Goal: Task Accomplishment & Management: Use online tool/utility

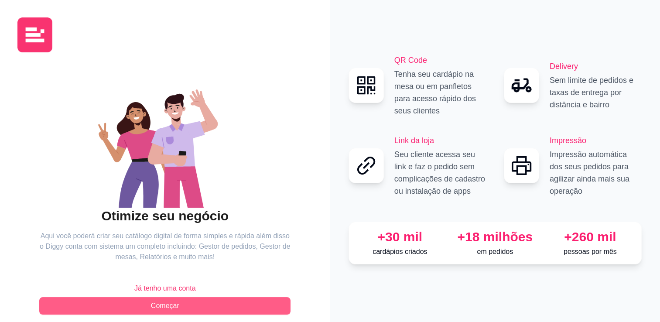
click at [193, 308] on button "Começar" at bounding box center [164, 305] width 251 height 17
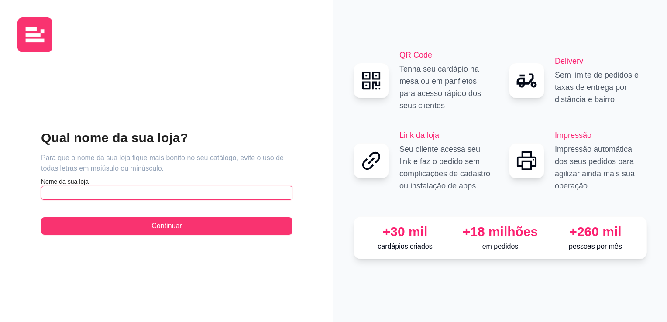
click at [140, 193] on input "text" at bounding box center [166, 193] width 251 height 14
type input "VIVAZ LOUNGE"
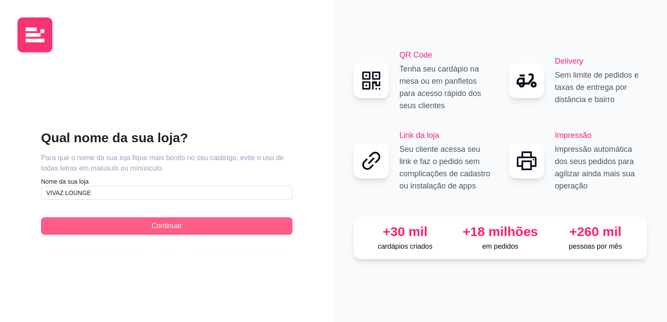
click at [165, 219] on button "Continuar" at bounding box center [166, 225] width 251 height 17
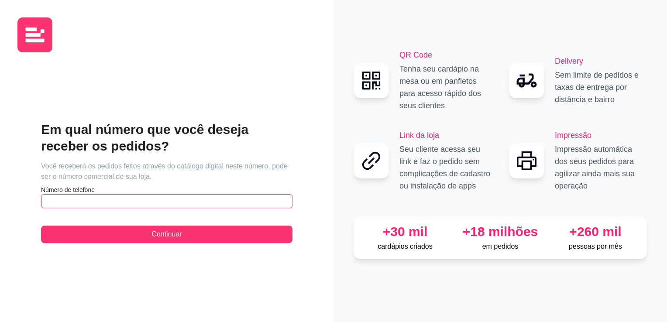
click at [185, 203] on input "text" at bounding box center [166, 201] width 251 height 14
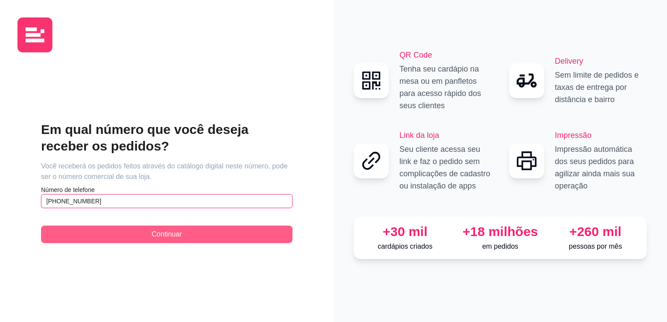
type input "(15) 9 8807-5073"
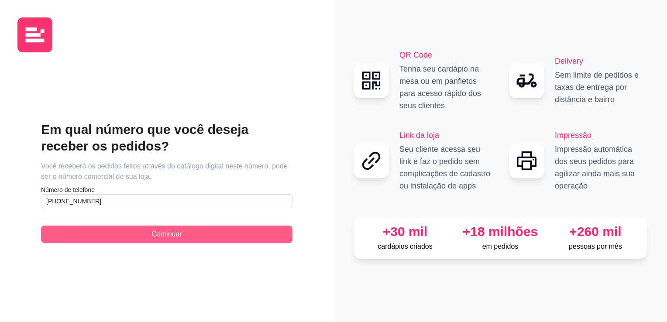
click at [178, 242] on button "Continuar" at bounding box center [166, 234] width 251 height 17
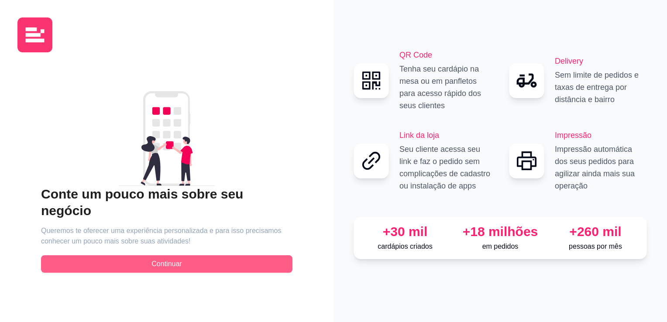
click at [167, 259] on span "Continuar" at bounding box center [166, 264] width 30 height 10
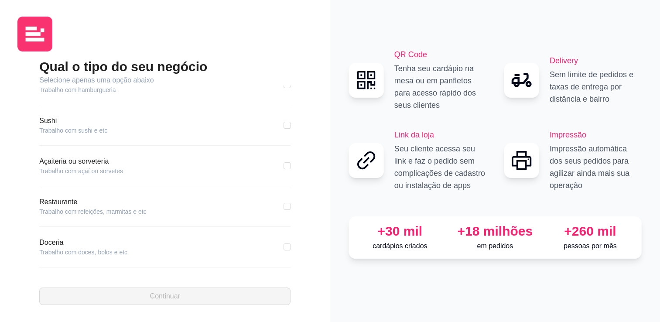
scroll to position [139, 0]
click at [79, 267] on div "Pizzaria Trabalho com pizzaria Hamburgueria Trabalho com hamburgueria Sushi Tra…" at bounding box center [164, 182] width 251 height 193
click at [86, 258] on div "Outros Nenhuma das opções listadas" at bounding box center [164, 254] width 251 height 30
click at [64, 252] on article "Nenhuma das opções listadas" at bounding box center [80, 254] width 82 height 9
click at [45, 250] on article "Nenhuma das opções listadas" at bounding box center [80, 254] width 82 height 9
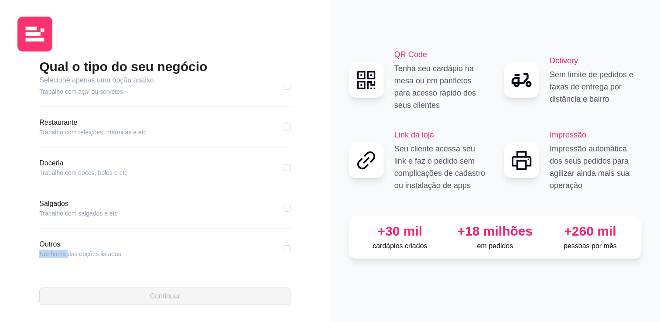
click at [47, 250] on article "Nenhuma das opções listadas" at bounding box center [80, 254] width 82 height 9
drag, startPoint x: 47, startPoint y: 250, endPoint x: 81, endPoint y: 257, distance: 34.7
click at [81, 257] on div "Outros Nenhuma das opções listadas" at bounding box center [164, 254] width 251 height 30
drag, startPoint x: 81, startPoint y: 257, endPoint x: 111, endPoint y: 250, distance: 30.9
click at [111, 250] on article "Nenhuma das opções listadas" at bounding box center [80, 254] width 82 height 9
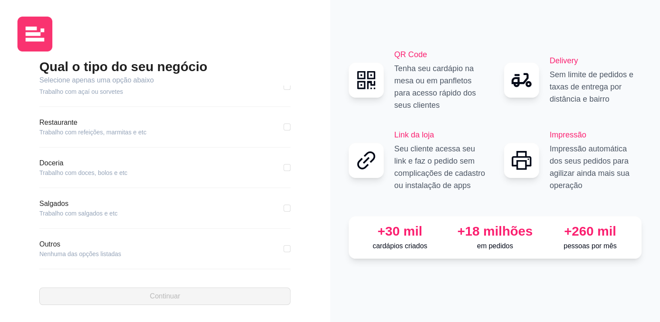
drag, startPoint x: 136, startPoint y: 257, endPoint x: 142, endPoint y: 257, distance: 6.1
click at [136, 257] on div "Outros Nenhuma das opções listadas" at bounding box center [164, 254] width 251 height 30
click at [284, 251] on input "checkbox" at bounding box center [287, 248] width 7 height 7
checkbox input "true"
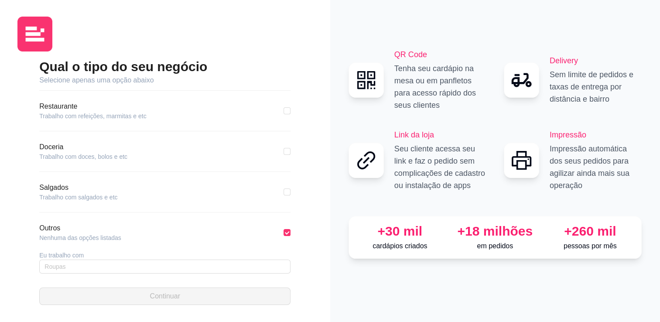
scroll to position [171, 0]
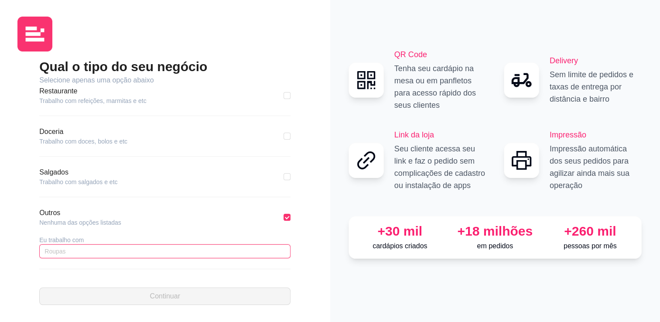
click at [119, 251] on input "text" at bounding box center [164, 251] width 251 height 14
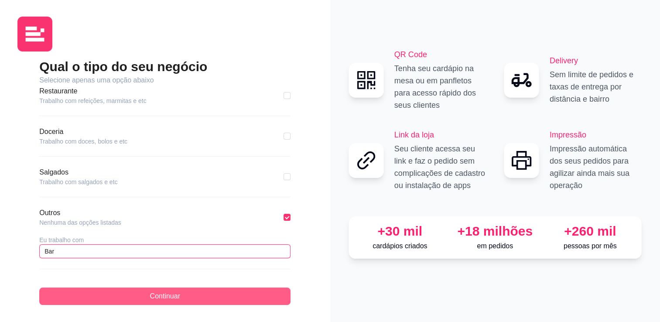
type input "Bar"
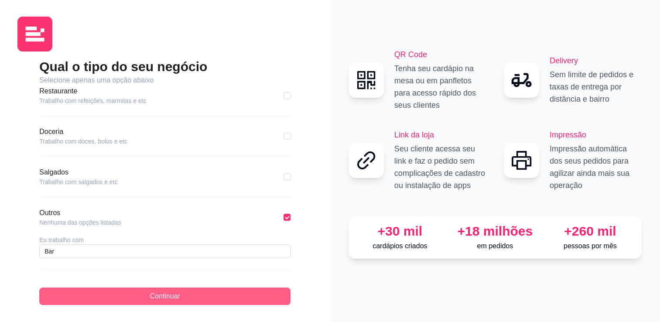
click at [136, 294] on button "Continuar" at bounding box center [164, 296] width 251 height 17
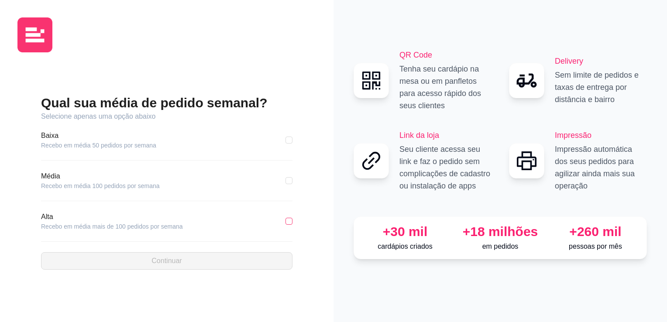
click at [290, 223] on input "checkbox" at bounding box center [288, 221] width 7 height 7
checkbox input "true"
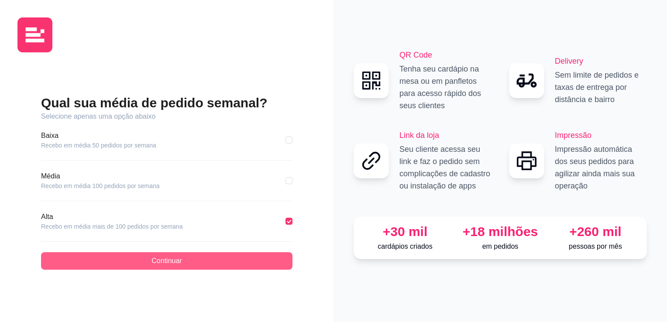
click at [264, 264] on button "Continuar" at bounding box center [166, 260] width 251 height 17
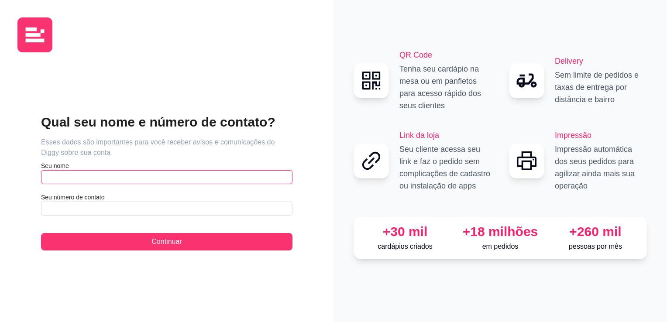
click at [138, 177] on input "text" at bounding box center [166, 177] width 251 height 14
type input "Joao"
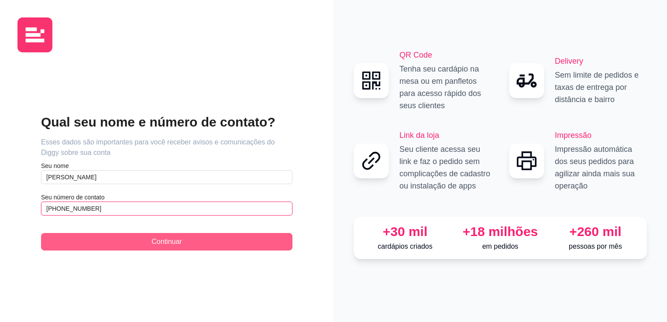
type input "[PHONE_NUMBER]"
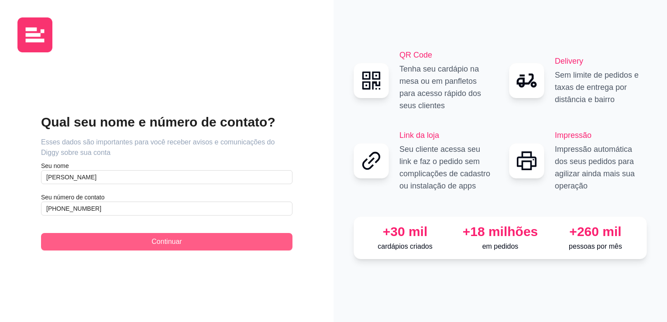
click at [151, 240] on button "Continuar" at bounding box center [166, 241] width 251 height 17
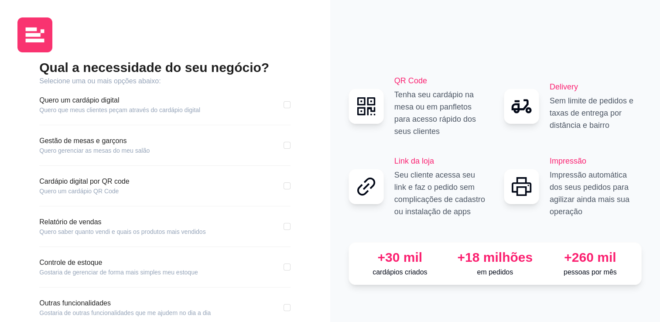
click at [298, 102] on div "Qual a necessidade do seu negócio? Selecione uma ou mais opções abaixo: Quero u…" at bounding box center [164, 207] width 295 height 297
click at [290, 106] on input "checkbox" at bounding box center [287, 104] width 7 height 7
checkbox input "true"
click at [286, 144] on input "checkbox" at bounding box center [287, 145] width 7 height 7
checkbox input "true"
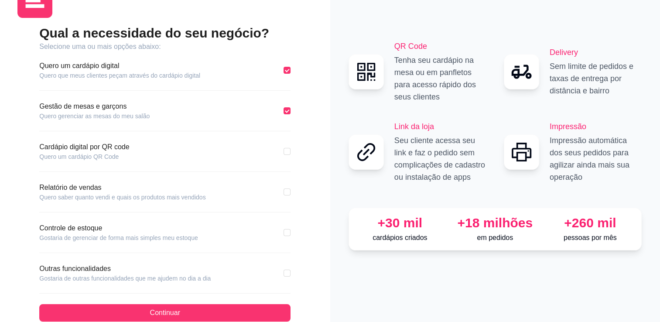
scroll to position [44, 0]
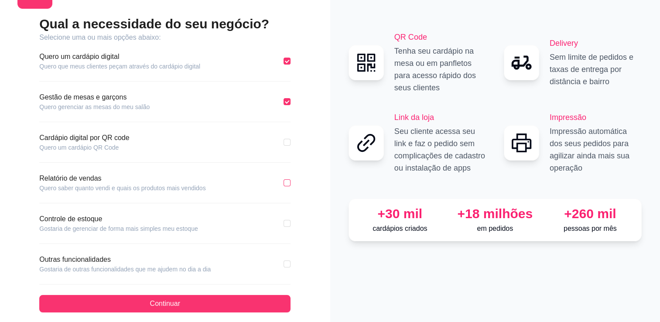
click at [290, 182] on input "checkbox" at bounding box center [287, 182] width 7 height 7
checkbox input "true"
click at [288, 222] on input "checkbox" at bounding box center [287, 223] width 7 height 7
checkbox input "true"
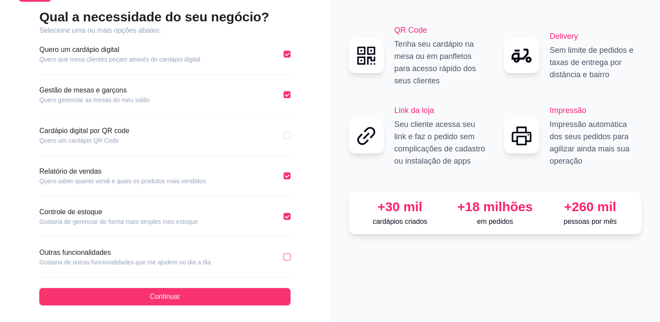
click at [288, 254] on input "checkbox" at bounding box center [287, 257] width 7 height 7
checkbox input "true"
click at [287, 139] on label at bounding box center [287, 135] width 7 height 10
click at [287, 139] on input "checkbox" at bounding box center [287, 135] width 7 height 7
checkbox input "true"
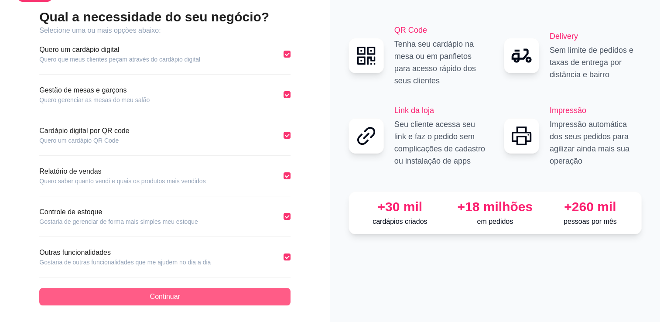
click at [251, 293] on button "Continuar" at bounding box center [164, 296] width 251 height 17
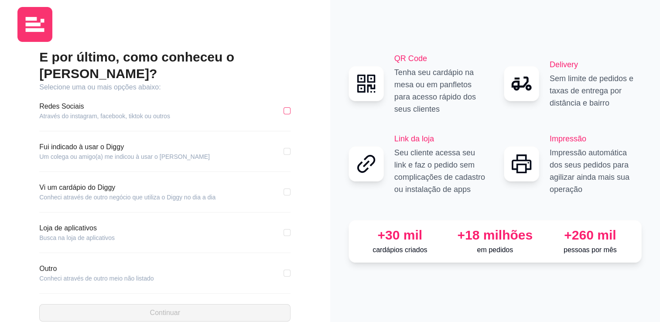
click at [290, 107] on input "checkbox" at bounding box center [287, 110] width 7 height 7
checkbox input "true"
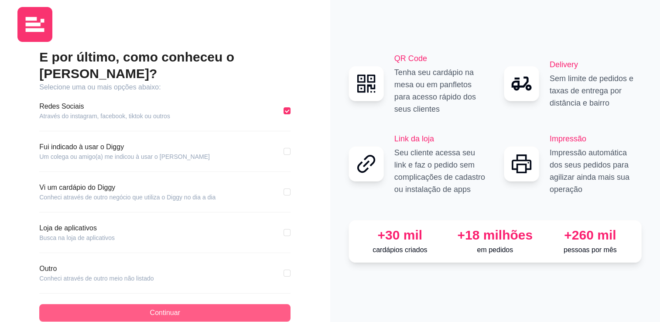
click at [185, 304] on button "Continuar" at bounding box center [164, 312] width 251 height 17
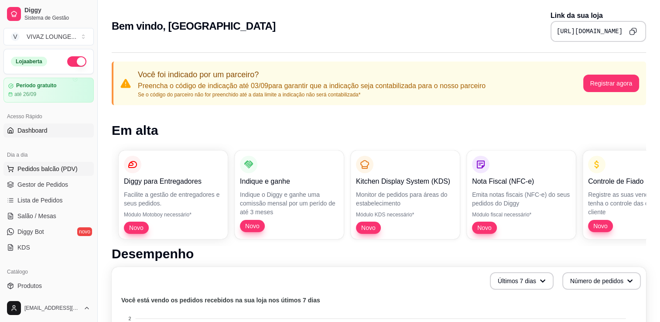
click at [68, 171] on span "Pedidos balcão (PDV)" at bounding box center [47, 169] width 60 height 9
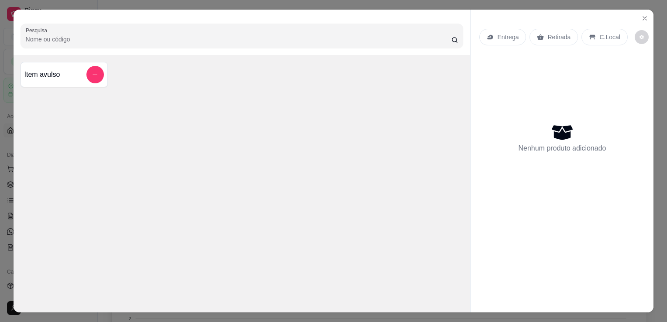
click at [600, 38] on p "C.Local" at bounding box center [609, 37] width 21 height 9
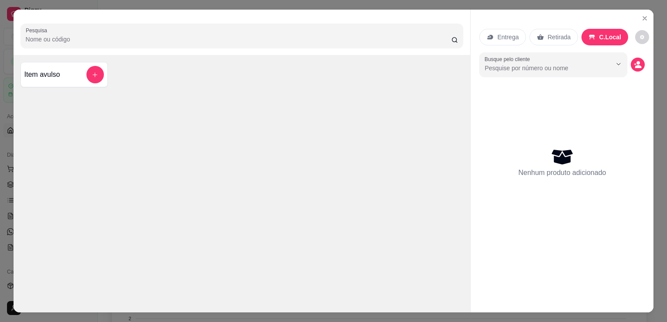
click at [506, 40] on div "Entrega" at bounding box center [502, 37] width 47 height 17
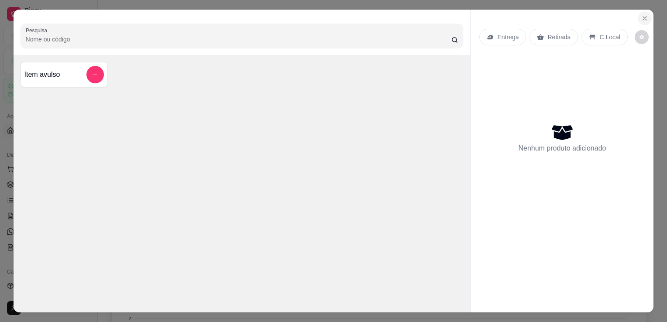
click at [644, 17] on icon "Close" at bounding box center [644, 18] width 7 height 7
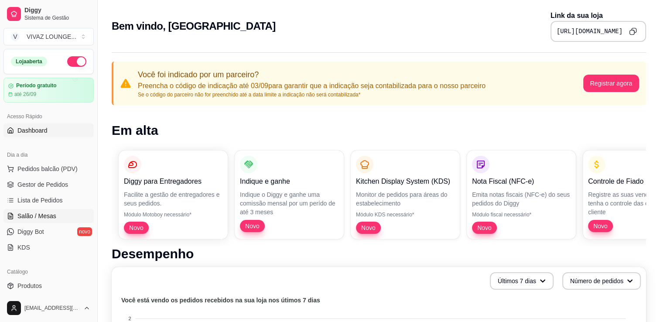
click at [42, 220] on link "Salão / Mesas" at bounding box center [48, 216] width 90 height 14
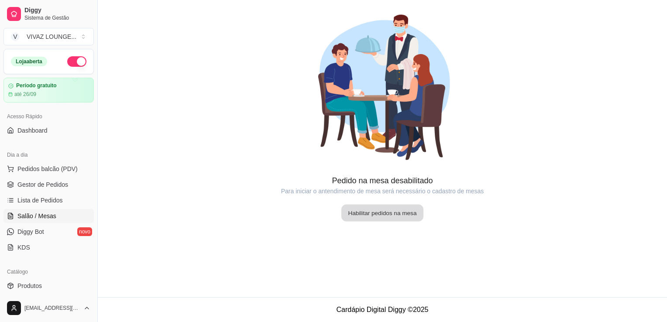
click at [380, 217] on button "Habilitar pedidos na mesa" at bounding box center [382, 213] width 82 height 17
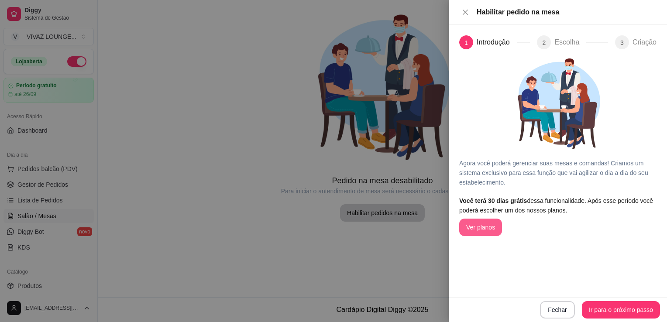
click at [488, 228] on button "Ver planos" at bounding box center [480, 227] width 43 height 17
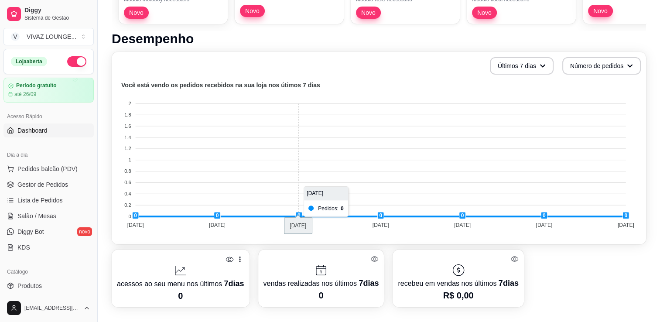
scroll to position [349, 0]
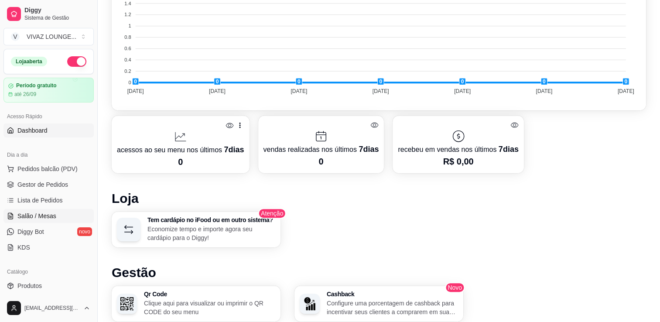
click at [48, 219] on span "Salão / Mesas" at bounding box center [36, 216] width 39 height 9
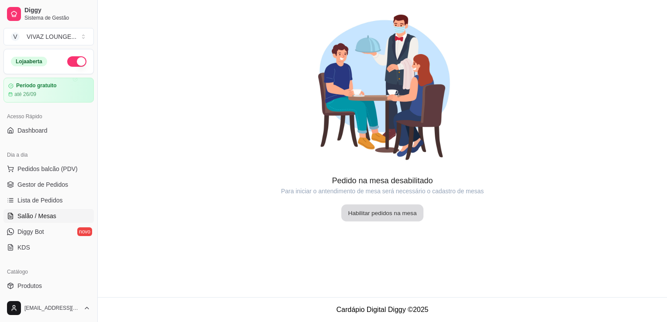
click at [398, 216] on button "Habilitar pedidos na mesa" at bounding box center [382, 213] width 82 height 17
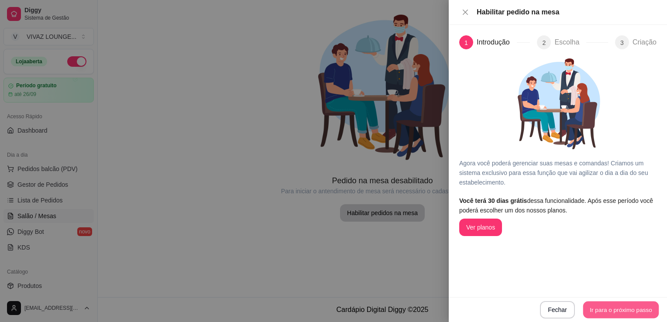
click at [623, 311] on button "Ir para o próximo passo" at bounding box center [621, 310] width 76 height 17
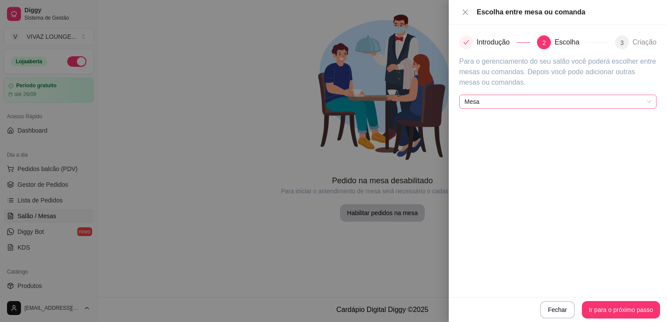
click at [584, 97] on span "Mesa" at bounding box center [557, 101] width 187 height 13
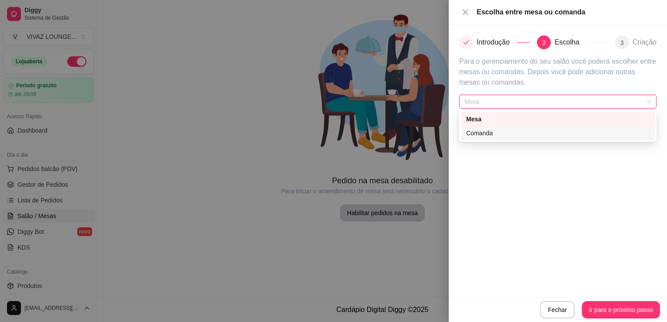
click at [564, 182] on div "Introdução 2 Escolha 3 Criação Para o gerenciamento do seu salão você poderá es…" at bounding box center [558, 161] width 218 height 272
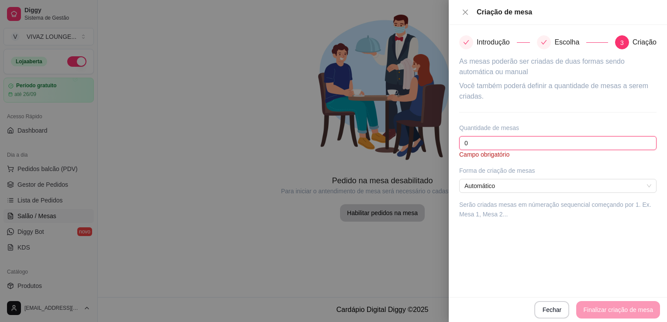
click at [517, 144] on input "0" at bounding box center [557, 143] width 197 height 14
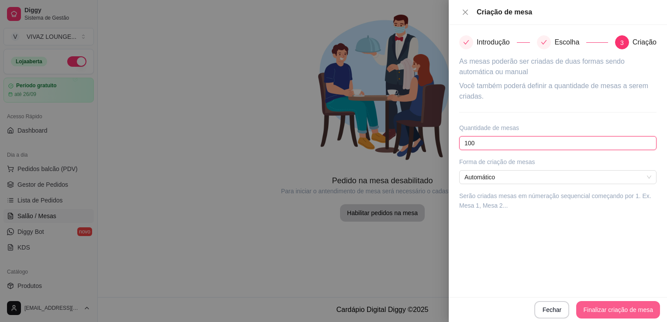
type input "100"
click at [613, 315] on button "Finalizar criação de mesa" at bounding box center [618, 309] width 84 height 17
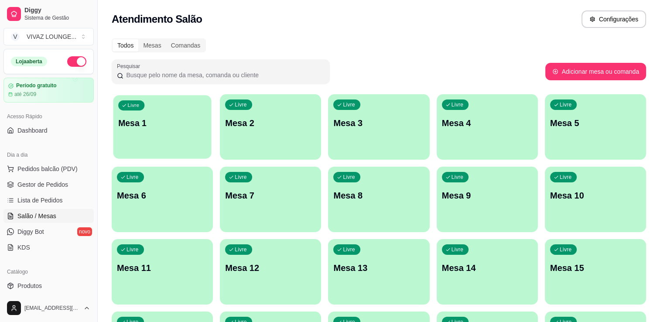
click at [151, 133] on div "Livre Mesa 1" at bounding box center [162, 121] width 98 height 53
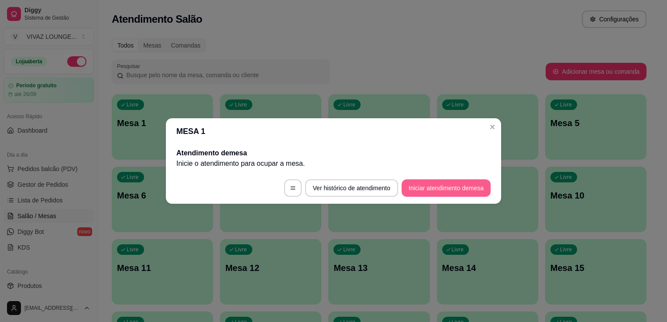
click at [430, 194] on button "Iniciar atendimento de mesa" at bounding box center [445, 187] width 89 height 17
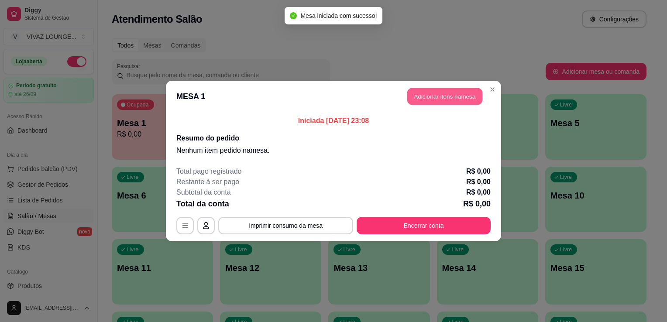
click at [442, 97] on button "Adicionar itens na mesa" at bounding box center [444, 96] width 75 height 17
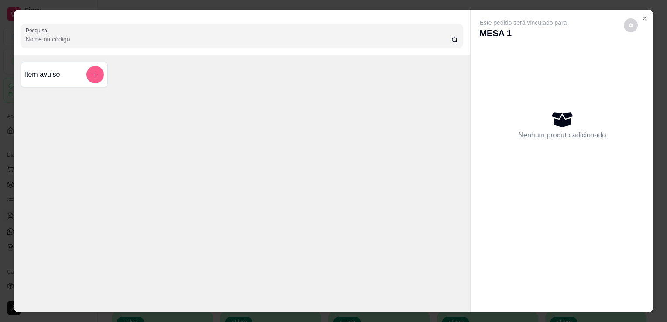
click at [93, 79] on button "add-separate-item" at bounding box center [94, 74] width 17 height 17
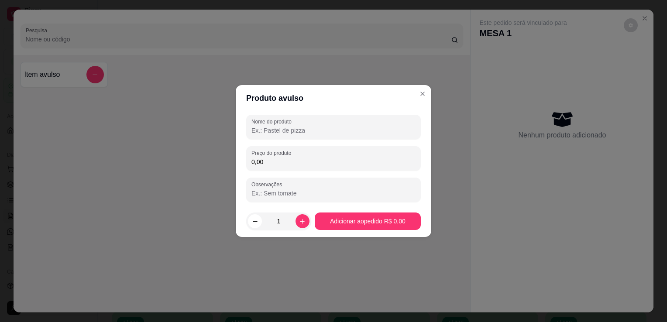
click at [278, 131] on input "Nome do produto" at bounding box center [333, 130] width 164 height 9
type input "n"
type input "Narguile"
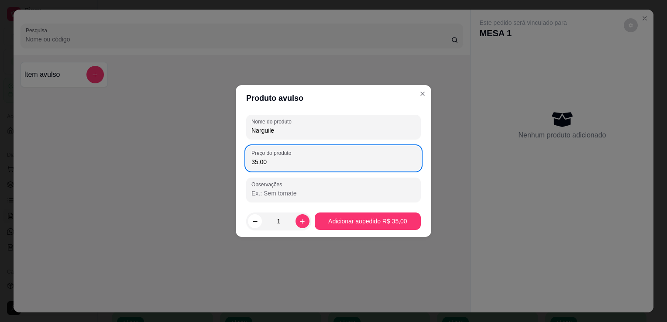
type input "35,00"
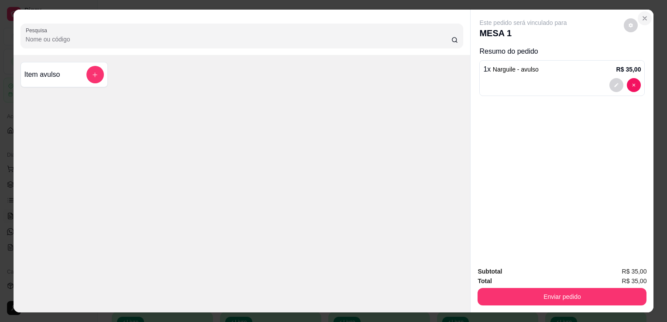
click at [641, 16] on icon "Close" at bounding box center [644, 18] width 7 height 7
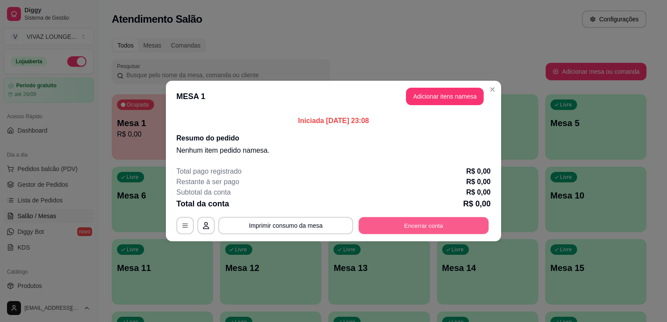
click at [435, 225] on button "Encerrar conta" at bounding box center [424, 225] width 130 height 17
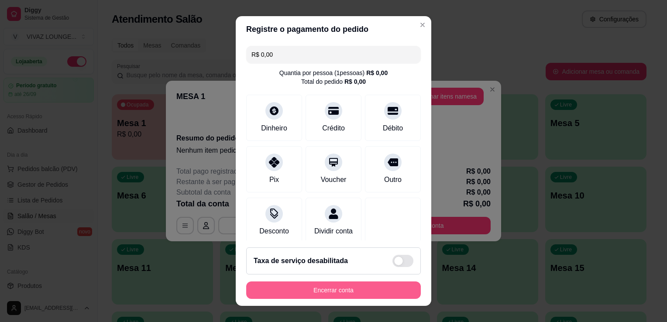
click at [337, 291] on button "Encerrar conta" at bounding box center [333, 289] width 175 height 17
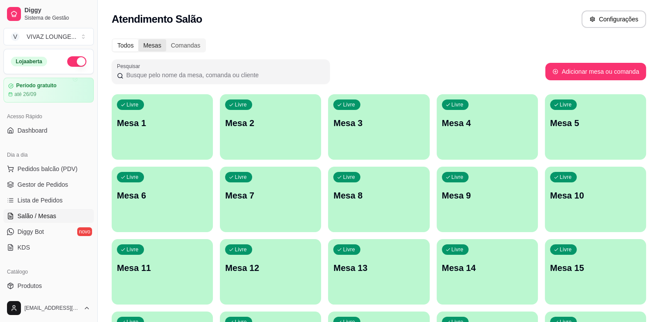
click at [159, 48] on div "Mesas" at bounding box center [151, 45] width 27 height 12
click at [138, 39] on input "Mesas" at bounding box center [138, 39] width 0 height 0
click at [189, 46] on div "Comandas" at bounding box center [185, 45] width 39 height 12
click at [166, 39] on input "Comandas" at bounding box center [166, 39] width 0 height 0
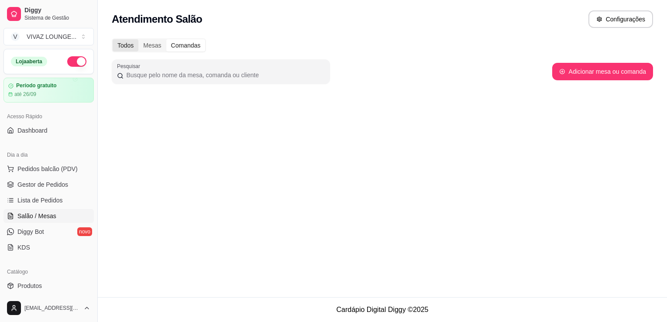
click at [127, 46] on div "Todos" at bounding box center [126, 45] width 26 height 12
click at [113, 39] on input "Todos" at bounding box center [113, 39] width 0 height 0
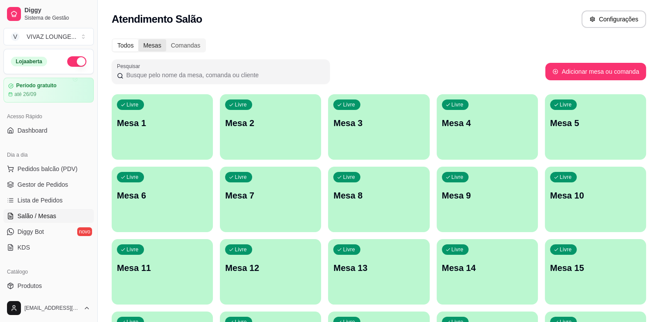
click at [153, 46] on div "Mesas" at bounding box center [151, 45] width 27 height 12
click at [138, 39] on input "Mesas" at bounding box center [138, 39] width 0 height 0
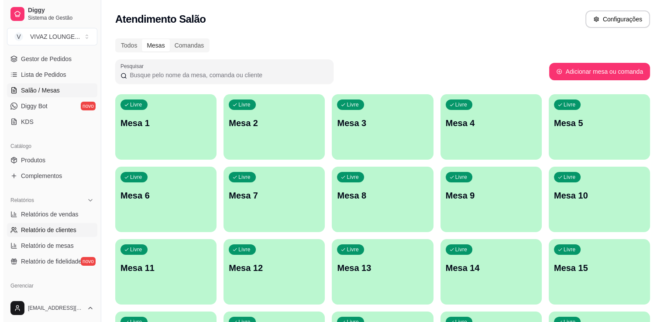
scroll to position [131, 0]
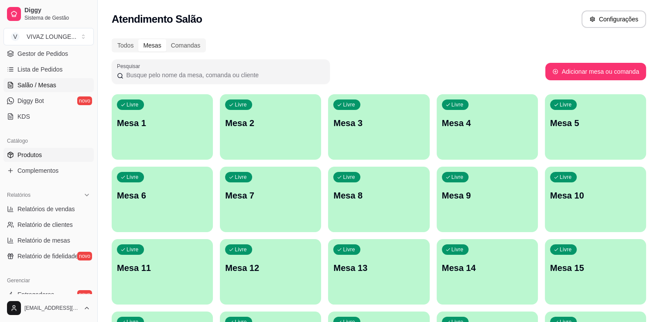
click at [46, 159] on link "Produtos" at bounding box center [48, 155] width 90 height 14
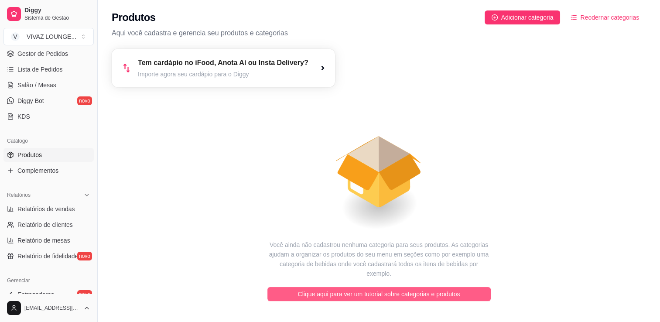
click at [375, 289] on span "Clique aqui para ver um tutorial sobre categorias e produtos" at bounding box center [379, 294] width 162 height 10
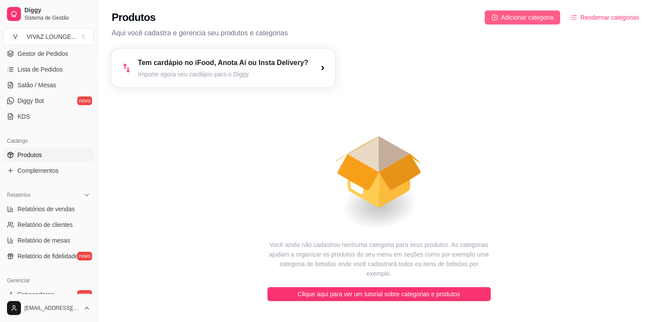
click at [541, 20] on span "Adicionar categoria" at bounding box center [527, 18] width 52 height 10
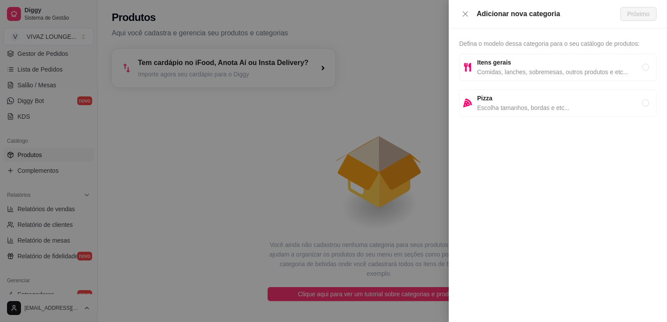
click at [503, 75] on span "Comidas, lanches, sobremesas, outros produtos e etc..." at bounding box center [559, 72] width 165 height 10
radio input "true"
click at [637, 13] on span "Próximo" at bounding box center [638, 14] width 22 height 10
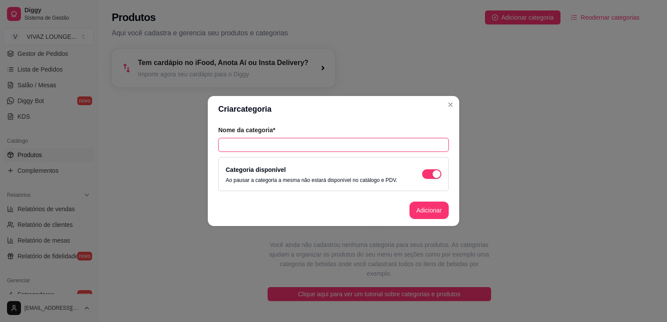
click at [367, 151] on input "text" at bounding box center [333, 145] width 230 height 14
click at [368, 147] on input "text" at bounding box center [333, 145] width 230 height 14
type input "DRINKS"
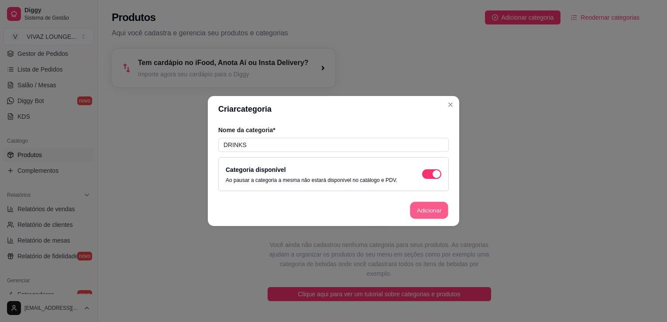
click at [426, 209] on button "Adicionar" at bounding box center [429, 210] width 38 height 17
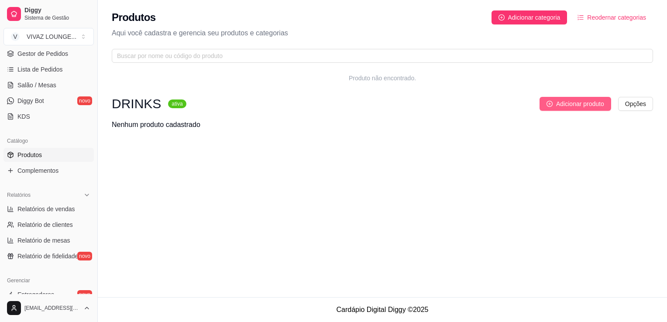
click at [552, 104] on icon "plus-circle" at bounding box center [549, 104] width 6 height 6
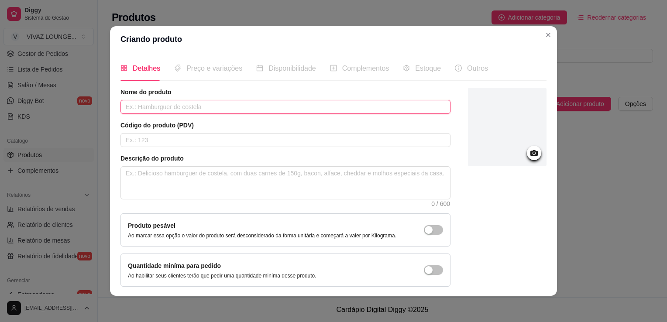
click at [251, 108] on input "text" at bounding box center [285, 107] width 330 height 14
click at [171, 137] on input "text" at bounding box center [285, 140] width 330 height 14
click at [177, 107] on input "Sex on the beach" at bounding box center [285, 107] width 330 height 14
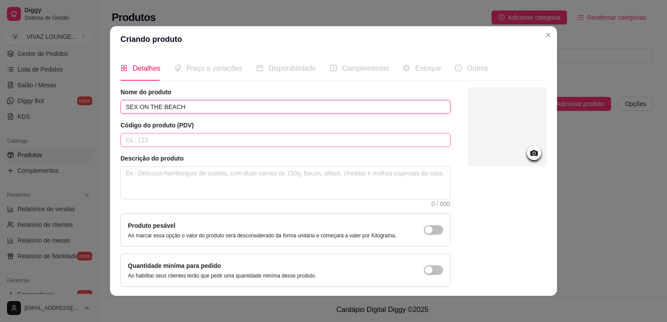
type input "SEX ON THE BEACH"
click at [173, 137] on input "text" at bounding box center [285, 140] width 330 height 14
type input "00,"
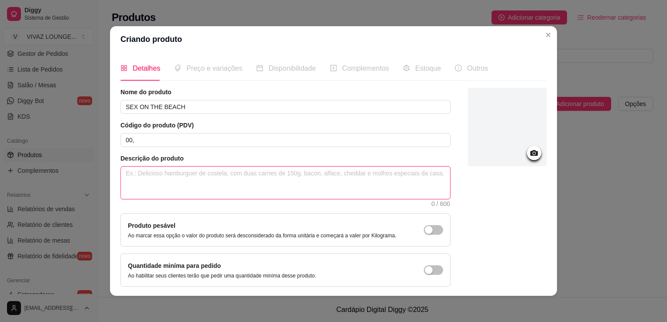
click at [171, 182] on textarea at bounding box center [285, 183] width 329 height 32
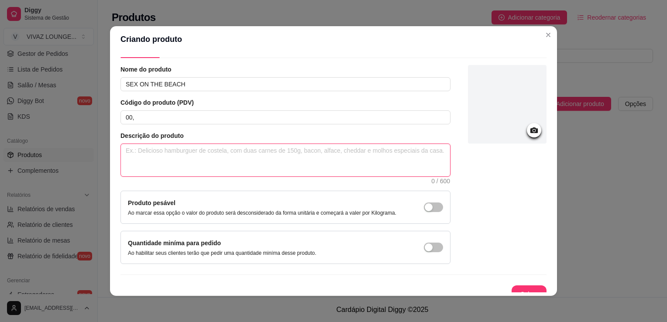
scroll to position [32, 0]
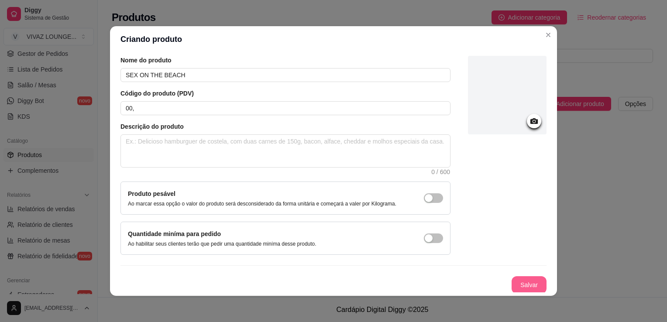
click at [528, 284] on button "Salvar" at bounding box center [528, 284] width 35 height 17
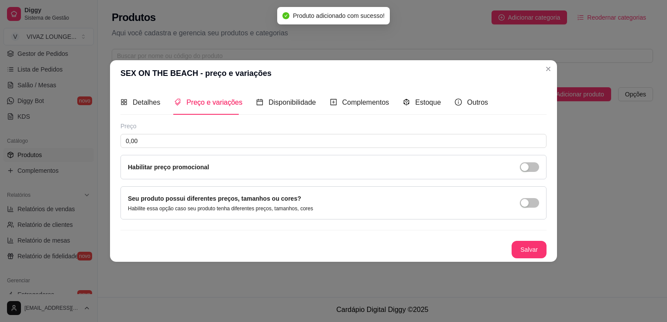
scroll to position [0, 0]
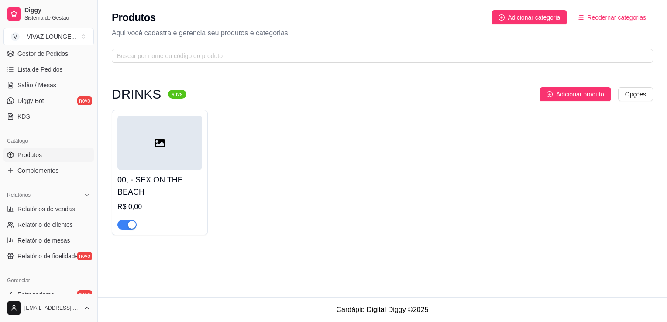
click at [242, 157] on div "00, - SEX ON THE BEACH R$ 0,00" at bounding box center [382, 172] width 541 height 125
click at [41, 83] on span "Salão / Mesas" at bounding box center [36, 85] width 39 height 9
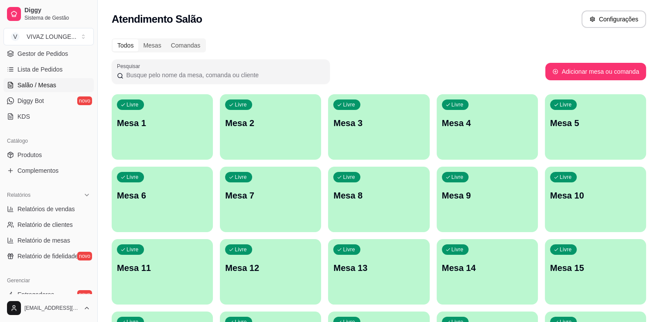
click at [274, 144] on div "Livre Mesa 2" at bounding box center [270, 121] width 101 height 55
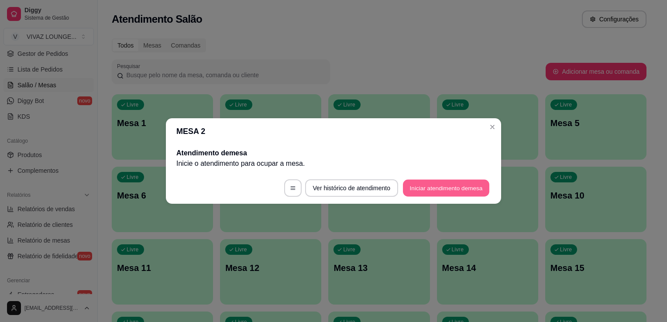
click at [432, 191] on button "Iniciar atendimento de mesa" at bounding box center [446, 188] width 86 height 17
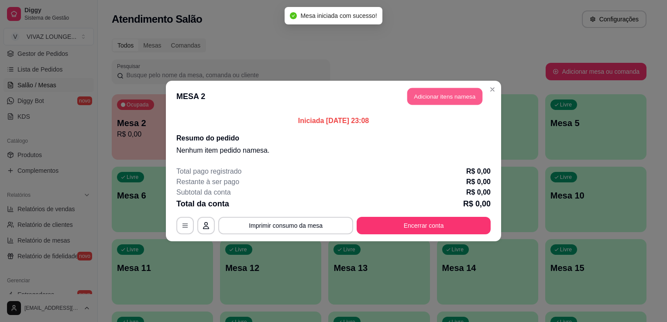
click at [442, 100] on button "Adicionar itens na mesa" at bounding box center [444, 96] width 75 height 17
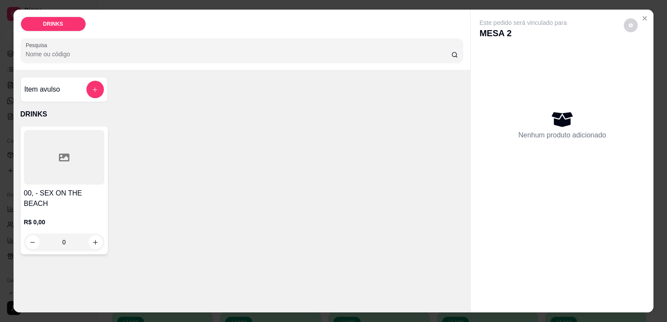
click at [187, 51] on input "Pesquisa" at bounding box center [238, 54] width 425 height 9
type input "0"
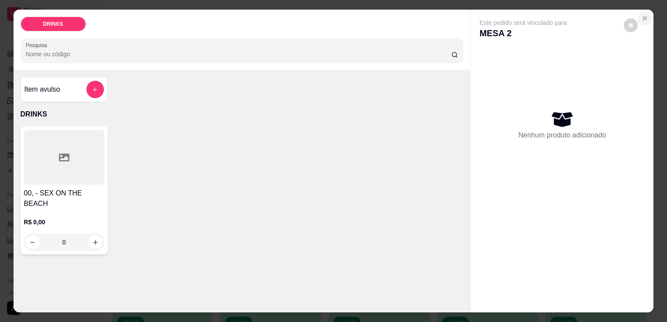
click at [637, 15] on button "Close" at bounding box center [644, 18] width 14 height 14
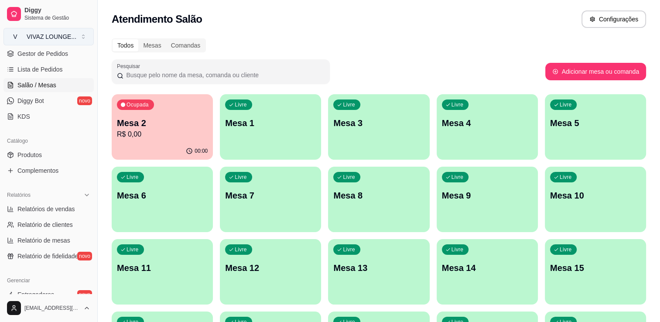
click at [32, 45] on button "V VIVAZ LOUNGE ..." at bounding box center [48, 36] width 90 height 17
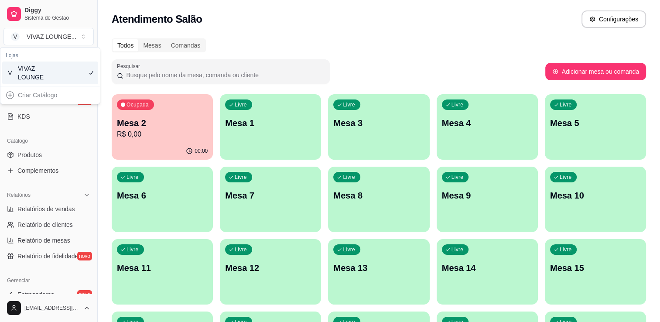
click at [21, 75] on div "VIVAZ LOUNGE" at bounding box center [37, 72] width 39 height 17
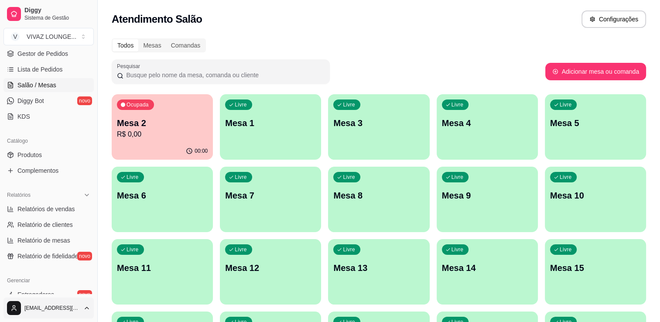
click at [62, 308] on html "Diggy Sistema de Gestão V VIVAZ LOUNGE ... Loja aberta Período gratuito até 26/…" at bounding box center [330, 161] width 660 height 322
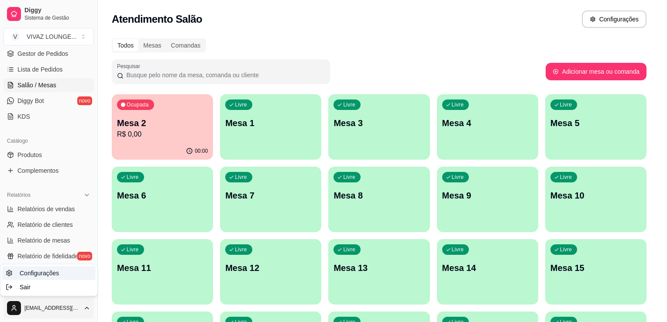
click at [40, 271] on span "Configurações" at bounding box center [39, 273] width 39 height 9
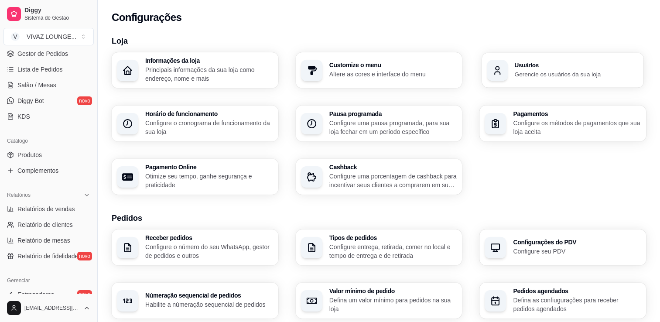
click at [550, 71] on p "Gerencie os usuários da sua loja" at bounding box center [577, 74] width 124 height 8
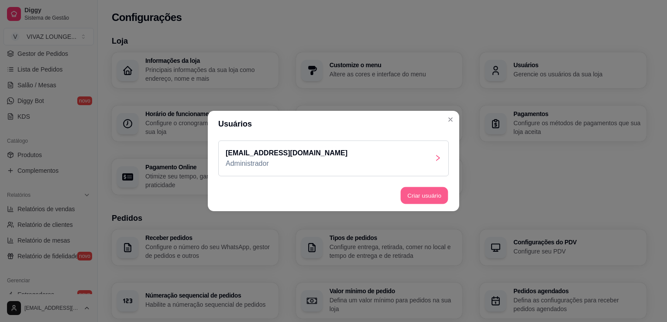
click at [424, 197] on button "Criar usuário" at bounding box center [425, 195] width 48 height 17
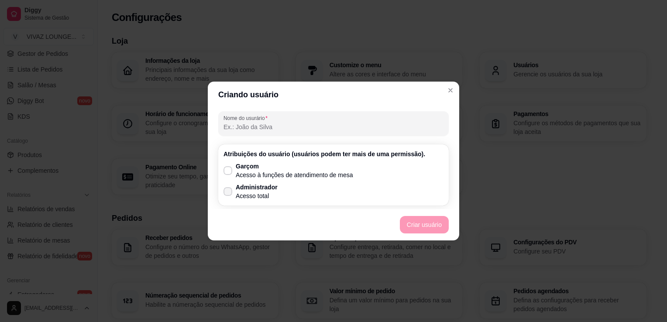
click at [252, 191] on p "Administrador" at bounding box center [257, 187] width 42 height 9
click at [229, 193] on input "Administrador Acesso total" at bounding box center [226, 196] width 6 height 6
checkbox input "true"
click at [252, 127] on input "Nome do usurário" at bounding box center [333, 127] width 220 height 9
type input "AMANDINHABRABA"
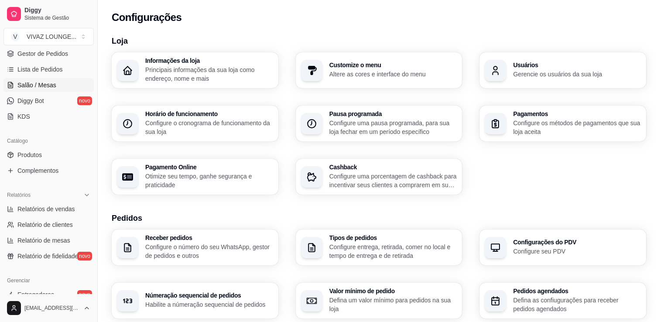
click at [37, 89] on link "Salão / Mesas" at bounding box center [48, 85] width 90 height 14
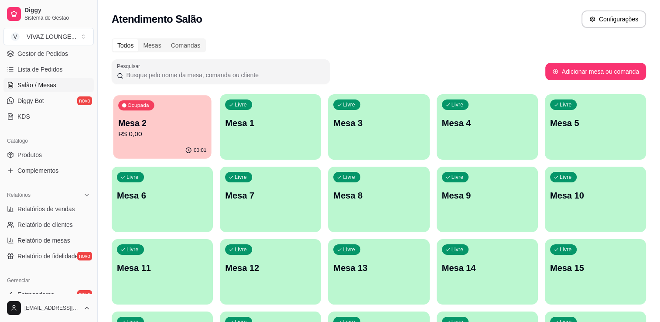
click at [181, 140] on div "Ocupada Mesa 2 R$ 0,00" at bounding box center [162, 118] width 98 height 47
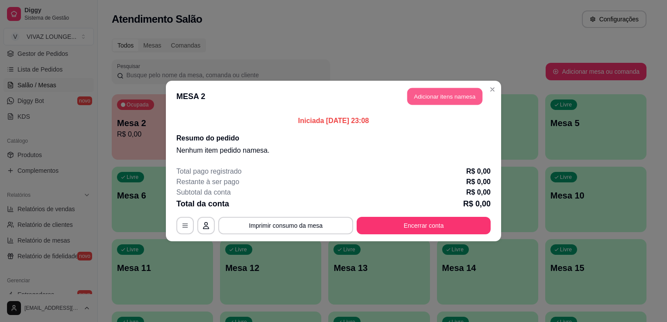
click at [435, 98] on button "Adicionar itens na mesa" at bounding box center [444, 96] width 75 height 17
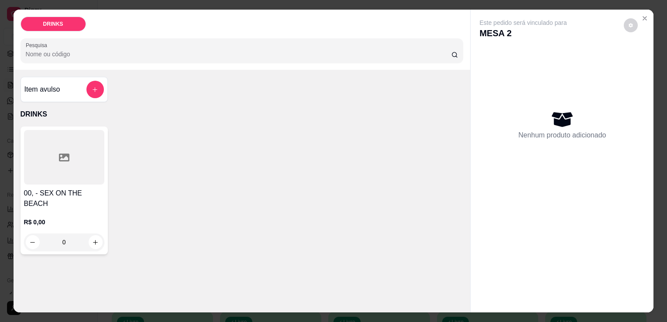
click at [49, 171] on div at bounding box center [64, 157] width 80 height 55
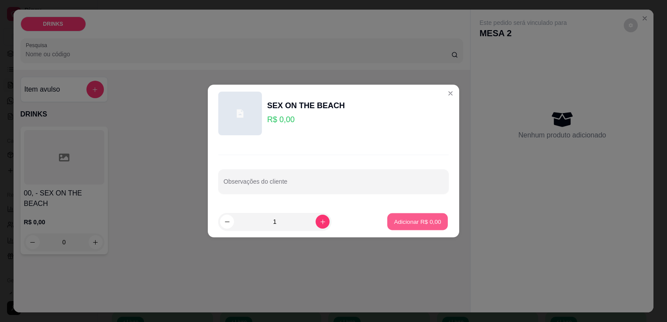
click at [425, 226] on button "Adicionar R$ 0,00" at bounding box center [417, 221] width 61 height 17
type input "1"
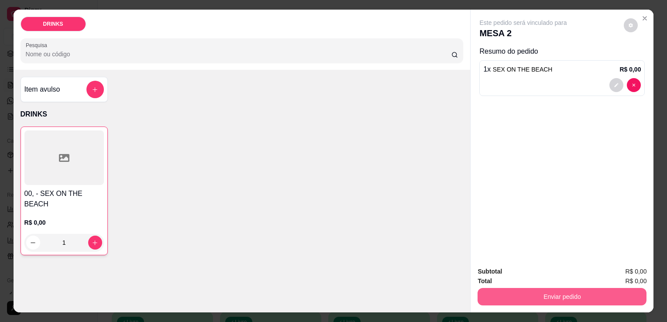
click at [573, 296] on button "Enviar pedido" at bounding box center [561, 296] width 169 height 17
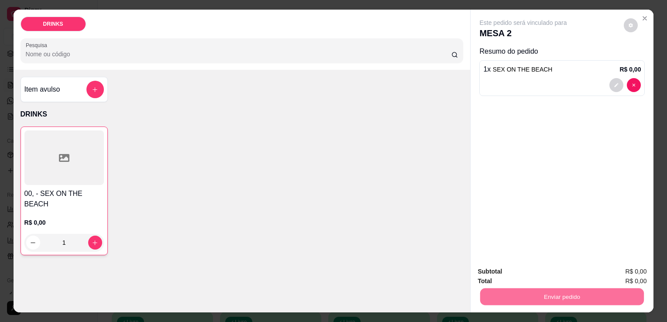
click at [611, 273] on button "Sim, quero registrar" at bounding box center [615, 272] width 65 height 17
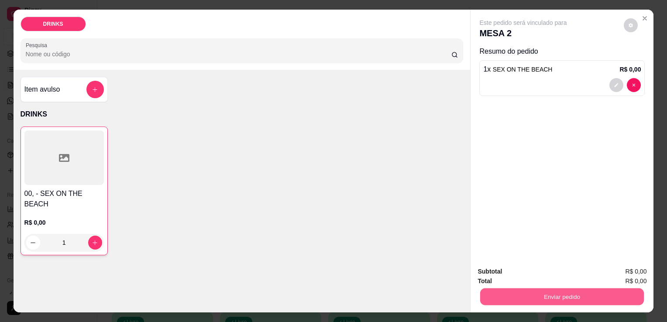
click at [583, 293] on button "Enviar pedido" at bounding box center [562, 296] width 164 height 17
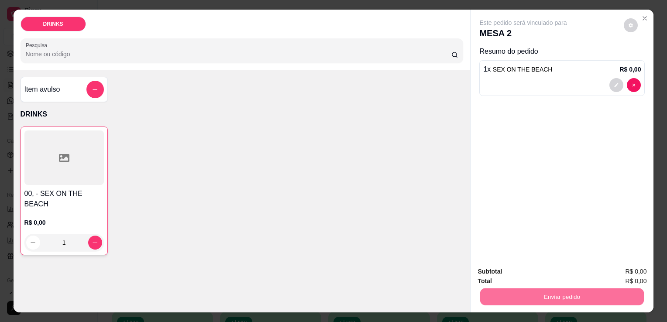
click at [562, 277] on button "Não registrar e enviar pedido" at bounding box center [533, 272] width 88 height 16
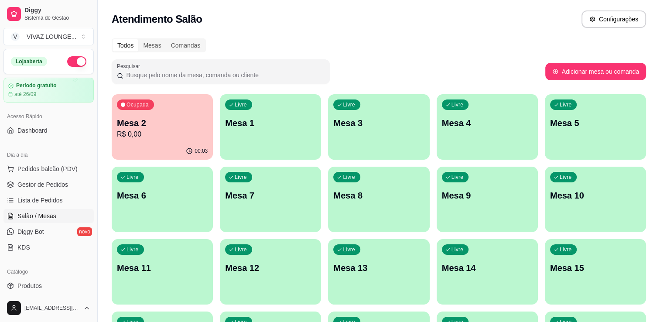
click at [192, 125] on p "Mesa 2" at bounding box center [162, 123] width 91 height 12
click at [177, 133] on p "R$ 0,00" at bounding box center [162, 134] width 91 height 10
click at [153, 132] on p "R$ 0,00" at bounding box center [162, 134] width 91 height 10
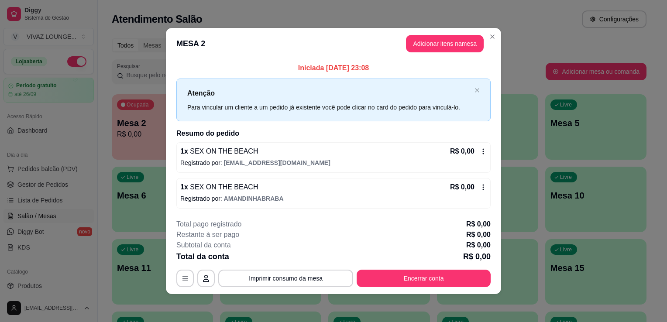
click at [484, 157] on div "1 x SEX ON THE BEACH R$ 0,00 Registrado por: vivazbar2025@gmail.com" at bounding box center [333, 157] width 314 height 31
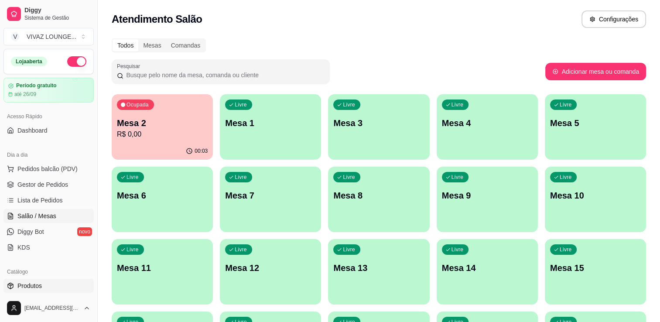
click at [33, 292] on link "Produtos" at bounding box center [48, 286] width 90 height 14
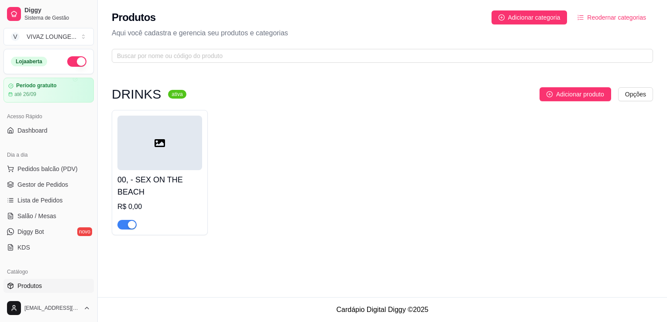
click at [152, 175] on h4 "00, - SEX ON THE BEACH" at bounding box center [159, 186] width 85 height 24
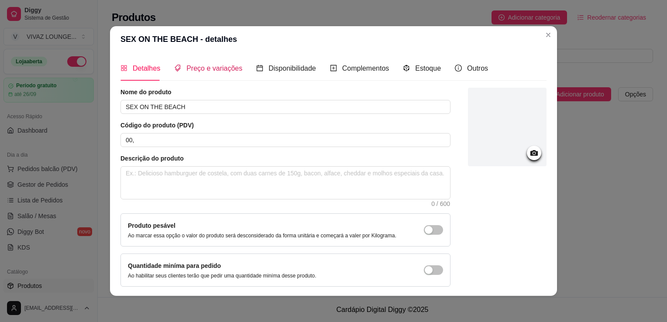
click at [223, 69] on span "Preço e variações" at bounding box center [214, 68] width 56 height 7
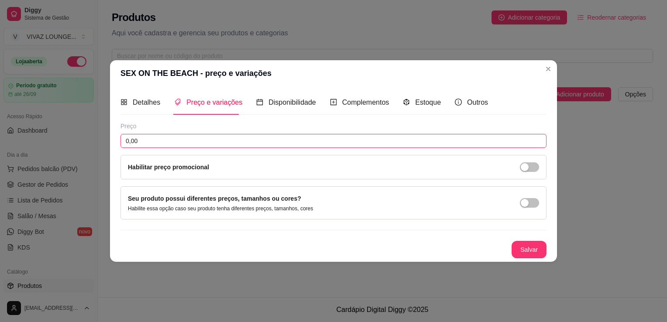
click at [190, 139] on input "0,00" at bounding box center [333, 141] width 426 height 14
type input "25,00"
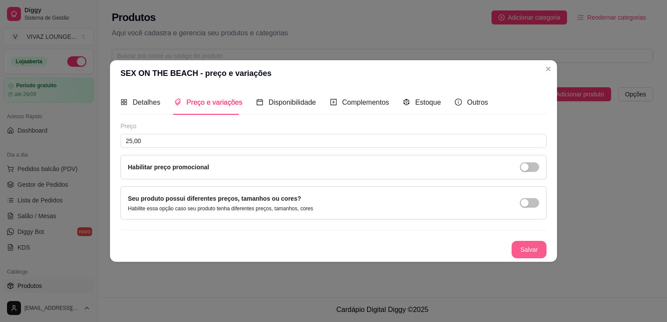
click at [532, 250] on button "Salvar" at bounding box center [528, 249] width 35 height 17
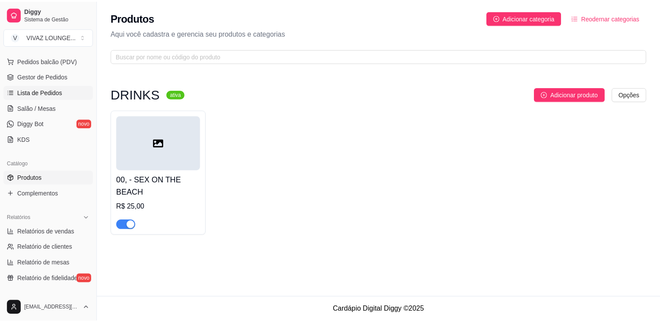
scroll to position [87, 0]
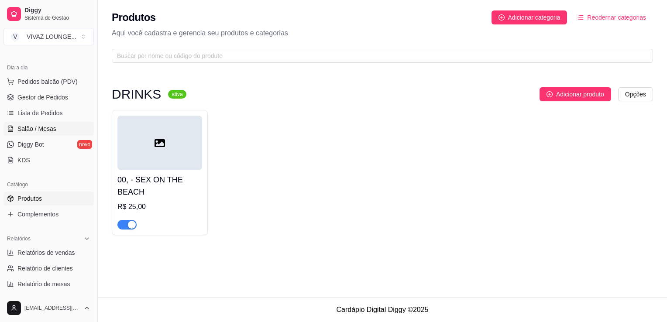
click at [49, 128] on span "Salão / Mesas" at bounding box center [36, 128] width 39 height 9
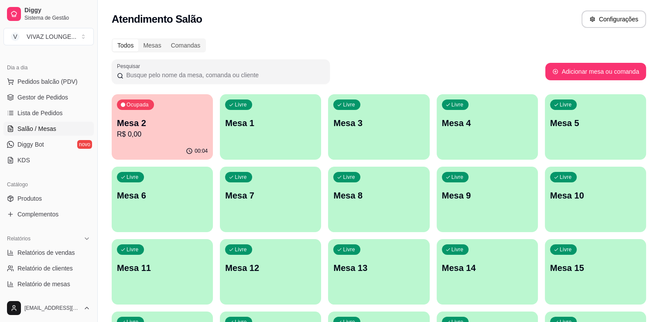
click at [187, 143] on div "00:04" at bounding box center [162, 151] width 101 height 17
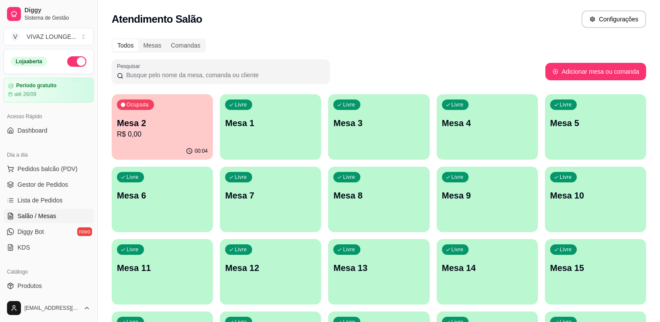
click at [171, 138] on p "R$ 0,00" at bounding box center [162, 134] width 91 height 10
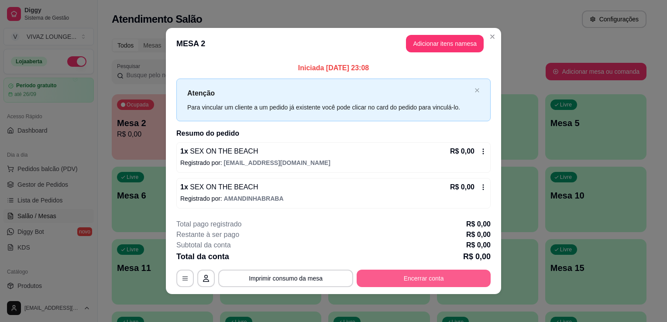
click at [405, 279] on button "Encerrar conta" at bounding box center [423, 278] width 134 height 17
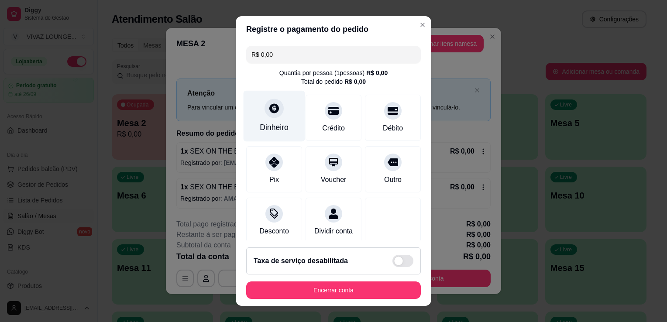
click at [269, 110] on icon at bounding box center [274, 108] width 10 height 10
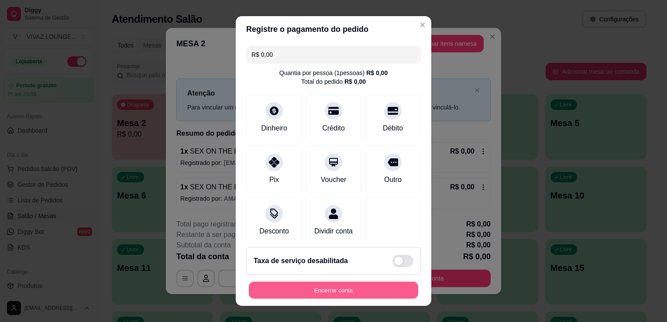
click at [326, 291] on button "Encerrar conta" at bounding box center [333, 290] width 169 height 17
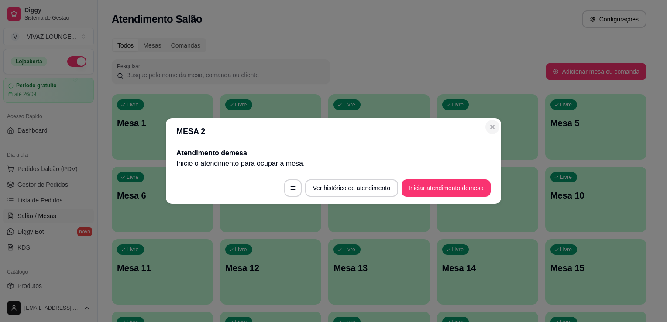
click at [490, 134] on section "MESA 2 Atendimento de mesa Inicie o atendimento para ocupar a mesa . Ver histór…" at bounding box center [333, 161] width 335 height 86
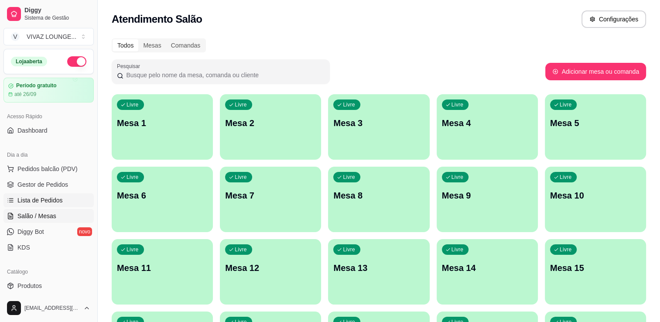
click at [52, 197] on span "Lista de Pedidos" at bounding box center [39, 200] width 45 height 9
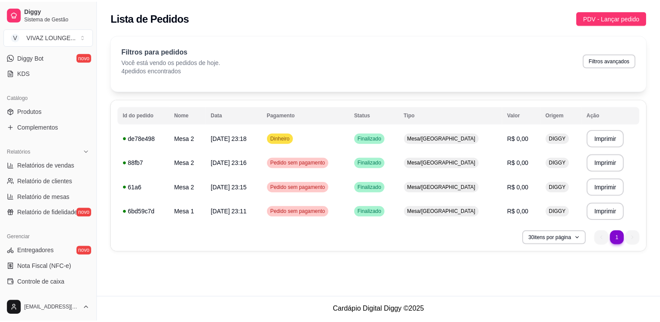
scroll to position [44, 0]
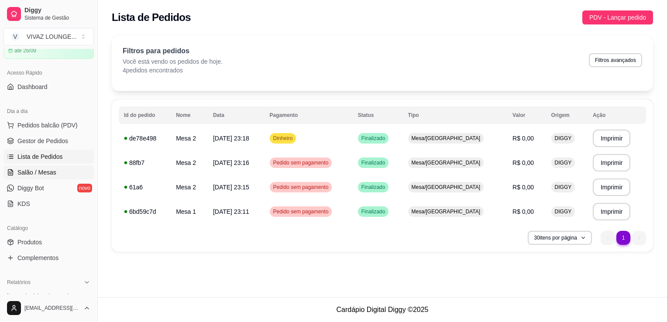
click at [49, 169] on span "Salão / Mesas" at bounding box center [36, 172] width 39 height 9
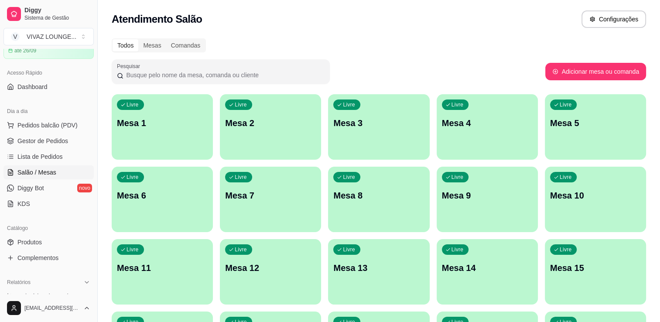
click at [157, 127] on p "Mesa 1" at bounding box center [162, 123] width 91 height 12
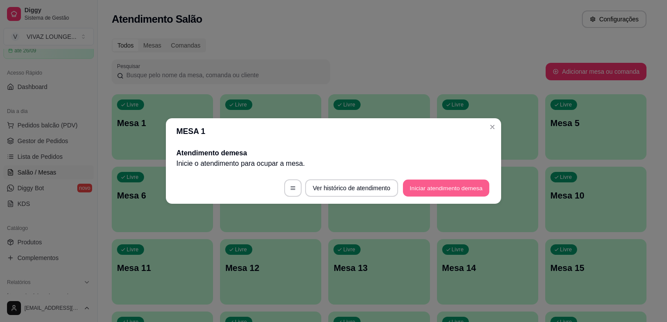
click at [452, 187] on button "Iniciar atendimento de mesa" at bounding box center [446, 188] width 86 height 17
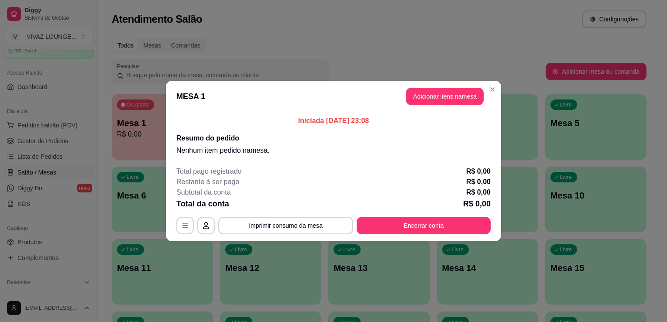
click at [447, 104] on button "Adicionar itens na mesa" at bounding box center [445, 96] width 78 height 17
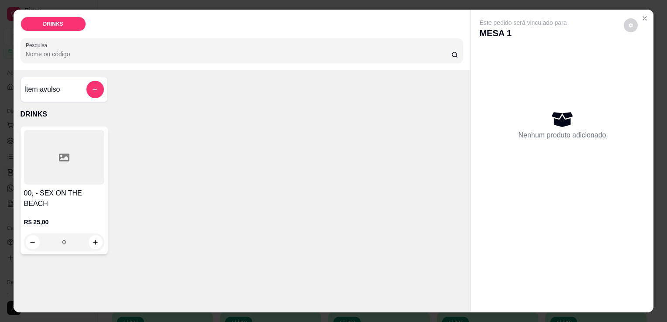
click at [50, 188] on h4 "00, - SEX ON THE BEACH" at bounding box center [64, 198] width 80 height 21
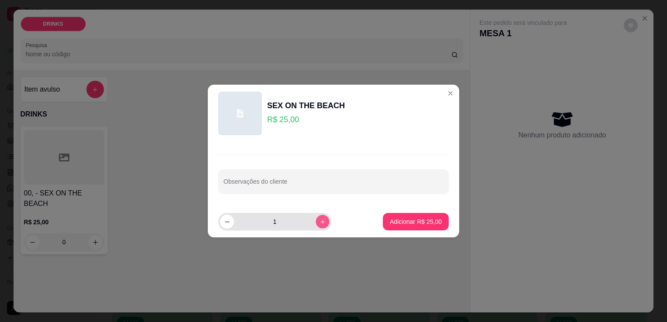
click at [319, 223] on icon "increase-product-quantity" at bounding box center [322, 222] width 7 height 7
type input "5"
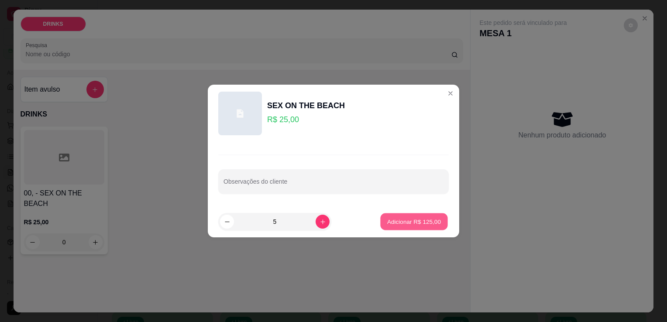
click at [425, 221] on p "Adicionar R$ 125,00" at bounding box center [414, 221] width 54 height 8
type input "5"
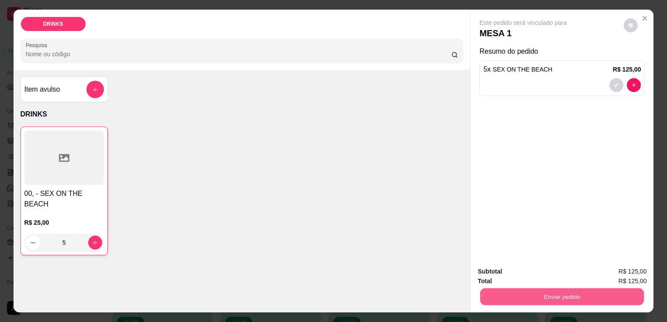
click at [565, 297] on button "Enviar pedido" at bounding box center [562, 296] width 164 height 17
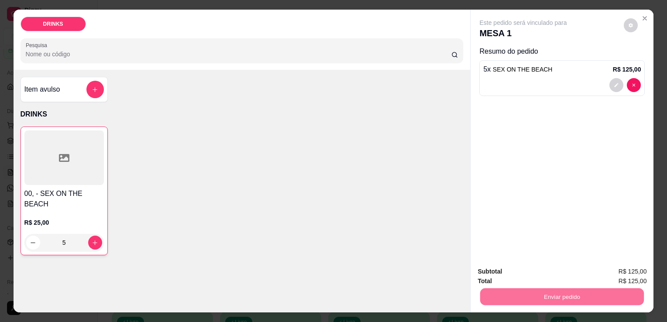
click at [616, 274] on button "Sim, quero registrar" at bounding box center [615, 272] width 65 height 17
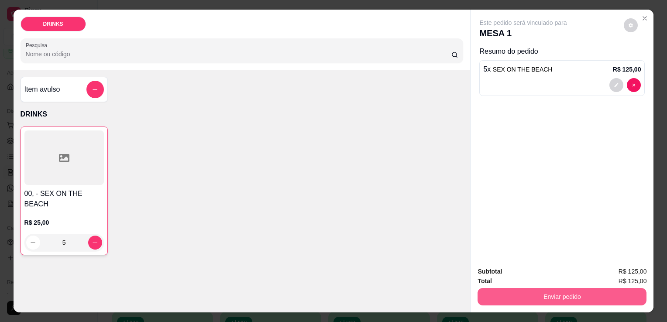
click at [575, 296] on button "Enviar pedido" at bounding box center [561, 296] width 169 height 17
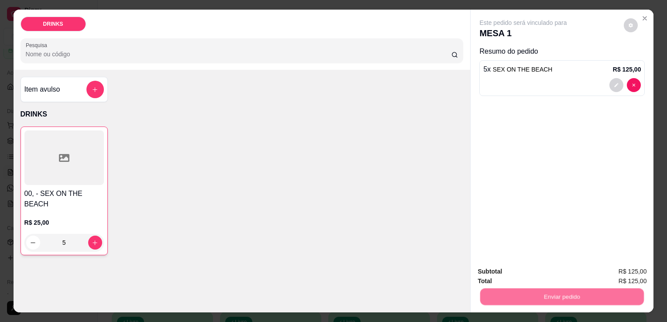
click at [524, 268] on button "Não registrar e enviar pedido" at bounding box center [533, 272] width 91 height 17
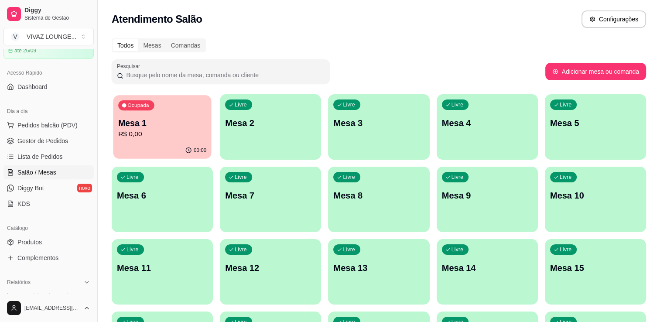
click at [168, 132] on p "R$ 0,00" at bounding box center [162, 134] width 88 height 10
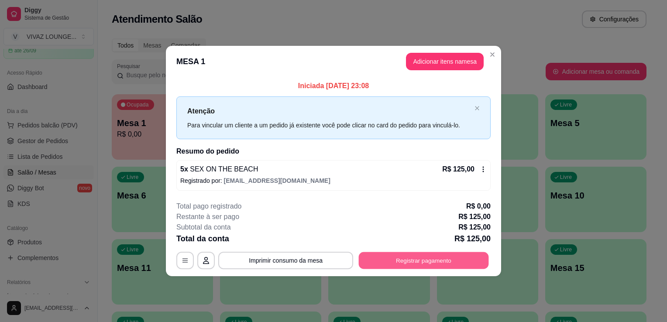
click at [441, 265] on button "Registrar pagamento" at bounding box center [424, 260] width 130 height 17
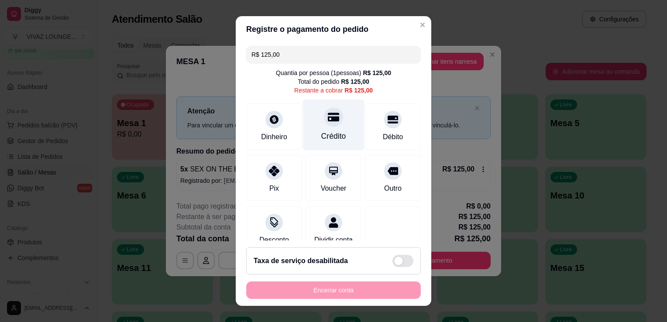
click at [328, 120] on icon at bounding box center [333, 117] width 11 height 9
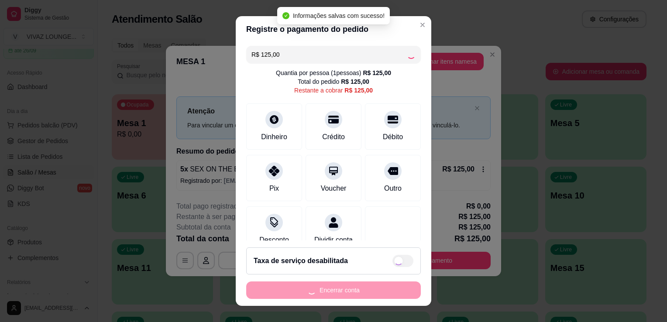
type input "R$ 0,00"
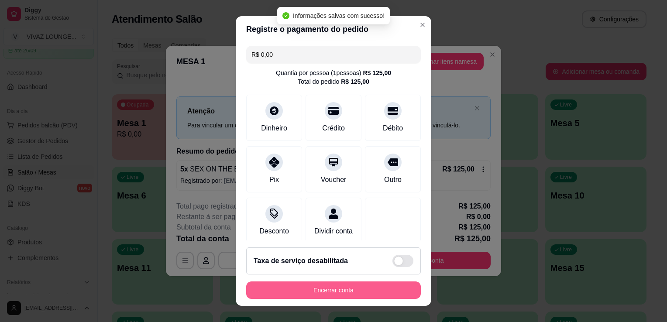
click at [355, 295] on button "Encerrar conta" at bounding box center [333, 289] width 175 height 17
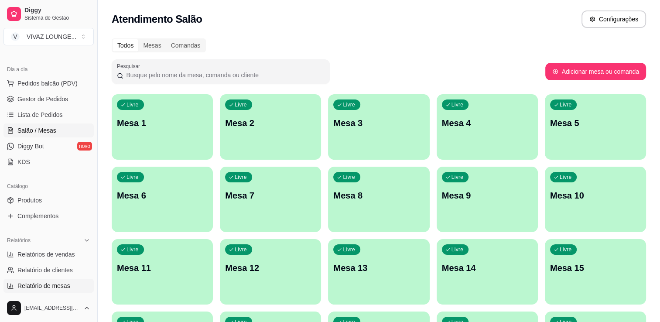
scroll to position [175, 0]
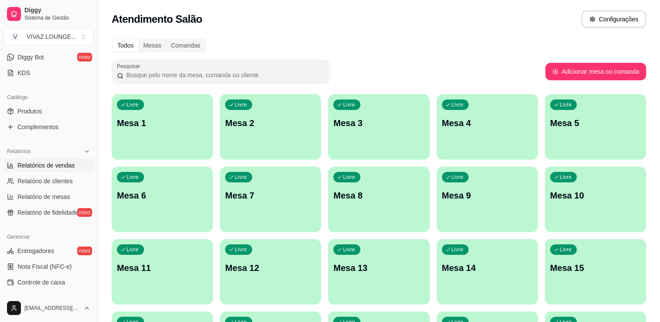
click at [60, 169] on span "Relatórios de vendas" at bounding box center [46, 165] width 58 height 9
select select "ALL"
select select "0"
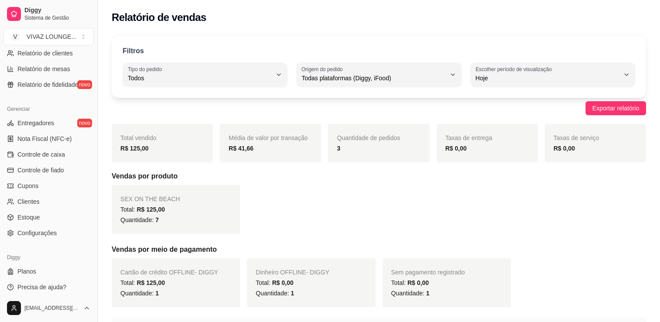
scroll to position [305, 0]
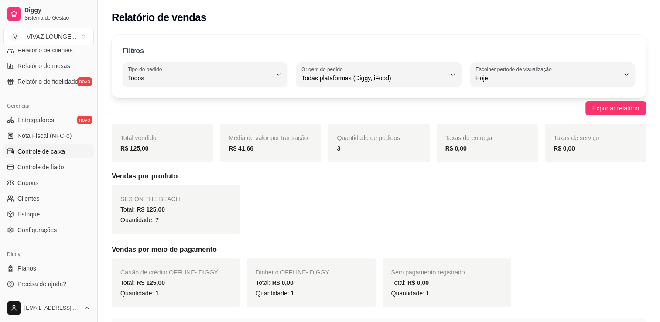
click at [50, 149] on span "Controle de caixa" at bounding box center [41, 151] width 48 height 9
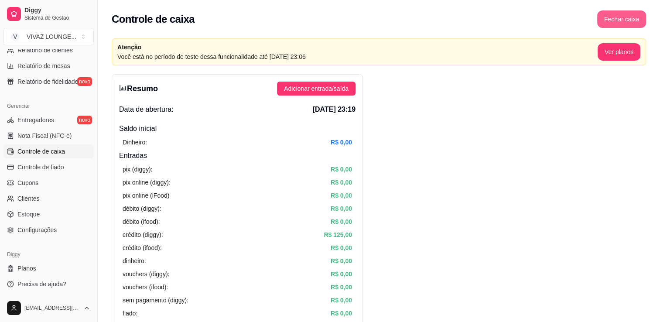
click at [628, 18] on button "Fechar caixa" at bounding box center [621, 18] width 49 height 17
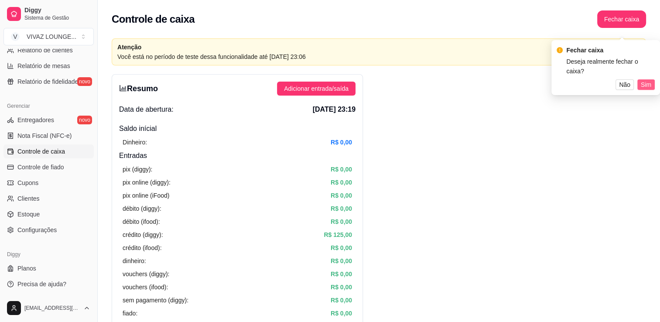
click at [648, 80] on span "Sim" at bounding box center [646, 85] width 10 height 10
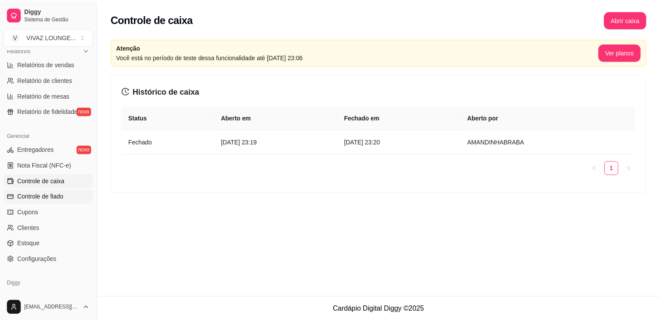
scroll to position [262, 0]
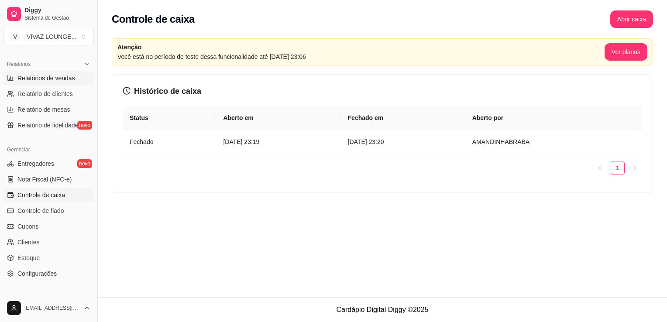
click at [61, 82] on span "Relatórios de vendas" at bounding box center [46, 78] width 58 height 9
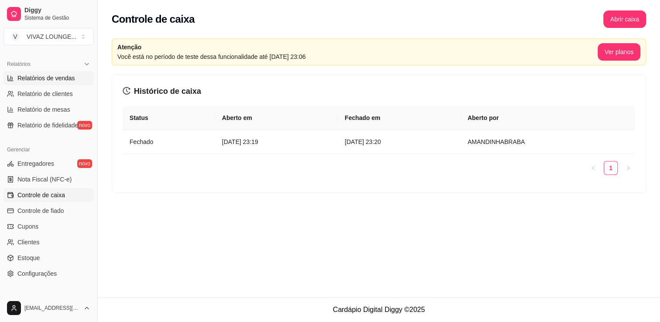
select select "ALL"
select select "0"
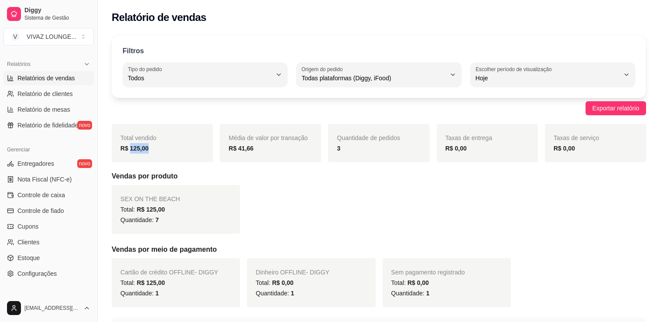
drag, startPoint x: 147, startPoint y: 151, endPoint x: 130, endPoint y: 151, distance: 16.6
click at [130, 151] on div "R$ 125,00" at bounding box center [162, 148] width 84 height 10
drag, startPoint x: 256, startPoint y: 151, endPoint x: 226, endPoint y: 147, distance: 29.6
click at [226, 147] on div "Média de valor por transação R$ 41,66" at bounding box center [270, 143] width 101 height 38
drag, startPoint x: 226, startPoint y: 147, endPoint x: 265, endPoint y: 151, distance: 39.0
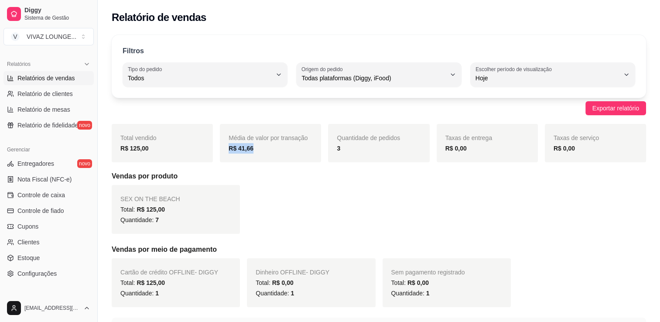
click at [265, 151] on div "R$ 41,66" at bounding box center [271, 148] width 84 height 10
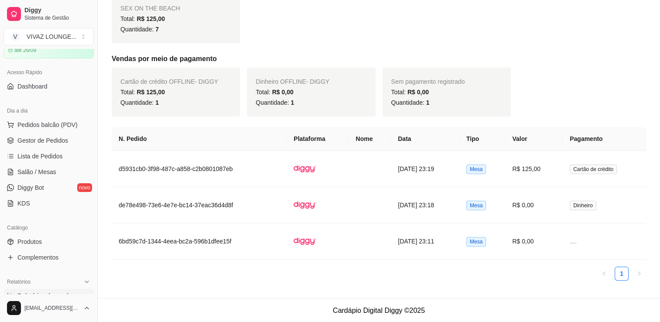
scroll to position [87, 0]
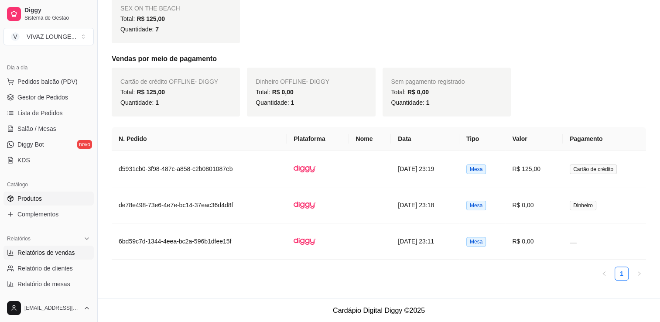
click at [35, 203] on link "Produtos" at bounding box center [48, 199] width 90 height 14
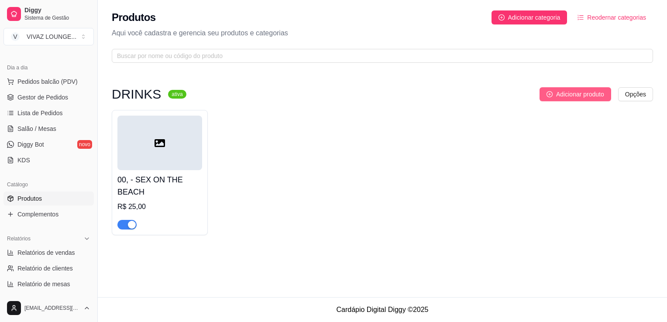
click at [569, 92] on span "Adicionar produto" at bounding box center [580, 94] width 48 height 10
click at [157, 144] on icon at bounding box center [159, 143] width 10 height 10
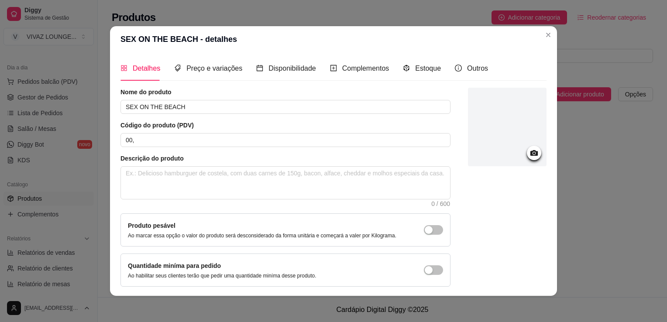
click at [180, 114] on div "Nome do produto SEX ON THE BEACH Código do produto (PDV) 00, Descrição do produ…" at bounding box center [285, 187] width 330 height 199
click at [180, 111] on input "SEX ON THE BEACH" at bounding box center [285, 107] width 330 height 14
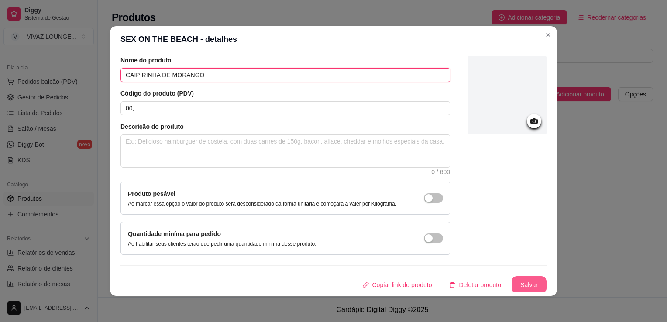
type input "CAIPIRINHA DE MORANGO"
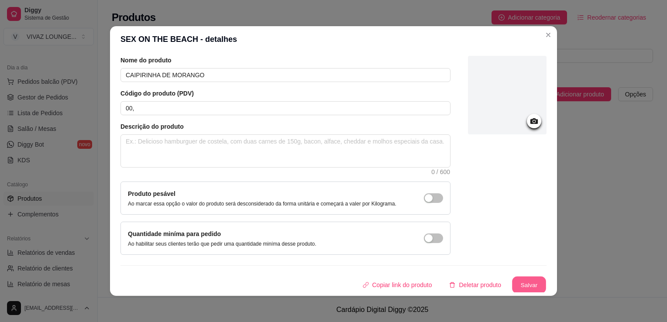
click at [522, 286] on button "Salvar" at bounding box center [529, 285] width 34 height 17
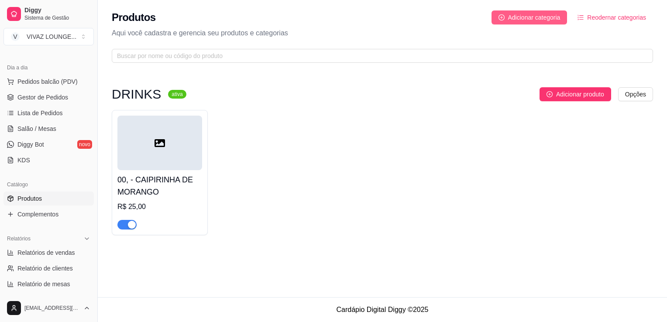
click at [541, 22] on span "Adicionar categoria" at bounding box center [534, 18] width 52 height 10
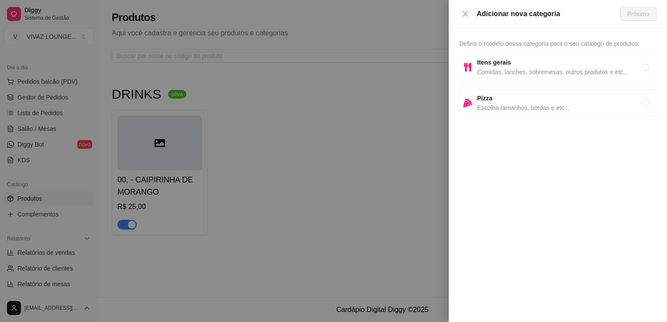
click at [506, 73] on span "Comidas, lanches, sobremesas, outros produtos e etc..." at bounding box center [559, 72] width 165 height 10
radio input "true"
click at [620, 71] on span "Comidas, lanches, sobremesas, outros produtos e etc..." at bounding box center [559, 72] width 165 height 10
click at [644, 16] on span "Próximo" at bounding box center [638, 14] width 22 height 10
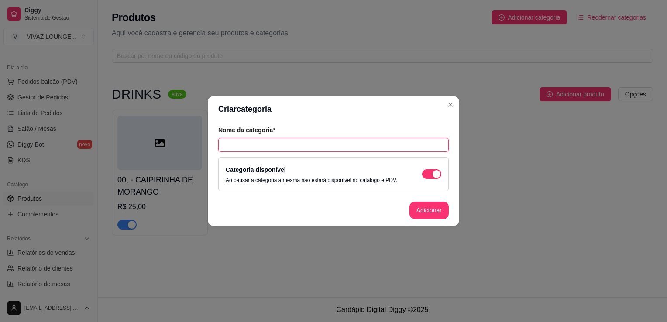
click at [362, 144] on input "text" at bounding box center [333, 145] width 230 height 14
type input "ENERGETICOS"
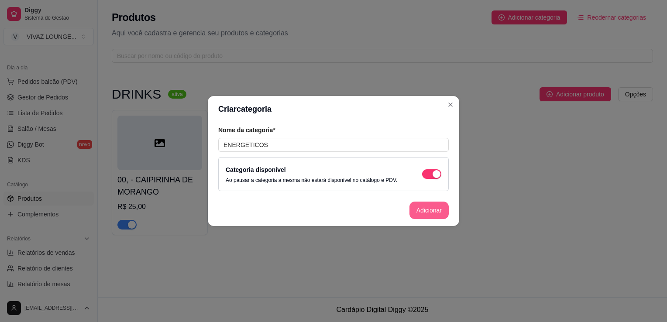
click at [423, 212] on button "Adicionar" at bounding box center [428, 210] width 39 height 17
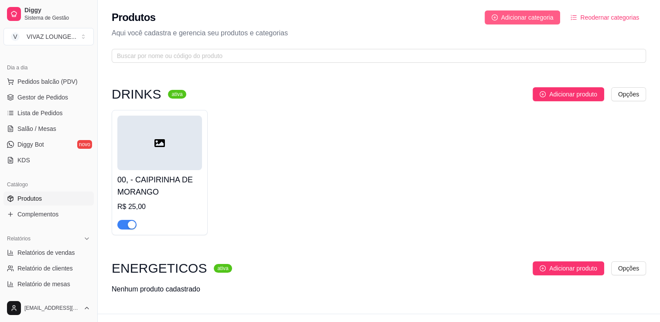
click at [517, 20] on span "Adicionar categoria" at bounding box center [527, 18] width 52 height 10
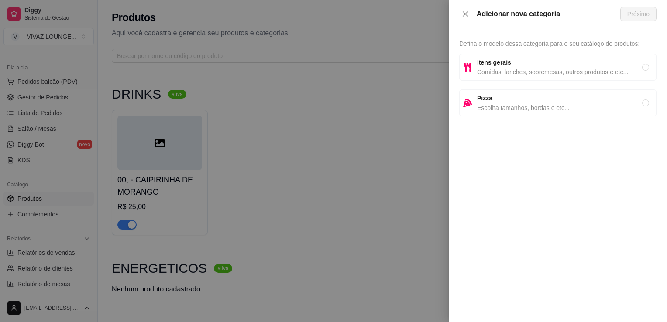
click at [520, 69] on span "Comidas, lanches, sobremesas, outros produtos e etc..." at bounding box center [559, 72] width 165 height 10
radio input "true"
click at [633, 18] on span "Próximo" at bounding box center [638, 14] width 22 height 10
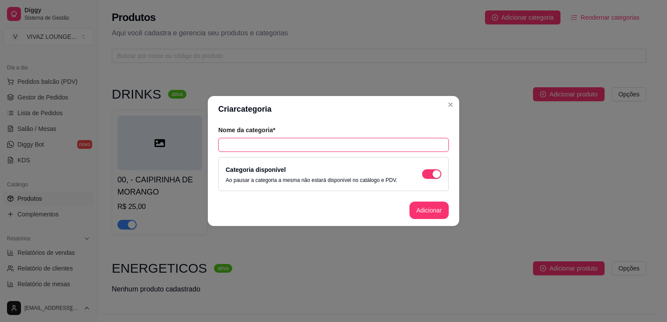
click at [394, 144] on input "text" at bounding box center [333, 145] width 230 height 14
type input "CERVEJAS"
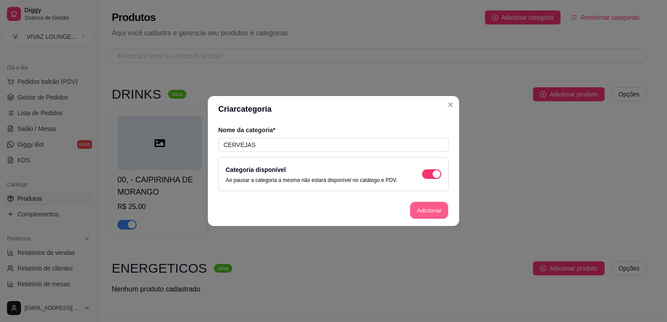
click at [417, 213] on button "Adicionar" at bounding box center [429, 210] width 38 height 17
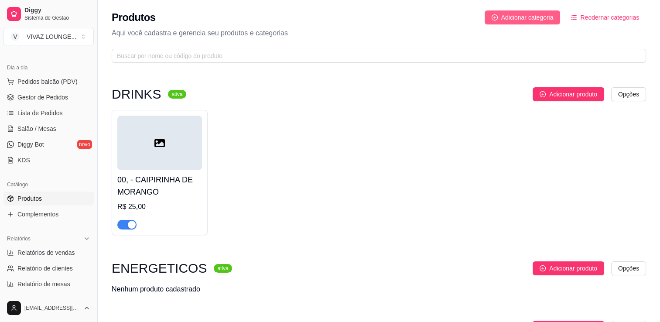
click at [538, 21] on span "Adicionar categoria" at bounding box center [527, 18] width 52 height 10
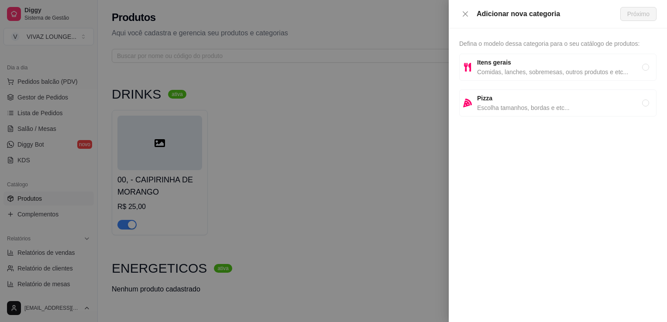
click at [518, 69] on span "Comidas, lanches, sobremesas, outros produtos e etc..." at bounding box center [559, 72] width 165 height 10
radio input "true"
click at [630, 22] on div "Adicionar nova categoria Próximo" at bounding box center [558, 14] width 218 height 28
click at [632, 18] on span "Próximo" at bounding box center [638, 14] width 22 height 10
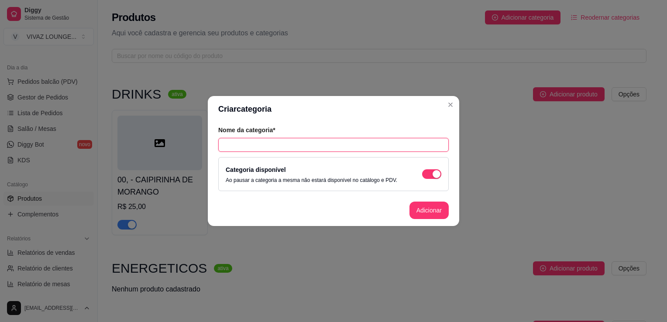
click at [356, 141] on input "text" at bounding box center [333, 145] width 230 height 14
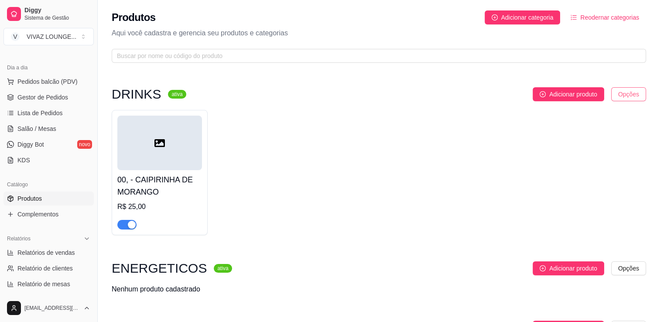
click at [635, 97] on html "Diggy Sistema de Gestão V VIVAZ LOUNGE ... Loja aberta Período gratuito até 26/…" at bounding box center [330, 161] width 660 height 322
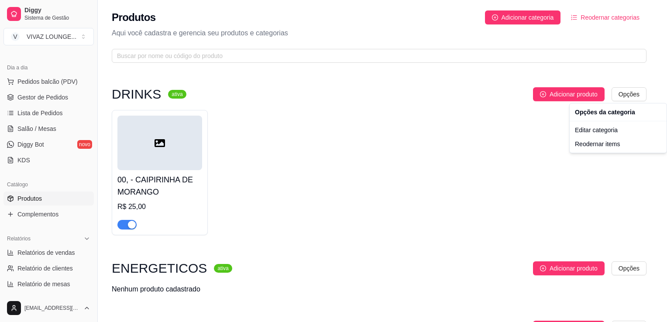
click at [572, 90] on html "Diggy Sistema de Gestão V VIVAZ LOUNGE ... Loja aberta Período gratuito até 26/…" at bounding box center [333, 161] width 667 height 322
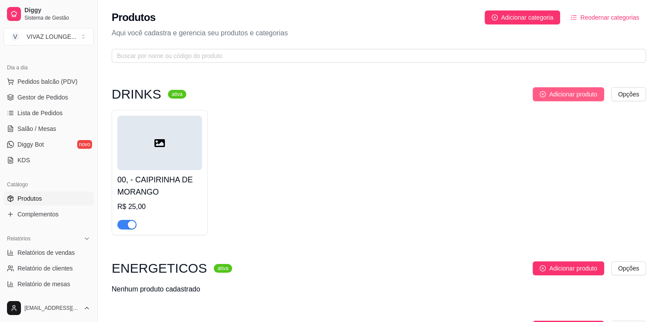
click at [571, 94] on span "Adicionar produto" at bounding box center [573, 94] width 48 height 10
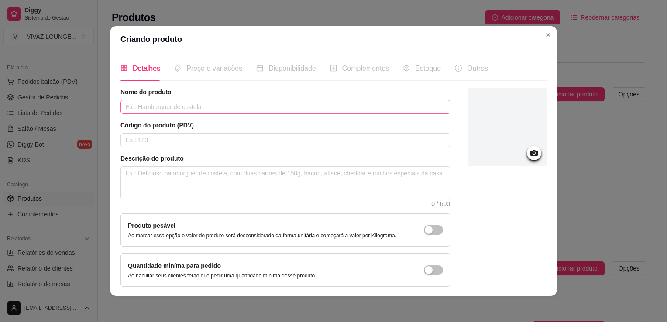
drag, startPoint x: 378, startPoint y: 94, endPoint x: 370, endPoint y: 106, distance: 14.2
click at [378, 94] on article "Nome do produto" at bounding box center [285, 92] width 330 height 9
click at [370, 106] on input "text" at bounding box center [285, 107] width 330 height 14
click at [204, 105] on input "text" at bounding box center [285, 107] width 330 height 14
type input "CAIPIRINHA DE LIMÃO"
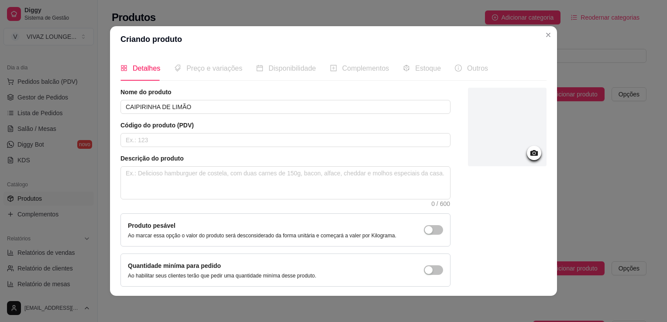
click at [215, 132] on div "Código do produto (PDV)" at bounding box center [285, 134] width 330 height 26
click at [217, 142] on input "text" at bounding box center [285, 140] width 330 height 14
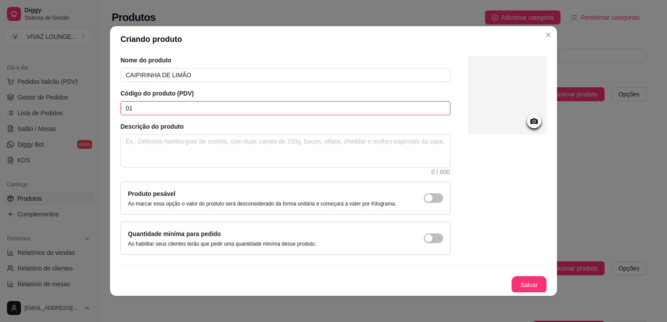
type input "01"
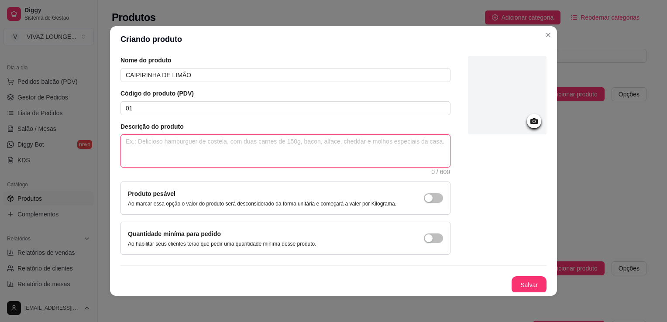
click at [206, 147] on textarea at bounding box center [285, 151] width 329 height 32
paste textarea "Um clássico repaginado! A tradicional caipirinha ganha um toque especial com mo…"
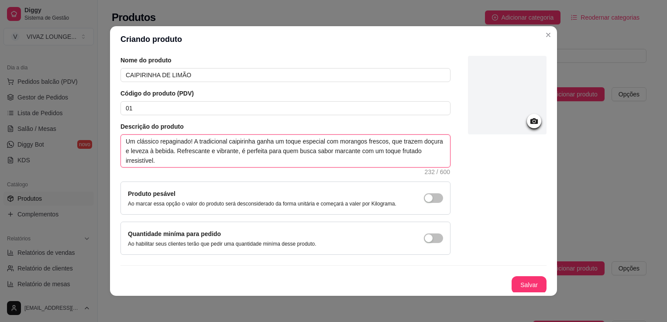
type textarea "Um clássico repaginado! A tradicional caipirinha ganha um toque especial com mo…"
drag, startPoint x: 160, startPoint y: 163, endPoint x: 116, endPoint y: 139, distance: 50.4
click at [116, 139] on div "Detalhes Preço e variações Disponibilidade Complementos Estoque Outros Nome do …" at bounding box center [333, 173] width 447 height 243
paste textarea "O verdadeiro clássico brasileiro! Preparada com limões frescos, açúcar e cachaç…"
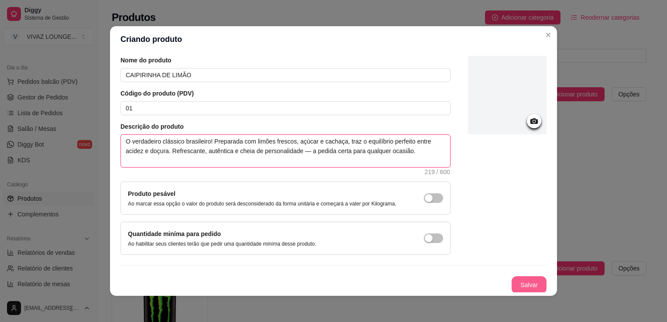
type textarea "O verdadeiro clássico brasileiro! Preparada com limões frescos, açúcar e cachaç…"
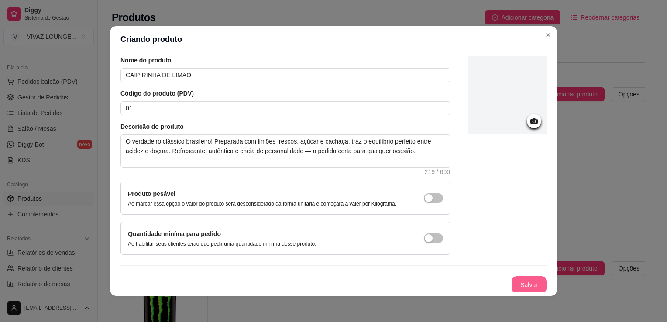
click at [517, 278] on button "Salvar" at bounding box center [528, 284] width 35 height 17
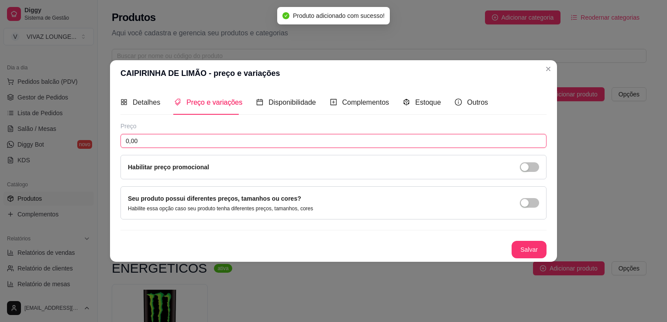
drag, startPoint x: 147, startPoint y: 140, endPoint x: 90, endPoint y: 133, distance: 57.2
click at [90, 133] on div "CAIPIRINHA DE LIMÃO - preço e variações Detalhes Preço e variações Disponibilid…" at bounding box center [333, 161] width 667 height 322
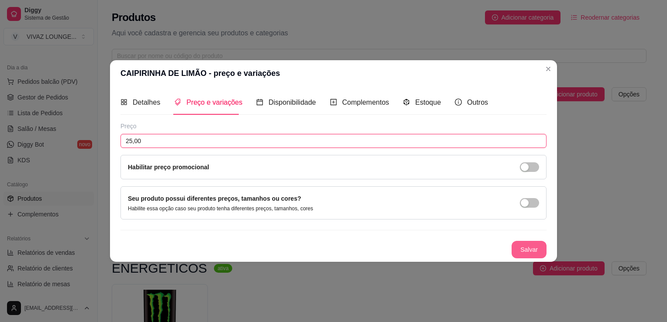
type input "25,00"
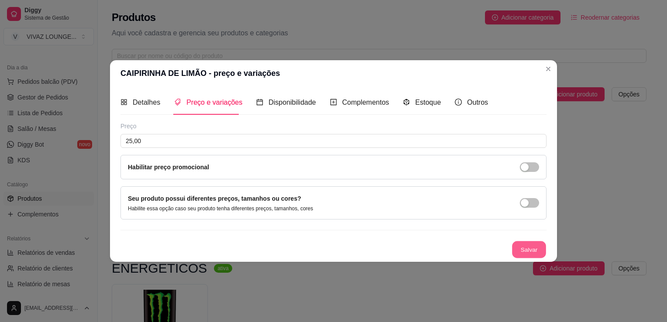
click at [525, 250] on button "Salvar" at bounding box center [529, 249] width 34 height 17
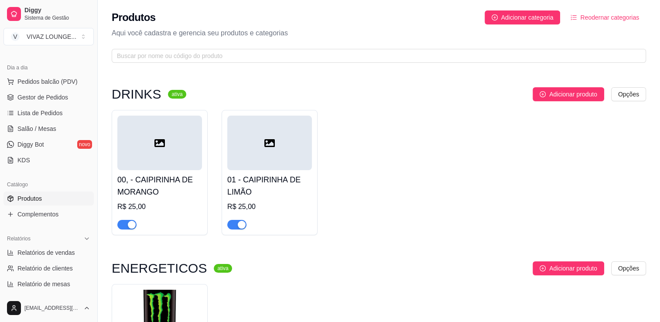
click at [169, 158] on div at bounding box center [159, 143] width 85 height 55
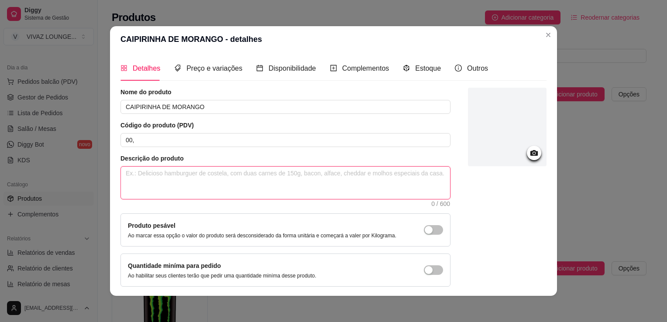
click at [175, 178] on textarea at bounding box center [285, 183] width 329 height 32
paste textarea "Um clássico repaginado! A tradicional caipirinha ganha um toque especial com mo…"
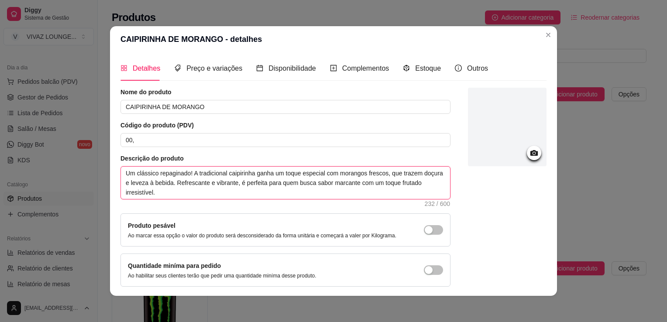
scroll to position [32, 0]
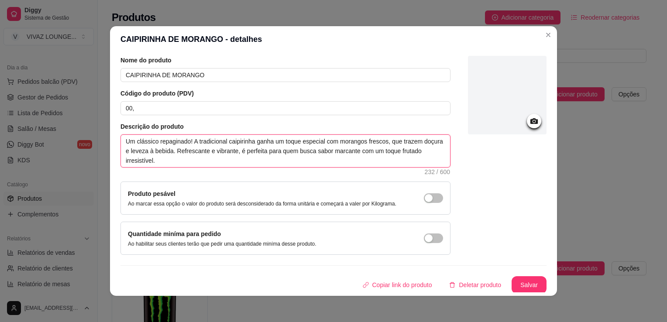
type textarea "Um clássico repaginado! A tradicional caipirinha ganha um toque especial com mo…"
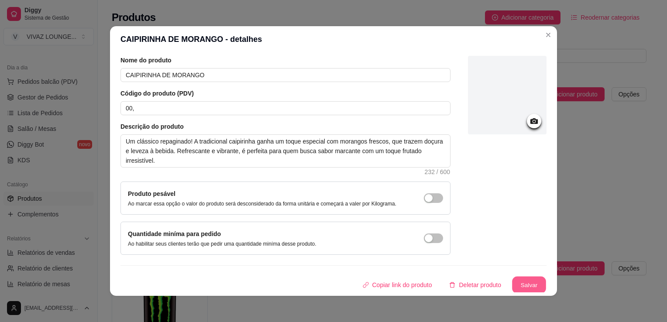
click at [514, 287] on button "Salvar" at bounding box center [529, 285] width 34 height 17
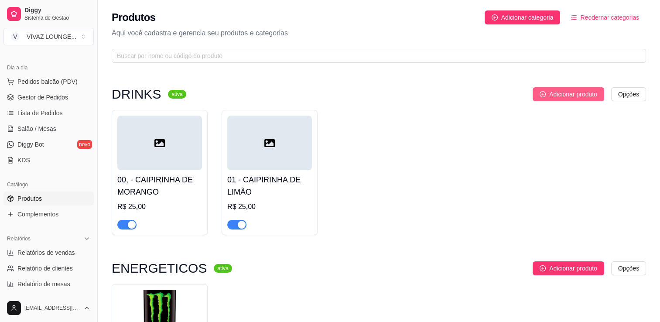
click at [588, 97] on span "Adicionar produto" at bounding box center [573, 94] width 48 height 10
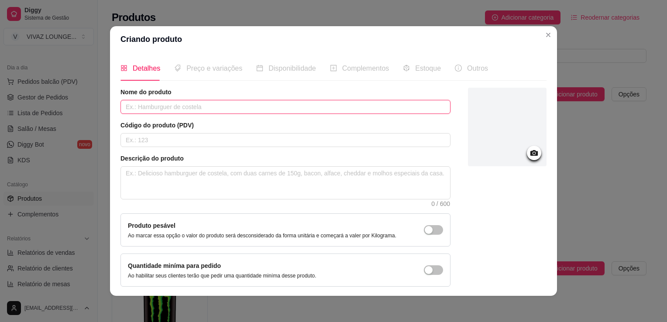
click at [312, 109] on input "text" at bounding box center [285, 107] width 330 height 14
click at [308, 102] on input "text" at bounding box center [285, 107] width 330 height 14
type input "CAMPARI"
click at [304, 141] on input "text" at bounding box center [285, 140] width 330 height 14
type input "03"
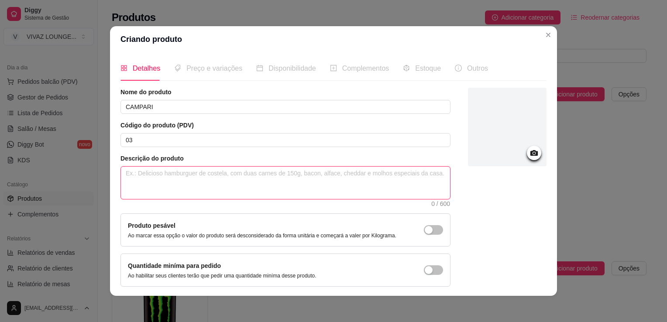
click at [169, 190] on textarea at bounding box center [285, 183] width 329 height 32
paste textarea "Ícone da coquetelaria mundial, o Campari conquista pelo sabor marcante e leveme…"
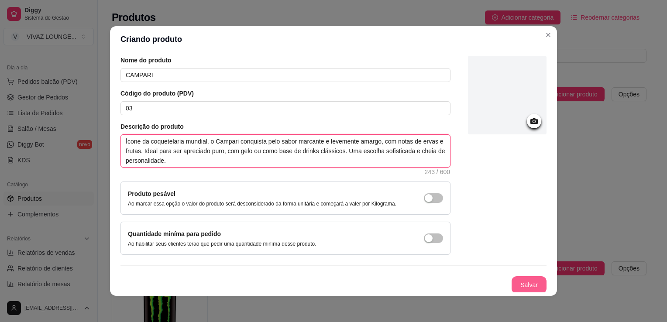
type textarea "Ícone da coquetelaria mundial, o Campari conquista pelo sabor marcante e leveme…"
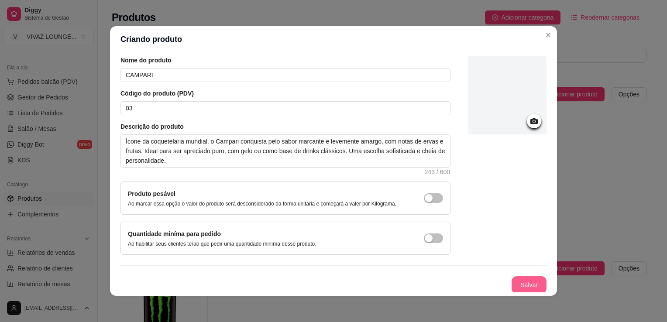
click at [518, 283] on button "Salvar" at bounding box center [528, 284] width 35 height 17
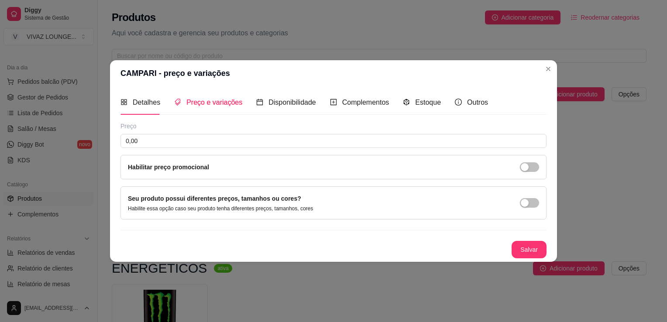
scroll to position [0, 0]
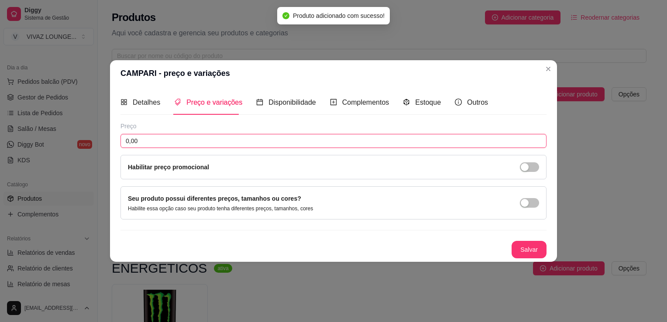
drag, startPoint x: 179, startPoint y: 141, endPoint x: 111, endPoint y: 132, distance: 69.0
click at [111, 132] on div "Detalhes Preço e variações Disponibilidade Complementos Estoque Outros Nome do …" at bounding box center [333, 173] width 447 height 175
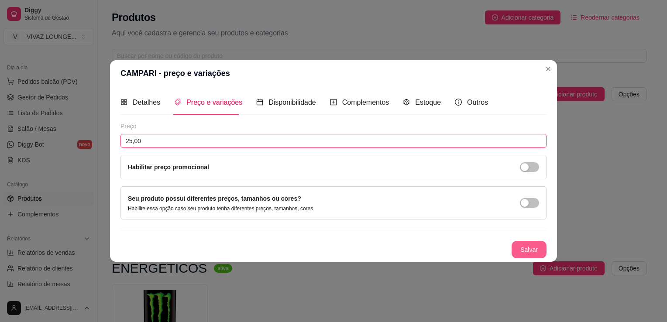
type input "25,00"
click at [531, 245] on button "Salvar" at bounding box center [528, 249] width 35 height 17
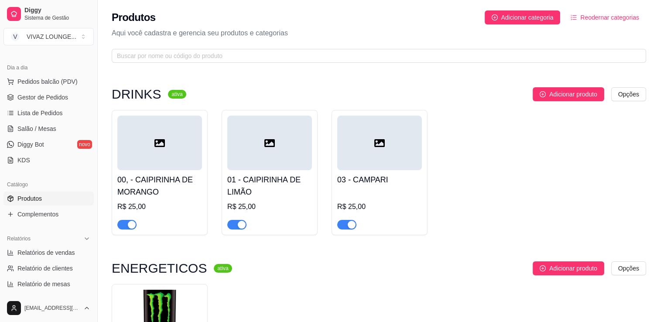
drag, startPoint x: 432, startPoint y: 160, endPoint x: 427, endPoint y: 160, distance: 5.2
click at [432, 160] on div "00, - CAIPIRINHA DE MORANGO R$ 25,00 01 - CAIPIRINHA DE LIMÃO R$ 25,00 03 - CAM…" at bounding box center [379, 172] width 535 height 125
click at [388, 156] on div at bounding box center [379, 143] width 85 height 55
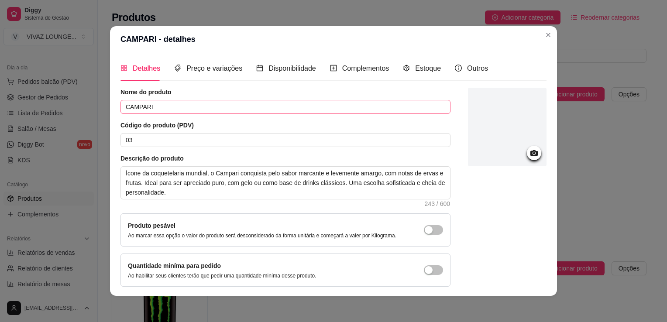
drag, startPoint x: 177, startPoint y: 115, endPoint x: 177, endPoint y: 110, distance: 5.2
click at [177, 113] on div "Nome do produto CAMPARI Código do produto (PDV) 03 Descrição do produto Ícone d…" at bounding box center [285, 187] width 330 height 199
click at [178, 104] on input "CAMPARI" at bounding box center [285, 107] width 330 height 14
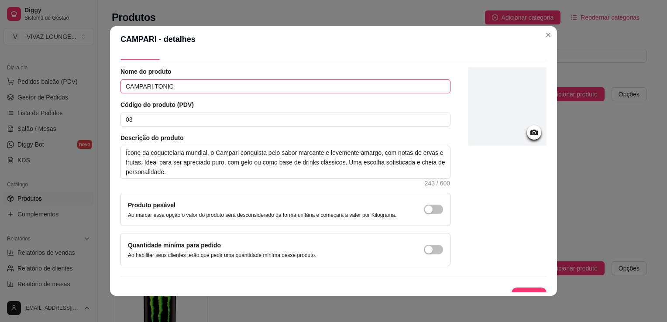
scroll to position [32, 0]
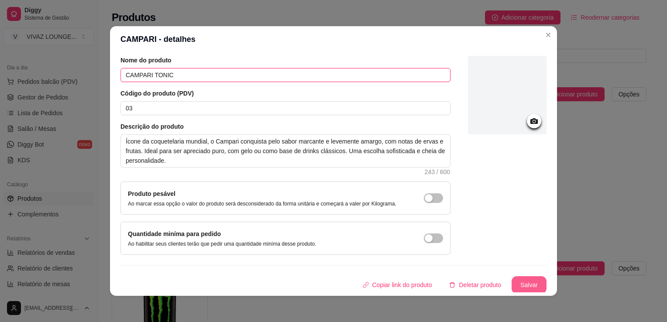
type input "CAMPARI TONIC"
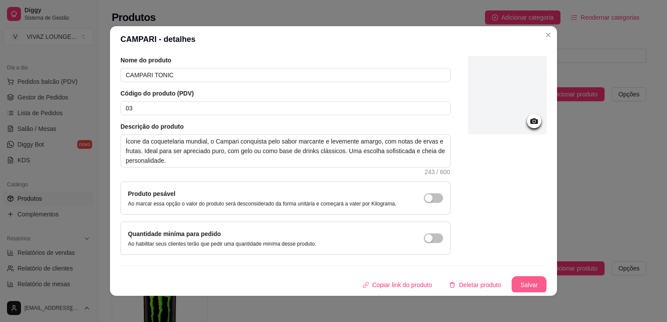
click at [525, 284] on button "Salvar" at bounding box center [528, 284] width 35 height 17
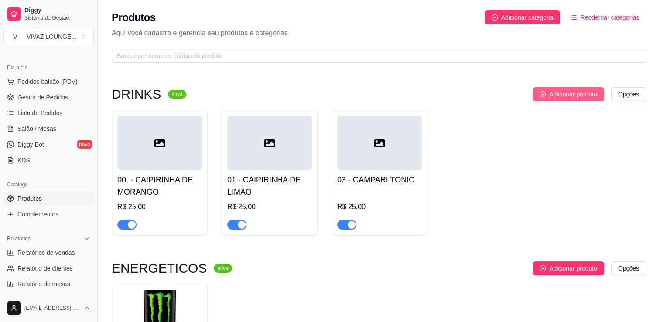
click at [595, 97] on span "Adicionar produto" at bounding box center [573, 94] width 48 height 10
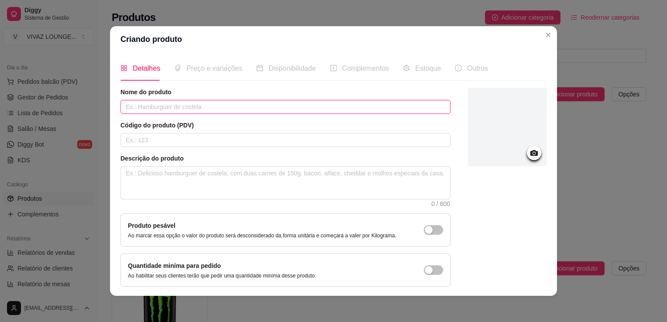
click at [322, 106] on input "text" at bounding box center [285, 107] width 330 height 14
type input "SEX ON THE BEACH"
click at [257, 137] on input "text" at bounding box center [285, 140] width 330 height 14
type input "04"
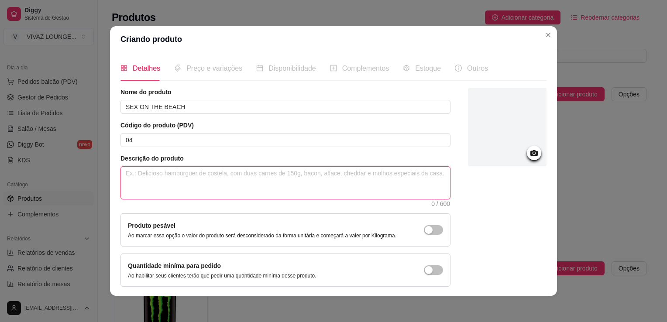
click at [233, 176] on textarea at bounding box center [285, 183] width 329 height 32
paste textarea "Um dos coquetéis mais famosos do mundo, combina vodka, licor de pêssego, suco d…"
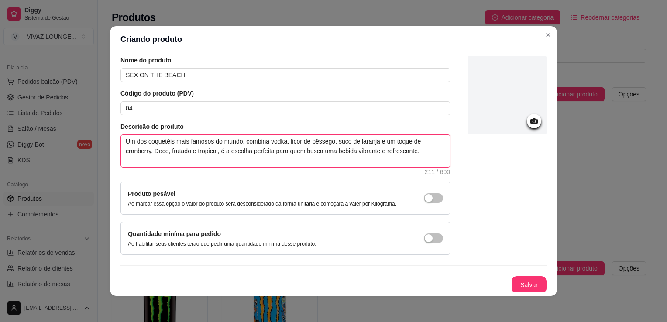
type textarea "Um dos coquetéis mais famosos do mundo, combina vodka, licor de pêssego, suco d…"
click at [521, 287] on button "Salvar" at bounding box center [528, 284] width 35 height 17
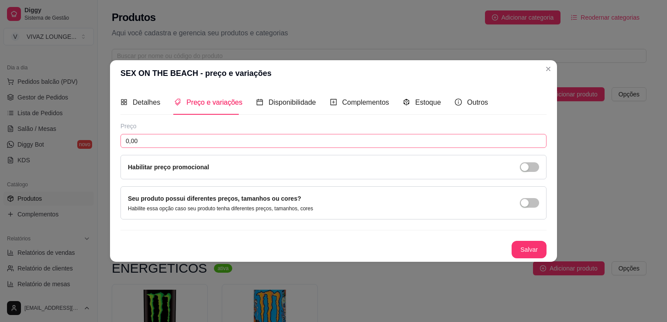
scroll to position [0, 0]
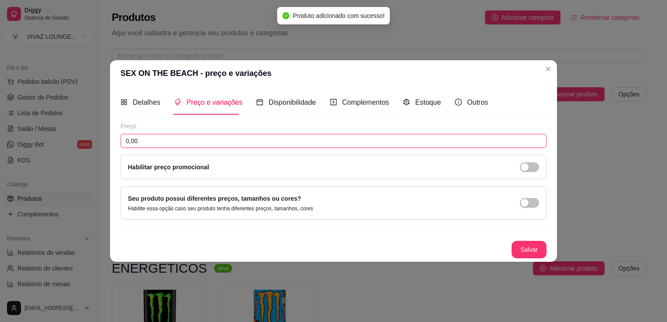
click at [223, 139] on input "0,00" at bounding box center [333, 141] width 426 height 14
type input "25,00"
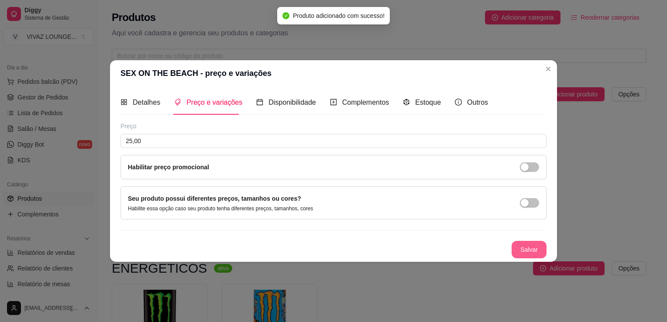
click at [534, 246] on button "Salvar" at bounding box center [528, 249] width 35 height 17
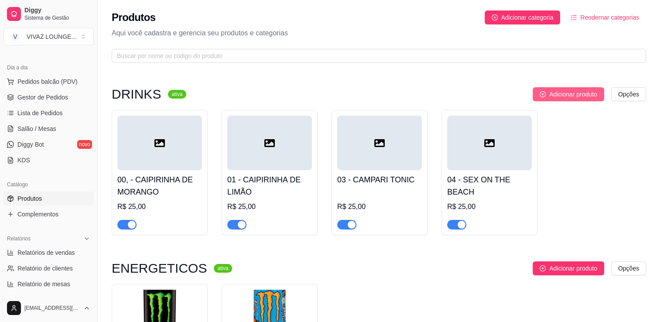
click at [570, 94] on span "Adicionar produto" at bounding box center [573, 94] width 48 height 10
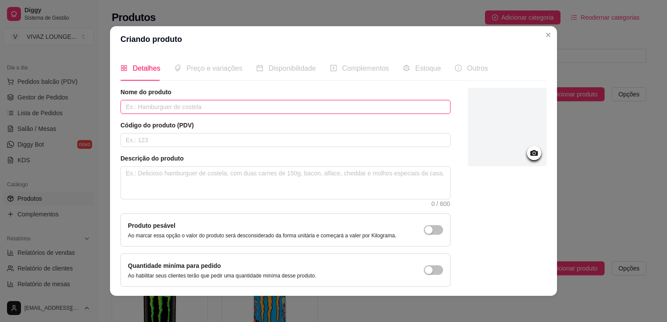
click at [335, 111] on input "text" at bounding box center [285, 107] width 330 height 14
type input "MOSCOW MULE"
click at [327, 139] on input "text" at bounding box center [285, 140] width 330 height 14
type input "05"
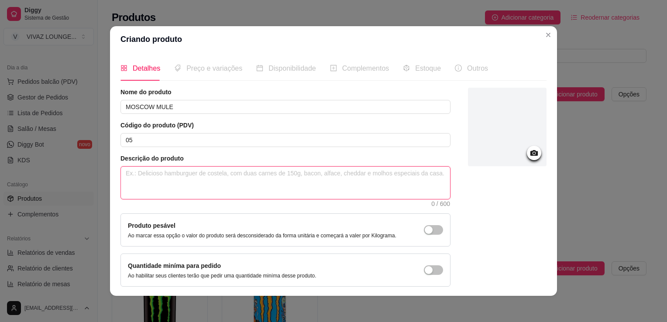
click at [263, 183] on textarea at bounding box center [285, 183] width 329 height 32
paste textarea "Um clássico moderno! Preparado com vodka, suco de limão e o inconfundível gengi…"
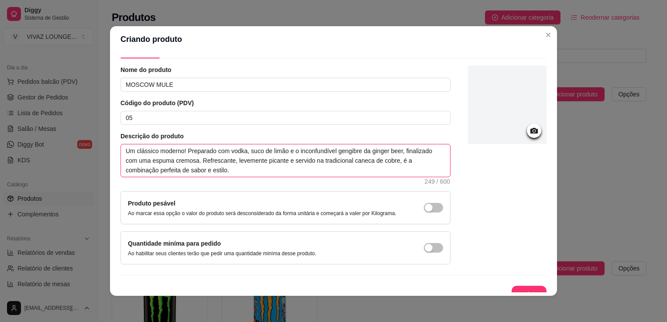
scroll to position [32, 0]
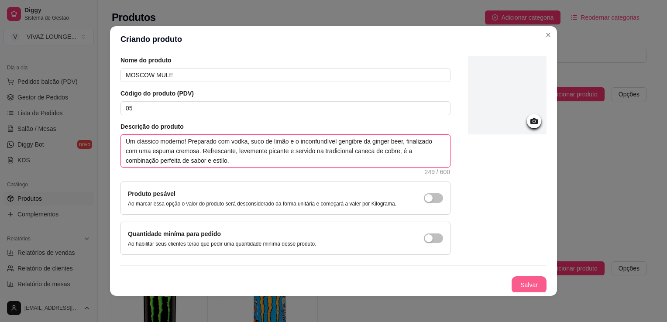
type textarea "Um clássico moderno! Preparado com vodka, suco de limão e o inconfundível gengi…"
click at [518, 281] on button "Salvar" at bounding box center [528, 284] width 35 height 17
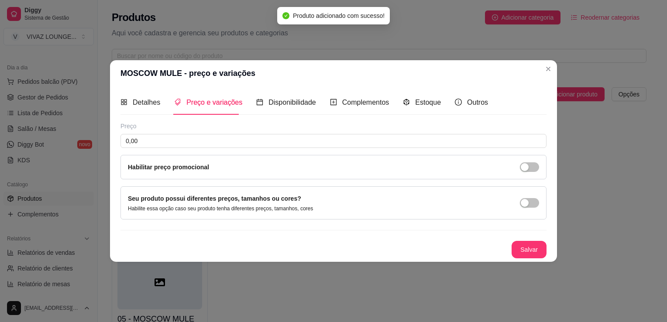
scroll to position [0, 0]
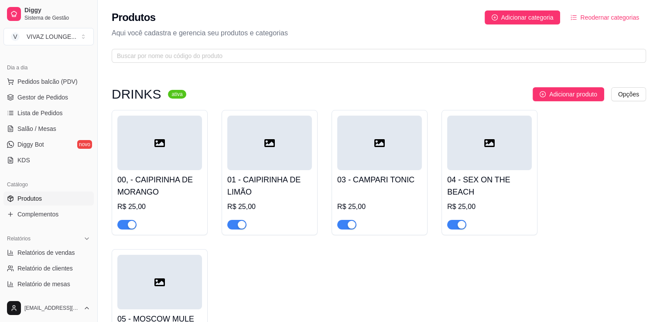
click at [172, 157] on div at bounding box center [159, 143] width 85 height 55
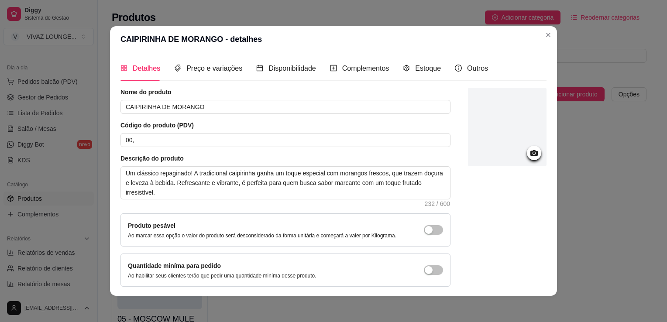
click at [529, 155] on icon at bounding box center [534, 153] width 10 height 10
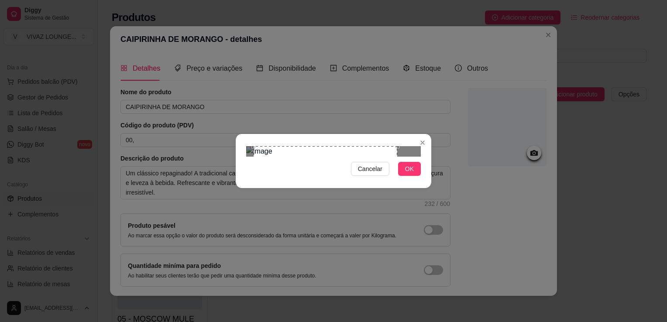
click at [377, 195] on div "Use the arrow keys to move the crop selection area" at bounding box center [326, 218] width 144 height 144
click at [408, 174] on span "OK" at bounding box center [409, 169] width 9 height 10
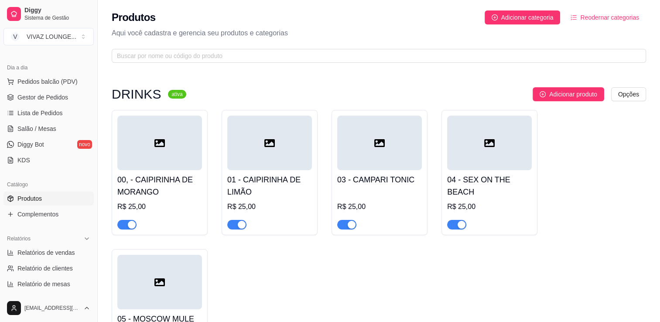
click at [186, 147] on div at bounding box center [159, 143] width 85 height 55
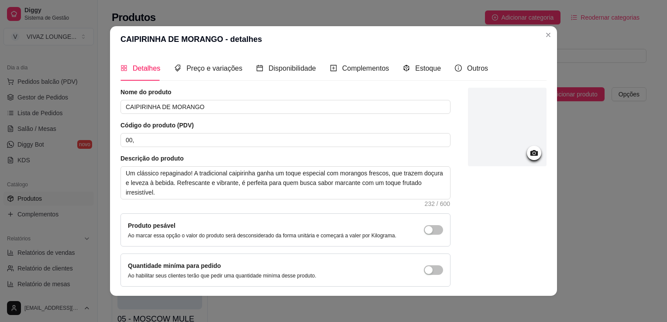
click at [530, 154] on icon at bounding box center [533, 153] width 7 height 6
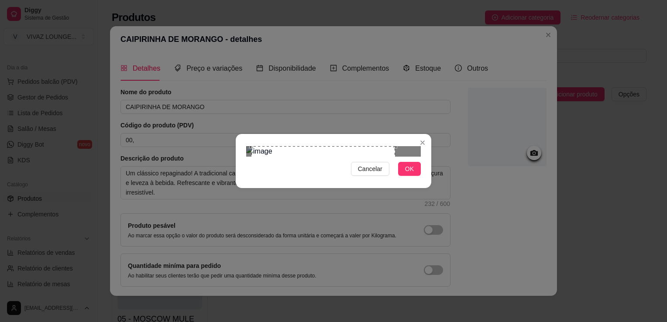
click at [369, 193] on div "Use the arrow keys to move the crop selection area" at bounding box center [323, 218] width 144 height 144
click at [415, 176] on button "OK" at bounding box center [409, 169] width 23 height 14
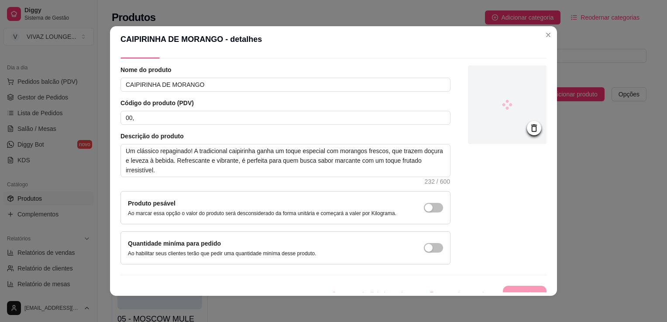
scroll to position [32, 0]
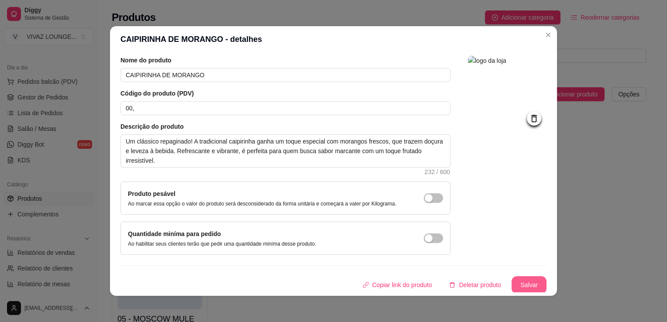
click at [519, 280] on button "Salvar" at bounding box center [528, 284] width 35 height 17
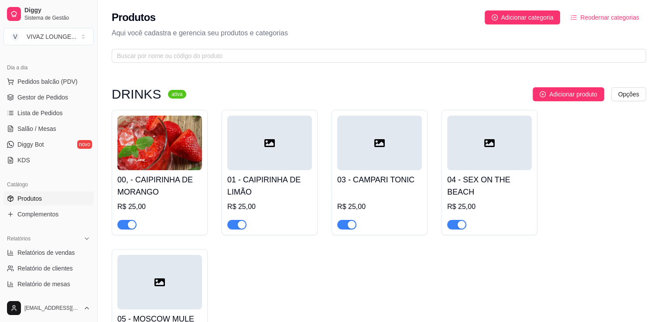
click at [272, 146] on icon at bounding box center [269, 143] width 10 height 8
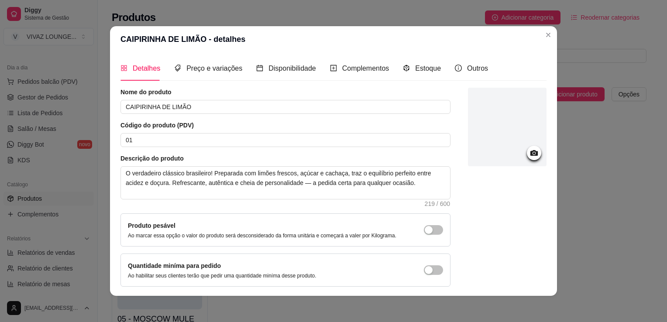
click at [529, 156] on icon at bounding box center [534, 153] width 10 height 10
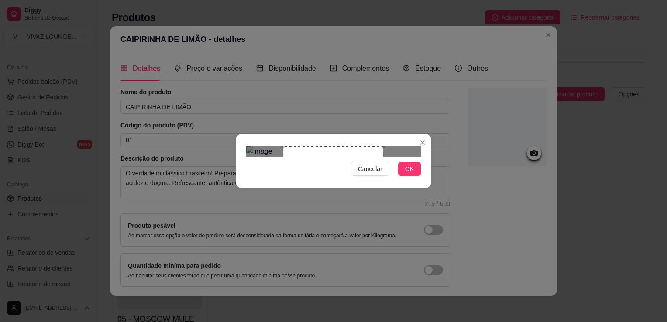
click at [357, 178] on div "Use the arrow keys to move the crop selection area" at bounding box center [333, 196] width 100 height 100
click at [411, 174] on span "OK" at bounding box center [409, 169] width 9 height 10
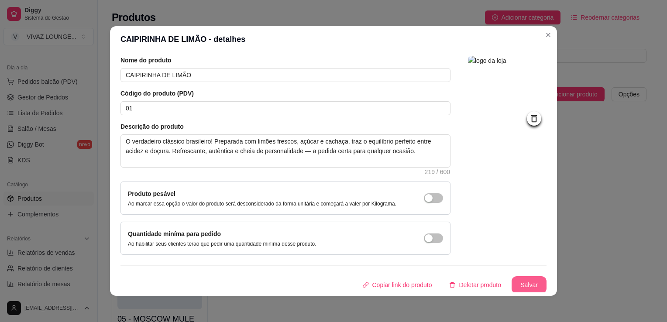
click at [520, 293] on div "Detalhes Preço e variações Disponibilidade Complementos Estoque Outros Nome do …" at bounding box center [333, 173] width 447 height 243
click at [521, 287] on button "Salvar" at bounding box center [529, 285] width 34 height 17
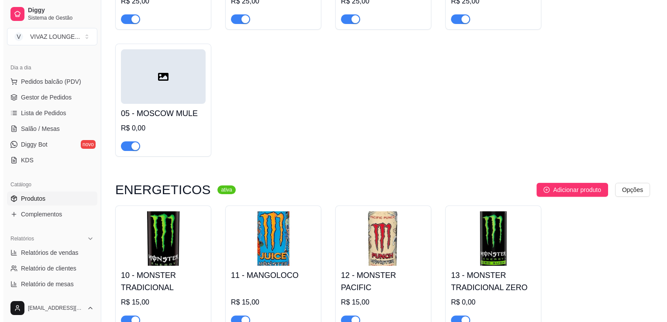
scroll to position [305, 0]
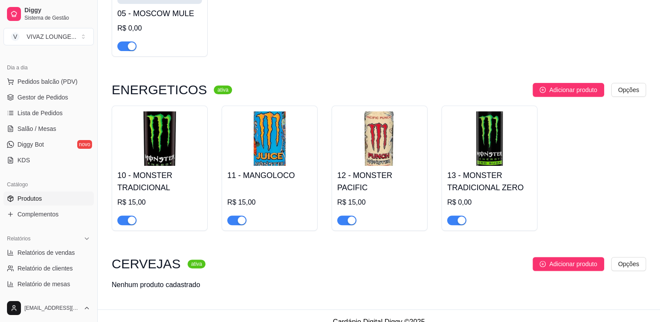
click at [489, 160] on img at bounding box center [489, 138] width 85 height 55
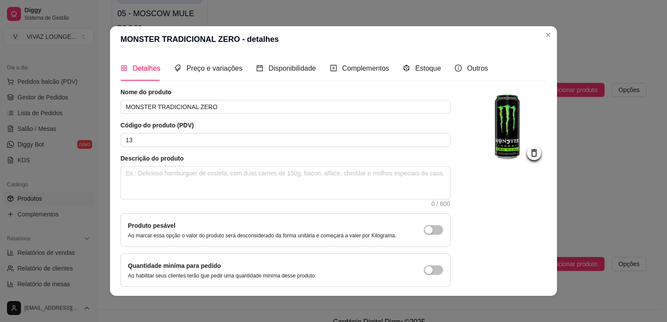
click at [210, 58] on div "Preço e variações" at bounding box center [208, 68] width 68 height 25
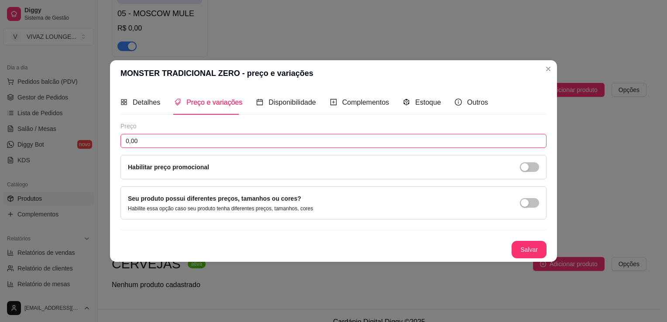
click at [168, 142] on input "0,00" at bounding box center [333, 141] width 426 height 14
type input "15,00"
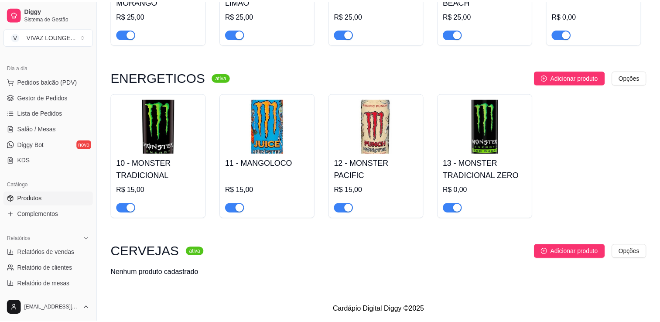
scroll to position [191, 0]
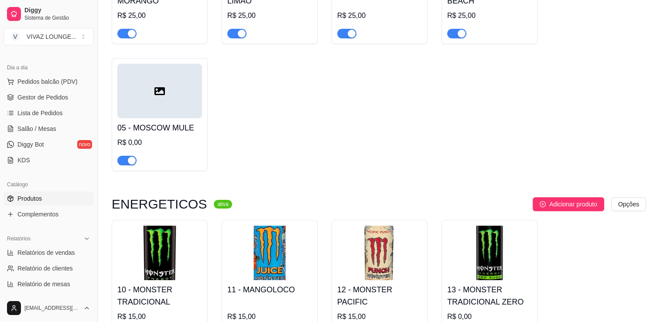
click at [521, 249] on img at bounding box center [489, 253] width 85 height 55
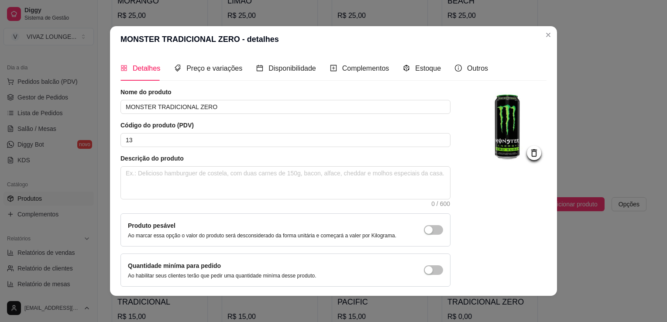
click at [219, 77] on div "Preço e variações" at bounding box center [208, 68] width 68 height 25
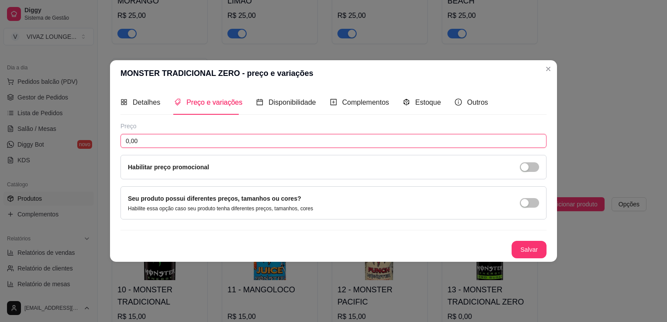
drag, startPoint x: 219, startPoint y: 77, endPoint x: 143, endPoint y: 142, distance: 100.2
click at [143, 142] on input "0,00" at bounding box center [333, 141] width 426 height 14
type input "15,00"
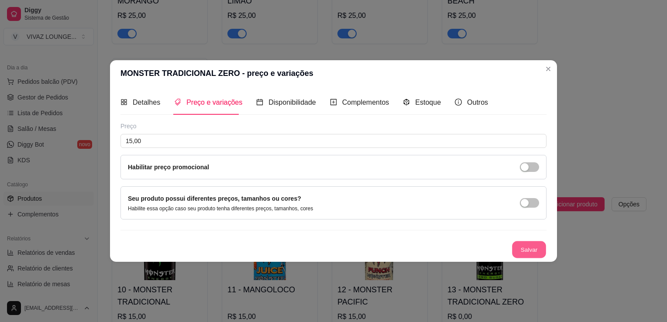
click at [514, 249] on button "Salvar" at bounding box center [529, 249] width 34 height 17
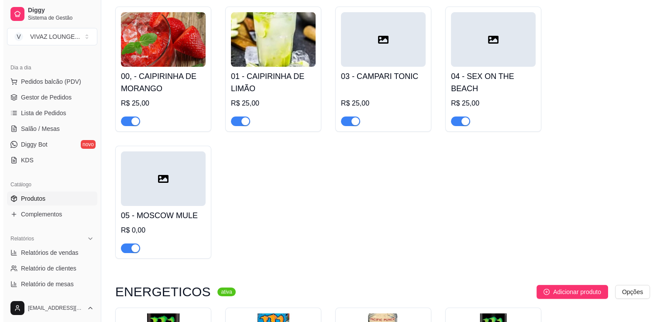
scroll to position [57, 0]
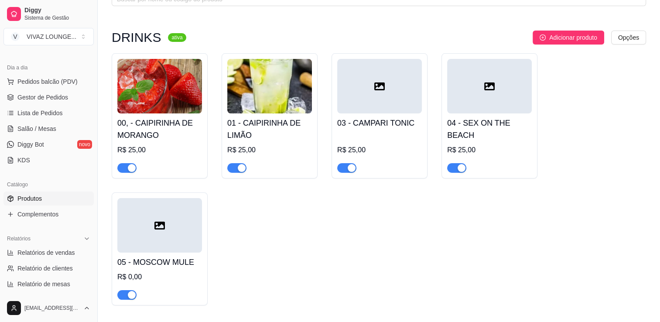
click at [388, 99] on div at bounding box center [379, 86] width 85 height 55
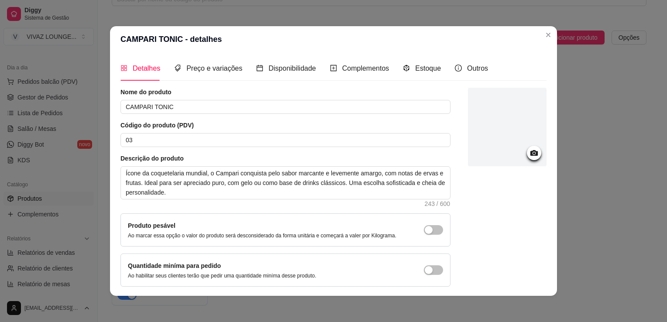
click at [505, 148] on div at bounding box center [507, 127] width 79 height 79
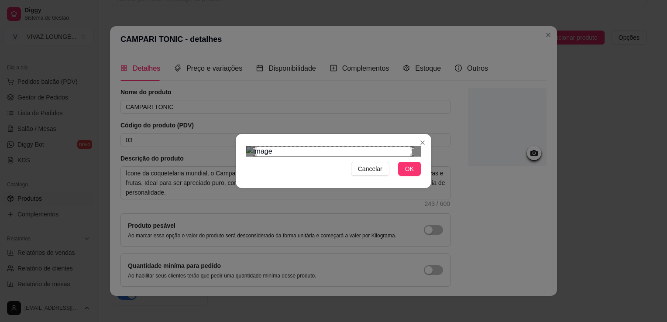
click at [379, 156] on div "Use the arrow keys to move the crop selection area" at bounding box center [333, 152] width 157 height 10
click at [405, 174] on span "OK" at bounding box center [409, 169] width 9 height 10
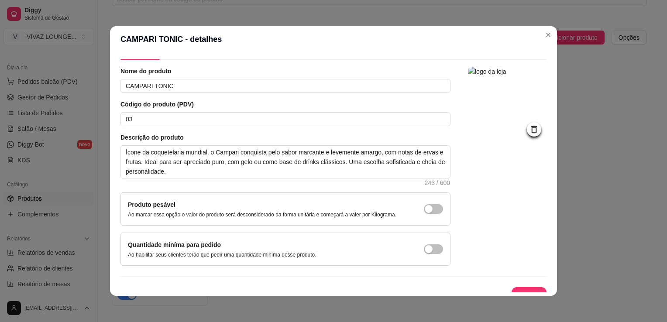
scroll to position [32, 0]
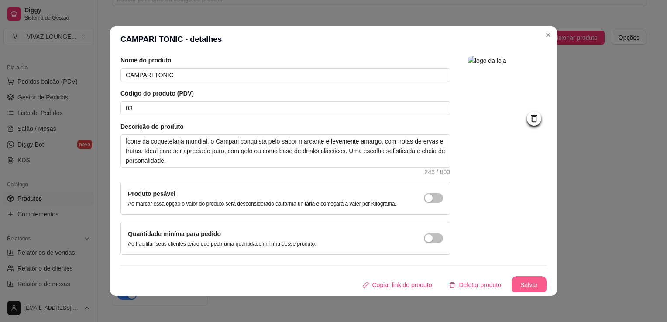
click at [513, 280] on button "Salvar" at bounding box center [528, 284] width 35 height 17
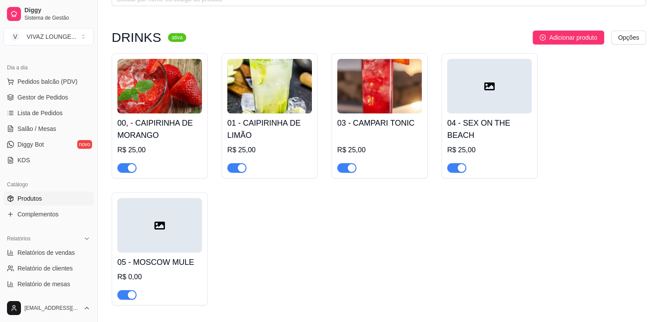
click at [500, 100] on div at bounding box center [489, 86] width 85 height 55
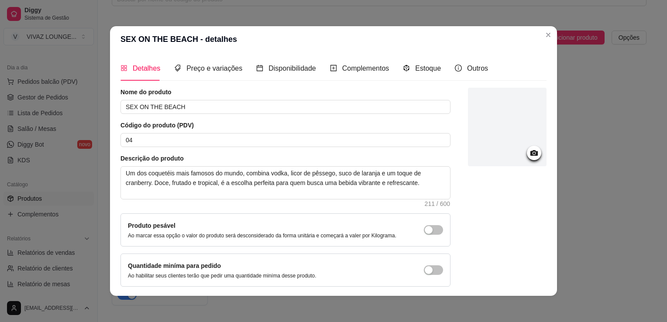
click at [495, 124] on div at bounding box center [507, 127] width 79 height 79
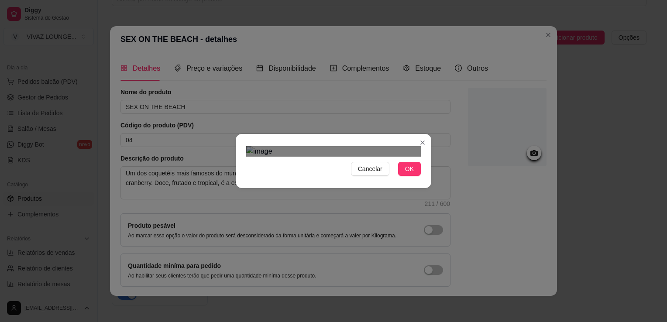
click at [414, 213] on div "Use the arrow keys to move the crop selection area" at bounding box center [339, 291] width 157 height 157
click at [401, 176] on button "OK" at bounding box center [409, 169] width 23 height 14
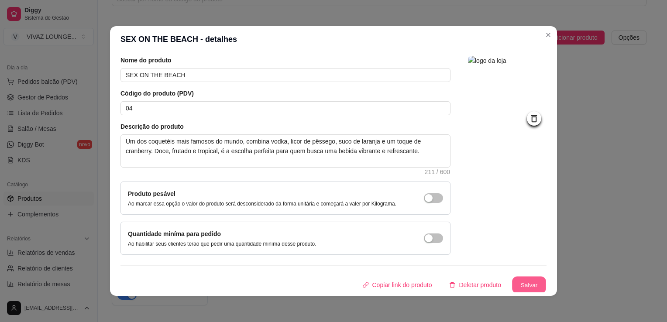
click at [518, 285] on button "Salvar" at bounding box center [529, 285] width 34 height 17
click at [515, 287] on button "Salvar" at bounding box center [528, 284] width 35 height 17
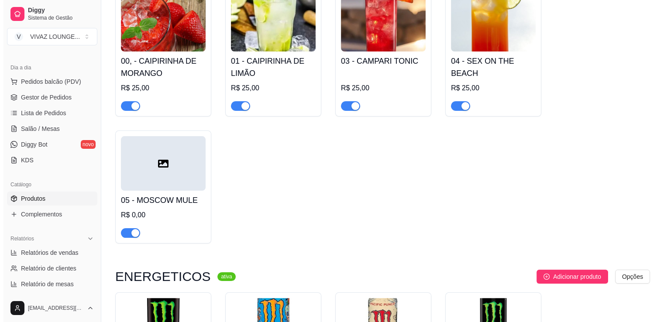
scroll to position [57, 0]
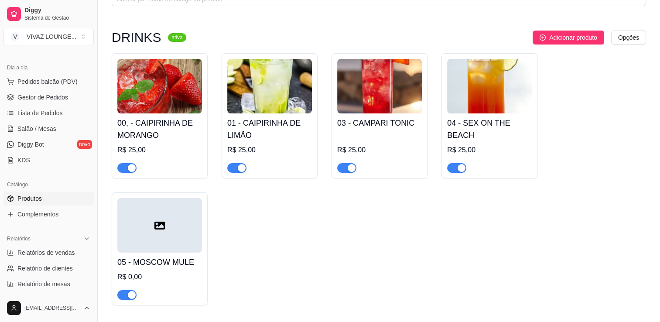
click at [154, 241] on div at bounding box center [159, 225] width 85 height 55
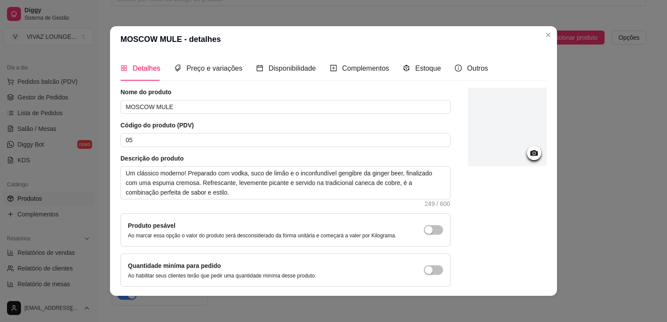
click at [507, 139] on div at bounding box center [507, 127] width 79 height 79
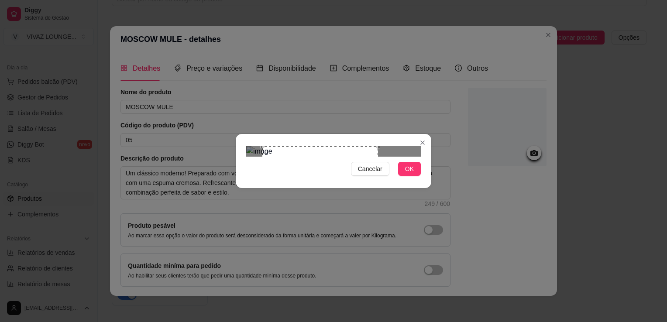
click at [326, 166] on div "Use the arrow keys to move the crop selection area" at bounding box center [320, 204] width 116 height 116
click at [409, 174] on span "OK" at bounding box center [409, 169] width 9 height 10
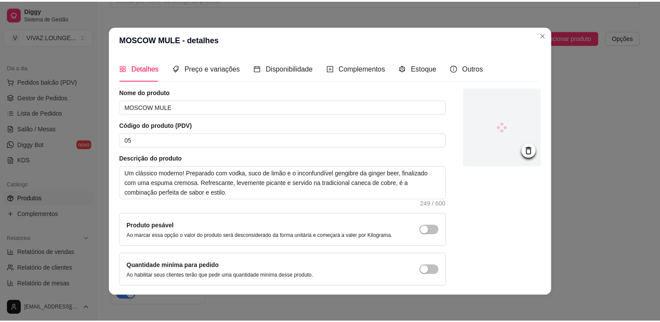
scroll to position [32, 0]
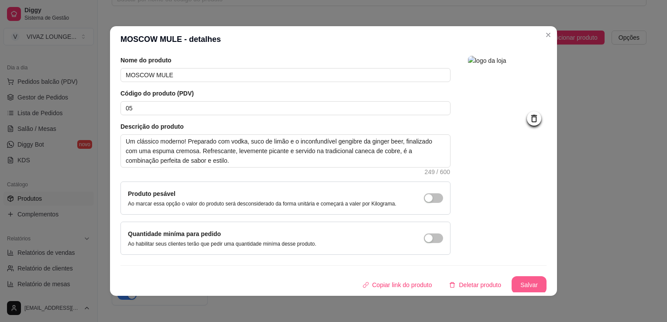
click at [524, 286] on button "Salvar" at bounding box center [528, 284] width 35 height 17
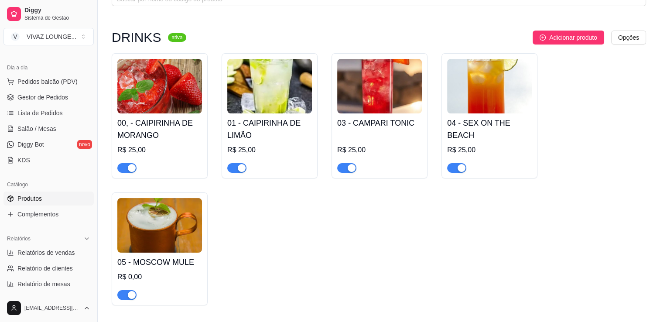
click at [200, 238] on img at bounding box center [159, 225] width 85 height 55
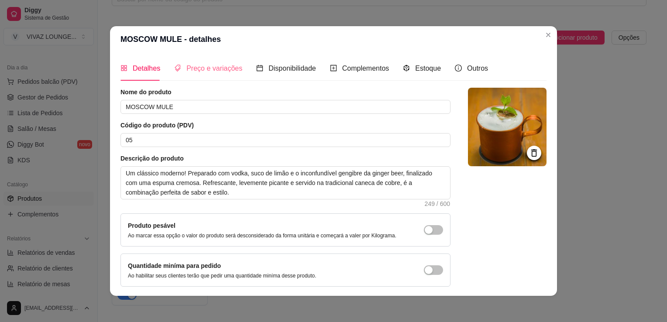
click at [202, 62] on div "Preço e variações" at bounding box center [208, 68] width 68 height 25
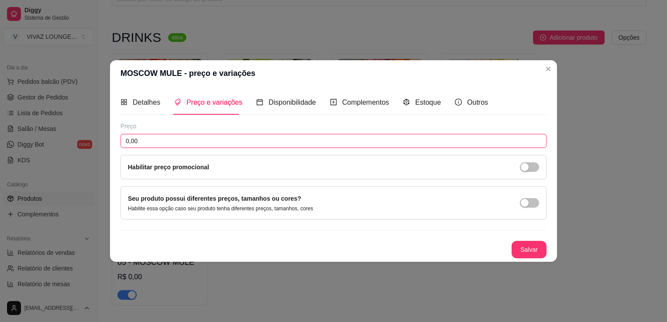
drag, startPoint x: 141, startPoint y: 141, endPoint x: 85, endPoint y: 135, distance: 56.2
click at [85, 135] on div "MOSCOW MULE - preço e variações Detalhes Preço e variações Disponibilidade Comp…" at bounding box center [333, 161] width 667 height 322
type input "25,00"
click at [509, 236] on div "Preço 25,00 Habilitar preço promocional Seu produto possui diferentes preços, t…" at bounding box center [333, 190] width 426 height 137
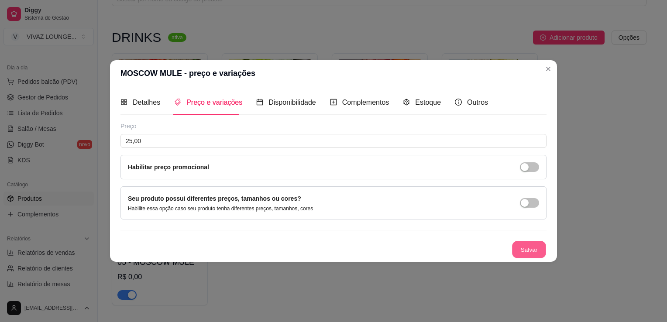
click at [517, 243] on button "Salvar" at bounding box center [529, 249] width 34 height 17
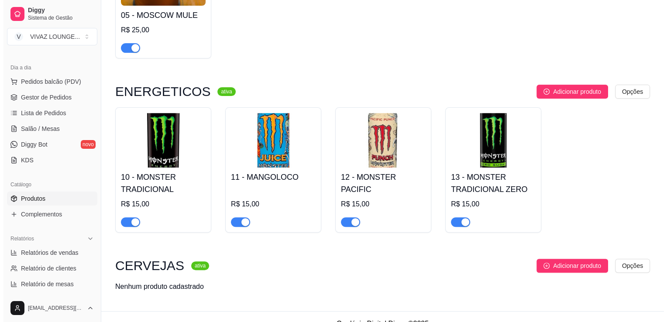
scroll to position [319, 0]
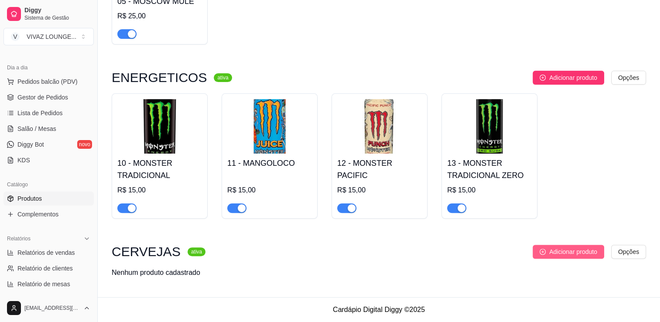
click at [576, 254] on span "Adicionar produto" at bounding box center [573, 252] width 48 height 10
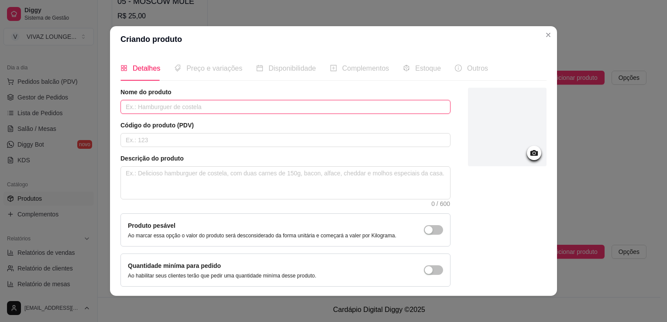
click at [264, 106] on input "text" at bounding box center [285, 107] width 330 height 14
type input "HEINEKN 330ML"
click at [225, 143] on input "text" at bounding box center [285, 140] width 330 height 14
type input "20"
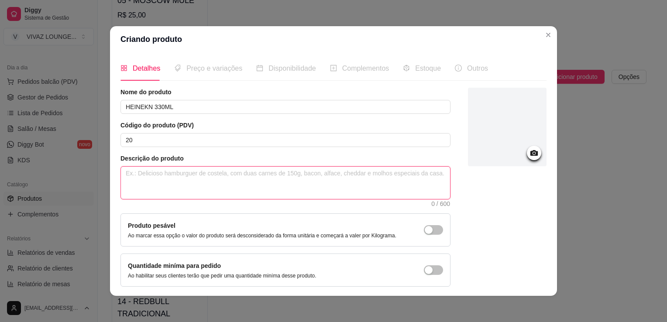
click at [165, 182] on textarea at bounding box center [285, 183] width 329 height 32
paste textarea "A bebida energética mais famosa do mundo! Refrescante e com sabor único, é idea…"
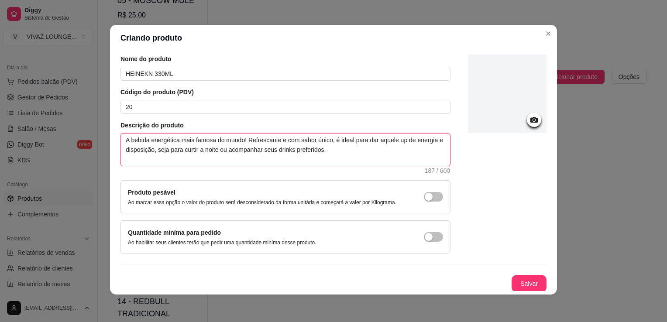
scroll to position [2, 0]
type textarea "A bebida energética mais famosa do mundo! Refrescante e com sabor único, é idea…"
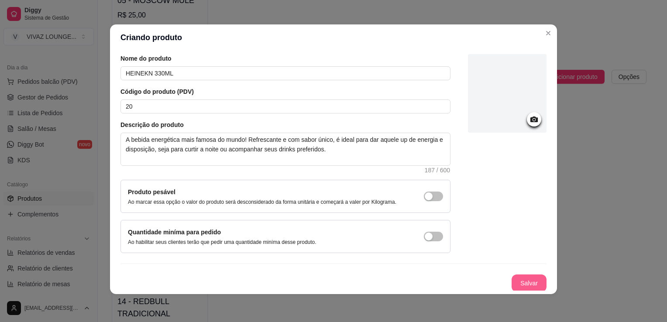
click at [513, 286] on button "Salvar" at bounding box center [528, 282] width 35 height 17
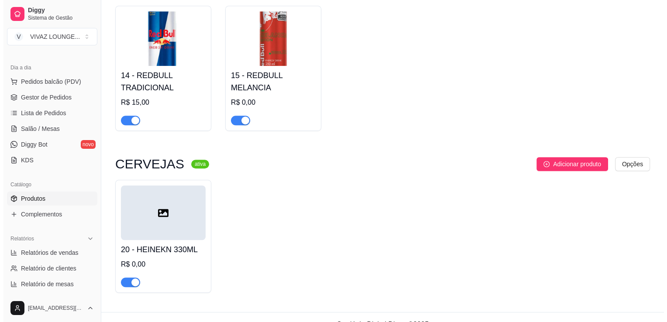
scroll to position [561, 0]
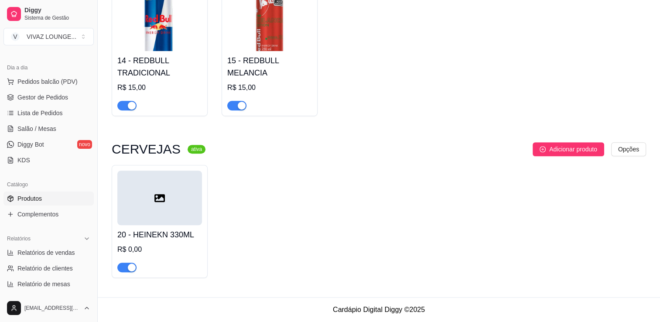
click at [153, 198] on div at bounding box center [159, 198] width 85 height 55
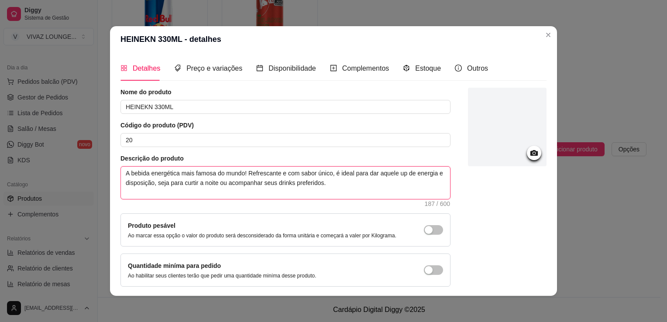
click at [193, 179] on textarea "A bebida energética mais famosa do mundo! Refrescante e com sabor único, é idea…" at bounding box center [285, 183] width 329 height 32
paste textarea "Cerveja puro malte, de sabor marcante e refrescante. Reconhecida mundialmente p…"
type textarea "Cerveja puro malte, de sabor marcante e refrescante. Reconhecida mundialmente p…"
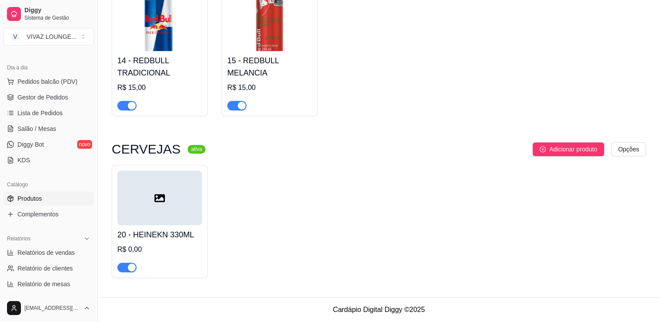
click at [175, 212] on div at bounding box center [159, 198] width 85 height 55
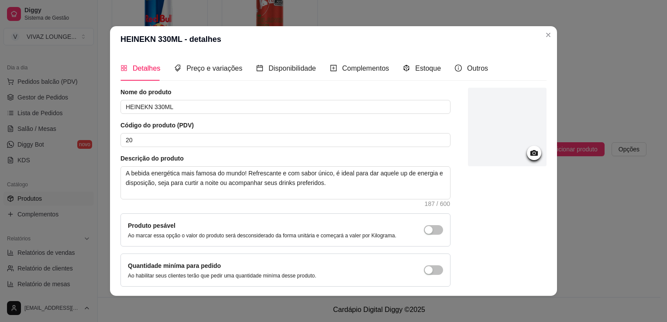
click at [532, 154] on div at bounding box center [507, 127] width 79 height 79
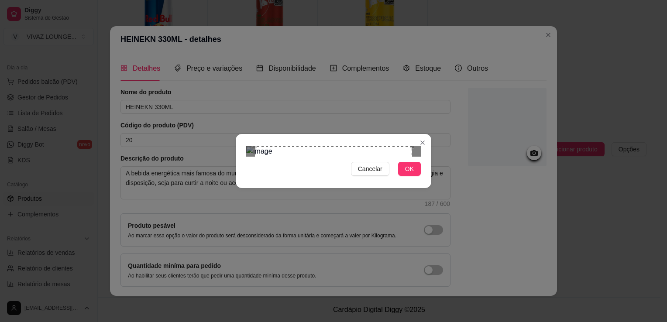
click at [387, 179] on div "Use the arrow keys to move the crop selection area" at bounding box center [333, 224] width 157 height 157
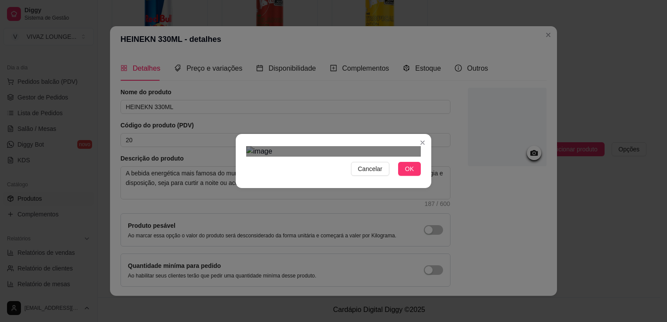
click at [408, 179] on div "Cancelar OK" at bounding box center [333, 161] width 195 height 37
click at [274, 146] on img at bounding box center [333, 151] width 175 height 10
click at [295, 134] on section "Cancelar OK" at bounding box center [333, 161] width 195 height 54
click at [383, 157] on div at bounding box center [333, 151] width 175 height 10
click at [330, 146] on div "Use the arrow keys to move the crop selection area" at bounding box center [318, 195] width 98 height 98
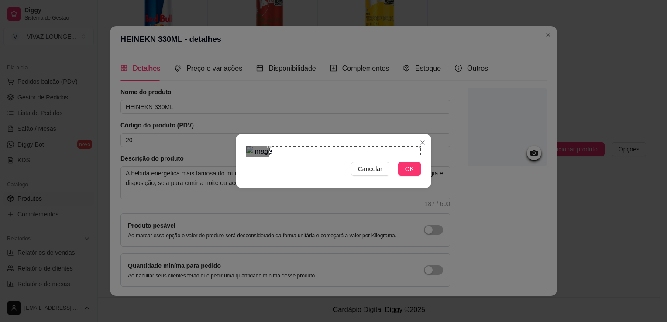
click at [429, 179] on div "Cancelar OK" at bounding box center [333, 161] width 195 height 37
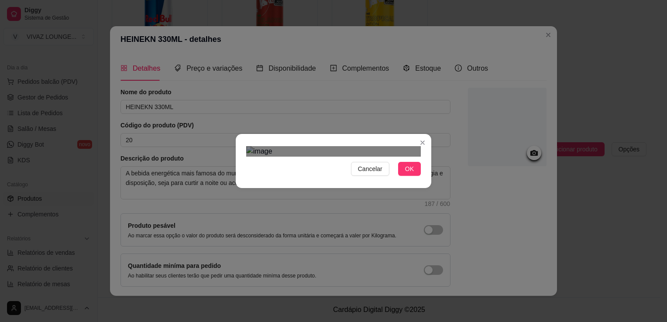
click at [371, 192] on div "Use the arrow keys to move the crop selection area" at bounding box center [337, 244] width 151 height 151
click at [520, 67] on div "Cancelar OK" at bounding box center [333, 161] width 667 height 322
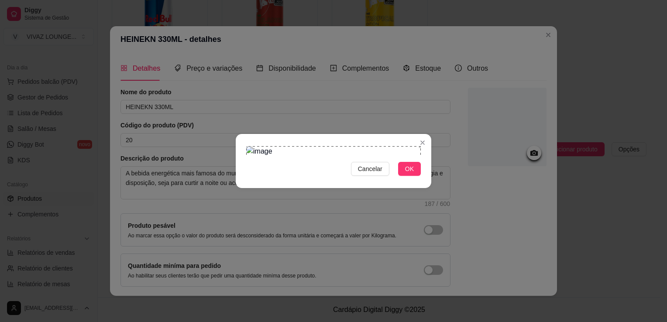
click at [227, 47] on div "Cancelar OK" at bounding box center [333, 161] width 667 height 322
click at [407, 174] on span "OK" at bounding box center [409, 169] width 9 height 10
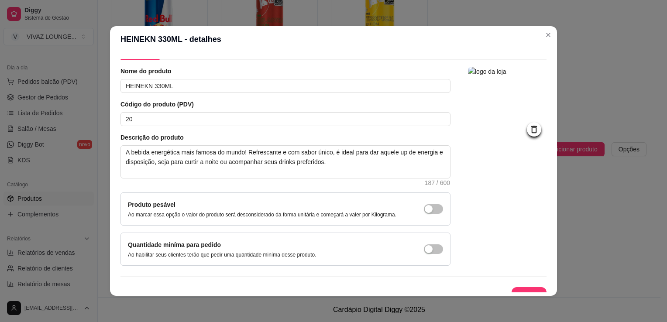
scroll to position [32, 0]
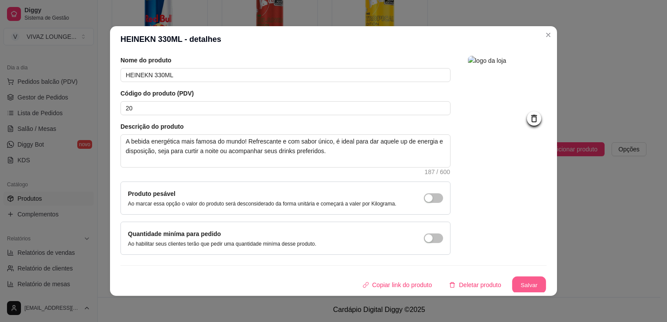
click at [512, 279] on button "Salvar" at bounding box center [529, 285] width 34 height 17
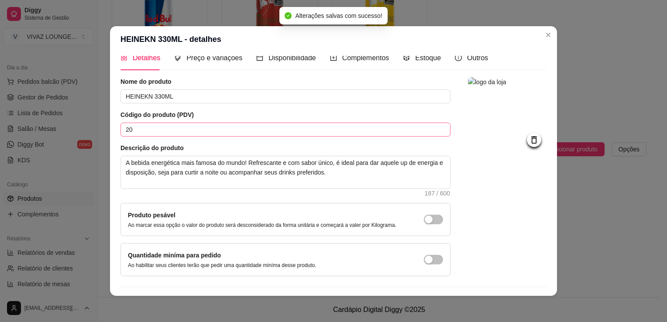
scroll to position [0, 0]
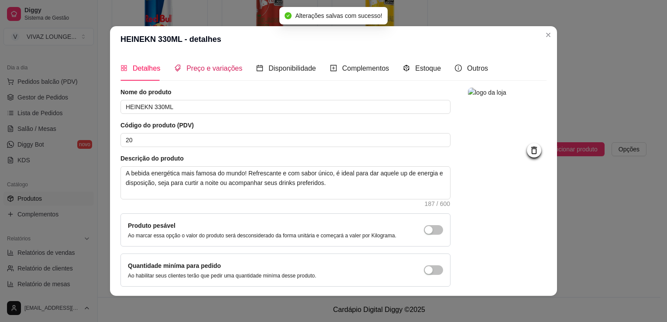
click at [201, 69] on span "Preço e variações" at bounding box center [214, 68] width 56 height 7
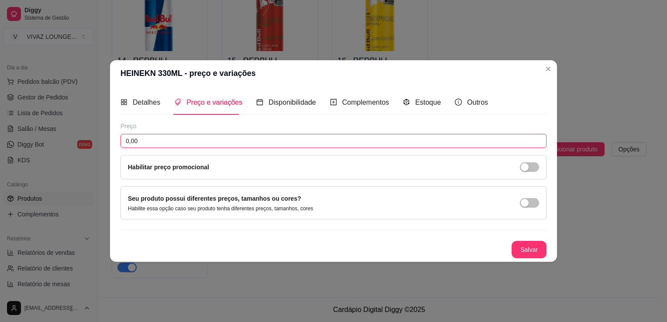
click at [180, 143] on input "0,00" at bounding box center [333, 141] width 426 height 14
type input "13,00"
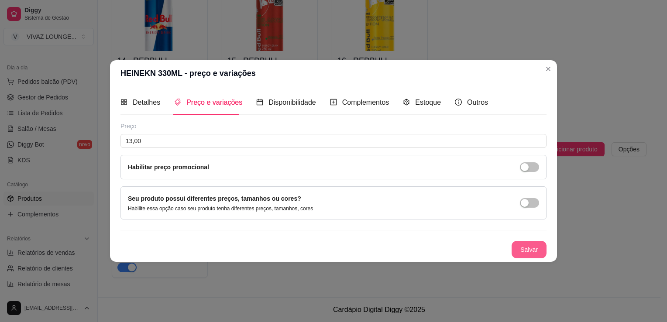
click at [517, 247] on button "Salvar" at bounding box center [528, 249] width 35 height 17
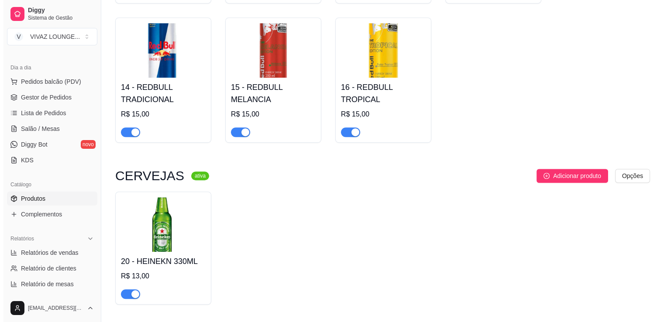
scroll to position [561, 0]
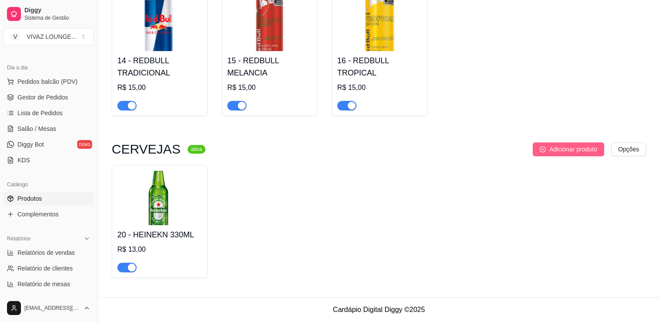
click at [583, 152] on span "Adicionar produto" at bounding box center [573, 149] width 48 height 10
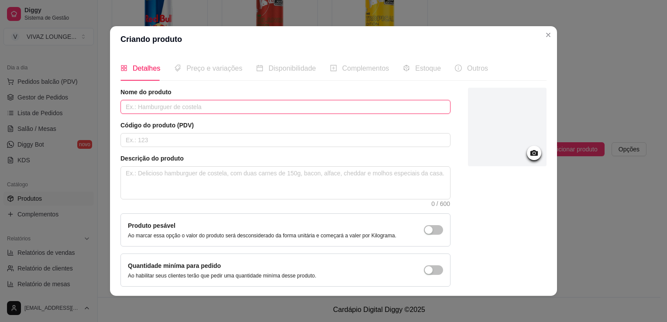
click at [234, 106] on input "text" at bounding box center [285, 107] width 330 height 14
type input "CORONA 330ML"
click at [217, 138] on input "text" at bounding box center [285, 140] width 330 height 14
type input "21"
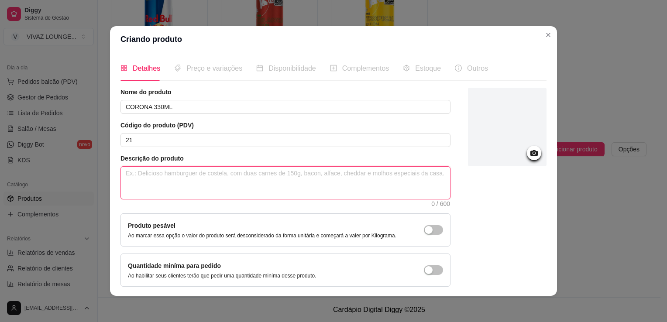
click at [209, 173] on textarea at bounding box center [285, 183] width 329 height 32
paste textarea "Corona A clássica cerveja mexicana, leve e refrescante. De sabor suave e fácil …"
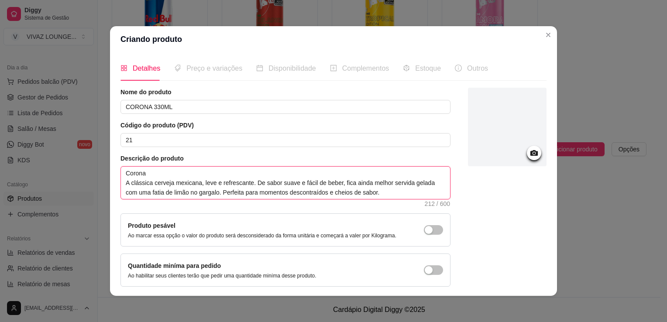
scroll to position [32, 0]
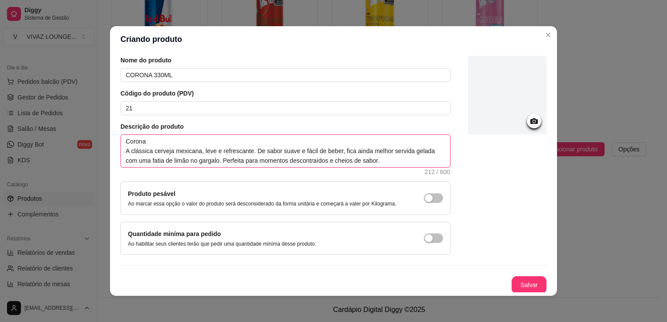
type textarea "Corona A clássica cerveja mexicana, leve e refrescante. De sabor suave e fácil …"
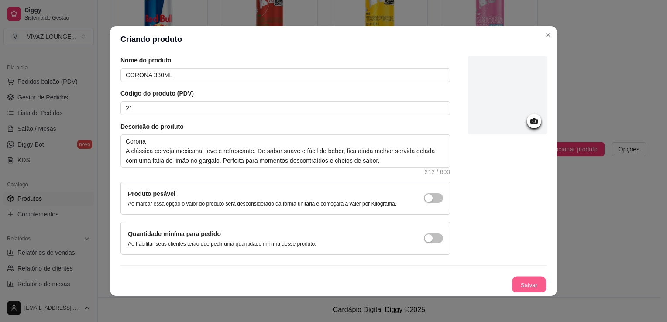
click at [526, 285] on button "Salvar" at bounding box center [529, 285] width 34 height 17
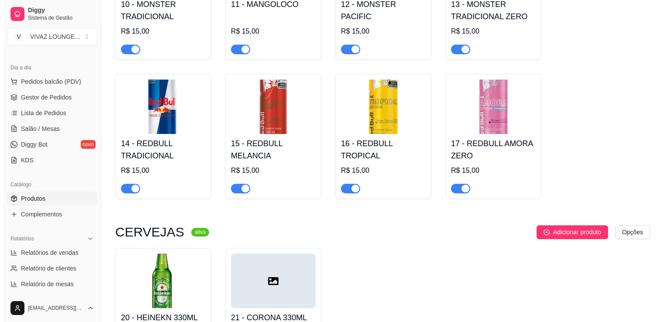
scroll to position [561, 0]
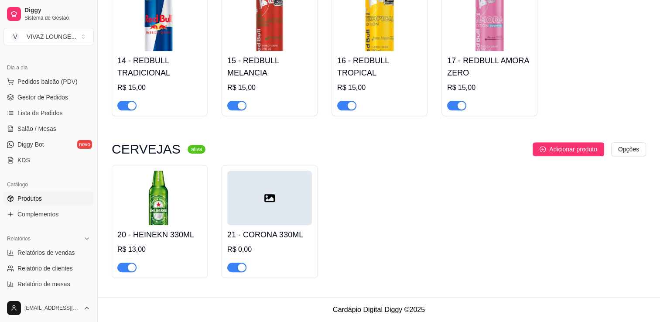
click at [275, 212] on div at bounding box center [269, 198] width 85 height 55
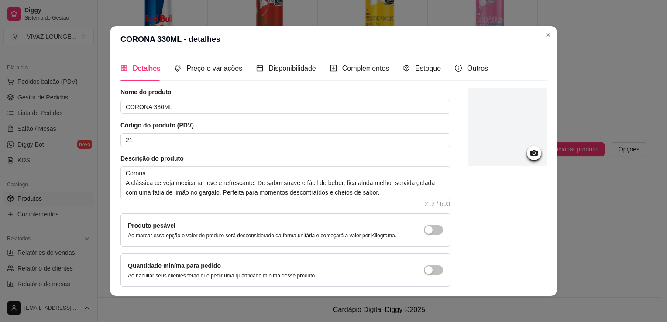
click at [530, 152] on icon at bounding box center [533, 153] width 7 height 6
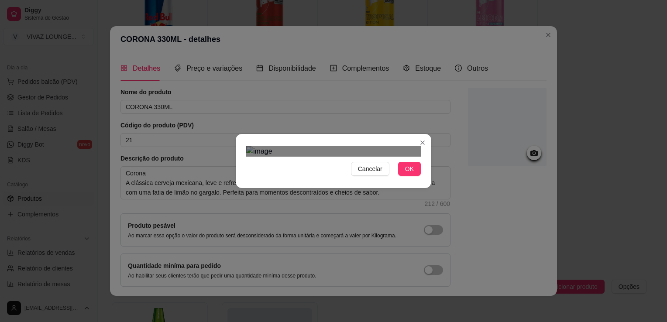
click at [349, 209] on div "Use the arrow keys to move the crop selection area" at bounding box center [332, 287] width 157 height 157
click at [236, 179] on div "Cancelar OK" at bounding box center [333, 161] width 195 height 37
click at [230, 198] on div "Cancelar OK" at bounding box center [333, 161] width 667 height 322
click at [439, 31] on div "Cancelar OK" at bounding box center [333, 161] width 667 height 322
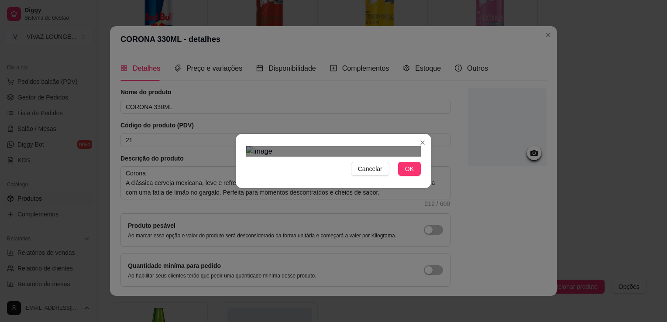
click at [347, 165] on div "Use the arrow keys to move the crop selection area" at bounding box center [335, 250] width 170 height 170
click at [353, 214] on div "Use the arrow keys to move the crop selection area" at bounding box center [335, 299] width 170 height 170
click at [406, 174] on span "OK" at bounding box center [409, 169] width 9 height 10
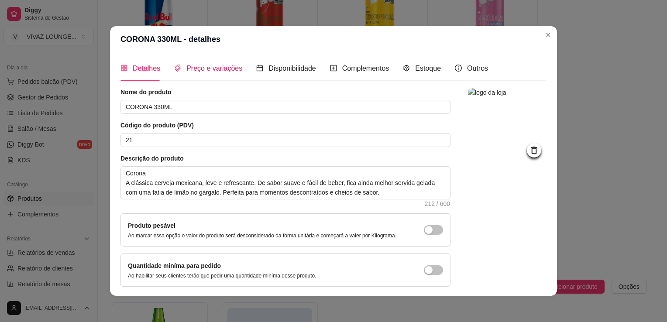
click at [219, 70] on span "Preço e variações" at bounding box center [214, 68] width 56 height 7
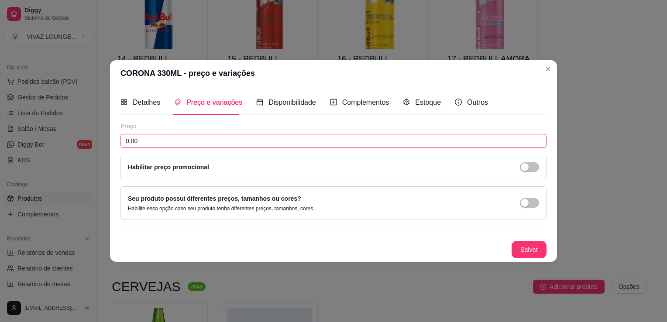
click at [173, 147] on input "0,00" at bounding box center [333, 141] width 426 height 14
type input "13,00"
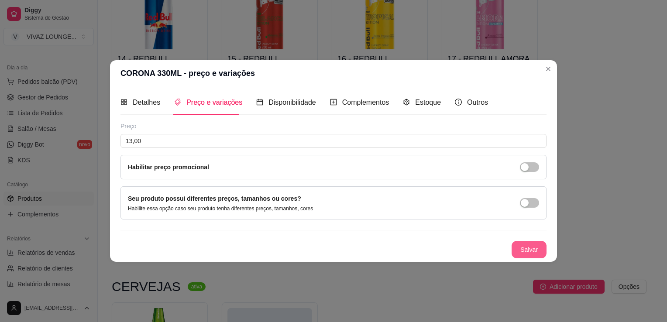
click at [521, 244] on button "Salvar" at bounding box center [528, 249] width 35 height 17
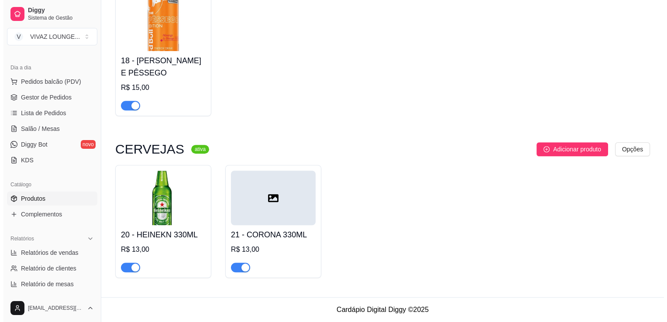
scroll to position [701, 0]
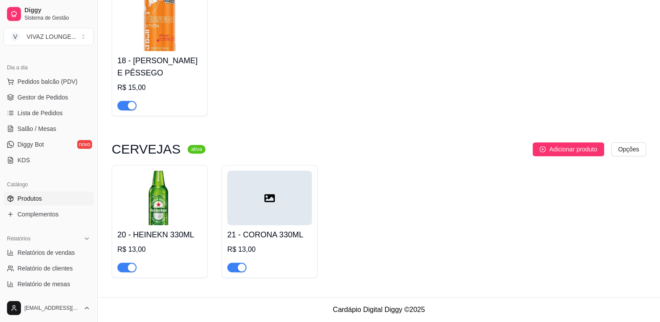
click at [165, 214] on img at bounding box center [159, 198] width 85 height 55
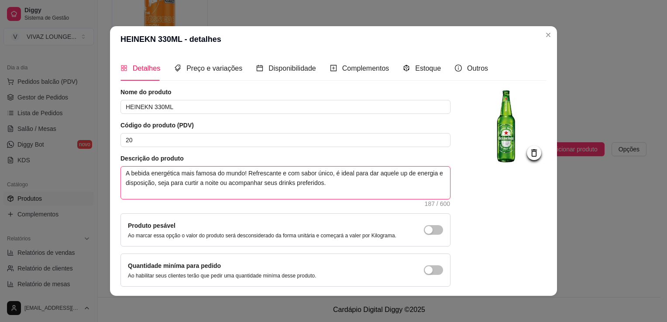
drag, startPoint x: 360, startPoint y: 186, endPoint x: 63, endPoint y: 144, distance: 300.1
click at [63, 144] on div "HEINEKN 330ML - detalhes Detalhes Preço e variações Disponibilidade Complemento…" at bounding box center [333, 161] width 667 height 322
paste textarea "Cerveja puro malte, de sabor marcante e refrescante. Reconhecida mundialmente p…"
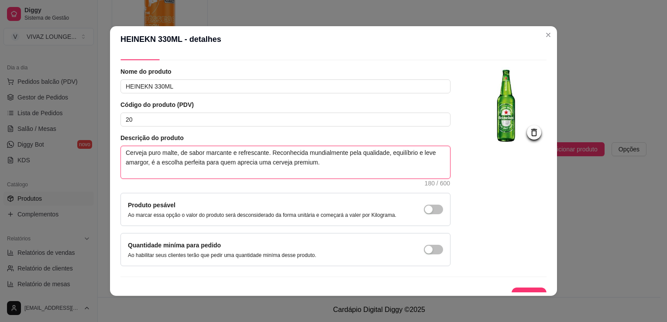
scroll to position [32, 0]
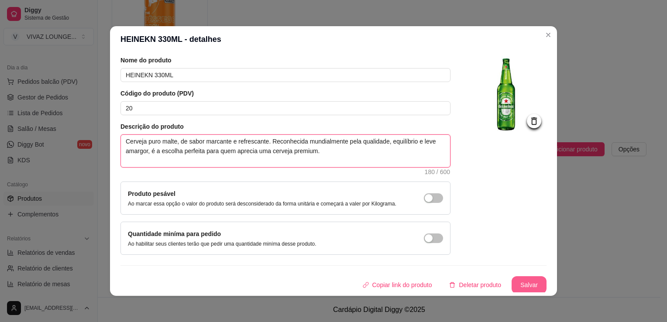
type textarea "Cerveja puro malte, de sabor marcante e refrescante. Reconhecida mundialmente p…"
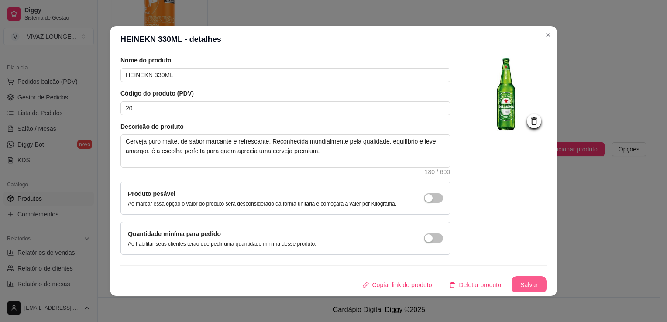
click at [520, 291] on button "Salvar" at bounding box center [528, 284] width 35 height 17
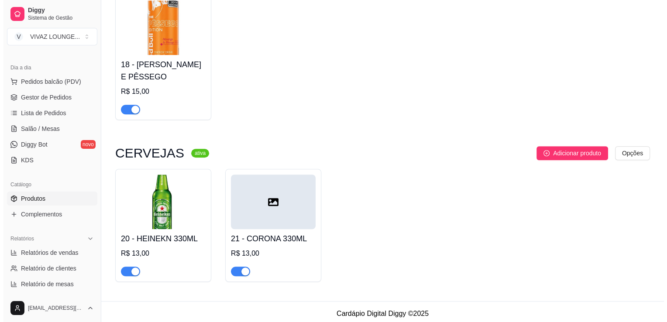
scroll to position [701, 0]
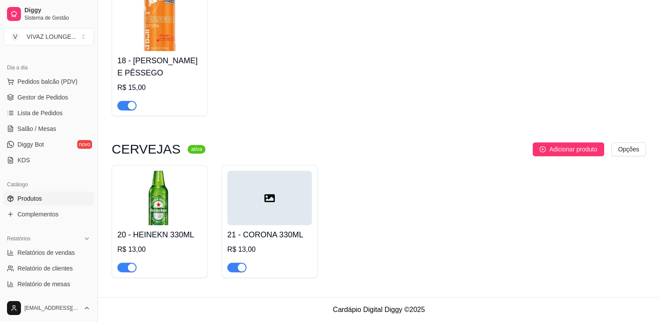
click at [271, 214] on div at bounding box center [269, 198] width 85 height 55
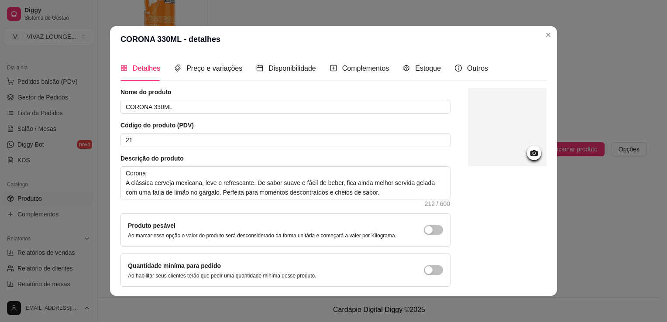
click at [529, 156] on icon at bounding box center [534, 153] width 10 height 10
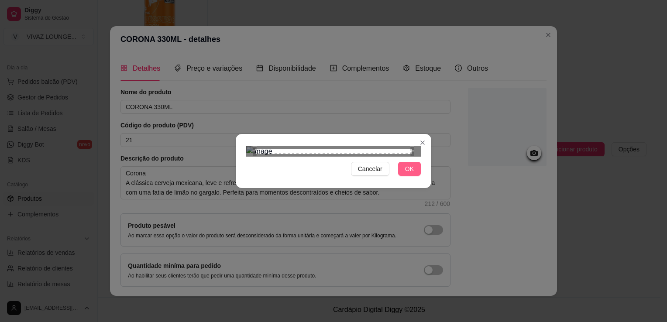
click at [410, 176] on button "OK" at bounding box center [409, 169] width 23 height 14
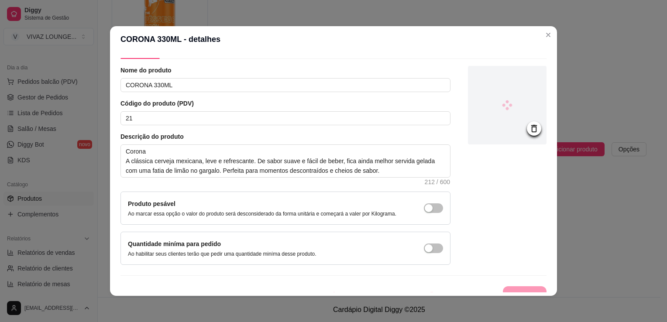
scroll to position [32, 0]
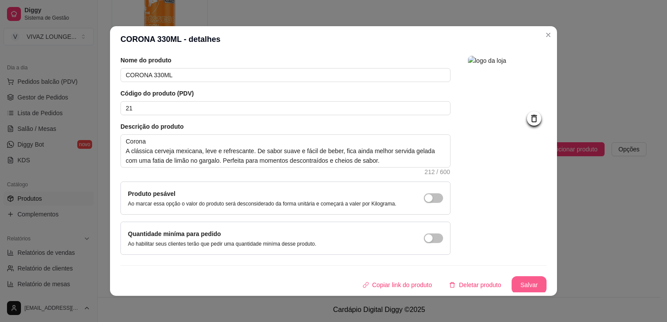
click at [516, 285] on button "Salvar" at bounding box center [528, 284] width 35 height 17
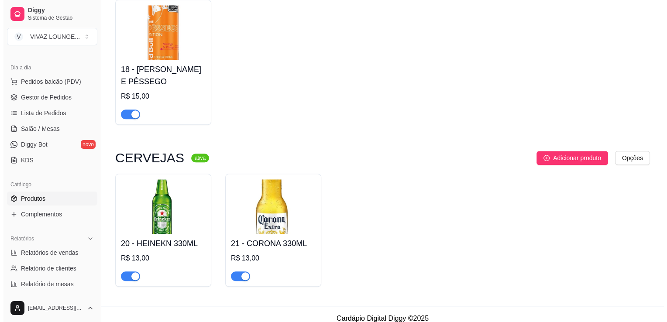
scroll to position [696, 0]
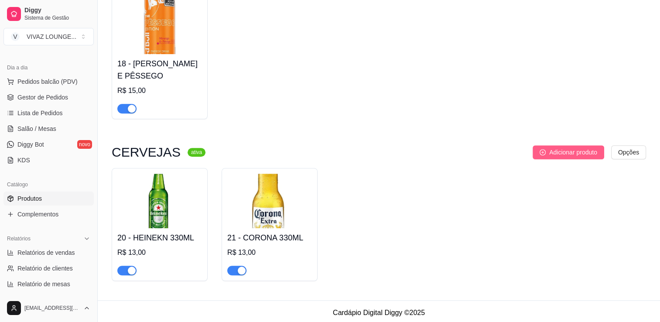
click at [571, 153] on span "Adicionar produto" at bounding box center [573, 152] width 48 height 10
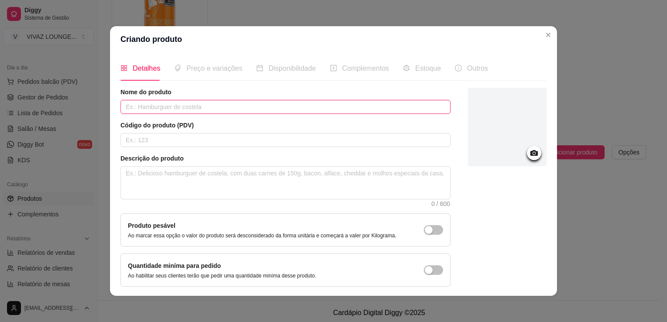
click at [277, 103] on input "text" at bounding box center [285, 107] width 330 height 14
type input "BUDWEISER 330ML"
click at [159, 139] on input "text" at bounding box center [285, 140] width 330 height 14
type input "22"
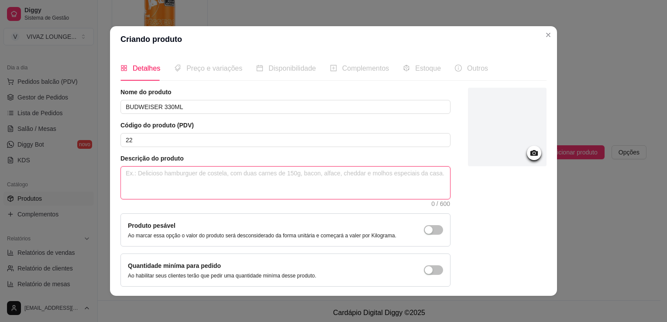
click at [170, 185] on textarea at bounding box center [285, 183] width 329 height 32
paste textarea "A King of Beers! Cerveja americana de sabor marcante e equilibrado, com notas m…"
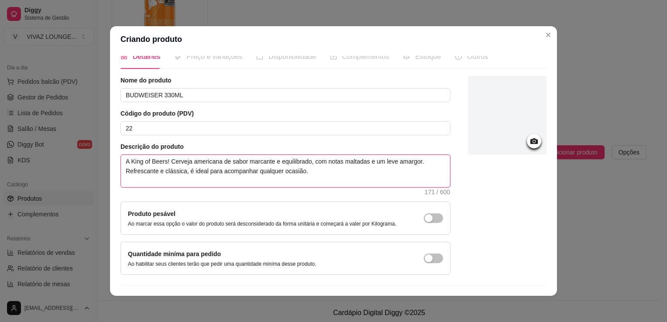
scroll to position [32, 0]
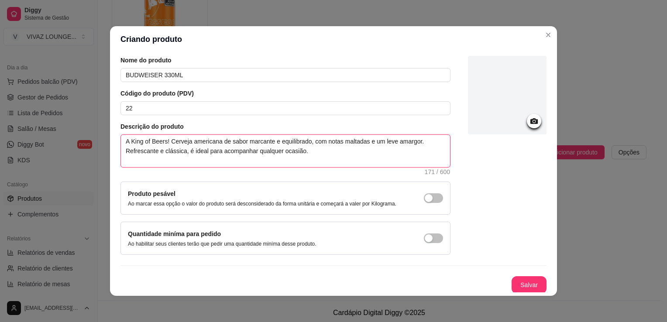
type textarea "A King of Beers! Cerveja americana de sabor marcante e equilibrado, com notas m…"
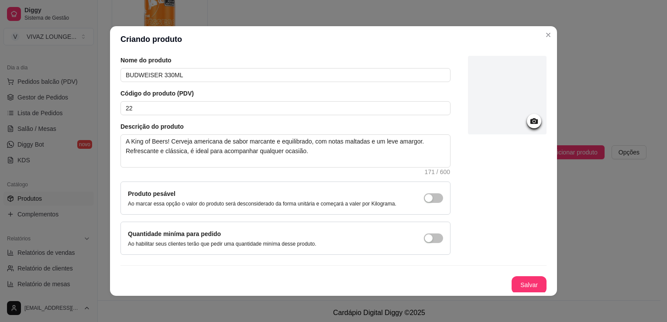
click at [516, 109] on div at bounding box center [507, 95] width 79 height 79
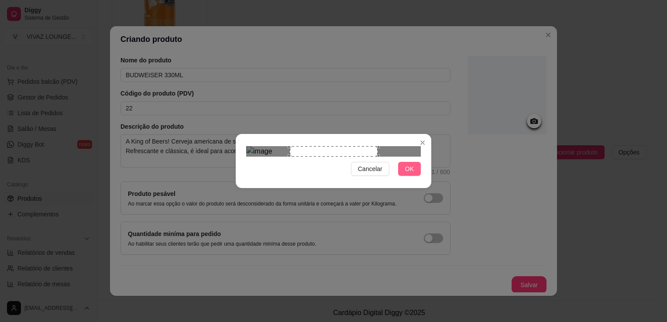
click at [408, 174] on span "OK" at bounding box center [409, 169] width 9 height 10
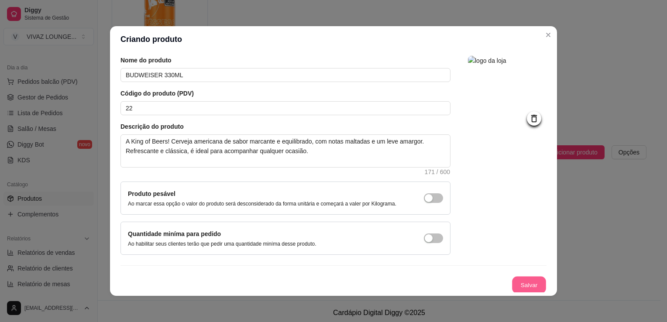
click at [515, 279] on button "Salvar" at bounding box center [529, 285] width 34 height 17
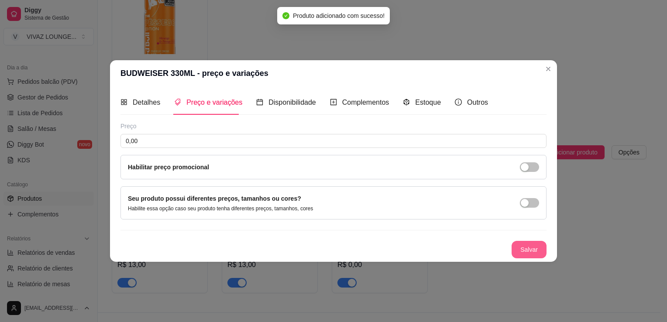
click at [538, 252] on button "Salvar" at bounding box center [528, 249] width 35 height 17
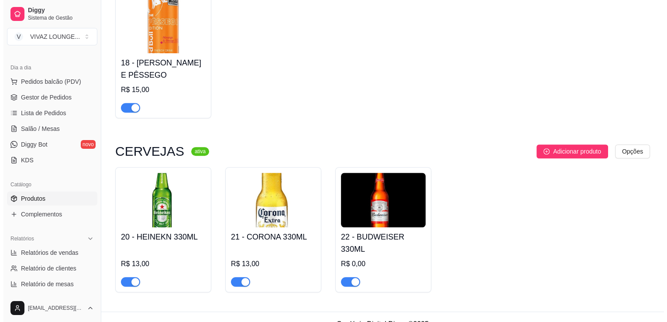
scroll to position [708, 0]
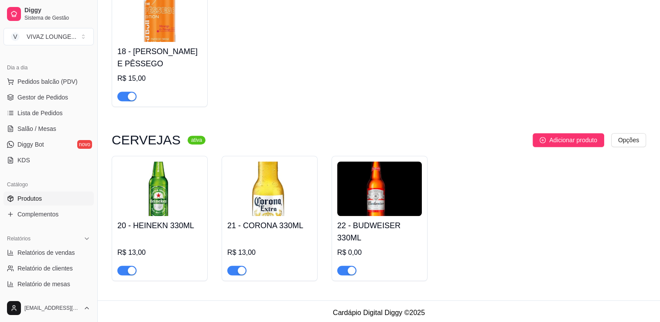
click at [406, 212] on img at bounding box center [379, 188] width 85 height 55
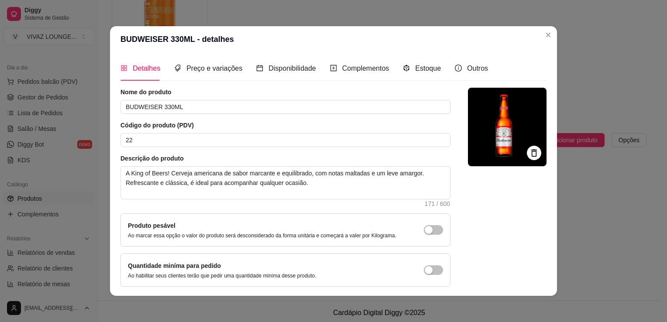
click at [527, 158] on div at bounding box center [534, 153] width 14 height 14
click at [529, 153] on icon at bounding box center [534, 153] width 10 height 10
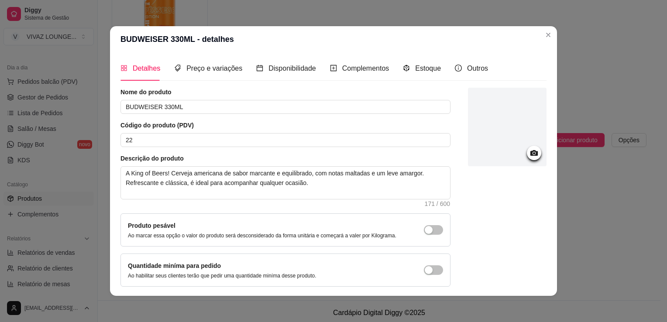
click at [527, 154] on div at bounding box center [534, 153] width 14 height 14
click at [530, 154] on icon at bounding box center [533, 153] width 7 height 6
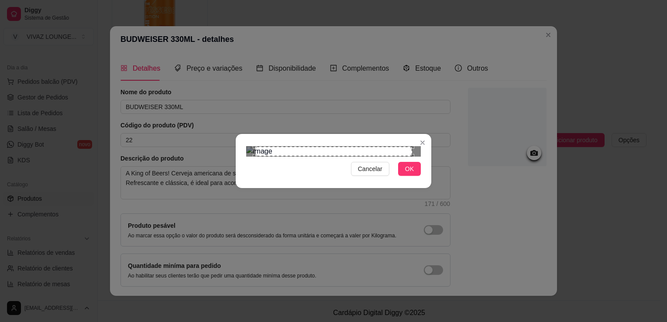
drag, startPoint x: 415, startPoint y: 252, endPoint x: 378, endPoint y: 178, distance: 83.1
click at [380, 179] on div "Cancelar OK" at bounding box center [333, 161] width 195 height 37
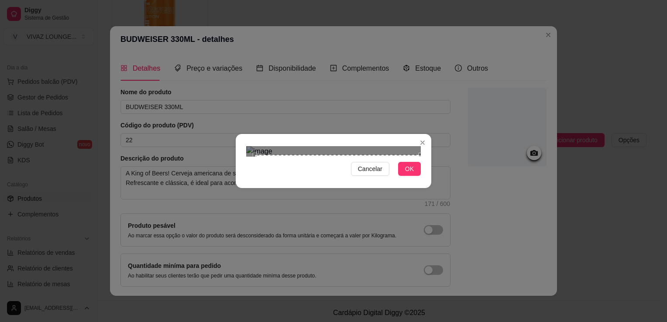
click at [438, 268] on div "Cancelar OK" at bounding box center [333, 161] width 667 height 322
click at [404, 193] on div "Use the arrow keys to move the crop selection area" at bounding box center [338, 233] width 166 height 166
click at [416, 176] on button "OK" at bounding box center [409, 169] width 23 height 14
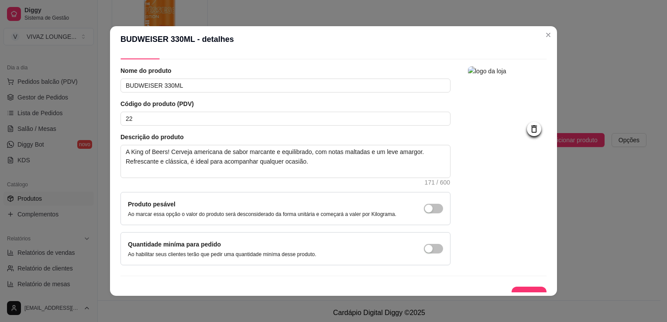
scroll to position [32, 0]
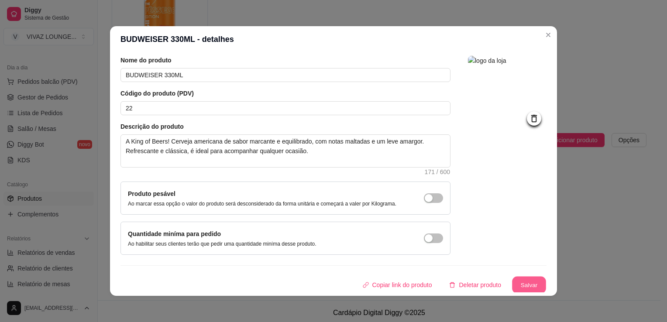
click at [513, 287] on button "Salvar" at bounding box center [529, 285] width 34 height 17
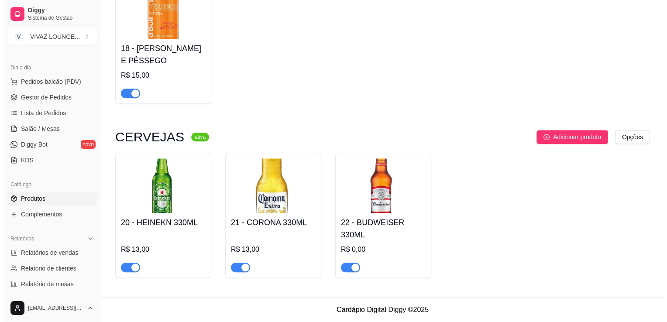
scroll to position [713, 0]
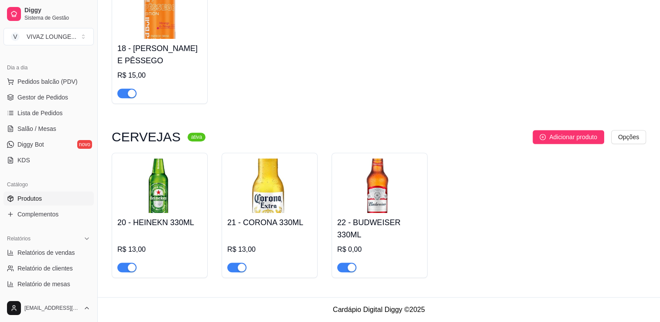
click at [390, 199] on img at bounding box center [379, 185] width 85 height 55
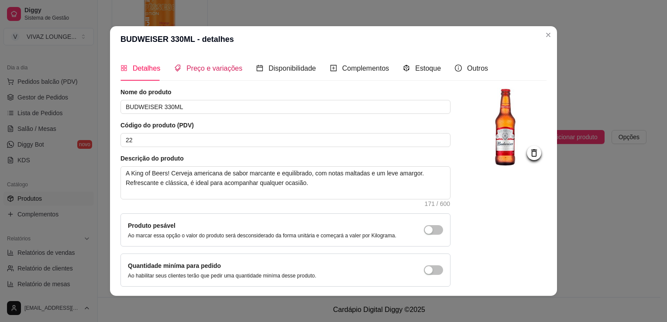
click at [204, 67] on span "Preço e variações" at bounding box center [214, 68] width 56 height 7
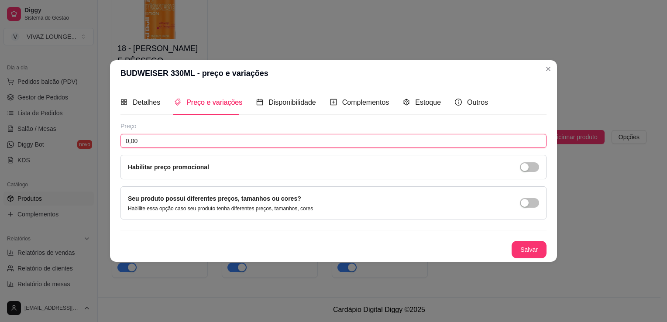
drag, startPoint x: 167, startPoint y: 146, endPoint x: 92, endPoint y: 133, distance: 76.1
click at [92, 133] on div "BUDWEISER 330ML - preço e variações Detalhes Preço e variações Disponibilidade …" at bounding box center [333, 161] width 667 height 322
type input "10,00"
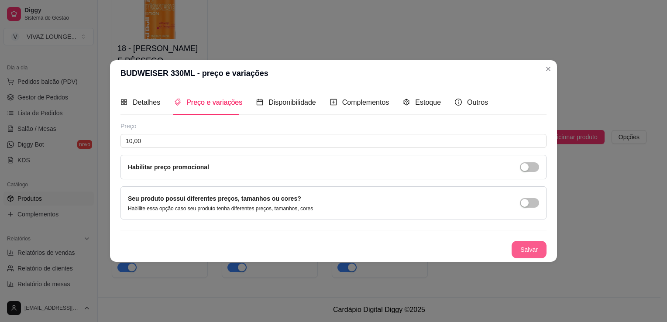
click at [524, 250] on button "Salvar" at bounding box center [528, 249] width 35 height 17
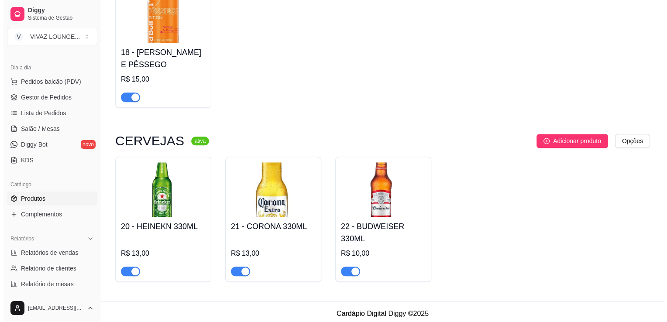
scroll to position [708, 0]
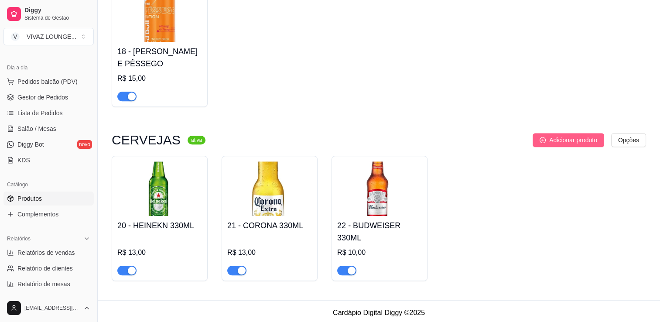
click at [566, 144] on span "Adicionar produto" at bounding box center [573, 140] width 48 height 10
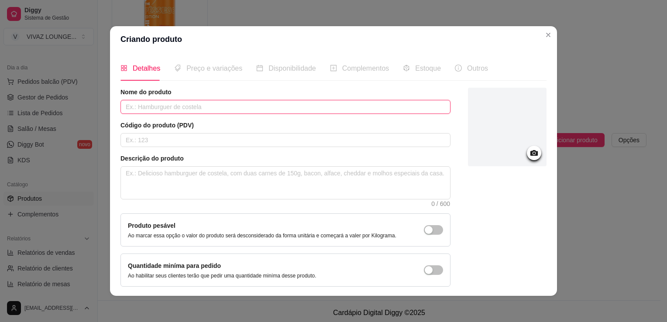
click at [180, 111] on input "text" at bounding box center [285, 107] width 330 height 14
type input "PETRA 330ML"
click at [178, 144] on input "text" at bounding box center [285, 140] width 330 height 14
type input "23"
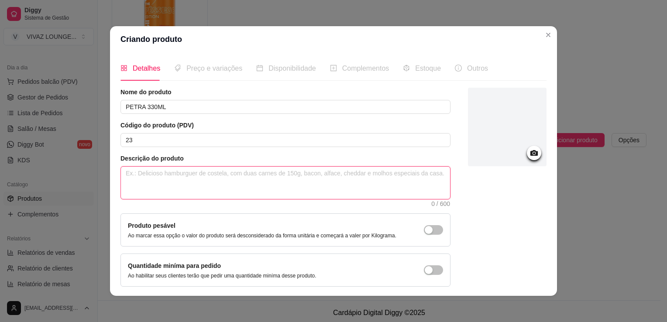
click at [180, 194] on textarea at bounding box center [285, 183] width 329 height 32
paste textarea "Cerveja puro malte de sabor encorpado e marcante. Com notas maltadas mais inten…"
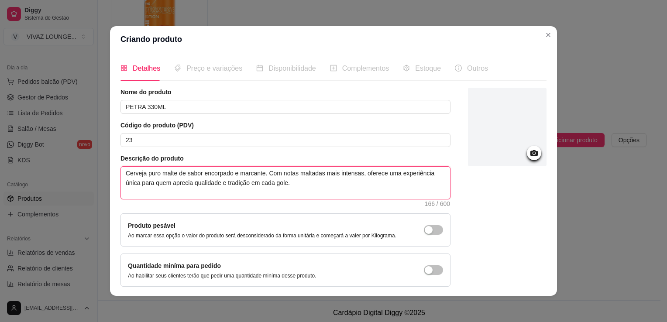
type textarea "Cerveja puro malte de sabor encorpado e marcante. Com notas maltadas mais inten…"
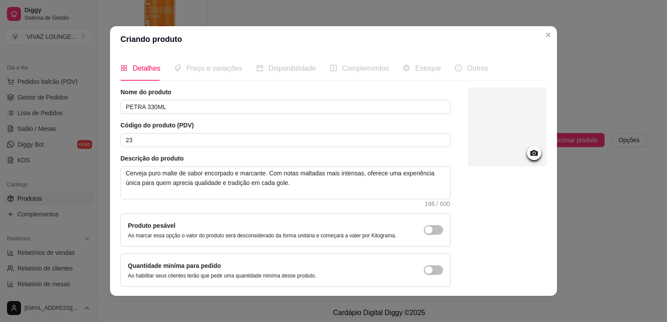
click at [529, 156] on icon at bounding box center [534, 153] width 10 height 10
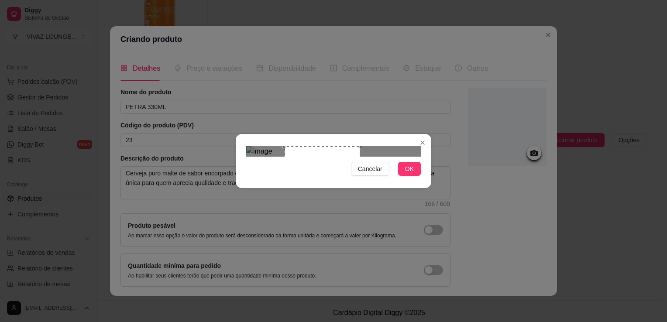
click at [362, 224] on div "Use the arrow keys to move the south east drag handle to change the crop select…" at bounding box center [362, 224] width 0 height 0
click at [351, 159] on div "Use the arrow keys to move the crop selection area" at bounding box center [336, 196] width 75 height 75
click at [400, 176] on button "OK" at bounding box center [409, 169] width 23 height 14
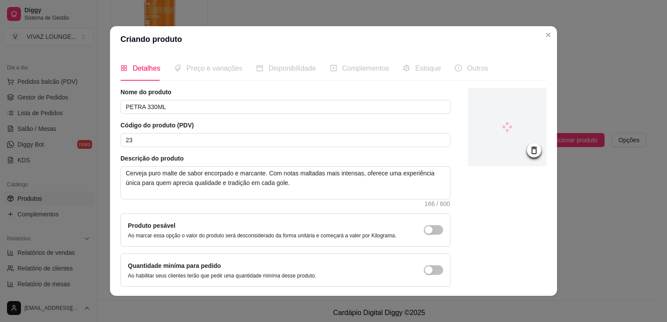
click at [403, 213] on div "Produto pesável Ao marcar essa opção o valor do produto será desconsiderado da …" at bounding box center [285, 229] width 330 height 33
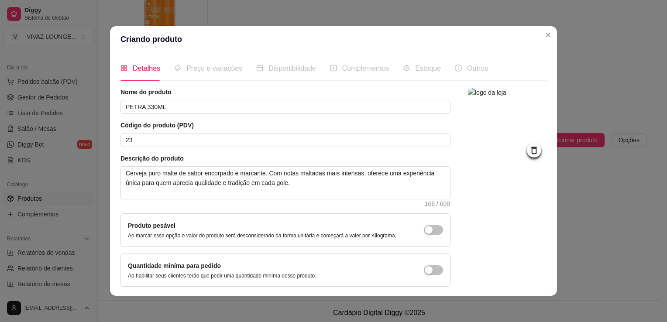
click at [200, 70] on span "Preço e variações" at bounding box center [214, 68] width 56 height 7
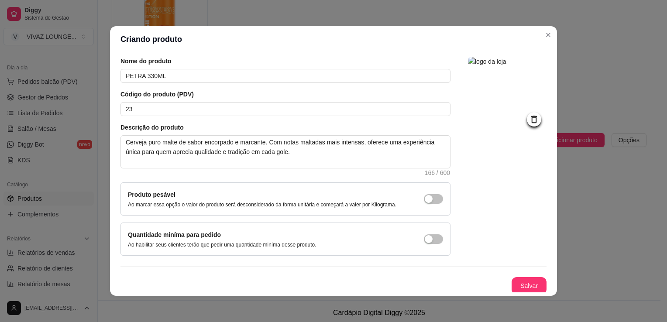
scroll to position [32, 0]
click at [526, 276] on button "Salvar" at bounding box center [528, 284] width 35 height 17
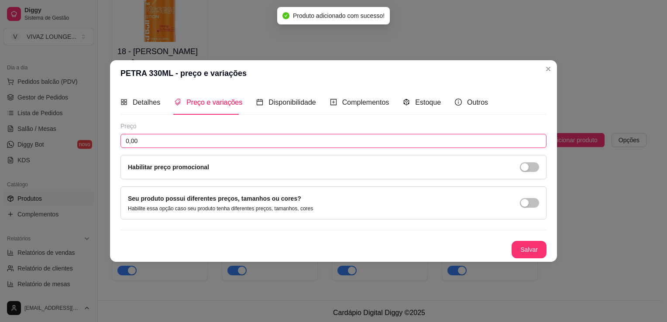
click at [180, 141] on input "0,00" at bounding box center [333, 141] width 426 height 14
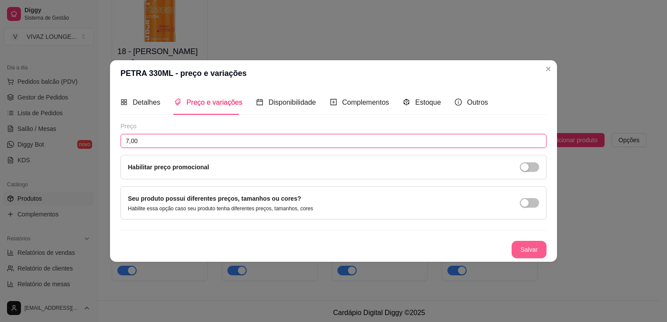
type input "7,00"
click at [531, 250] on button "Salvar" at bounding box center [528, 249] width 35 height 17
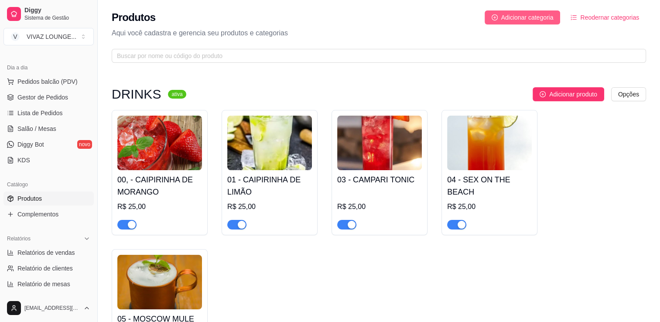
click at [518, 21] on span "Adicionar categoria" at bounding box center [527, 18] width 52 height 10
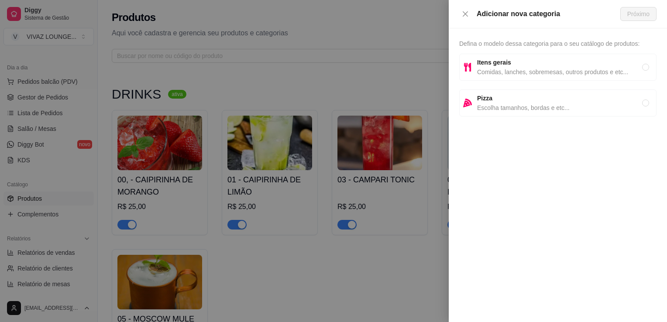
click at [507, 70] on span "Comidas, lanches, sobremesas, outros produtos e etc..." at bounding box center [559, 72] width 165 height 10
radio input "true"
click at [626, 20] on button "Próximo" at bounding box center [638, 14] width 36 height 14
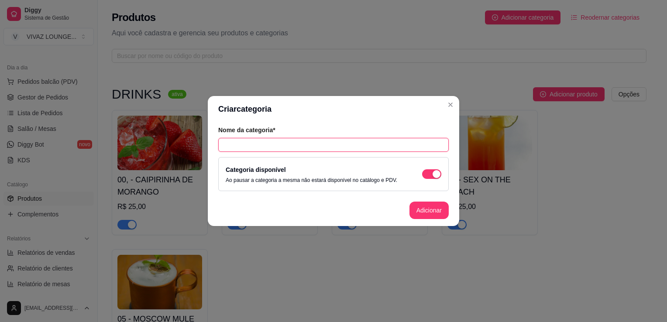
click at [332, 146] on input "text" at bounding box center [333, 145] width 230 height 14
type input "COMBOS"
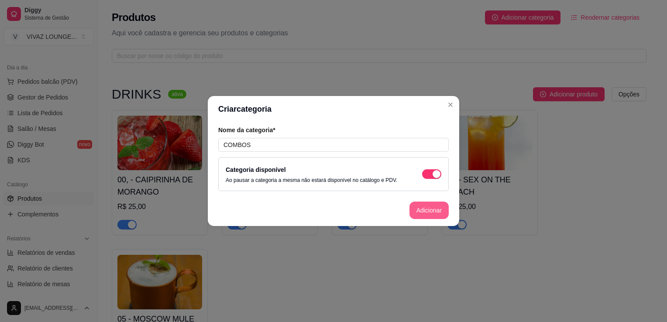
click at [441, 217] on button "Adicionar" at bounding box center [428, 210] width 39 height 17
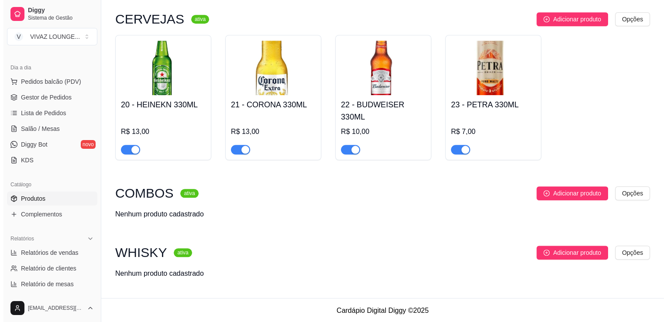
scroll to position [832, 0]
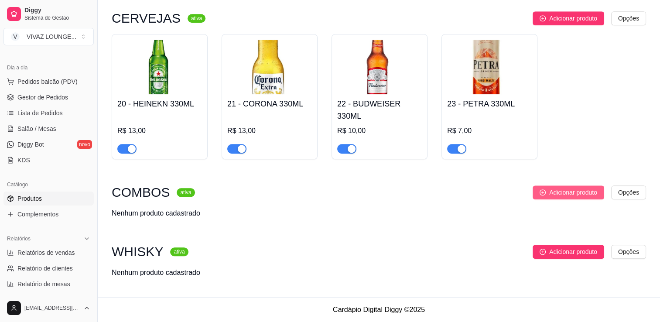
click at [571, 195] on span "Adicionar produto" at bounding box center [573, 193] width 48 height 10
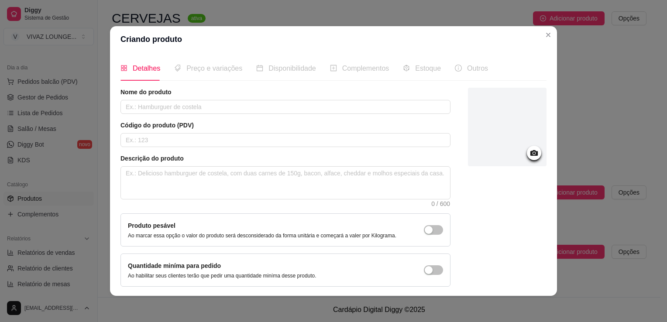
click at [198, 115] on div "Nome do produto Código do produto (PDV) Descrição do produto 0 / 600 Produto pe…" at bounding box center [285, 187] width 330 height 199
click at [195, 104] on input "text" at bounding box center [285, 107] width 330 height 14
type input "SMIRNOFF"
click at [194, 137] on input "text" at bounding box center [285, 140] width 330 height 14
type input "2"
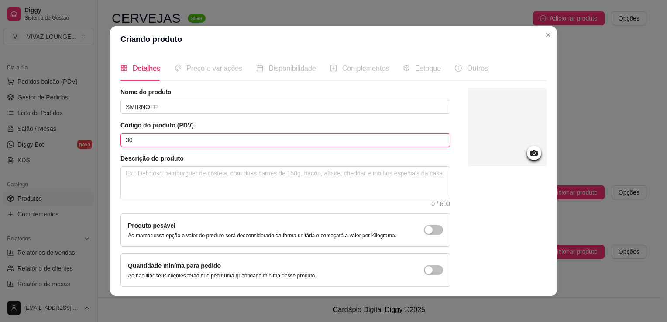
type input "30"
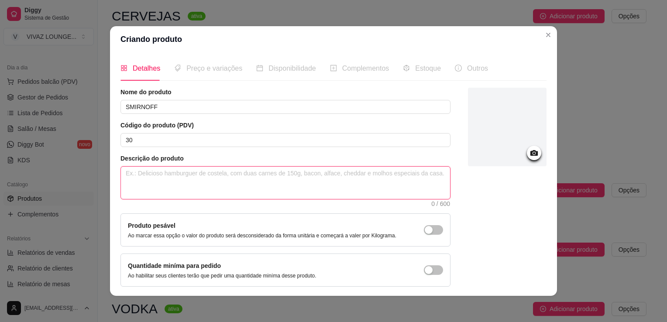
click at [155, 172] on textarea at bounding box center [285, 183] width 329 height 32
type textarea "4"
type textarea "4x"
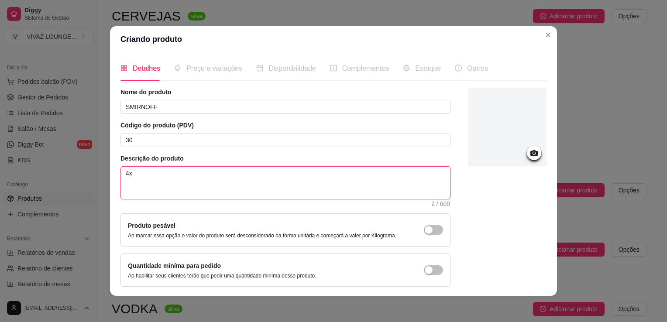
type textarea "4x"
type textarea "4x E"
type textarea "4x En"
type textarea "4x Ene"
type textarea "4x Ener"
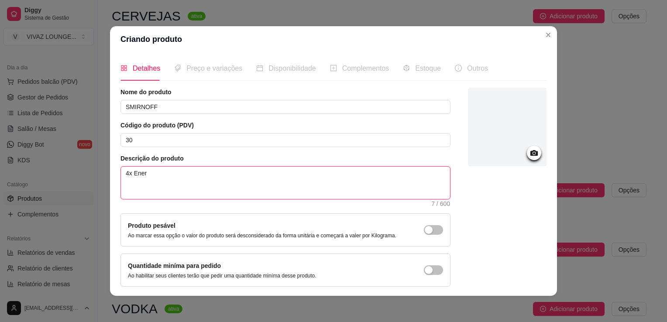
type textarea "4x Energ"
type textarea "4x Energé"
type textarea "4x Energét"
type textarea "4x Energéti"
type textarea "4x Energétic"
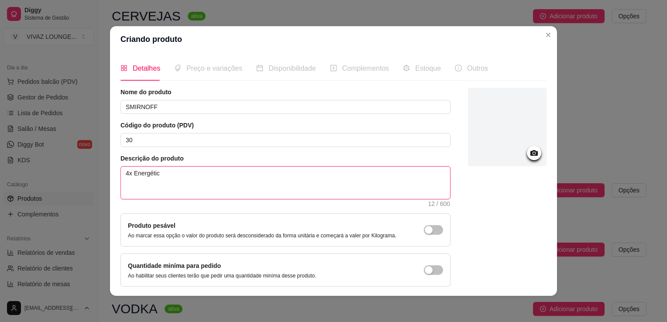
type textarea "4x Energético"
type textarea "4x Energético R"
type textarea "4x Energético Re"
type textarea "4x Energético Red"
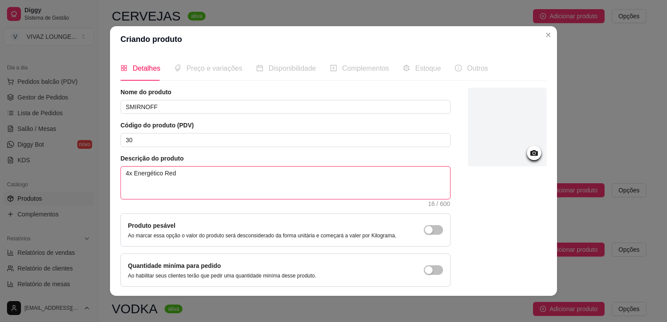
type textarea "4x Energético Redb"
type textarea "4x Energético Redbu"
type textarea "4x Energético Redbul"
type textarea "4x Energético Redbull"
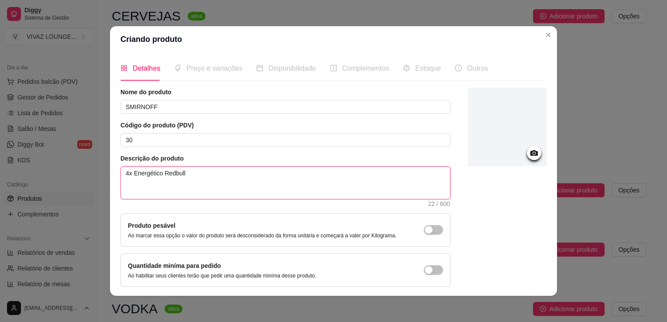
type textarea "4x Energético Redbull o"
type textarea "4x Energético Redbull ou"
type textarea "4x Energético Redbull ou M"
type textarea "4x Energético Redbull ou Mo"
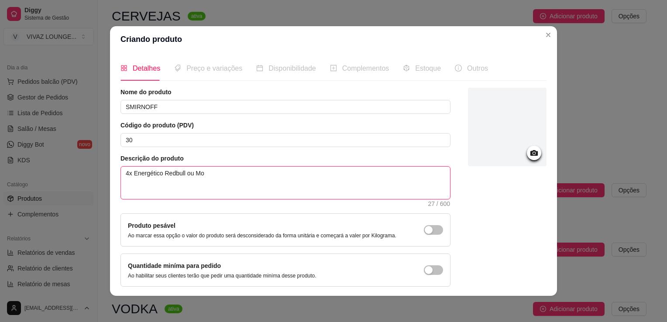
type textarea "4x Energético Redbull ou Mon"
type textarea "4x Energético Redbull ou Mons"
type textarea "4x Energético Redbull ou Monst"
type textarea "4x Energético Redbull ou Monste"
type textarea "4x Energético Redbull ou Monster"
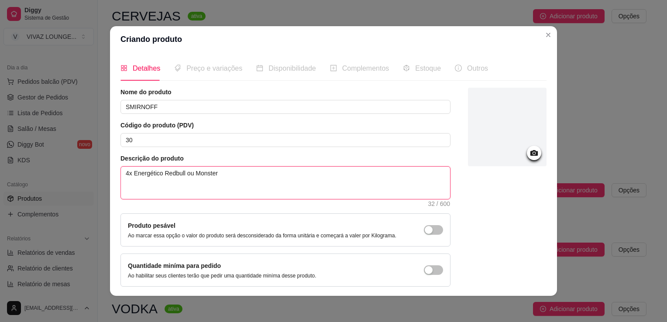
type textarea "4x Energético Redbull ou Monster"
type textarea "4x Energético Redbull ou Monster 4"
type textarea "4x Energético Redbull ou Monster 4x"
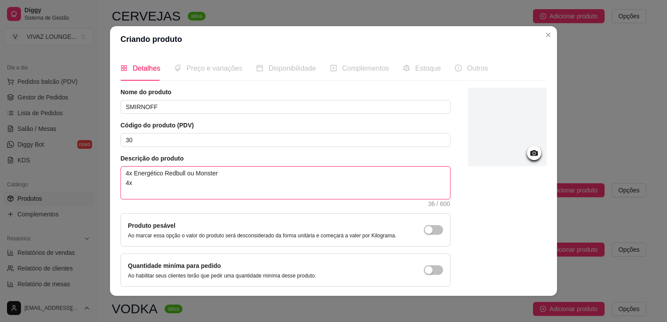
type textarea "4x Energético Redbull ou Monster 4x"
type textarea "4x Energético Redbull ou Monster 4x G"
type textarea "4x Energético Redbull ou Monster 4x Ge"
type textarea "4x Energético Redbull ou Monster 4x Gel"
type textarea "4x Energético Redbull ou Monster 4x Gelo"
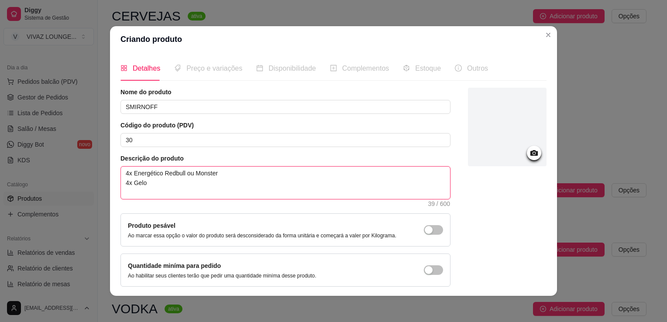
type textarea "4x Energético Redbull ou Monster 4x Gelo"
type textarea "4x Energético Redbull ou Monster 4x Gelo d"
type textarea "4x Energético Redbull ou Monster 4x Gelo de"
type textarea "4x Energético Redbull ou Monster 4x Gelo de S"
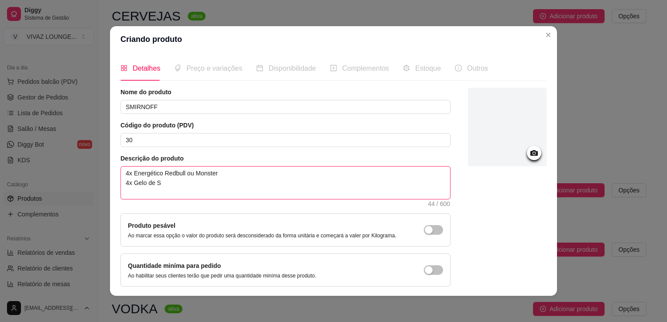
type textarea "4x Energético Redbull ou Monster 4x Gelo de Sa"
type textarea "4x Energético Redbull ou Monster 4x Gelo de Sav"
type textarea "4x Energético Redbull ou Monster 4x Gelo de Savo"
type textarea "4x Energético Redbull ou Monster 4x Gelo de Savor"
type textarea "4x Energético Redbull ou Monster 4x Gelo de Savo"
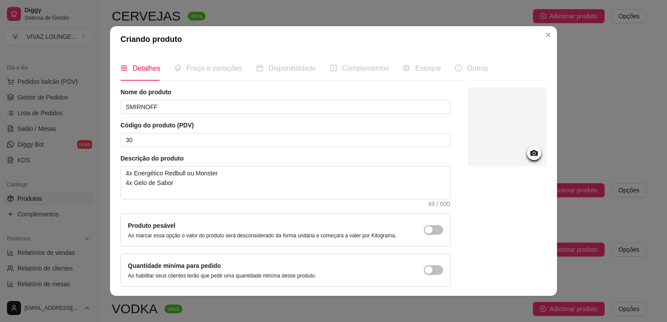
click at [529, 154] on icon at bounding box center [534, 153] width 10 height 10
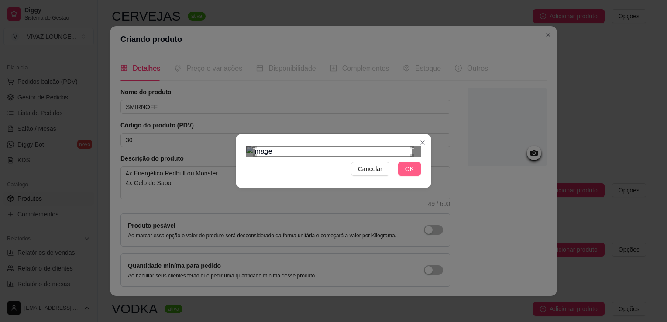
click at [410, 174] on span "OK" at bounding box center [409, 169] width 9 height 10
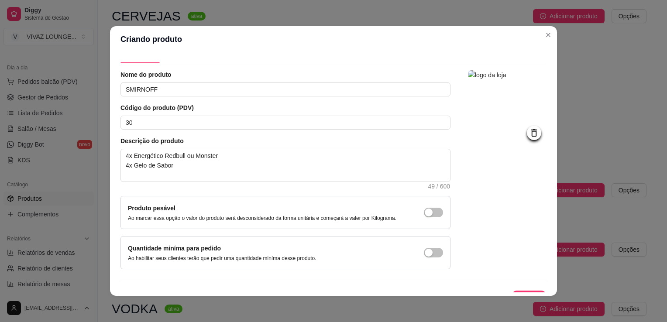
scroll to position [32, 0]
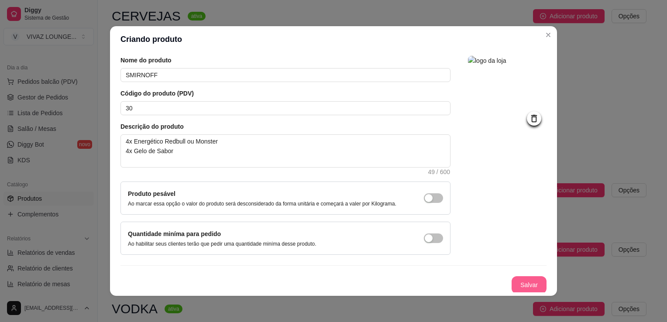
click at [517, 285] on button "Salvar" at bounding box center [528, 284] width 35 height 17
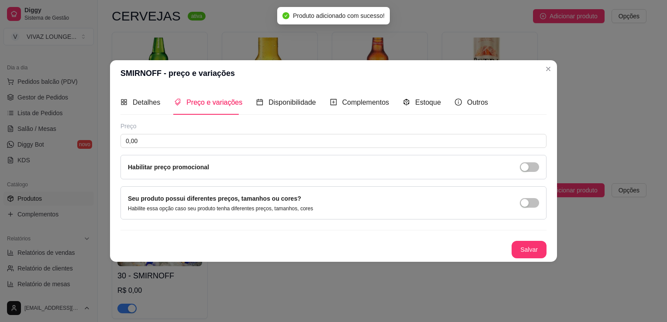
scroll to position [0, 0]
click at [279, 138] on input "0,00" at bounding box center [333, 141] width 426 height 14
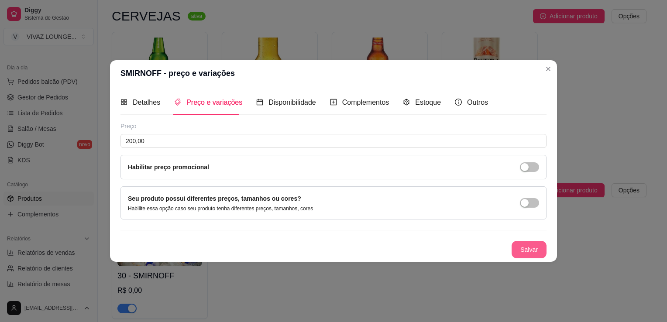
click at [541, 254] on button "Salvar" at bounding box center [528, 249] width 35 height 17
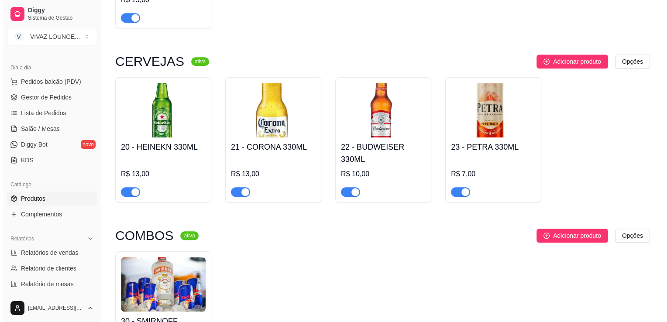
scroll to position [961, 0]
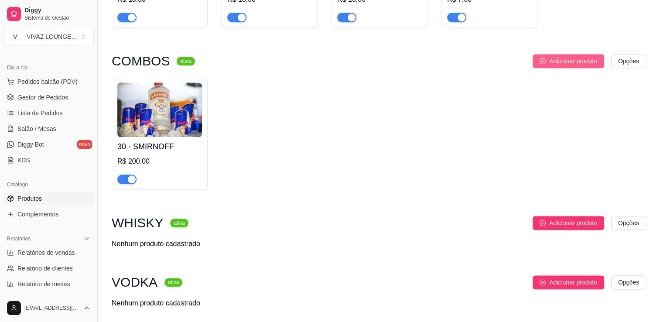
click at [566, 66] on span "Adicionar produto" at bounding box center [573, 61] width 48 height 10
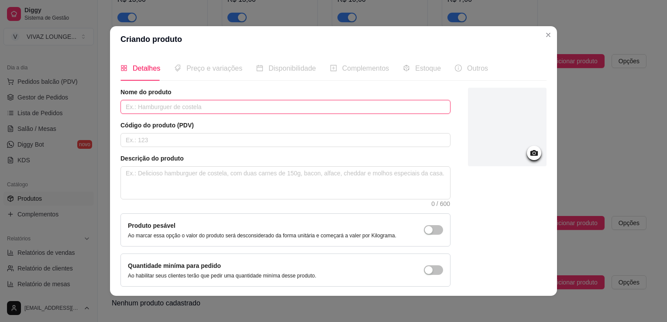
click at [226, 102] on input "text" at bounding box center [285, 107] width 330 height 14
click at [183, 141] on input "text" at bounding box center [285, 140] width 330 height 14
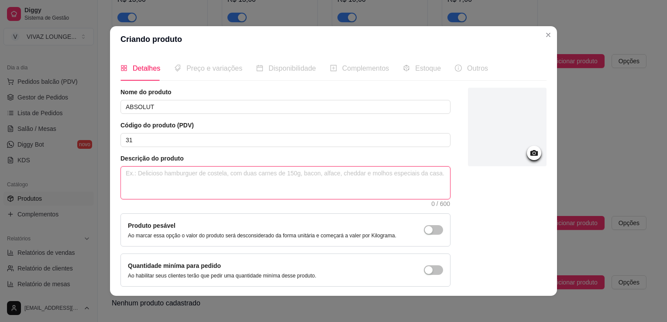
click at [208, 178] on textarea at bounding box center [285, 183] width 329 height 32
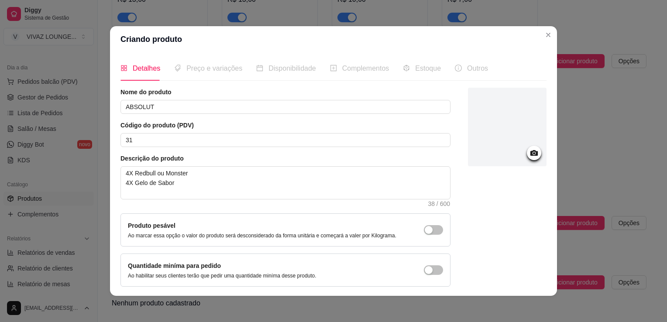
click at [529, 156] on icon at bounding box center [534, 153] width 10 height 10
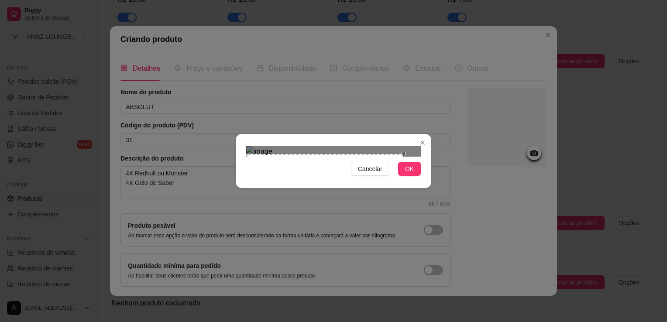
click at [346, 161] on div "Use the arrow keys to move the crop selection area" at bounding box center [324, 198] width 157 height 89
click at [308, 157] on div at bounding box center [333, 151] width 175 height 10
click at [323, 165] on div "Use the arrow keys to move the crop selection area" at bounding box center [292, 194] width 93 height 93
click at [412, 174] on span "OK" at bounding box center [409, 169] width 9 height 10
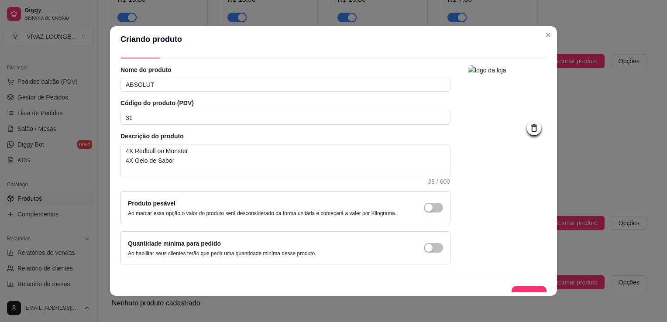
scroll to position [32, 0]
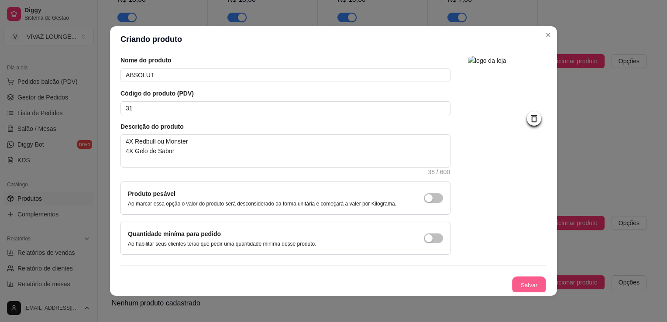
click at [520, 292] on button "Salvar" at bounding box center [529, 285] width 34 height 17
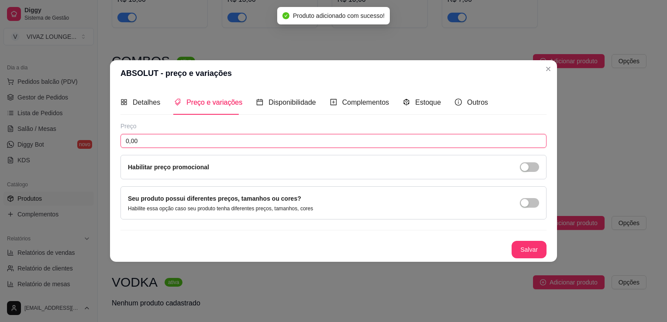
click at [236, 147] on input "0,00" at bounding box center [333, 141] width 426 height 14
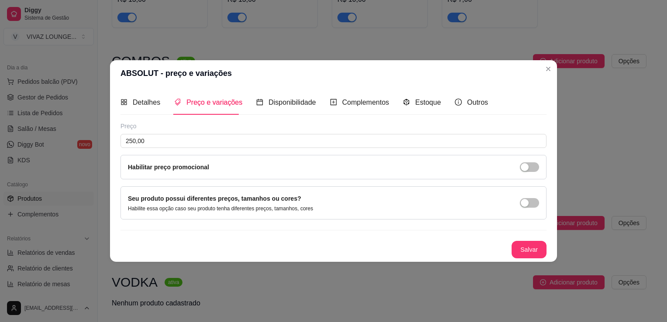
drag, startPoint x: 510, startPoint y: 240, endPoint x: 522, endPoint y: 248, distance: 14.5
click at [511, 241] on div "Salvar" at bounding box center [333, 249] width 426 height 17
click at [524, 248] on button "Salvar" at bounding box center [528, 249] width 35 height 17
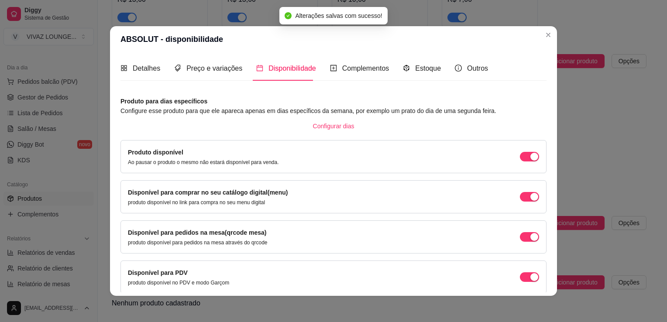
click at [536, 33] on header "ABSOLUT - disponibilidade" at bounding box center [333, 39] width 447 height 26
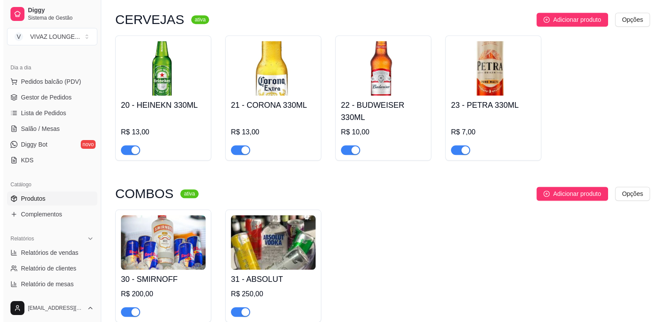
scroll to position [917, 0]
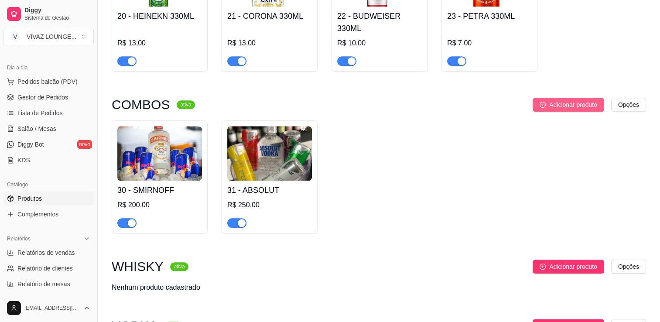
click at [566, 106] on span "Adicionar produto" at bounding box center [573, 105] width 48 height 10
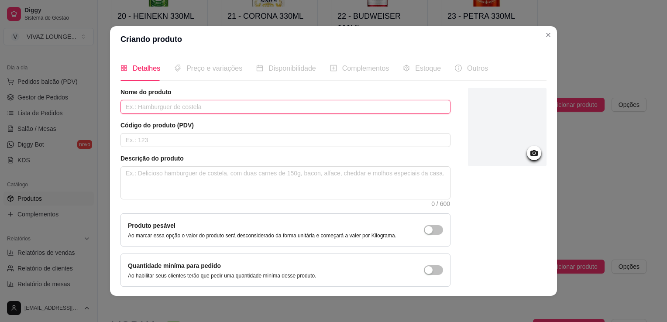
click at [171, 110] on input "text" at bounding box center [285, 107] width 330 height 14
click at [168, 129] on article "Código do produto (PDV)" at bounding box center [285, 125] width 330 height 9
click at [166, 143] on input "text" at bounding box center [285, 140] width 330 height 14
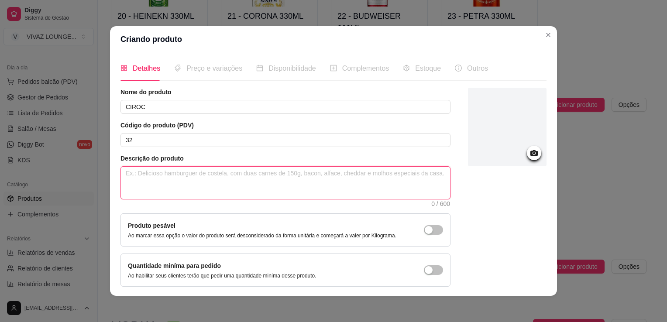
click at [162, 178] on textarea at bounding box center [285, 183] width 329 height 32
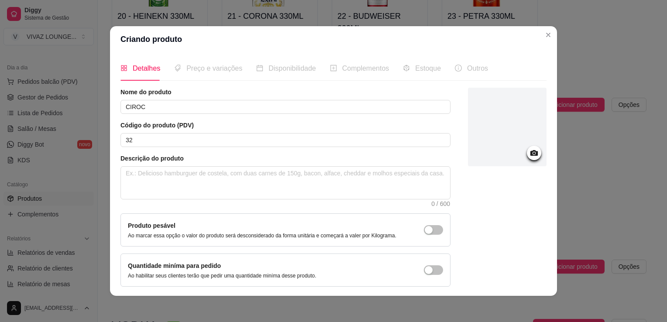
click at [529, 154] on icon at bounding box center [534, 153] width 10 height 10
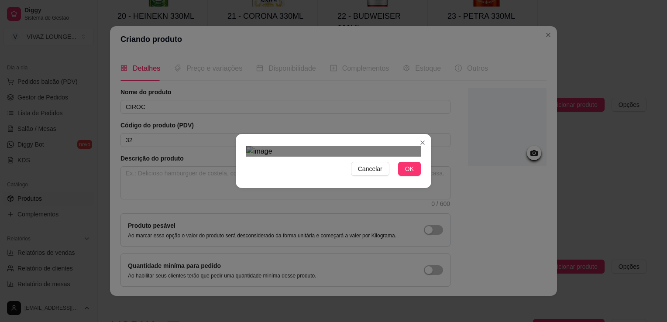
click at [364, 157] on div at bounding box center [333, 151] width 175 height 10
click at [298, 161] on div "Use the arrow keys to move the crop selection area" at bounding box center [293, 208] width 94 height 94
click at [267, 157] on div at bounding box center [333, 151] width 175 height 10
click at [312, 170] on div "Use the arrow keys to move the crop selection area" at bounding box center [292, 208] width 77 height 77
click at [343, 146] on div at bounding box center [333, 151] width 175 height 10
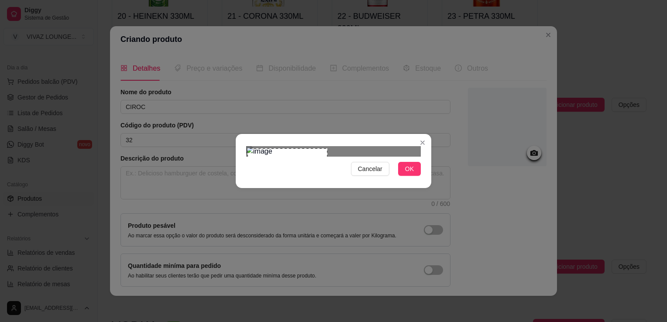
click at [233, 218] on div "Cancelar OK" at bounding box center [333, 161] width 667 height 322
click at [288, 154] on div "Use the arrow keys to move the crop selection area" at bounding box center [290, 194] width 81 height 81
click at [405, 174] on span "OK" at bounding box center [409, 169] width 9 height 10
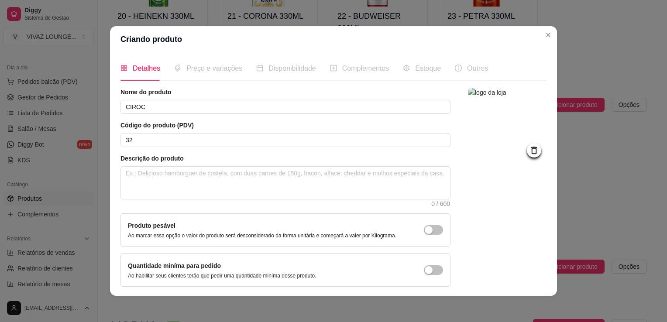
scroll to position [32, 0]
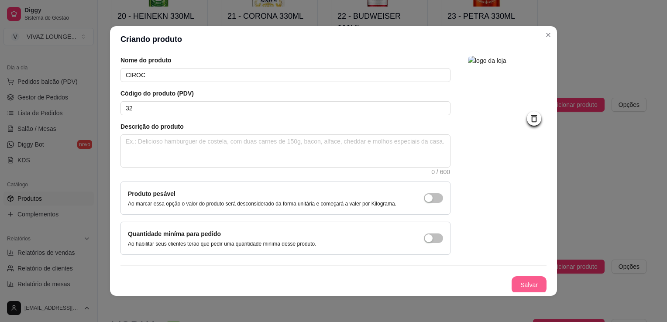
click at [513, 281] on button "Salvar" at bounding box center [528, 284] width 35 height 17
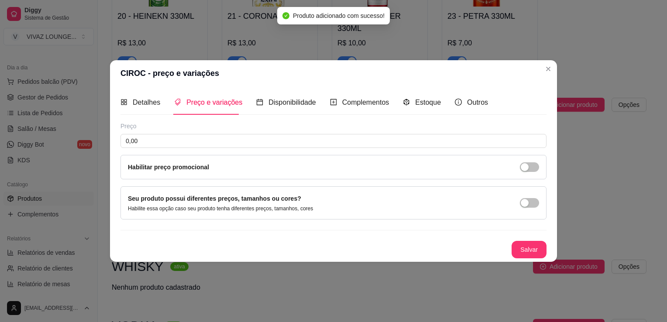
click at [181, 133] on div "Preço 0,00 Habilitar preço promocional" at bounding box center [333, 151] width 426 height 58
click at [180, 141] on input "0,00" at bounding box center [333, 141] width 426 height 14
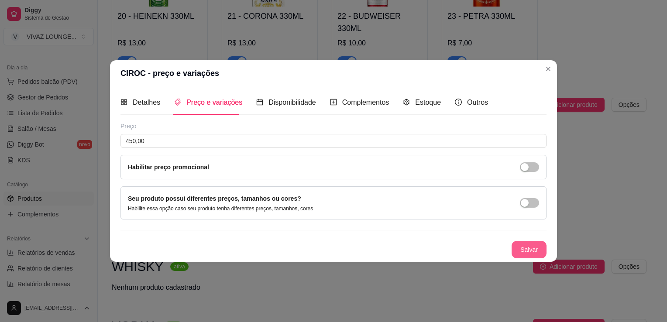
click at [531, 250] on button "Salvar" at bounding box center [528, 249] width 35 height 17
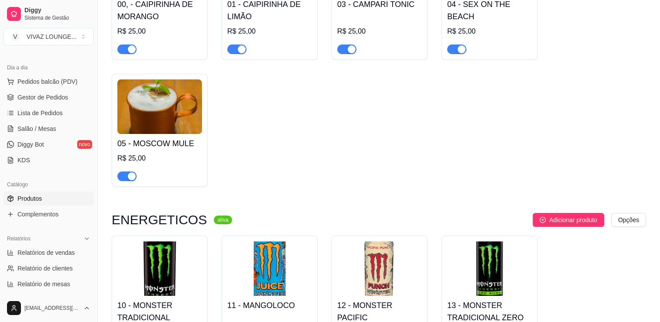
scroll to position [1, 0]
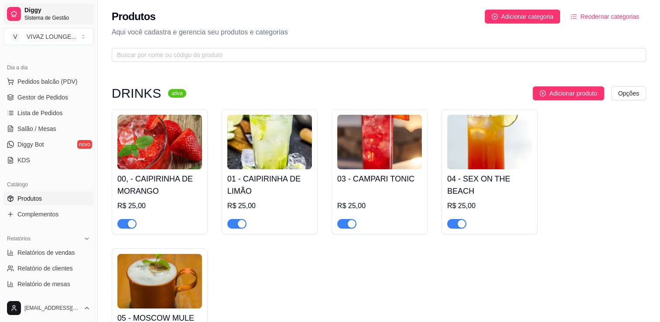
click at [29, 14] on span "Sistema de Gestão" at bounding box center [57, 17] width 66 height 7
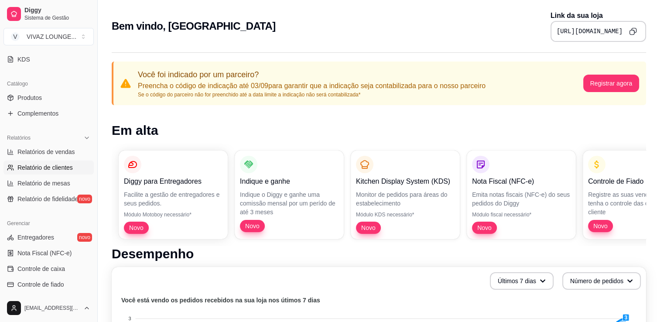
scroll to position [305, 0]
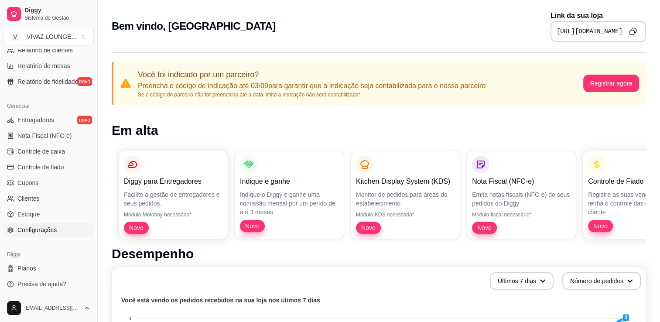
click at [41, 235] on link "Configurações" at bounding box center [48, 230] width 90 height 14
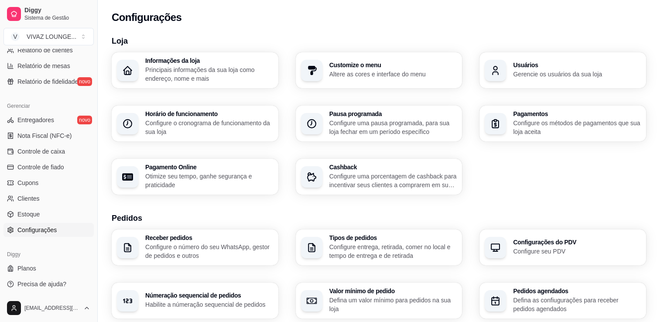
click at [542, 74] on p "Gerencie os usuários da sua loja" at bounding box center [577, 74] width 128 height 9
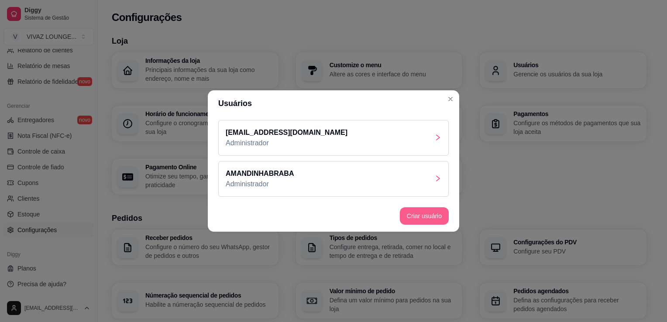
click at [415, 214] on button "Criar usuário" at bounding box center [424, 215] width 49 height 17
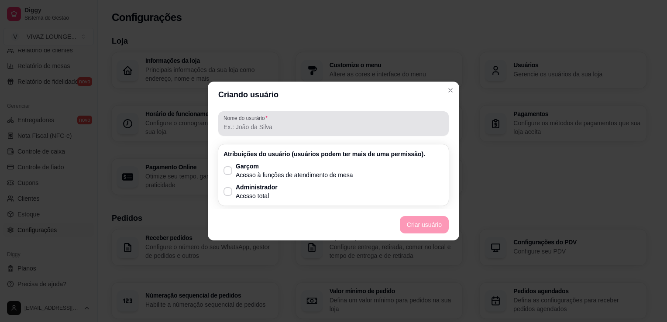
click at [300, 123] on input "Nome do usurário" at bounding box center [333, 127] width 220 height 9
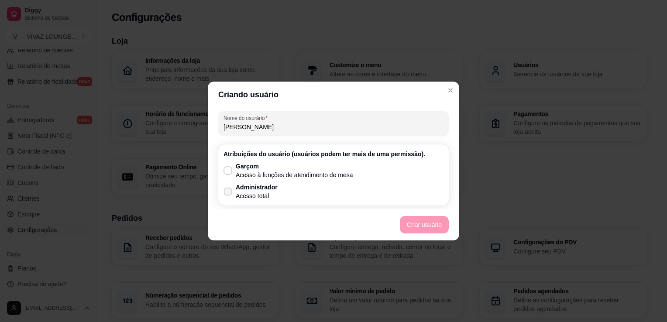
click at [235, 195] on label "Administrador Acesso total" at bounding box center [250, 191] width 61 height 24
click at [229, 195] on input "Administrador Acesso total" at bounding box center [226, 196] width 6 height 6
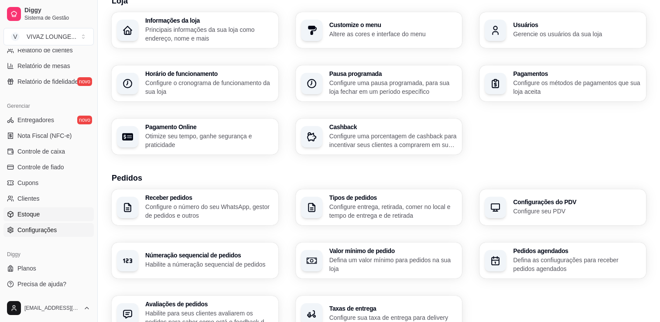
scroll to position [87, 0]
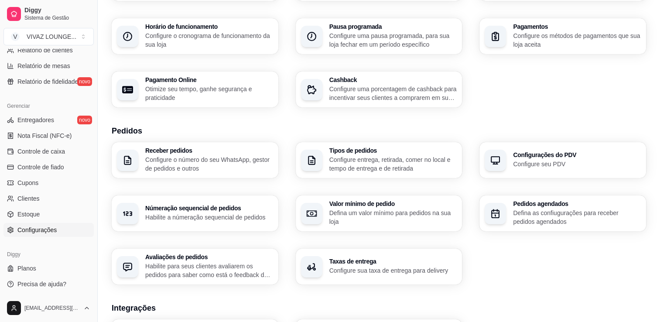
click at [38, 237] on div "Gerenciar Entregadores novo Nota Fiscal (NFC-e) Controle de caixa Controle de f…" at bounding box center [48, 168] width 97 height 145
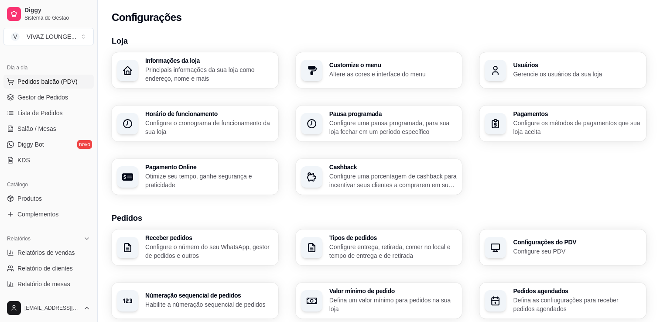
click at [55, 85] on span "Pedidos balcão (PDV)" at bounding box center [47, 81] width 60 height 9
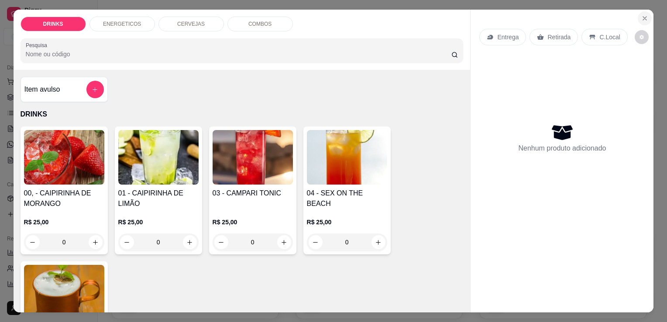
click at [640, 11] on button "Close" at bounding box center [644, 18] width 14 height 14
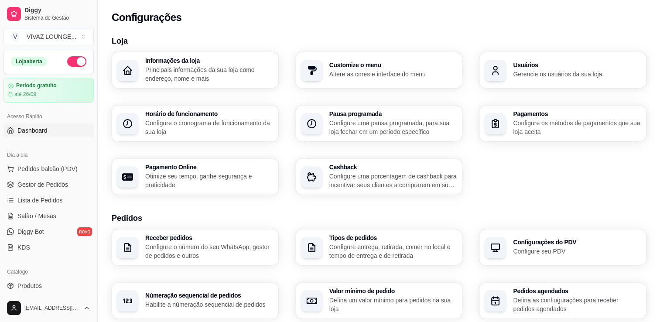
click at [37, 126] on span "Dashboard" at bounding box center [32, 130] width 30 height 9
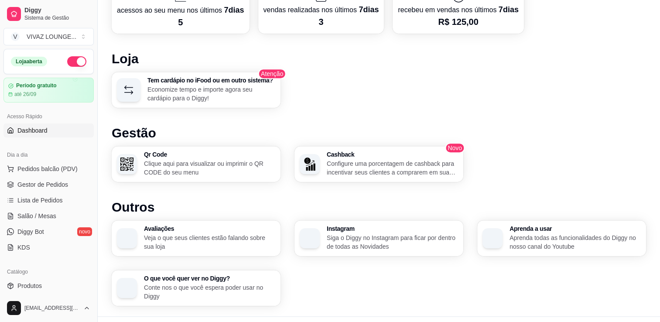
scroll to position [507, 0]
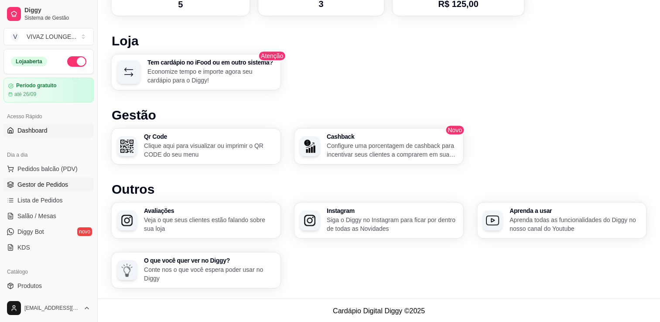
click at [61, 188] on span "Gestor de Pedidos" at bounding box center [42, 184] width 51 height 9
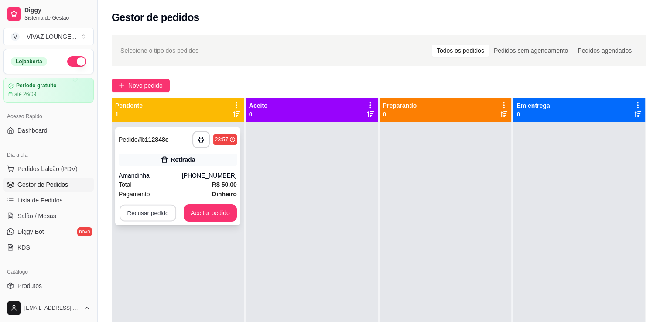
click at [155, 219] on button "Recusar pedido" at bounding box center [148, 213] width 57 height 17
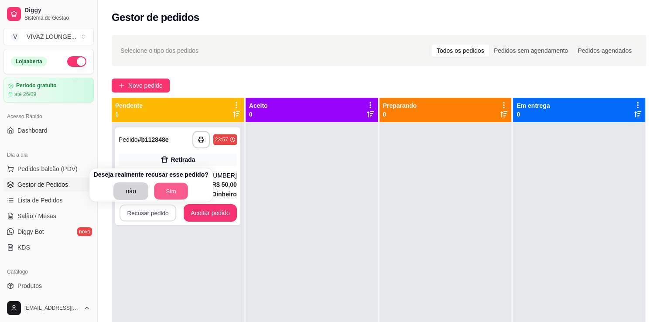
click at [173, 194] on button "Sim" at bounding box center [171, 191] width 34 height 17
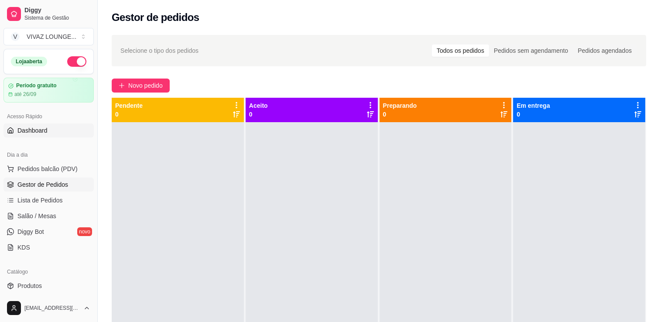
click at [47, 128] on link "Dashboard" at bounding box center [48, 130] width 90 height 14
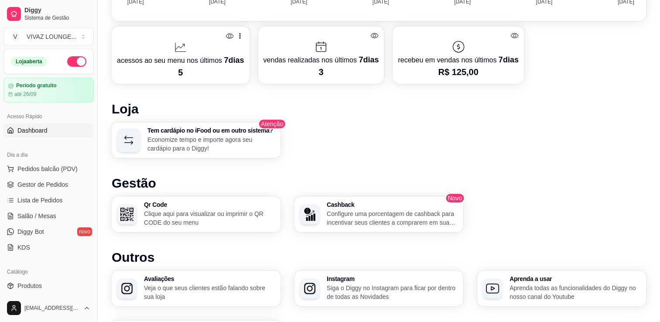
scroll to position [480, 0]
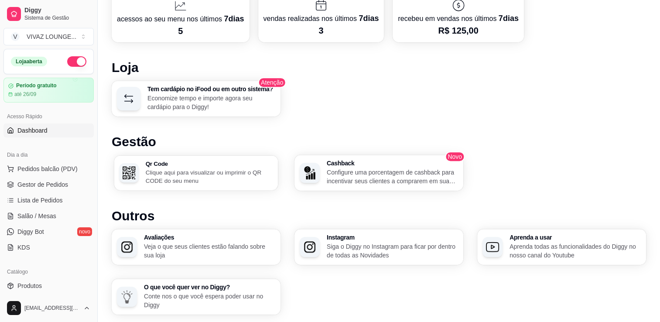
click at [202, 185] on div "Qr Code Clique aqui para visualizar ou imprimir o QR CODE do seu menu" at bounding box center [196, 172] width 164 height 35
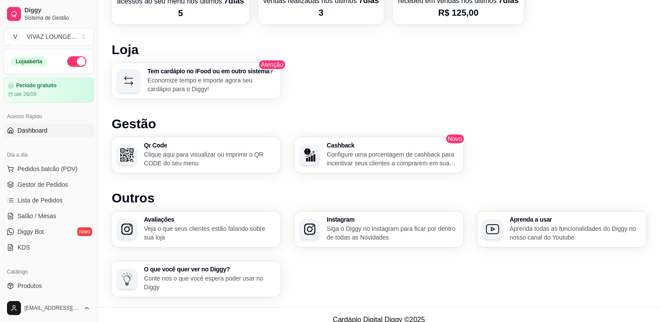
scroll to position [507, 0]
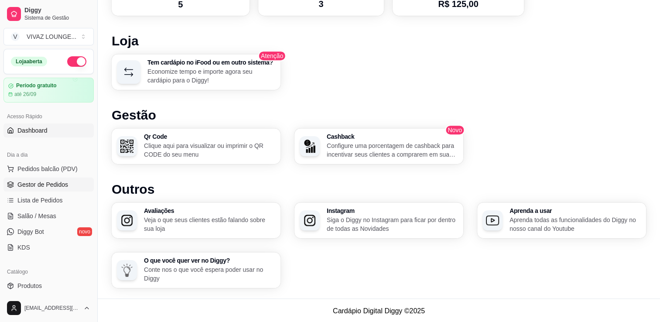
click at [51, 182] on span "Gestor de Pedidos" at bounding box center [42, 184] width 51 height 9
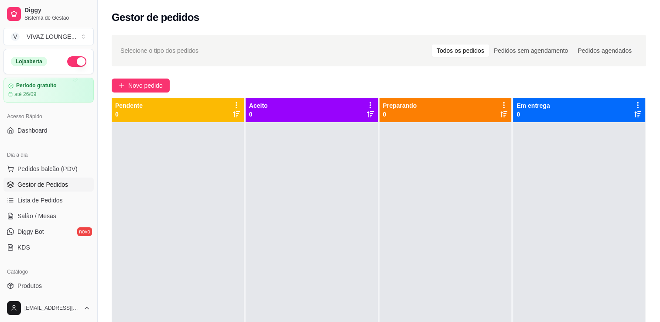
click at [127, 99] on div "Pendente 0" at bounding box center [178, 110] width 132 height 24
click at [138, 81] on span "Novo pedido" at bounding box center [145, 86] width 34 height 10
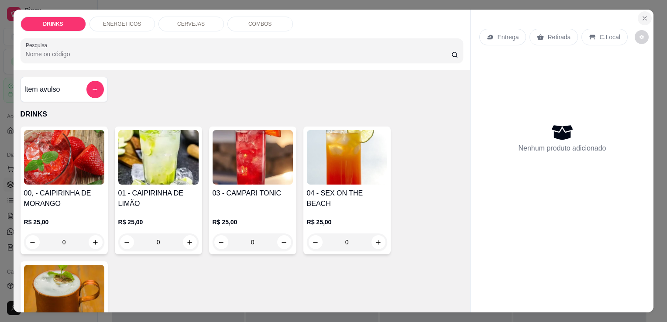
click at [643, 15] on icon "Close" at bounding box center [644, 18] width 7 height 7
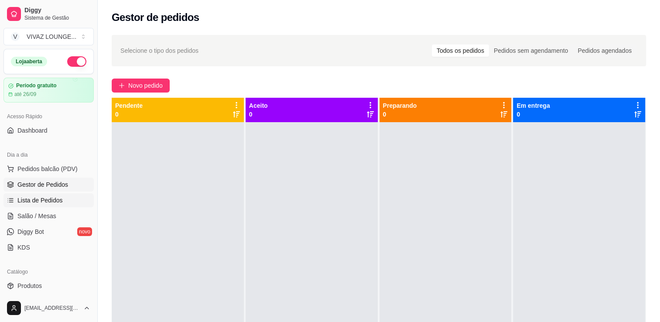
click at [54, 203] on span "Lista de Pedidos" at bounding box center [39, 200] width 45 height 9
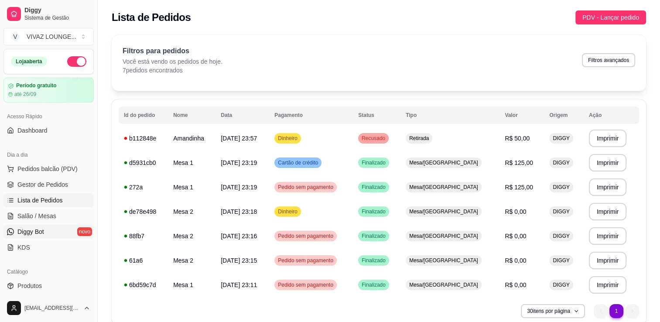
click at [48, 231] on link "Diggy Bot novo" at bounding box center [48, 232] width 90 height 14
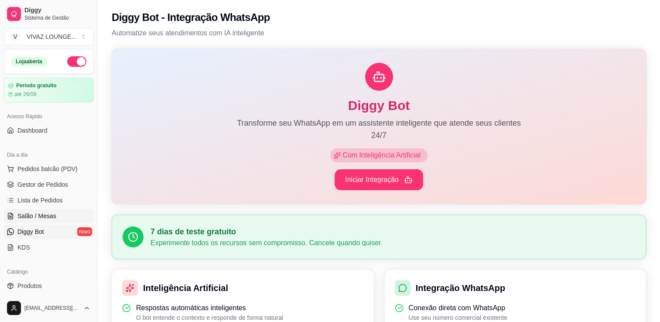
click at [48, 212] on span "Salão / Mesas" at bounding box center [36, 216] width 39 height 9
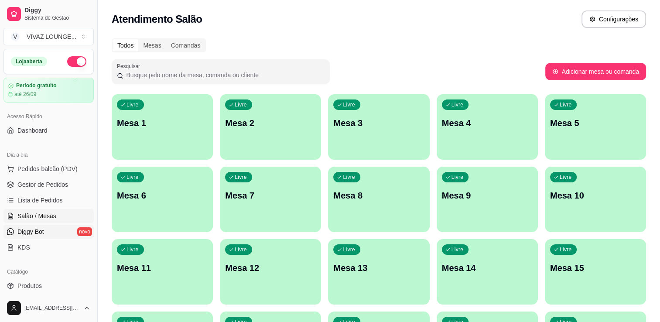
click at [52, 232] on link "Diggy Bot novo" at bounding box center [48, 232] width 90 height 14
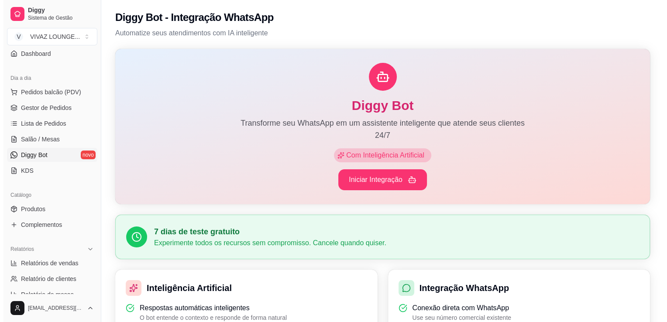
scroll to position [87, 0]
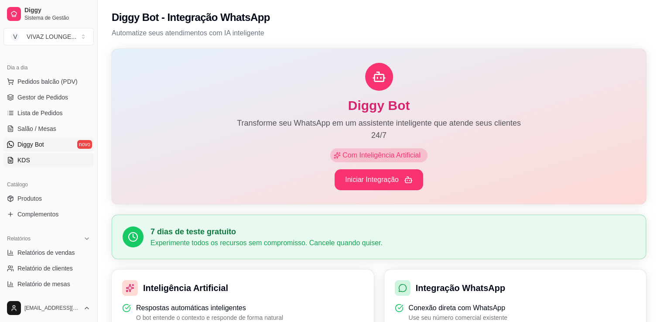
click at [38, 163] on link "KDS" at bounding box center [48, 160] width 90 height 14
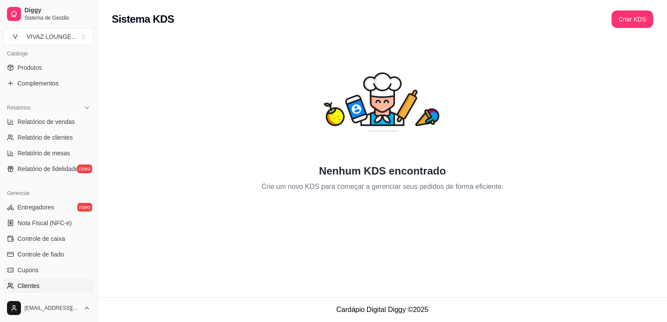
scroll to position [305, 0]
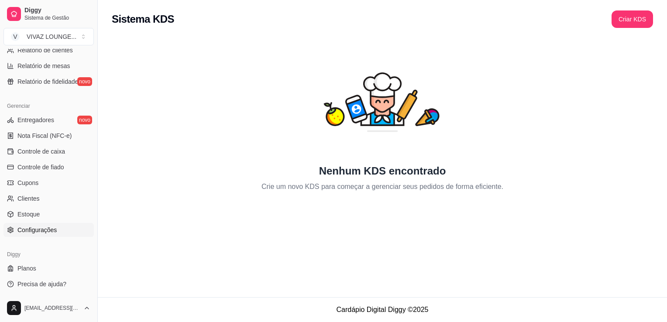
click at [48, 230] on span "Configurações" at bounding box center [36, 230] width 39 height 9
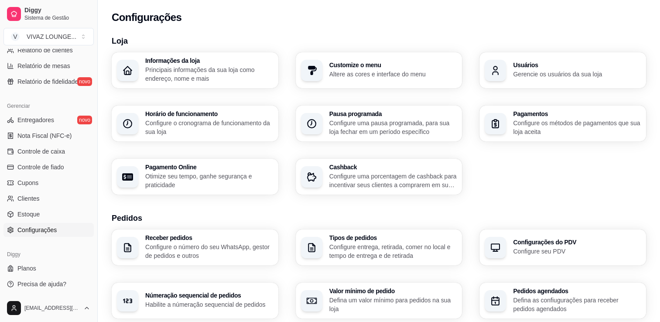
click at [408, 78] on p "Altere as cores e interface do menu" at bounding box center [393, 74] width 128 height 9
click at [257, 175] on p "Otimize seu tempo, ganhe segurança e praticidade" at bounding box center [209, 180] width 128 height 17
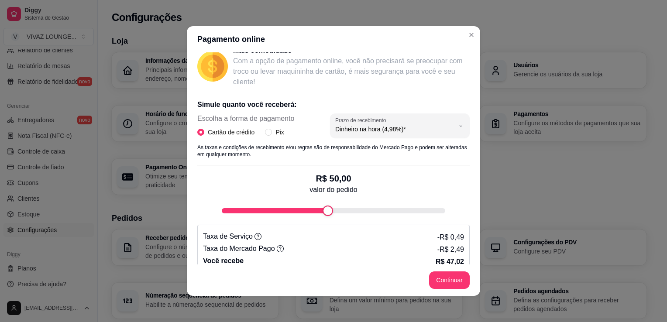
scroll to position [131, 0]
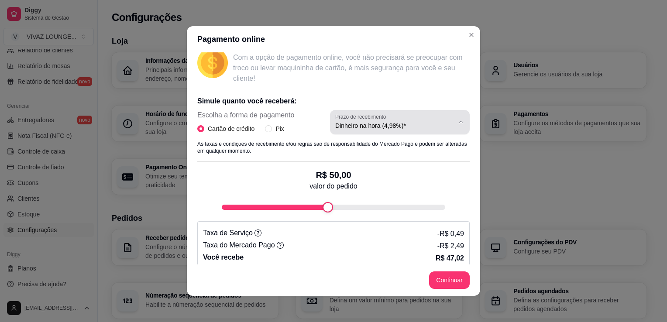
click at [407, 127] on span "Dinheiro na hora (4,98%)*" at bounding box center [394, 125] width 119 height 9
click at [441, 76] on p "Com a opção de pagamento online, você não precisará se preocupar com troco ou l…" at bounding box center [351, 67] width 236 height 31
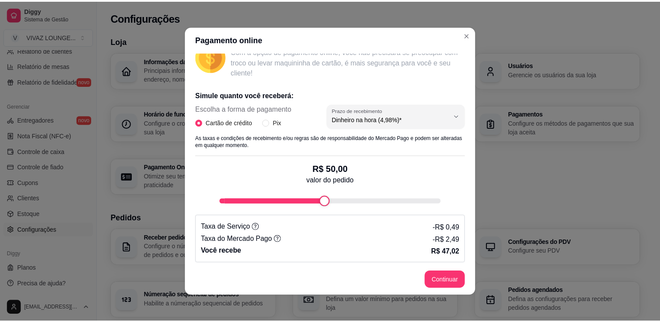
scroll to position [139, 0]
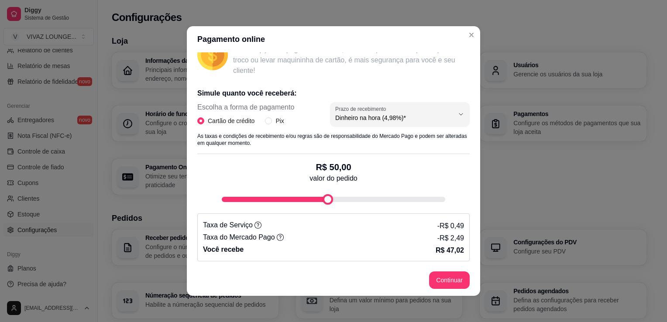
click at [333, 198] on div "fee-calculator" at bounding box center [327, 199] width 10 height 10
click at [432, 200] on div "fee-calculator" at bounding box center [435, 199] width 10 height 10
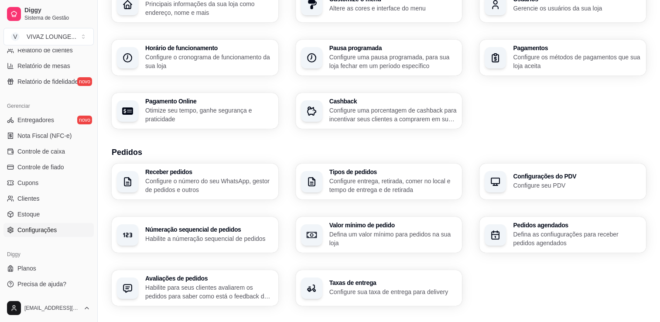
scroll to position [87, 0]
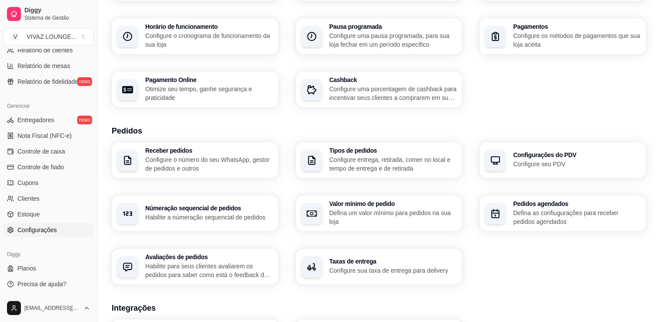
click at [247, 171] on p "Configure o número do seu WhatsApp, gestor de pedidos e outros" at bounding box center [209, 163] width 128 height 17
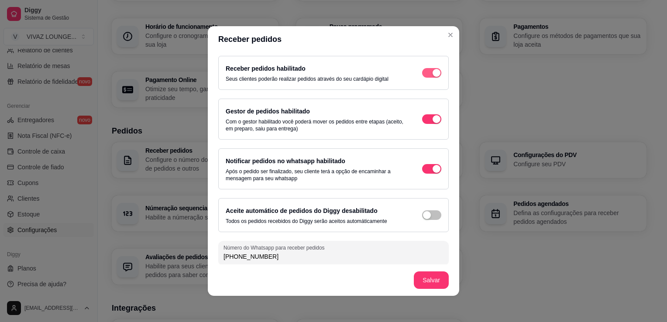
click at [432, 75] on div "button" at bounding box center [436, 73] width 8 height 8
click at [424, 71] on span "button" at bounding box center [431, 73] width 19 height 10
click at [422, 164] on span "button" at bounding box center [431, 169] width 19 height 10
click at [432, 69] on div "button" at bounding box center [436, 73] width 8 height 8
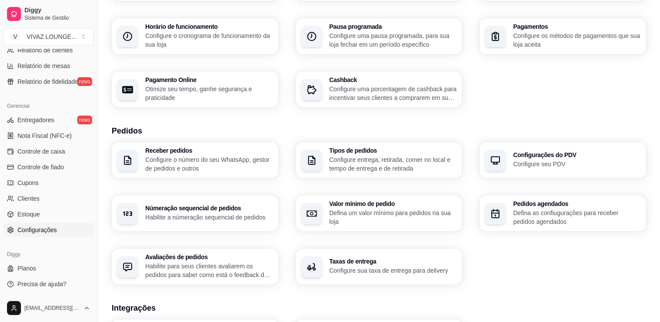
click at [370, 157] on p "Configure entrega, retirada, comer no local e tempo de entrega e de retirada" at bounding box center [393, 163] width 128 height 17
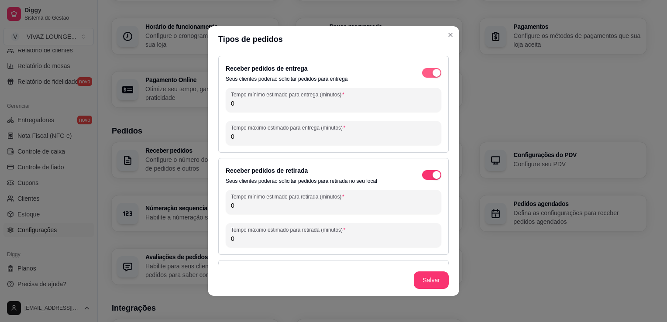
click at [432, 72] on div "button" at bounding box center [436, 73] width 8 height 8
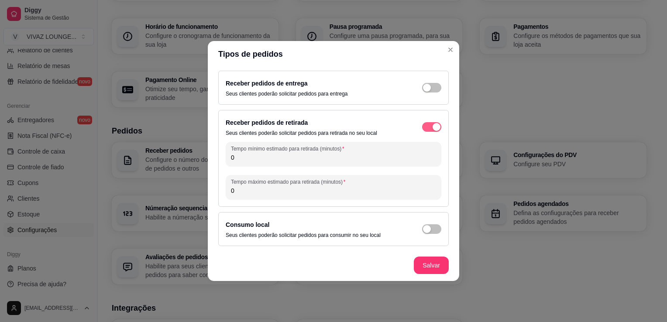
click at [433, 127] on div "button" at bounding box center [436, 127] width 8 height 8
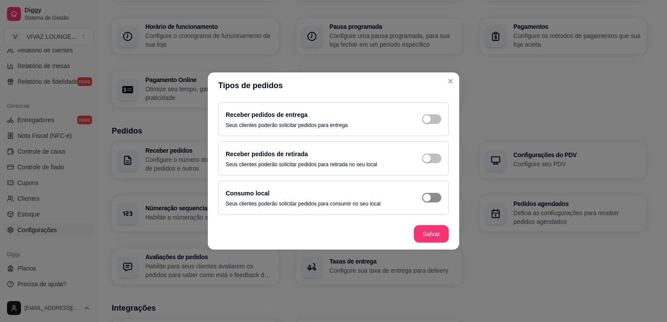
click at [436, 195] on span "button" at bounding box center [431, 198] width 19 height 10
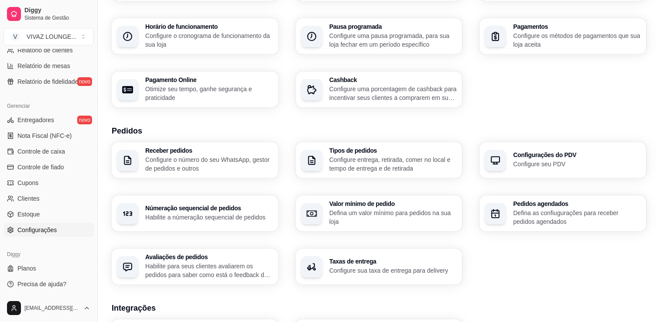
click at [237, 179] on div "Receber pedidos Configure o número do seu WhatsApp, gestor de pedidos e outros …" at bounding box center [379, 213] width 535 height 142
click at [237, 167] on p "Configure o número do seu WhatsApp, gestor de pedidos e outros" at bounding box center [209, 163] width 124 height 17
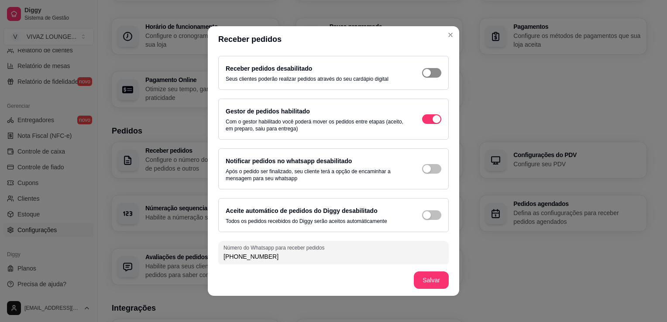
click at [429, 72] on span "button" at bounding box center [431, 73] width 19 height 10
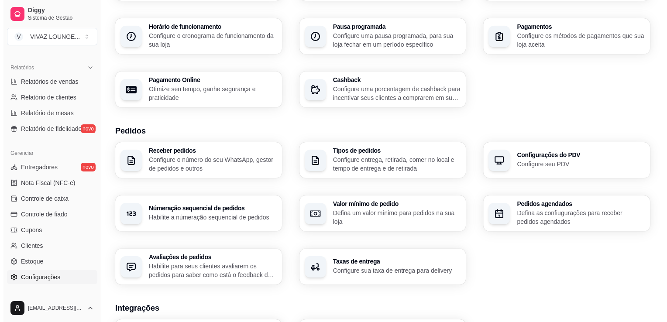
scroll to position [305, 0]
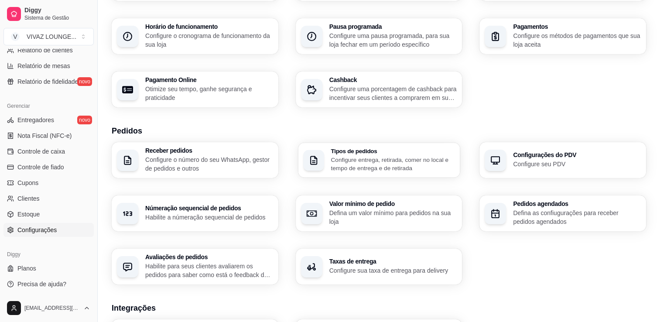
click at [356, 154] on h3 "Tipos de pedidos" at bounding box center [393, 151] width 124 height 6
click at [233, 152] on h3 "Receber pedidos" at bounding box center [209, 150] width 128 height 6
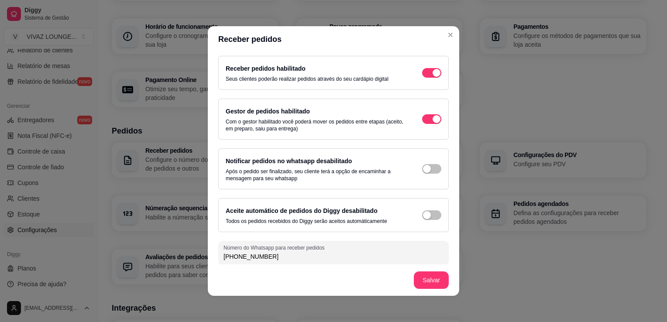
click at [285, 256] on input "(15) 9 8807-5073" at bounding box center [333, 256] width 220 height 9
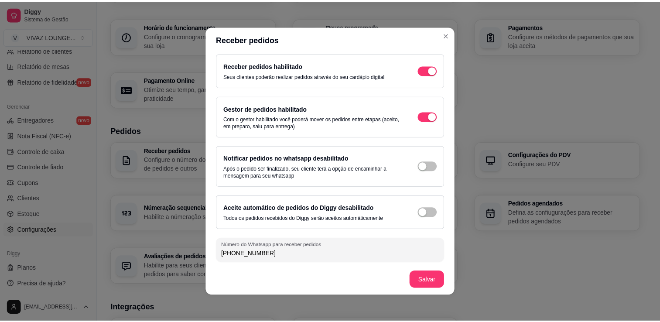
scroll to position [3, 0]
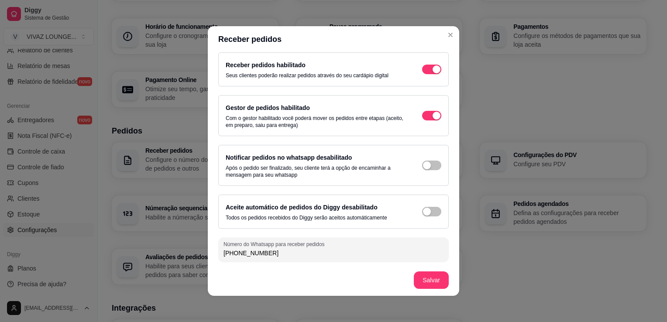
click at [398, 257] on div "(15) 9 8807-5073" at bounding box center [333, 249] width 220 height 17
drag, startPoint x: 304, startPoint y: 257, endPoint x: 217, endPoint y: 254, distance: 86.9
click at [218, 254] on div "Número do Whatsapp para receber pedidos (15) 9 8807-5073" at bounding box center [333, 249] width 230 height 24
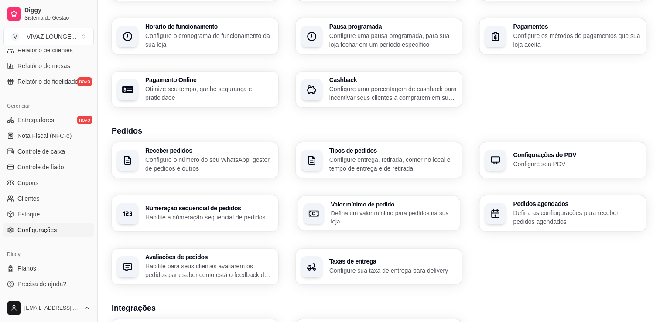
click at [378, 223] on p "Defina um valor mínimo para pedidos na sua loja" at bounding box center [393, 217] width 124 height 17
click at [260, 216] on p "Habilite a númeração sequencial de pedidos" at bounding box center [209, 217] width 124 height 8
click at [369, 273] on p "Configure sua taxa de entrega para delivery" at bounding box center [393, 270] width 124 height 8
click at [379, 161] on p "Configure entrega, retirada, comer no local e tempo de entrega e de retirada" at bounding box center [393, 163] width 128 height 17
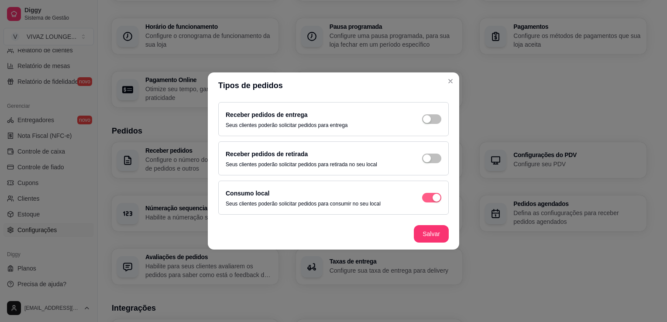
click at [431, 200] on span "button" at bounding box center [431, 198] width 19 height 10
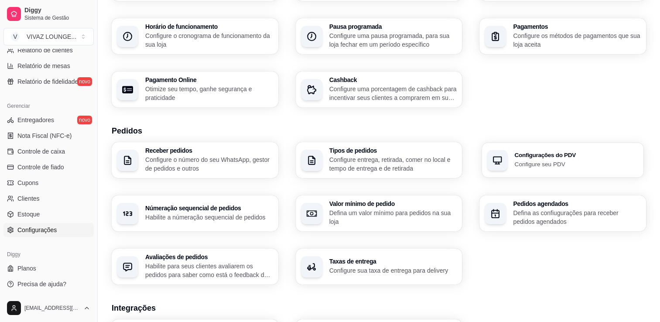
click at [545, 169] on div "Configurações do PDV Configure seu PDV" at bounding box center [562, 160] width 161 height 35
click at [553, 209] on p "Defina as confiugurações para receber pedidos agendados" at bounding box center [577, 217] width 124 height 17
click at [550, 43] on p "Configure os métodos de pagamentos que sua loja aceita" at bounding box center [577, 39] width 124 height 17
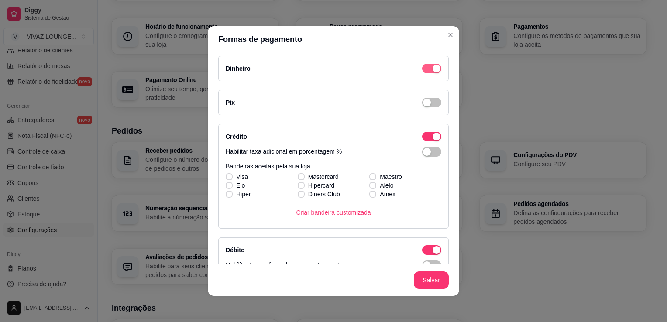
click at [422, 69] on span "button" at bounding box center [431, 69] width 19 height 10
click at [432, 134] on div "button" at bounding box center [436, 137] width 8 height 8
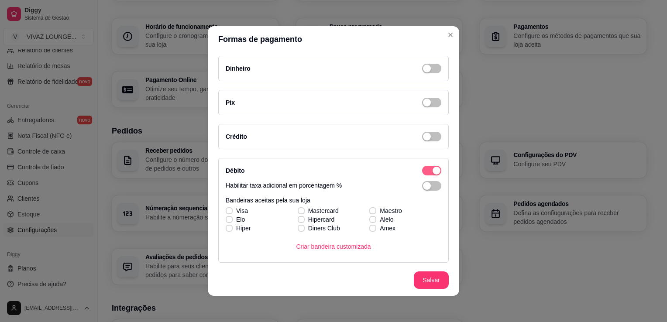
click at [432, 168] on div "button" at bounding box center [436, 171] width 8 height 8
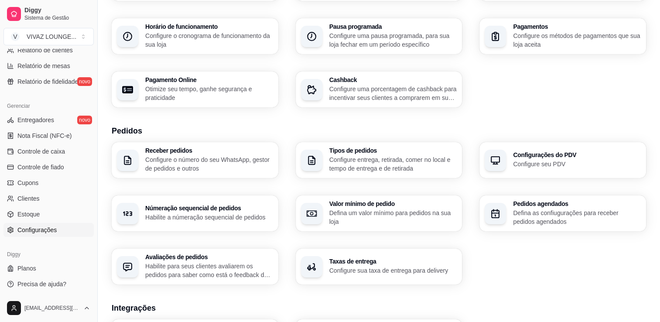
click at [384, 173] on div "Tipos de pedidos Configure entrega, retirada, comer no local e tempo de entrega…" at bounding box center [379, 160] width 167 height 36
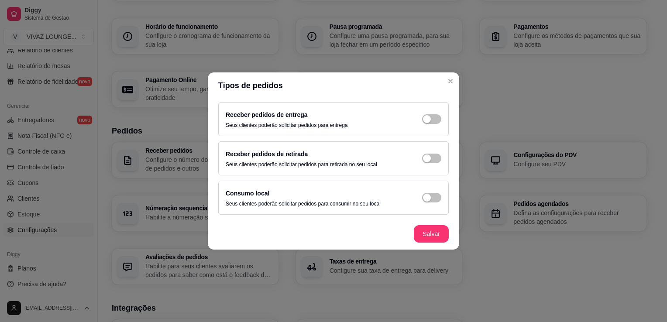
click at [433, 200] on span "button" at bounding box center [431, 198] width 19 height 10
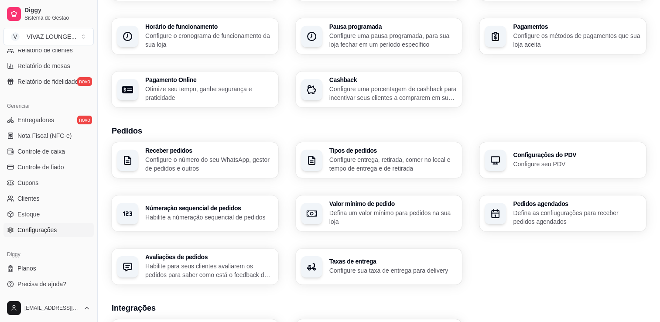
click at [536, 51] on div "Pagamentos Configure os métodos de pagamentos que sua loja aceita" at bounding box center [563, 36] width 167 height 36
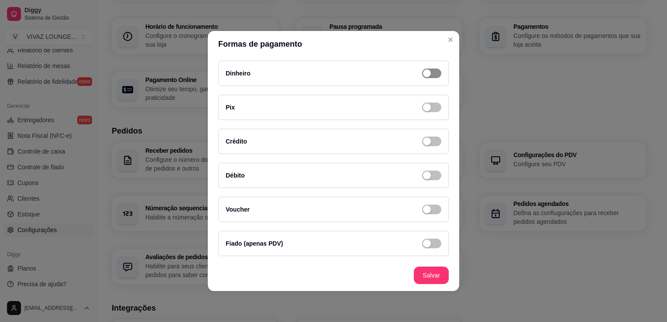
click at [429, 75] on div "button" at bounding box center [427, 73] width 8 height 8
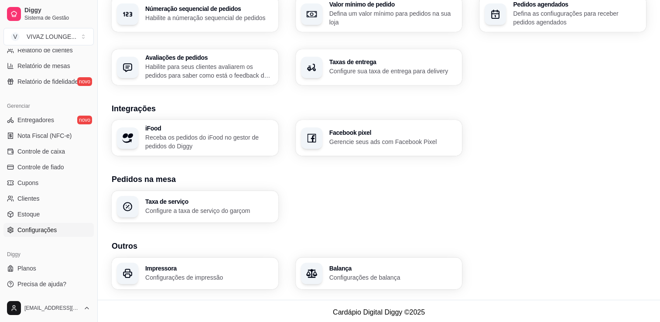
scroll to position [289, 0]
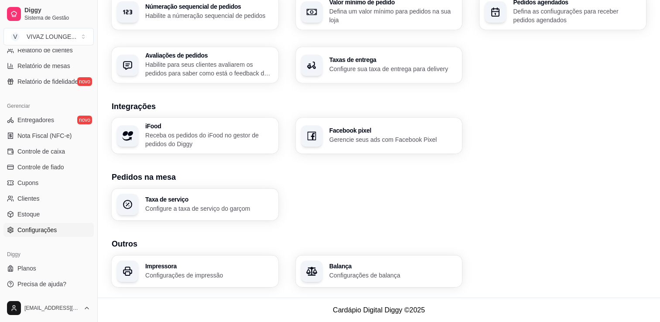
click at [216, 209] on p "Configure a taxa de serviço do garçom" at bounding box center [209, 208] width 128 height 9
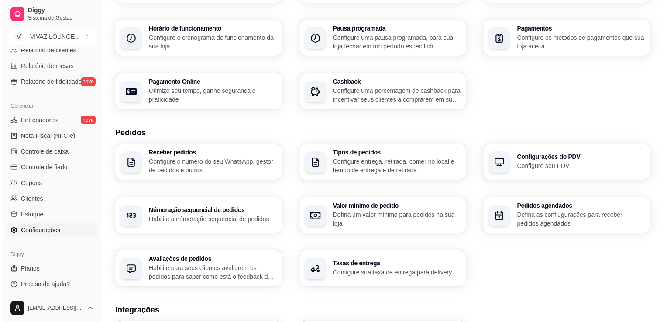
scroll to position [0, 0]
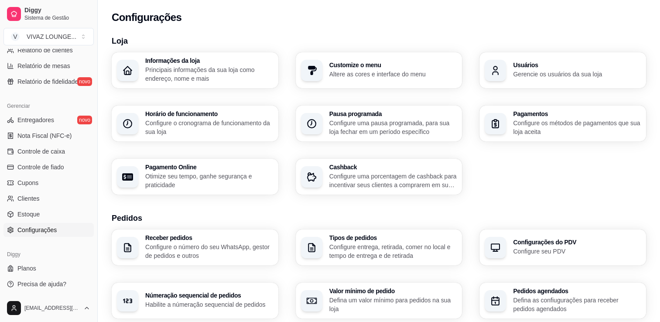
click at [402, 134] on p "Configure uma pausa programada, para sua loja fechar em um período específico" at bounding box center [393, 127] width 128 height 17
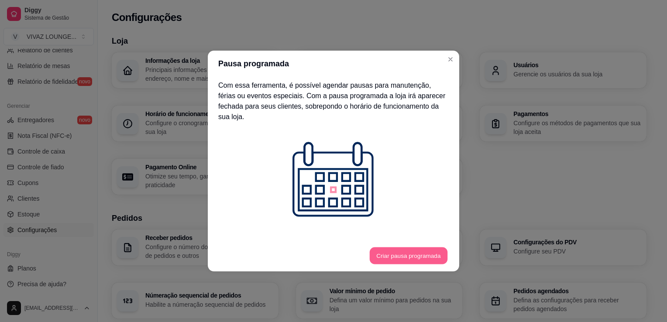
click at [394, 247] on button "Criar pausa programada" at bounding box center [409, 255] width 78 height 17
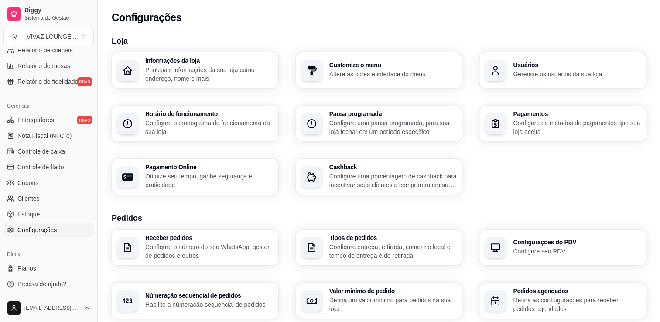
click at [228, 140] on div "Horário de funcionamento Configure o cronograma de funcionamento da sua loja" at bounding box center [195, 124] width 167 height 36
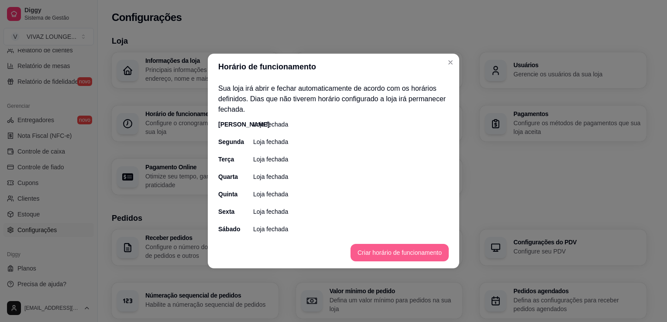
click at [387, 254] on button "Criar horário de funcionamento" at bounding box center [399, 252] width 98 height 17
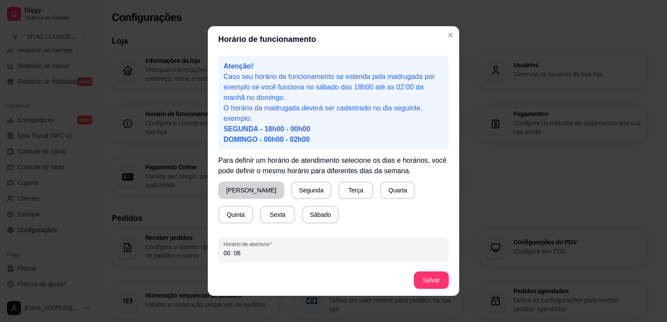
click at [246, 192] on button "Domingo" at bounding box center [251, 190] width 66 height 17
click at [290, 192] on button "Segunda" at bounding box center [309, 190] width 39 height 17
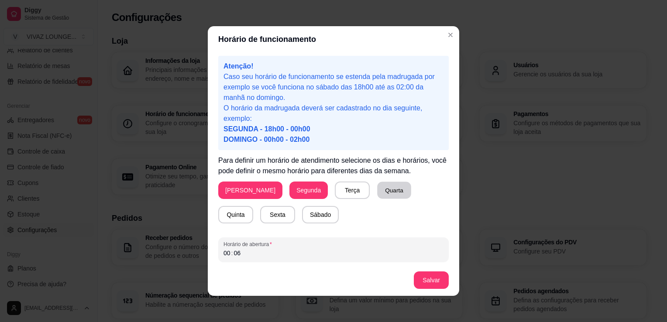
click at [377, 194] on button "Quarta" at bounding box center [394, 190] width 34 height 17
click at [253, 206] on button "Quinta" at bounding box center [235, 214] width 35 height 17
click at [260, 216] on button "Sexta" at bounding box center [277, 214] width 35 height 17
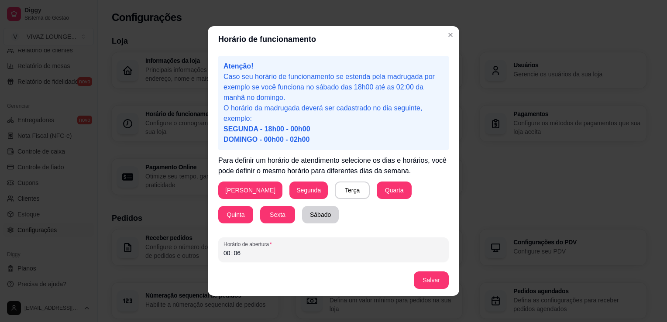
click at [302, 215] on button "Sábado" at bounding box center [320, 214] width 37 height 17
click at [133, 241] on div "Horário de funcionamento Atenção! Caso seu horário de funcionamento se estenda …" at bounding box center [333, 161] width 667 height 322
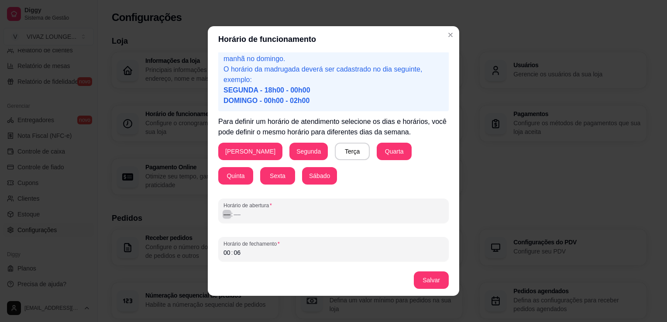
scroll to position [2, 0]
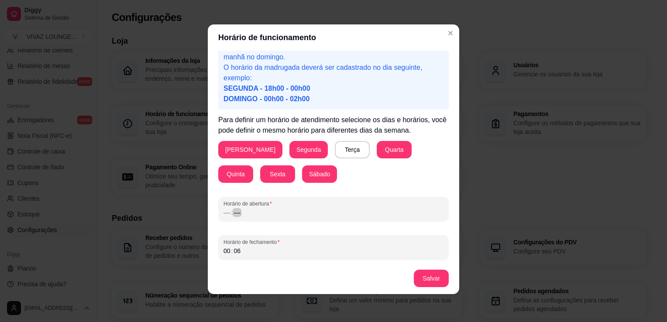
click at [257, 218] on div "Horário de abertura –– : ––" at bounding box center [333, 209] width 230 height 24
click at [223, 214] on div "––" at bounding box center [227, 212] width 9 height 9
click at [230, 213] on div ":" at bounding box center [231, 212] width 3 height 9
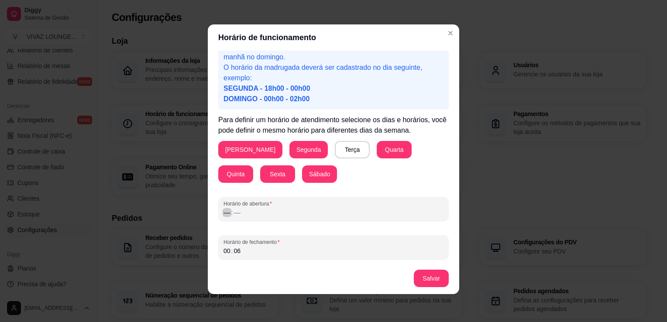
click at [230, 213] on div ":" at bounding box center [231, 212] width 3 height 9
click at [248, 255] on div "00 : 06" at bounding box center [333, 251] width 220 height 10
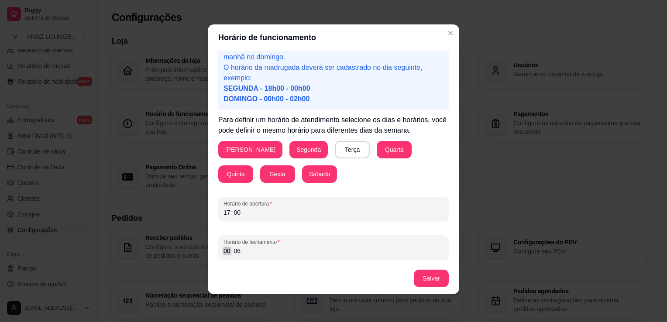
click at [223, 253] on div "00" at bounding box center [227, 251] width 9 height 9
click at [429, 281] on button "Salvar" at bounding box center [431, 278] width 35 height 17
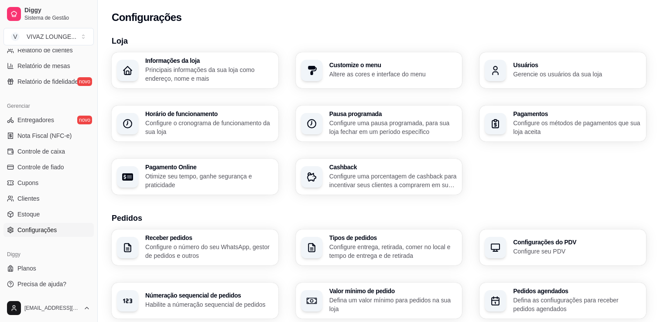
click at [193, 123] on p "Configure o cronograma de funcionamento da sua loja" at bounding box center [209, 127] width 128 height 17
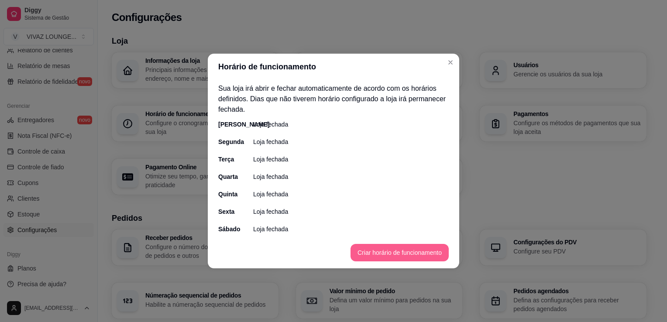
click at [420, 260] on button "Criar horário de funcionamento" at bounding box center [399, 252] width 98 height 17
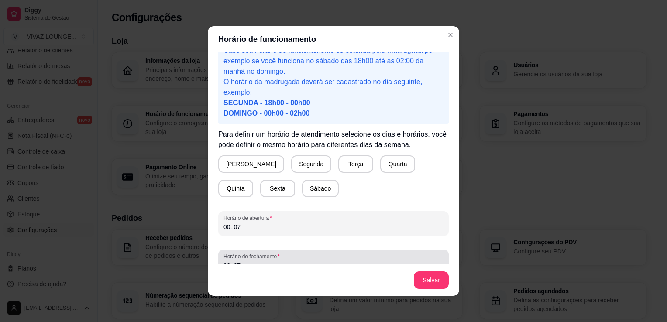
scroll to position [39, 0]
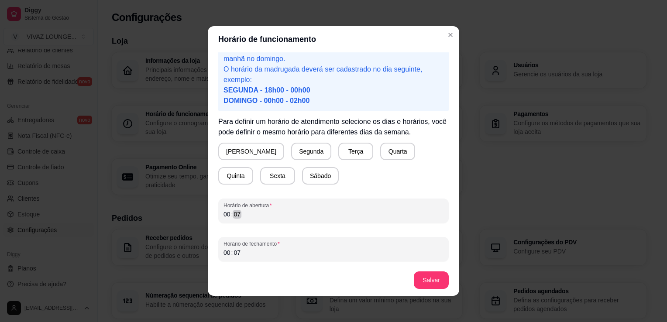
click at [169, 210] on div "Horário de funcionamento Atenção! Caso seu horário de funcionamento se estenda …" at bounding box center [333, 161] width 667 height 322
click at [258, 259] on div "Horário de fechamento 00 : 07" at bounding box center [333, 249] width 230 height 24
click at [169, 255] on div "Horário de funcionamento Atenção! Caso seu horário de funcionamento se estenda …" at bounding box center [333, 161] width 667 height 322
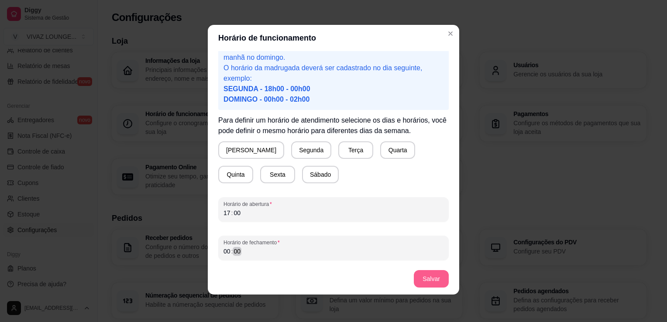
scroll to position [2, 0]
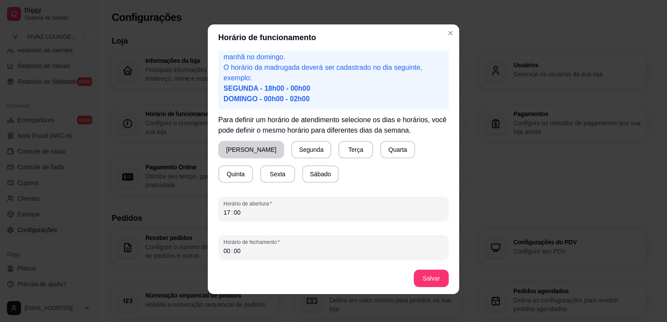
click at [246, 152] on button "Domingo" at bounding box center [251, 149] width 66 height 17
click at [290, 153] on button "Segunda" at bounding box center [309, 149] width 39 height 17
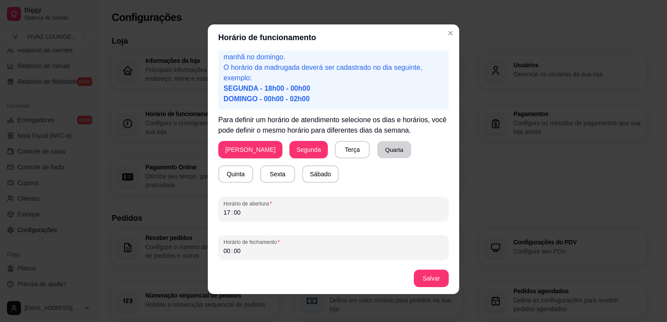
click at [377, 151] on button "Quarta" at bounding box center [394, 149] width 34 height 17
click at [253, 166] on button "Quinta" at bounding box center [236, 174] width 34 height 17
click at [260, 177] on button "Sexta" at bounding box center [277, 174] width 34 height 17
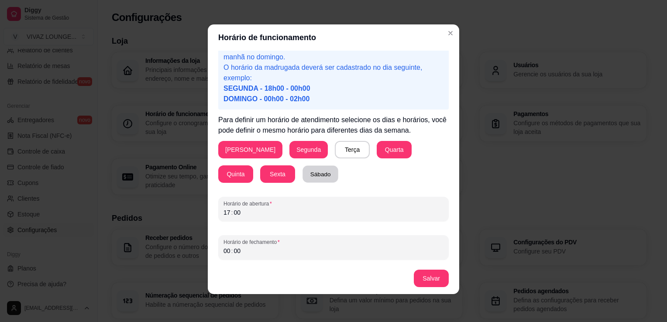
click at [302, 174] on button "Sábado" at bounding box center [320, 174] width 36 height 17
click at [428, 284] on button "Salvar" at bounding box center [431, 278] width 34 height 17
click at [171, 245] on div "Horário de funcionamento Atenção! Caso seu horário de funcionamento se estenda …" at bounding box center [333, 161] width 667 height 322
click at [429, 277] on button "Salvar" at bounding box center [431, 278] width 35 height 17
click at [141, 250] on div "Horário de funcionamento Atenção! Caso seu horário de funcionamento se estenda …" at bounding box center [333, 161] width 667 height 322
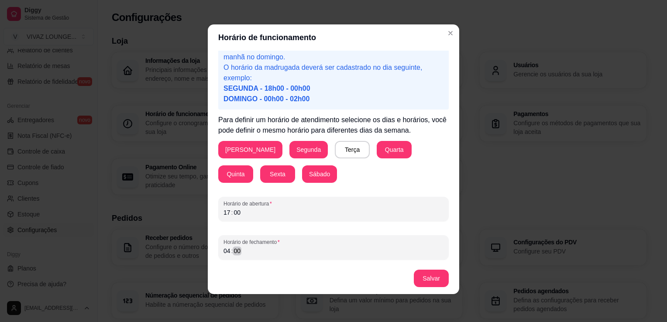
click at [172, 234] on div "Horário de funcionamento Atenção! Caso seu horário de funcionamento se estenda …" at bounding box center [333, 161] width 667 height 322
click at [223, 249] on div "04" at bounding box center [227, 251] width 9 height 9
click at [223, 253] on div "19" at bounding box center [227, 251] width 9 height 9
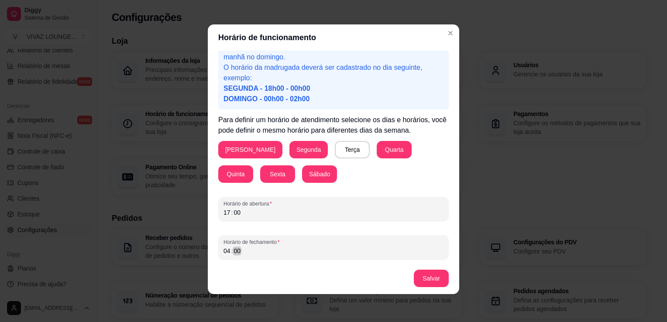
click at [208, 247] on div "Atenção! Caso seu horário de funcionamento se estenda pela madrugada por exempl…" at bounding box center [333, 157] width 251 height 212
click at [233, 248] on div "00" at bounding box center [237, 251] width 9 height 9
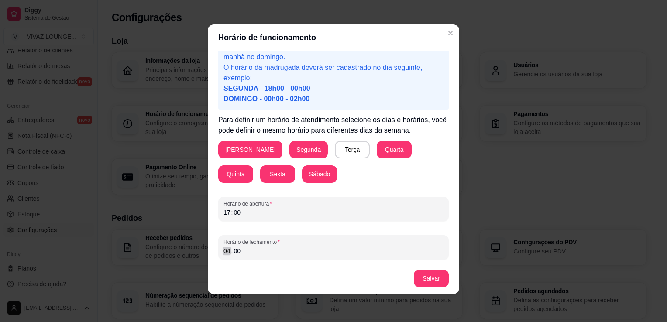
click at [223, 254] on div "04" at bounding box center [227, 251] width 9 height 9
click at [425, 282] on button "Salvar" at bounding box center [431, 278] width 34 height 17
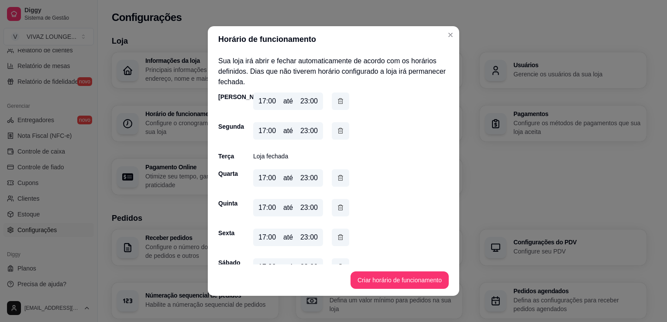
scroll to position [18, 0]
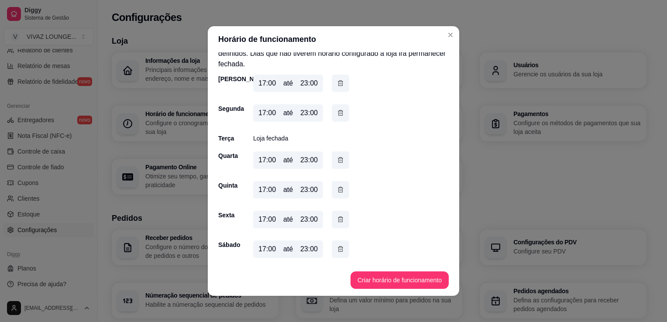
click at [307, 85] on div "23:00" at bounding box center [308, 83] width 17 height 10
click at [304, 83] on div "23:00" at bounding box center [308, 83] width 17 height 10
click at [338, 82] on icon "button" at bounding box center [340, 83] width 5 height 6
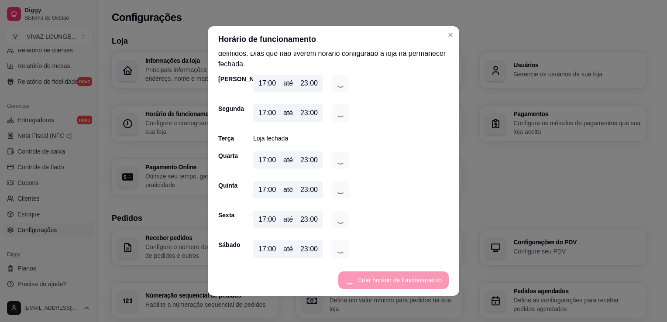
scroll to position [6, 0]
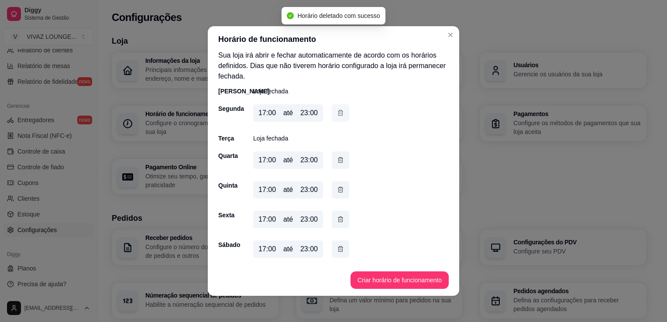
click at [338, 111] on icon "button" at bounding box center [340, 113] width 7 height 10
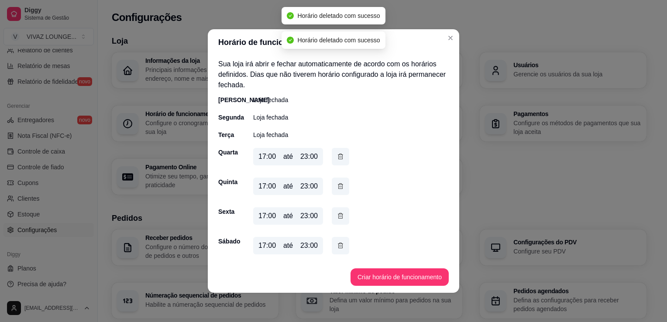
scroll to position [0, 0]
click at [339, 114] on div "Segunda Loja fechada" at bounding box center [333, 117] width 230 height 9
click at [337, 154] on icon "button" at bounding box center [340, 156] width 7 height 9
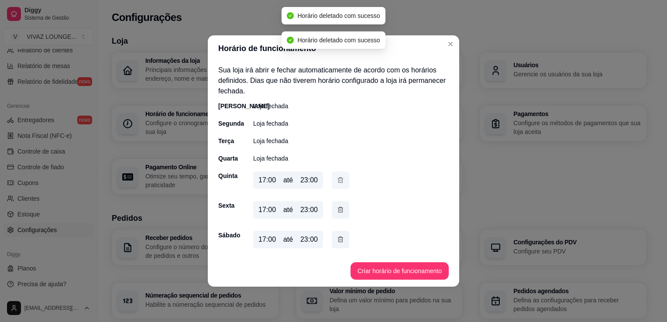
click at [340, 180] on icon "button" at bounding box center [340, 180] width 7 height 10
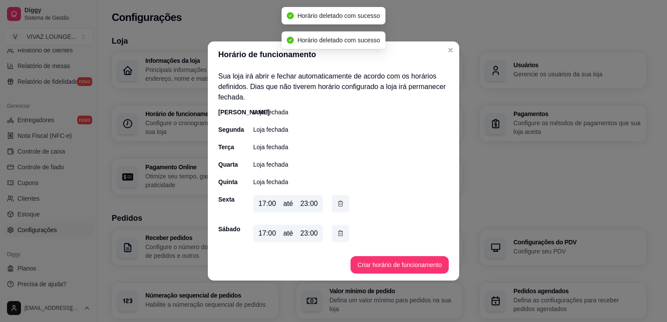
click at [342, 199] on icon "button" at bounding box center [340, 204] width 7 height 10
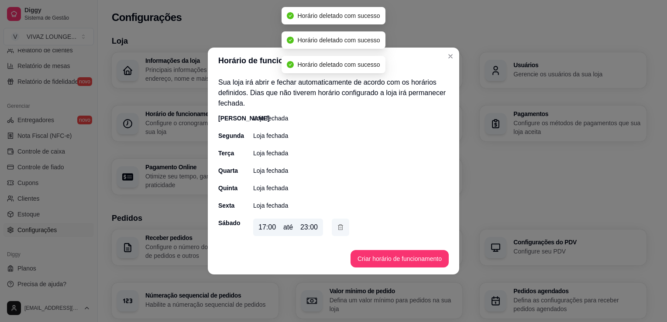
click at [340, 225] on icon "button" at bounding box center [340, 228] width 7 height 10
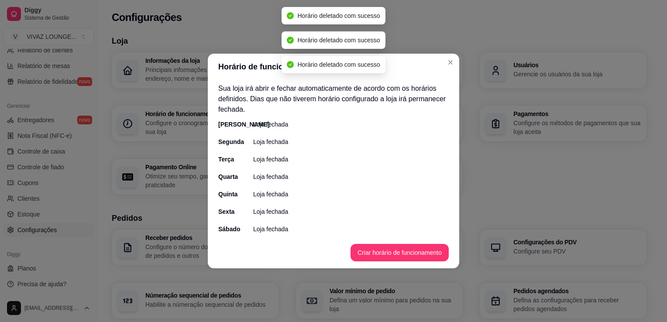
drag, startPoint x: 387, startPoint y: 268, endPoint x: 389, endPoint y: 259, distance: 9.3
click at [387, 264] on footer "Criar horário de funcionamento" at bounding box center [333, 252] width 251 height 31
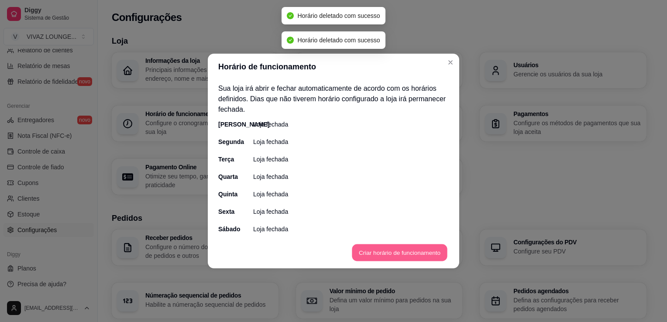
click at [389, 259] on button "Criar horário de funcionamento" at bounding box center [399, 252] width 95 height 17
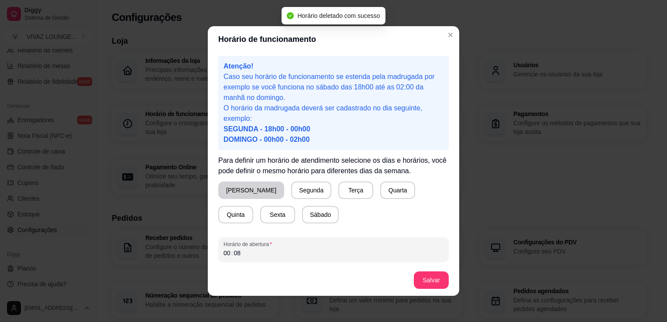
click at [242, 195] on button "Domingo" at bounding box center [251, 190] width 66 height 17
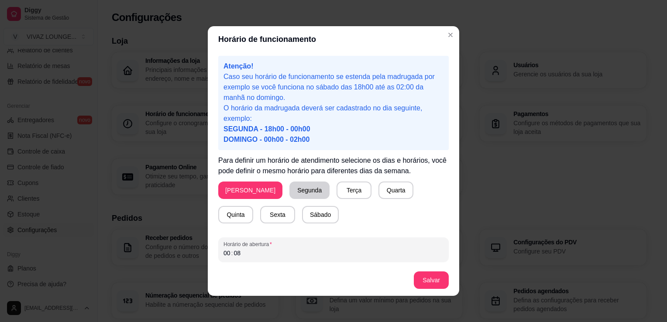
click at [289, 196] on button "Segunda" at bounding box center [309, 190] width 40 height 17
click at [377, 195] on button "Quarta" at bounding box center [394, 190] width 34 height 17
click at [253, 206] on button "Quinta" at bounding box center [235, 214] width 35 height 17
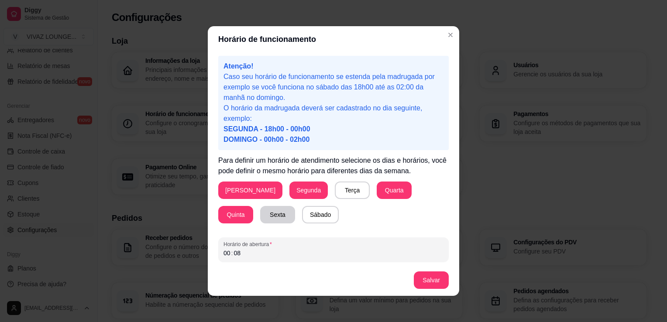
click at [260, 219] on button "Sexta" at bounding box center [277, 214] width 35 height 17
click at [302, 218] on button "Sábado" at bounding box center [320, 214] width 36 height 17
click at [233, 257] on div "08" at bounding box center [237, 253] width 9 height 9
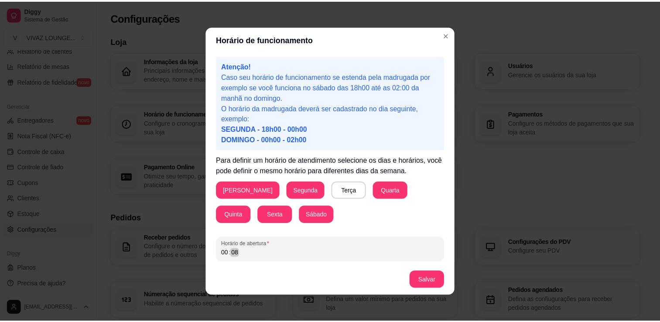
scroll to position [39, 0]
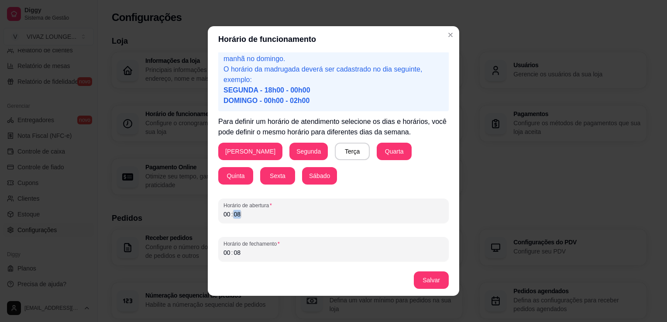
drag, startPoint x: 233, startPoint y: 221, endPoint x: 203, endPoint y: 215, distance: 30.7
click at [197, 219] on div "Horário de funcionamento Atenção! Caso seu horário de funcionamento se estenda …" at bounding box center [333, 161] width 667 height 322
click at [243, 254] on div "00 : 08" at bounding box center [333, 252] width 220 height 10
click at [424, 280] on button "Salvar" at bounding box center [431, 279] width 35 height 17
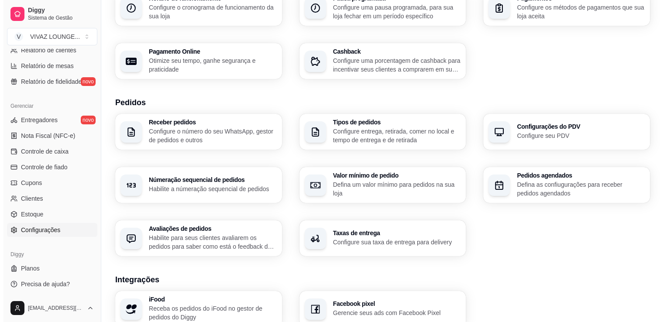
scroll to position [123, 0]
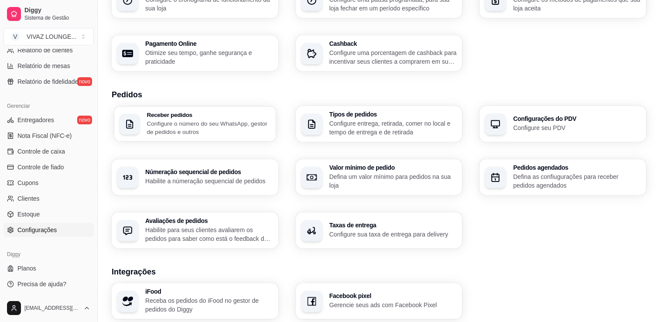
click at [189, 129] on p "Configure o número do seu WhatsApp, gestor de pedidos e outros" at bounding box center [209, 127] width 124 height 17
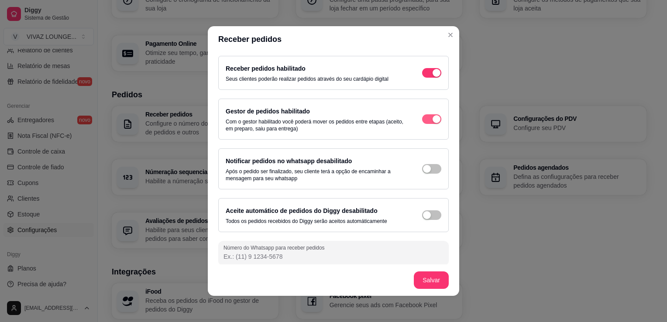
click at [432, 119] on div "button" at bounding box center [436, 119] width 8 height 8
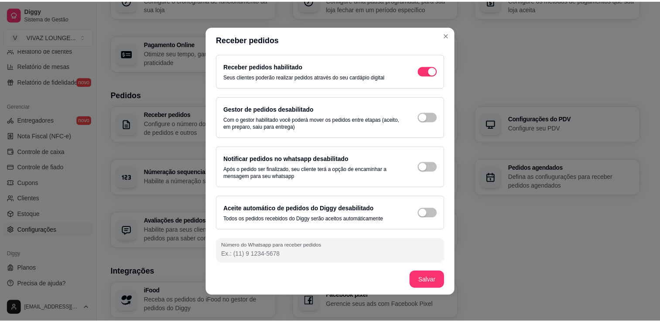
scroll to position [3, 0]
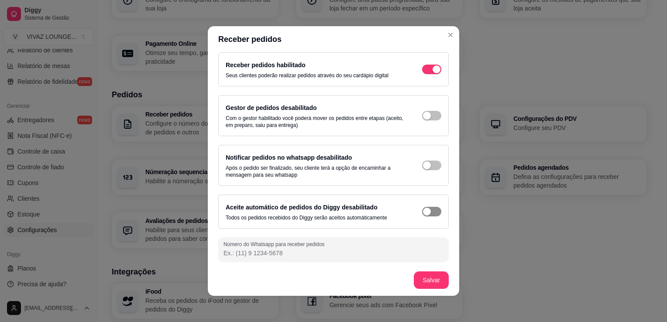
click at [422, 212] on span "button" at bounding box center [431, 212] width 19 height 10
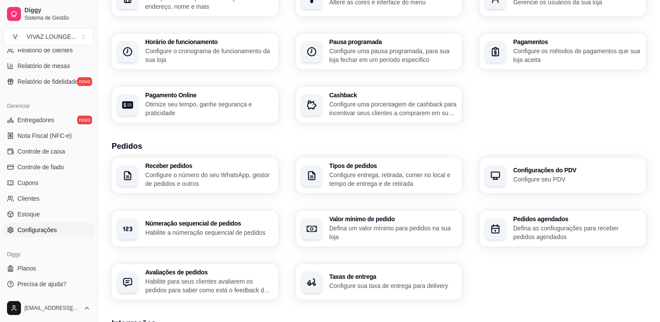
scroll to position [0, 0]
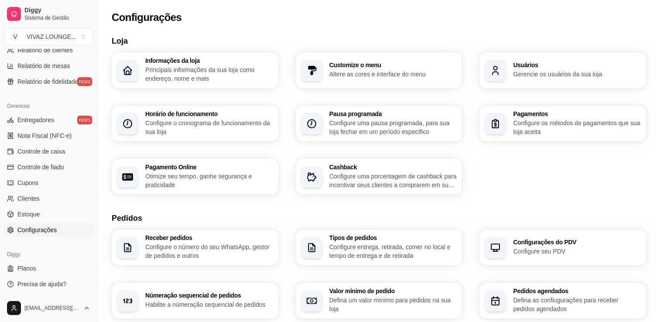
click at [222, 127] on p "Configure o cronograma de funcionamento da sua loja" at bounding box center [209, 127] width 128 height 17
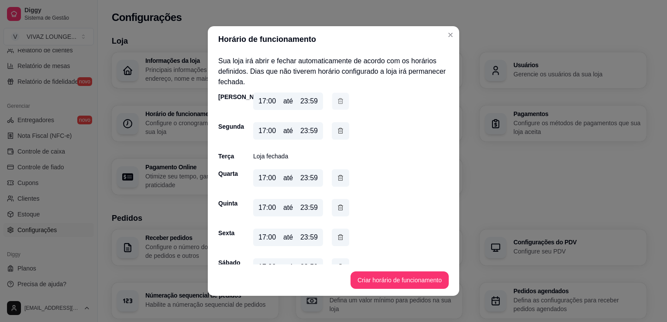
click at [333, 102] on button "button" at bounding box center [340, 101] width 17 height 17
click at [340, 105] on div "17:00 até 23:59" at bounding box center [301, 103] width 96 height 21
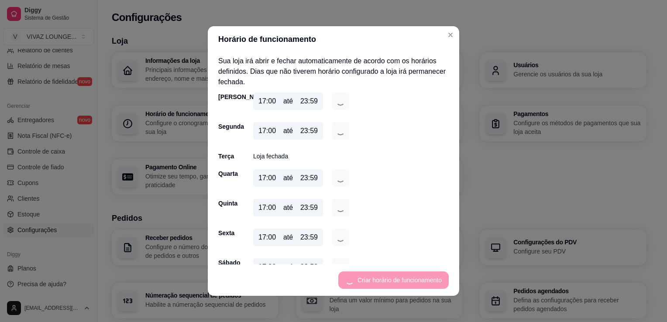
click at [337, 105] on div "17:00 até 23:59" at bounding box center [301, 103] width 96 height 21
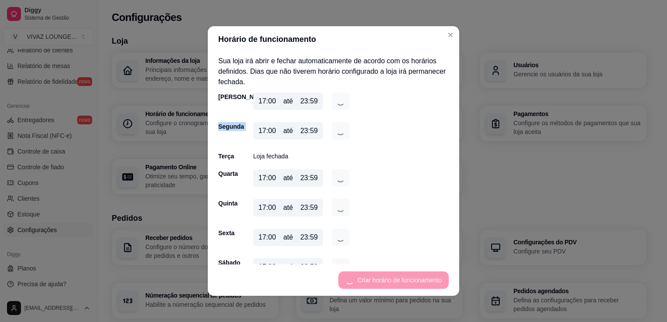
click at [337, 105] on div "17:00 até 23:59" at bounding box center [301, 103] width 96 height 21
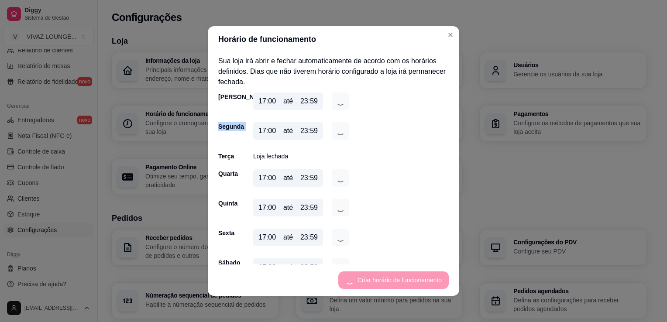
click at [337, 105] on div "17:00 até 23:59" at bounding box center [301, 103] width 96 height 21
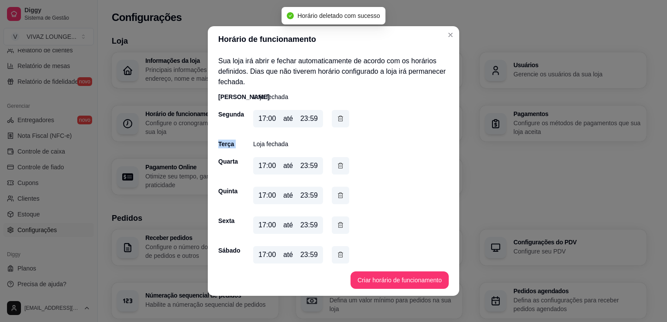
click at [337, 105] on div "Domingo Loja fechada Segunda 17:00 até 23:59 Terça Loja fechada Quarta 17:00 at…" at bounding box center [333, 180] width 230 height 175
click at [337, 104] on div "Domingo Loja fechada Segunda 17:00 até 23:59 Terça Loja fechada Quarta 17:00 at…" at bounding box center [333, 180] width 230 height 175
click at [340, 106] on div "Domingo Loja fechada Segunda 17:00 até 23:59 Terça Loja fechada Quarta 17:00 at…" at bounding box center [333, 180] width 230 height 175
click at [338, 129] on div "17:00 até 23:59" at bounding box center [301, 120] width 96 height 21
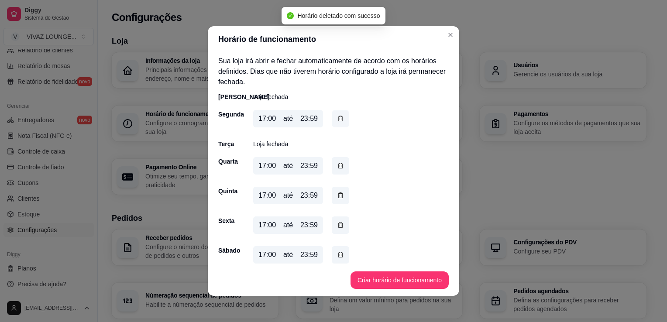
click at [338, 120] on icon "button" at bounding box center [340, 118] width 7 height 9
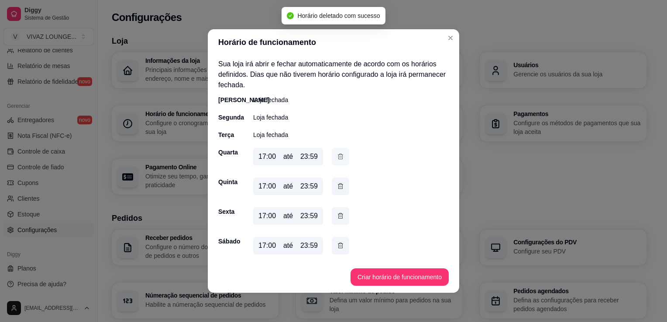
click at [339, 154] on icon "button" at bounding box center [340, 157] width 5 height 6
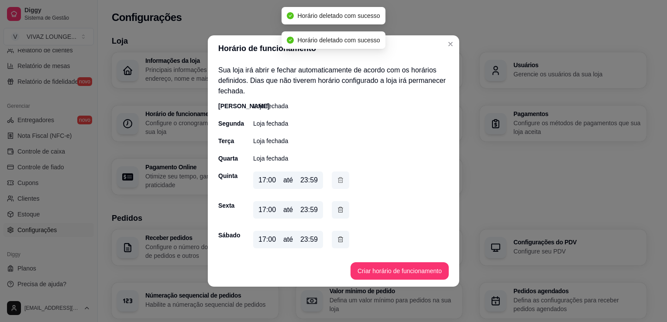
click at [342, 185] on button "button" at bounding box center [340, 179] width 17 height 17
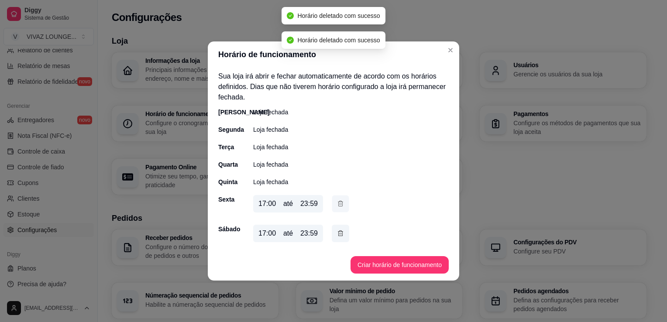
click at [342, 200] on icon "button" at bounding box center [340, 203] width 7 height 9
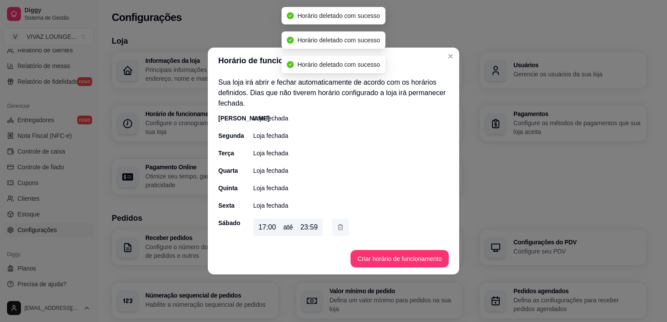
click at [343, 230] on icon "button" at bounding box center [340, 227] width 7 height 9
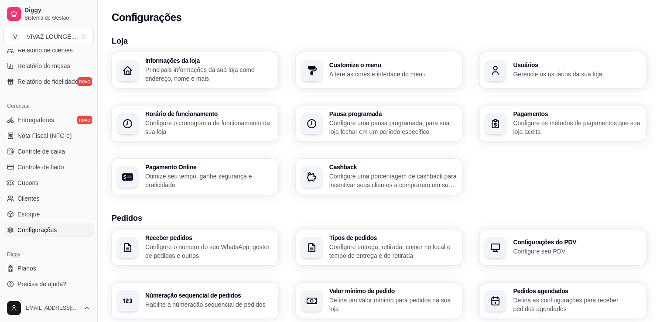
click at [543, 130] on p "Configure os métodos de pagamentos que sua loja aceita" at bounding box center [577, 127] width 128 height 17
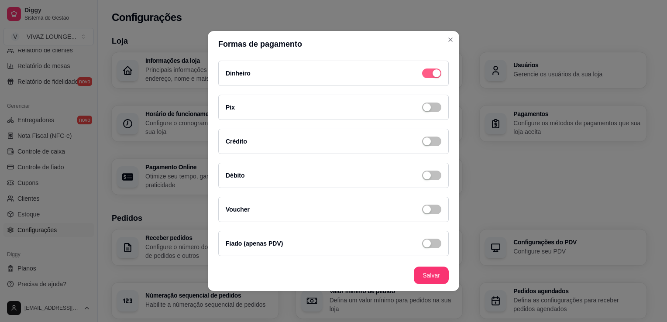
click at [429, 77] on span "button" at bounding box center [431, 74] width 19 height 10
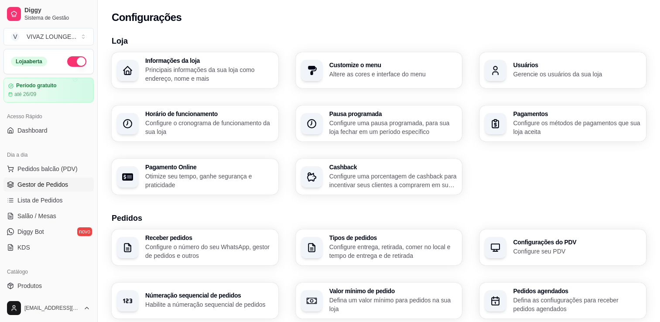
click at [55, 182] on span "Gestor de Pedidos" at bounding box center [42, 184] width 51 height 9
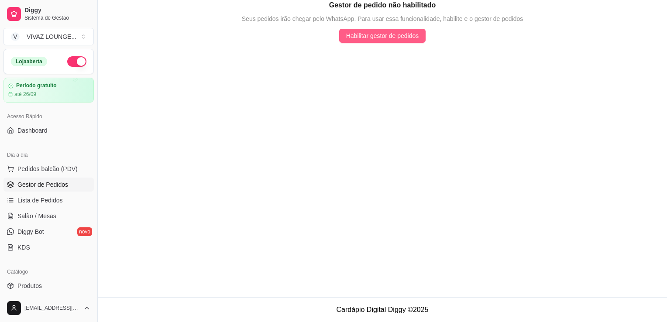
click at [404, 40] on span "Habilitar gestor de pedidos" at bounding box center [382, 36] width 73 height 10
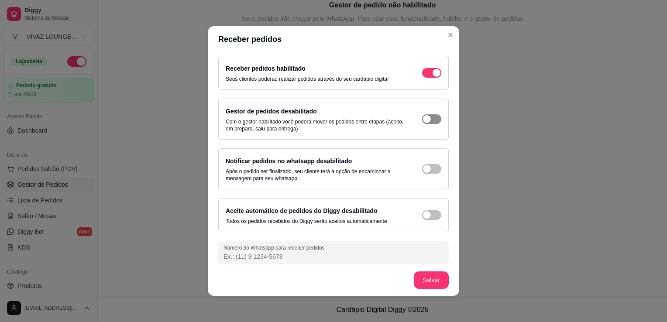
click at [423, 121] on div "button" at bounding box center [427, 119] width 8 height 8
click at [416, 113] on div "Gestor de pedidos habilitado Com o gestor habilitado você poderá mover os pedid…" at bounding box center [334, 119] width 216 height 26
click at [422, 119] on span "button" at bounding box center [431, 119] width 19 height 10
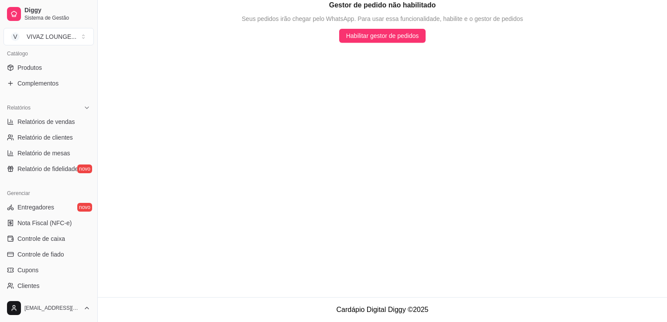
scroll to position [305, 0]
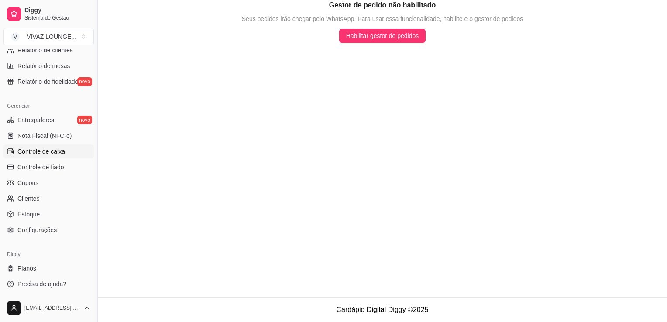
click at [55, 153] on span "Controle de caixa" at bounding box center [41, 151] width 48 height 9
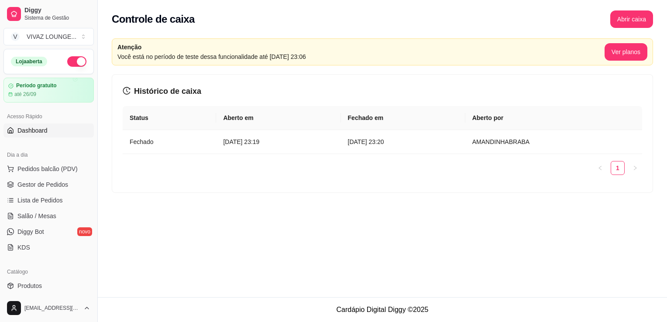
click at [34, 137] on link "Dashboard" at bounding box center [48, 130] width 90 height 14
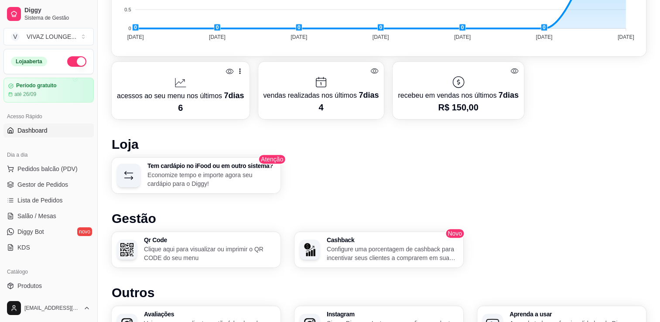
scroll to position [480, 0]
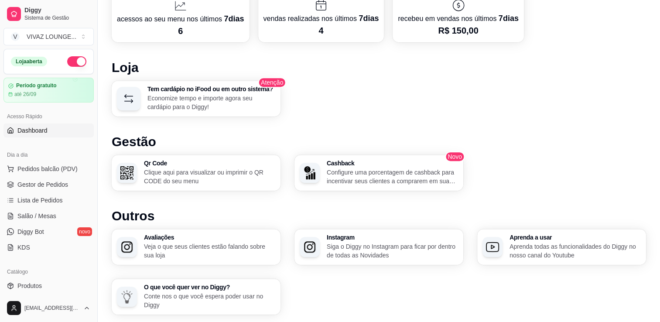
click at [368, 179] on p "Configure uma porcentagem de cashback para incentivar seus clientes a comprarem…" at bounding box center [392, 176] width 131 height 17
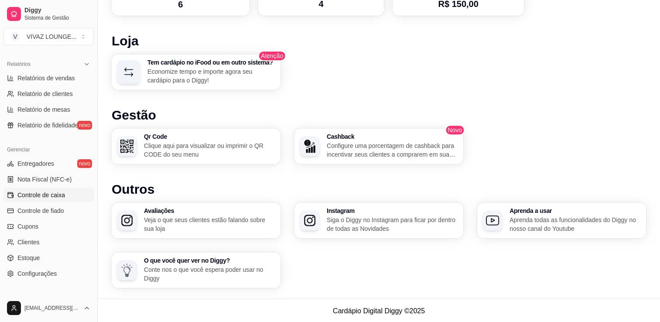
scroll to position [305, 0]
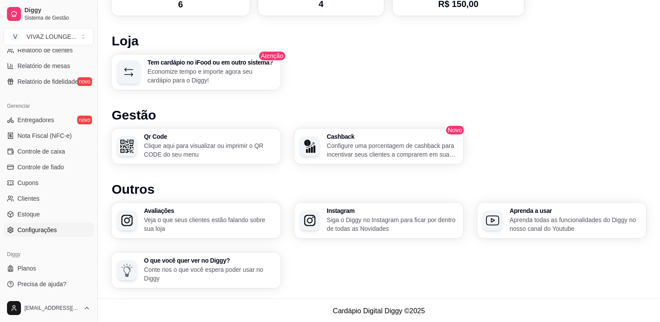
click at [46, 233] on span "Configurações" at bounding box center [36, 230] width 39 height 9
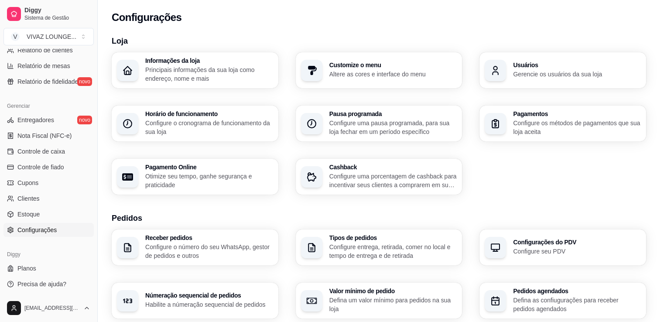
scroll to position [44, 0]
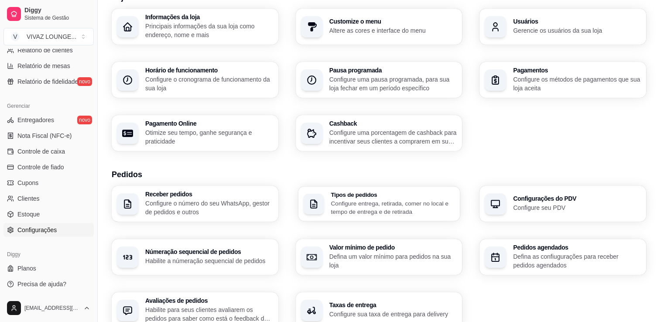
click at [385, 212] on p "Configure entrega, retirada, comer no local e tempo de entrega e de retirada" at bounding box center [393, 207] width 124 height 17
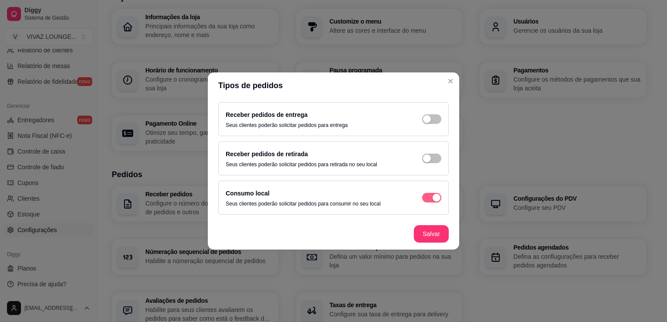
click at [428, 200] on span "button" at bounding box center [431, 198] width 19 height 10
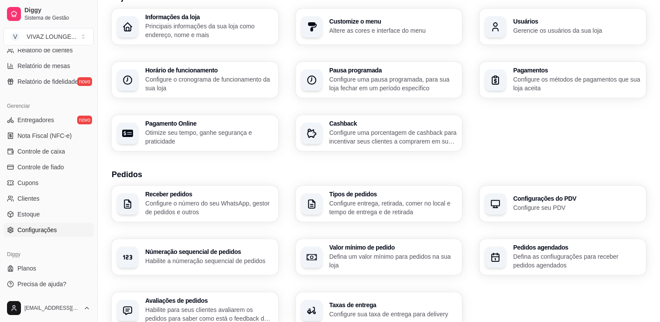
click at [515, 202] on h3 "Configurações do PDV" at bounding box center [577, 198] width 128 height 6
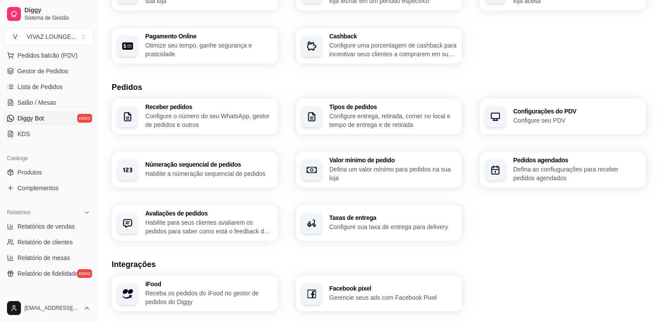
scroll to position [87, 0]
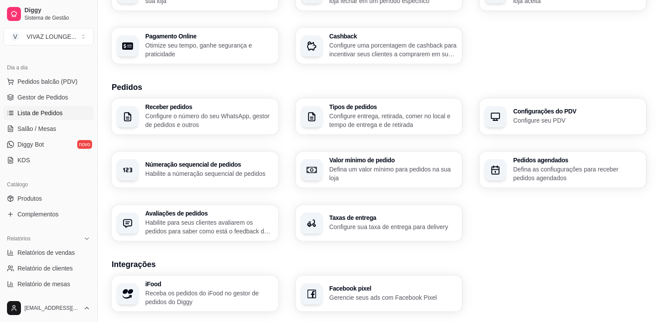
click at [49, 112] on span "Lista de Pedidos" at bounding box center [39, 113] width 45 height 9
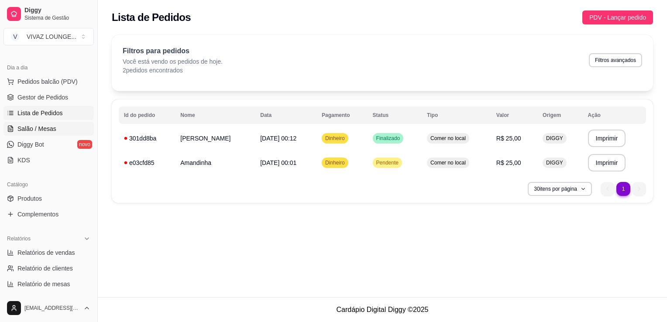
click at [48, 131] on span "Salão / Mesas" at bounding box center [36, 128] width 39 height 9
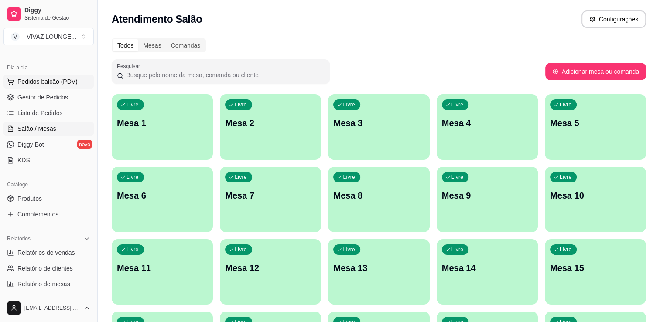
click at [47, 86] on button "Pedidos balcão (PDV)" at bounding box center [48, 82] width 90 height 14
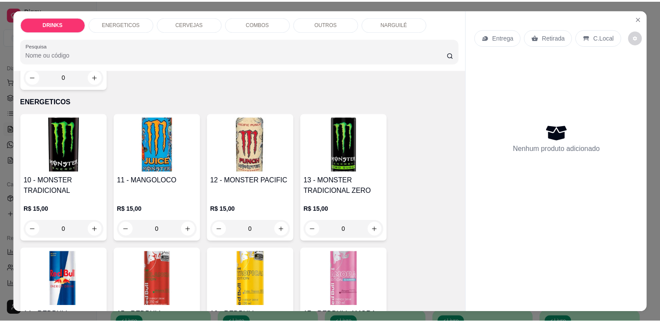
scroll to position [305, 0]
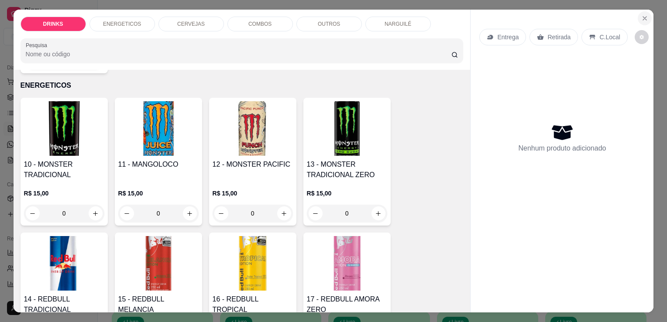
click at [643, 16] on icon "Close" at bounding box center [644, 18] width 7 height 7
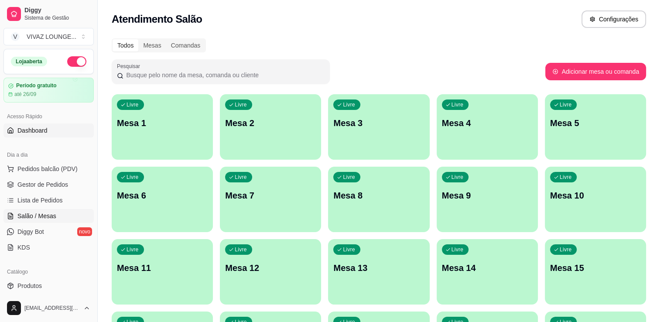
click at [47, 129] on span "Dashboard" at bounding box center [32, 130] width 30 height 9
click at [46, 134] on span "Dashboard" at bounding box center [32, 130] width 30 height 9
click at [43, 133] on span "Dashboard" at bounding box center [32, 130] width 30 height 9
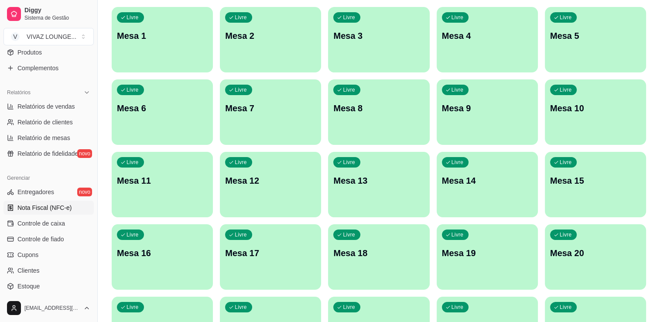
scroll to position [218, 0]
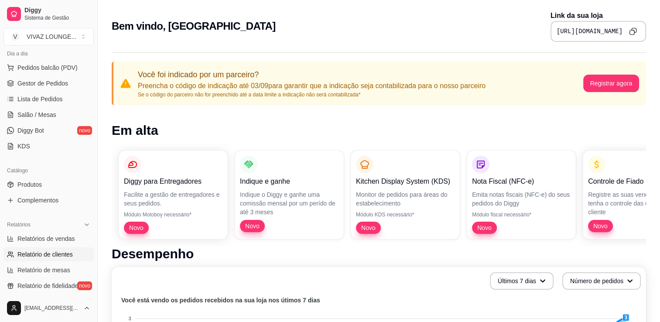
scroll to position [87, 0]
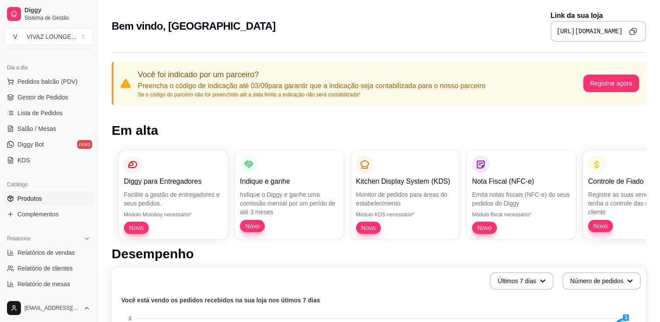
click at [34, 200] on span "Produtos" at bounding box center [29, 198] width 24 height 9
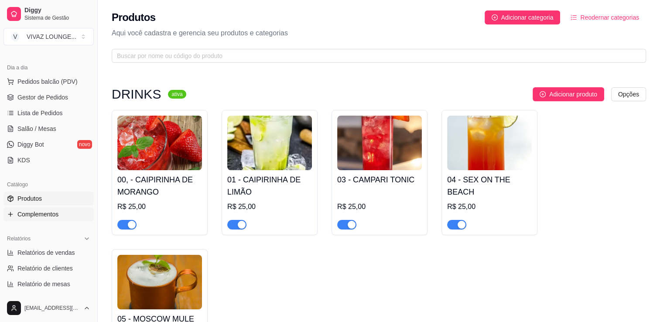
click at [38, 217] on span "Complementos" at bounding box center [37, 214] width 41 height 9
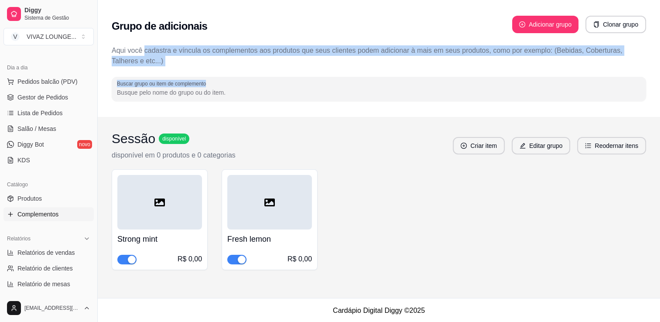
drag, startPoint x: 143, startPoint y: 55, endPoint x: 231, endPoint y: 75, distance: 90.6
click at [231, 75] on div "Grupo de adicionais Adicionar grupo Clonar grupo Aqui você cadastra e víncula o…" at bounding box center [379, 58] width 562 height 117
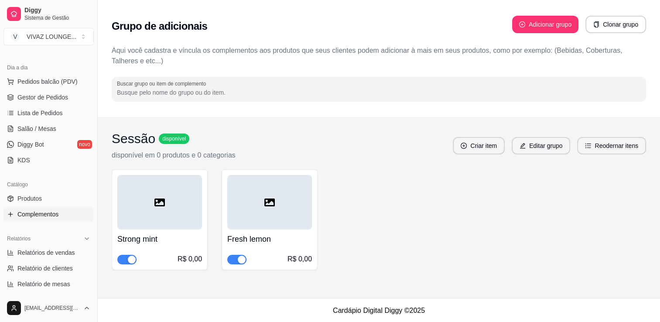
drag, startPoint x: 231, startPoint y: 75, endPoint x: 211, endPoint y: 97, distance: 30.0
click at [211, 97] on div at bounding box center [379, 88] width 524 height 17
click at [541, 26] on button "Adicionar grupo" at bounding box center [545, 24] width 66 height 17
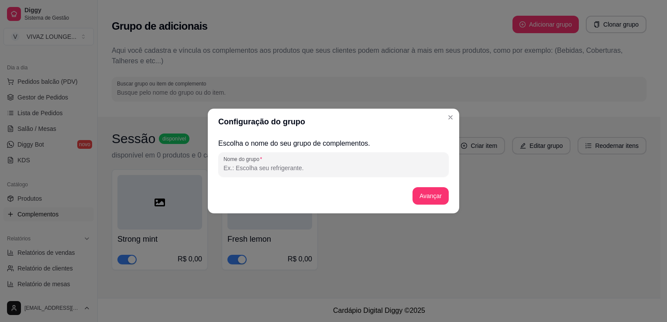
click at [300, 170] on input "Nome do grupo" at bounding box center [333, 168] width 220 height 9
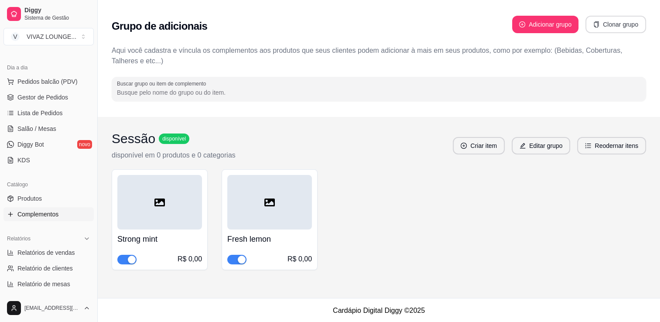
click at [614, 27] on button "Clonar grupo" at bounding box center [616, 24] width 61 height 17
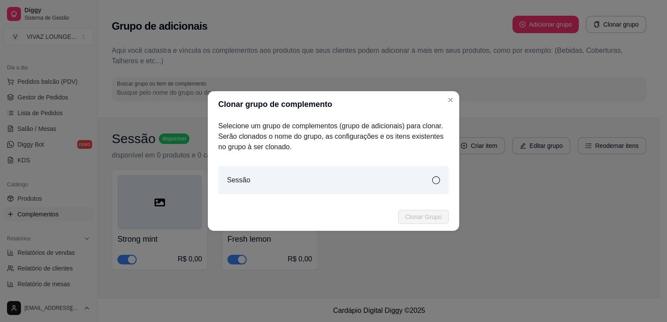
click at [440, 181] on div "Sessão" at bounding box center [333, 180] width 230 height 28
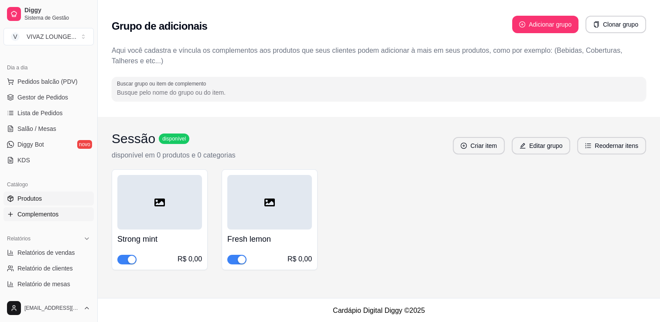
click at [25, 198] on span "Produtos" at bounding box center [29, 198] width 24 height 9
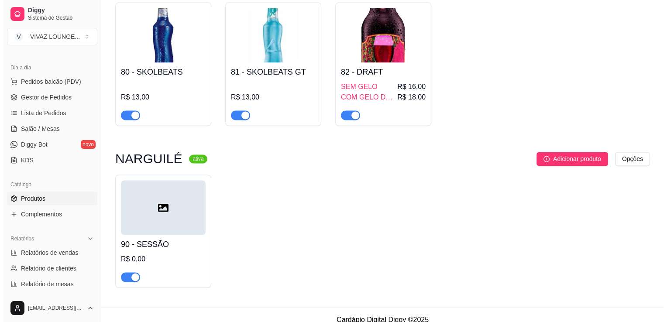
scroll to position [1388, 0]
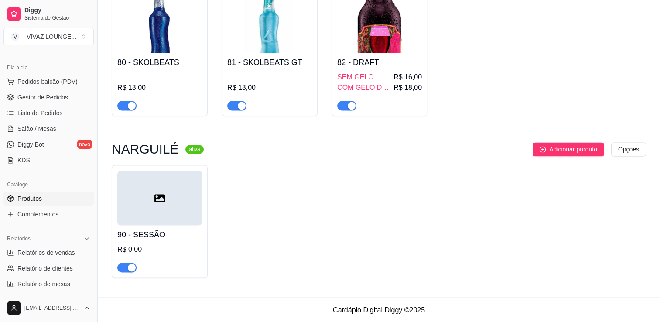
click at [169, 202] on div at bounding box center [159, 198] width 85 height 55
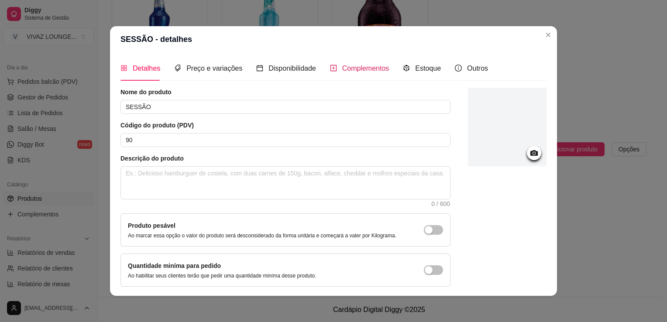
click at [368, 69] on span "Complementos" at bounding box center [365, 68] width 47 height 7
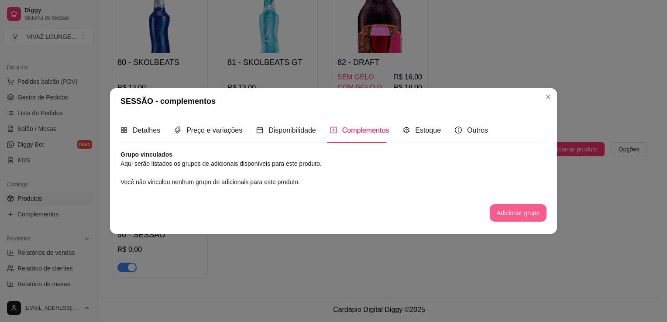
click at [532, 215] on button "Adicionar grupo" at bounding box center [518, 212] width 57 height 17
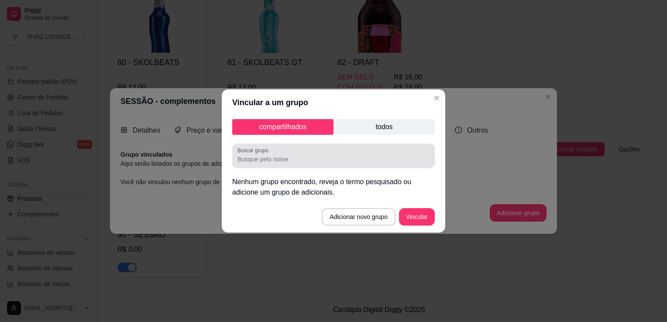
click at [327, 158] on input "Buscar grupo" at bounding box center [333, 159] width 192 height 9
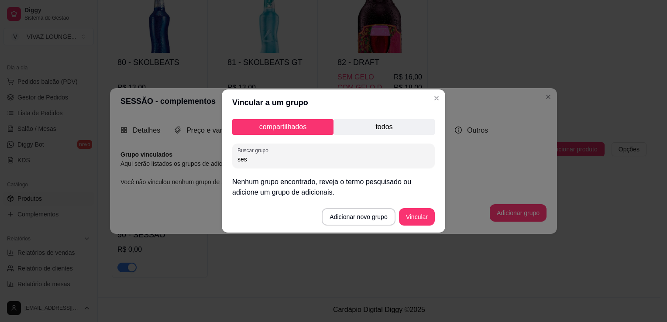
click at [370, 125] on p "todos" at bounding box center [383, 127] width 101 height 16
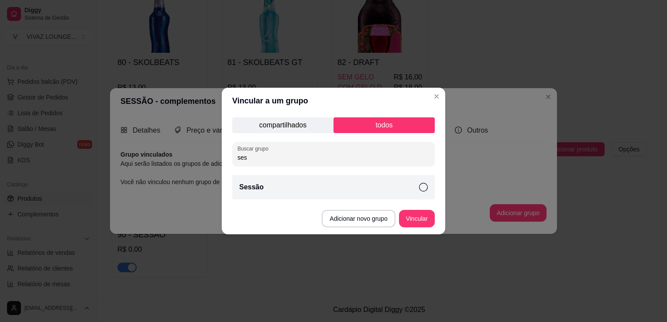
click at [421, 185] on icon at bounding box center [423, 187] width 9 height 9
click at [422, 223] on button "Vincular" at bounding box center [416, 218] width 35 height 17
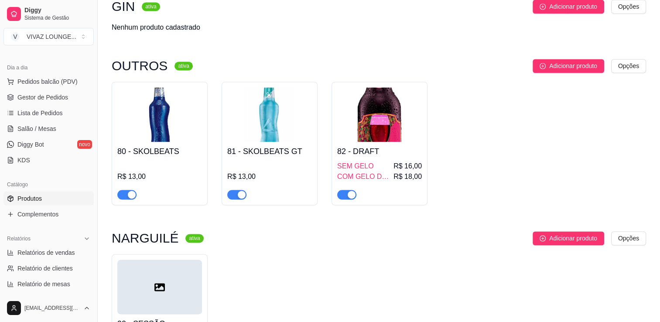
scroll to position [1078, 0]
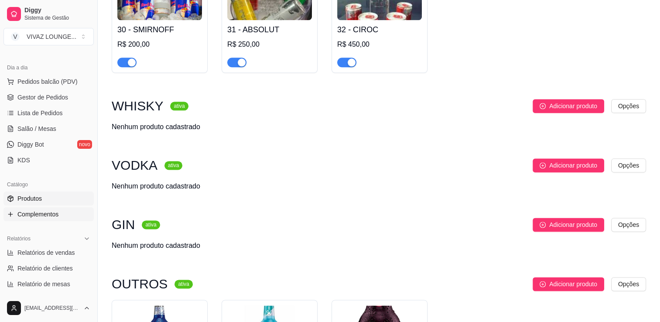
click at [34, 210] on span "Complementos" at bounding box center [37, 214] width 41 height 9
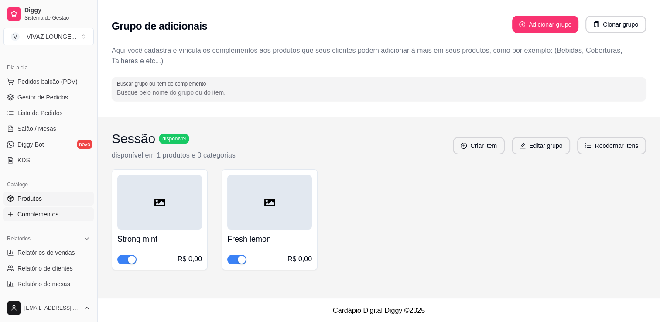
click at [35, 198] on span "Produtos" at bounding box center [29, 198] width 24 height 9
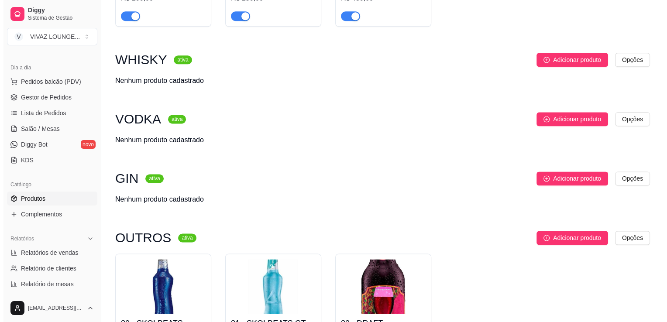
scroll to position [1388, 0]
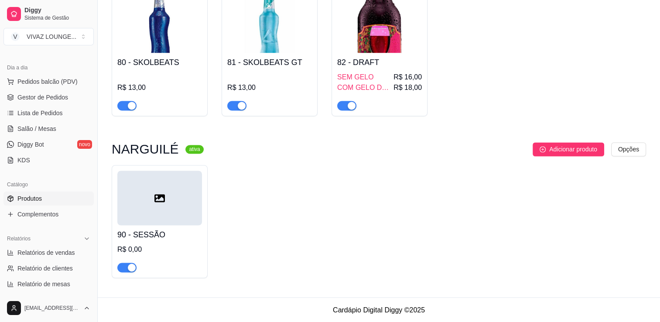
click at [178, 211] on div at bounding box center [159, 198] width 85 height 55
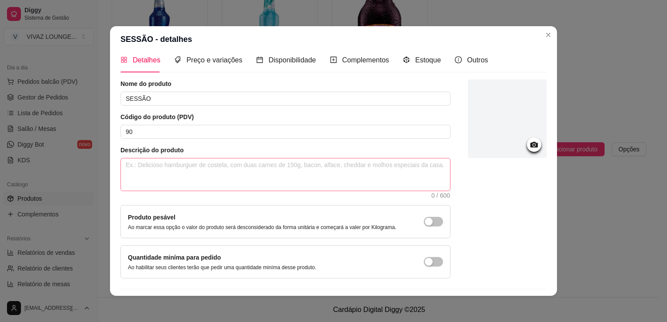
scroll to position [0, 0]
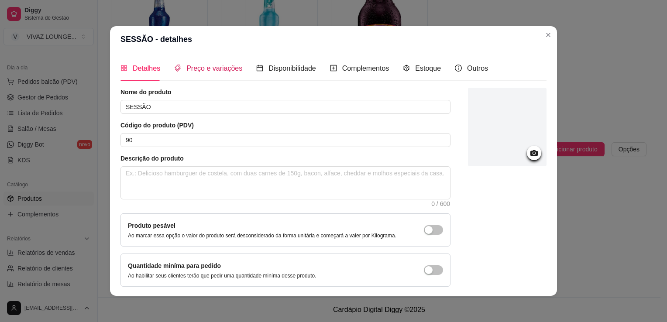
click at [208, 70] on span "Preço e variações" at bounding box center [214, 68] width 56 height 7
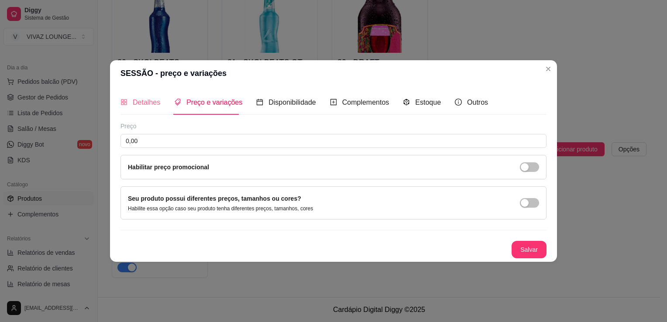
click at [148, 109] on div "Detalhes" at bounding box center [140, 102] width 40 height 25
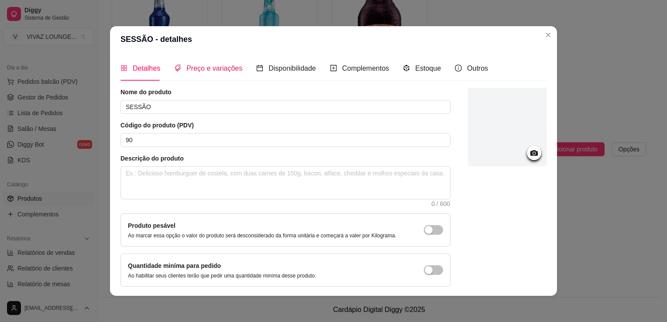
click at [216, 71] on span "Preço e variações" at bounding box center [214, 68] width 56 height 7
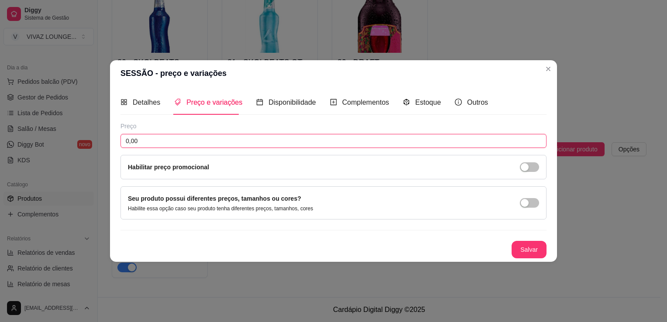
drag, startPoint x: 161, startPoint y: 141, endPoint x: 74, endPoint y: 130, distance: 87.5
click at [74, 130] on div "SESSÃO - preço e variações Detalhes Preço e variações Disponibilidade Complemen…" at bounding box center [333, 161] width 667 height 322
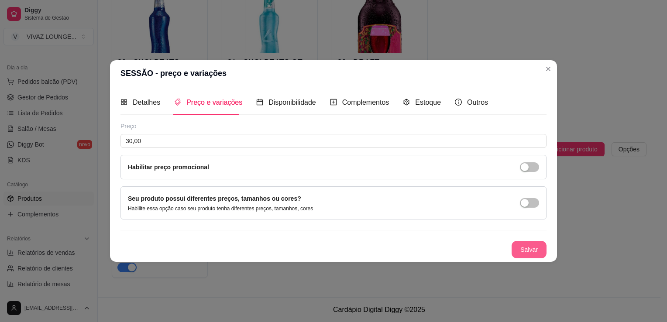
click at [526, 253] on button "Salvar" at bounding box center [528, 249] width 35 height 17
click at [540, 252] on button "Salvar" at bounding box center [529, 249] width 34 height 17
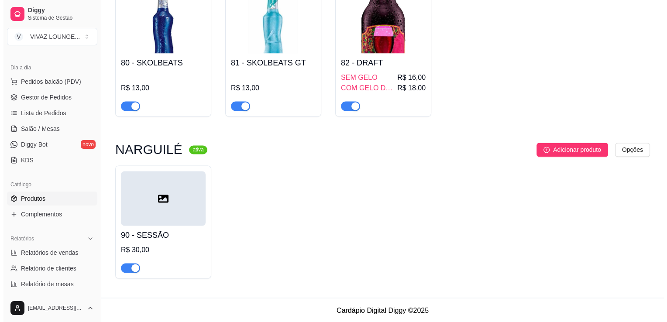
scroll to position [1388, 0]
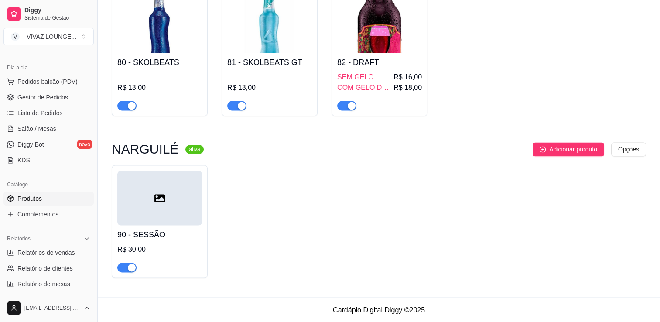
click at [158, 206] on div at bounding box center [159, 198] width 85 height 55
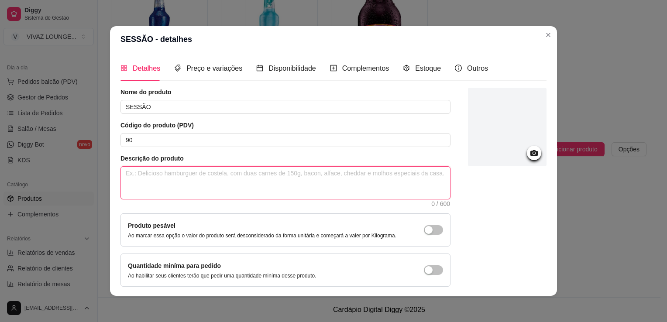
click at [180, 181] on textarea at bounding box center [285, 183] width 329 height 32
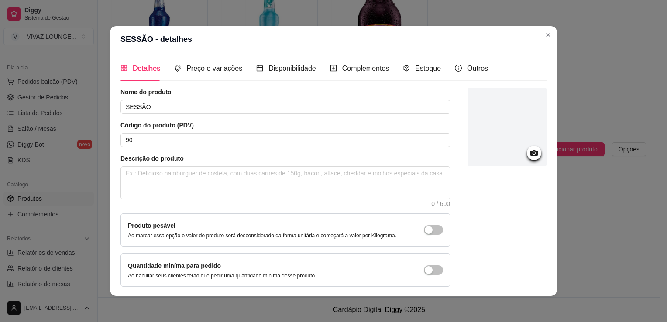
click at [530, 155] on icon at bounding box center [533, 153] width 7 height 6
click at [198, 74] on div "Preço e variações" at bounding box center [208, 68] width 68 height 25
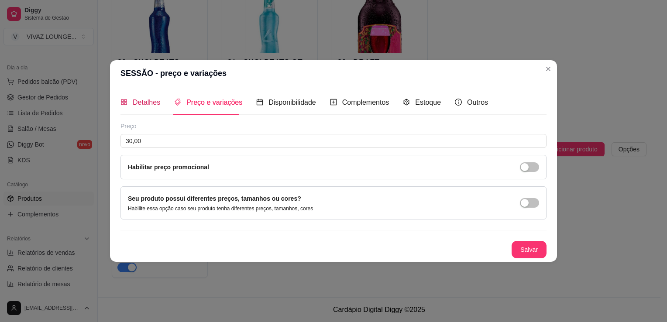
click at [137, 105] on span "Detalhes" at bounding box center [146, 102] width 27 height 7
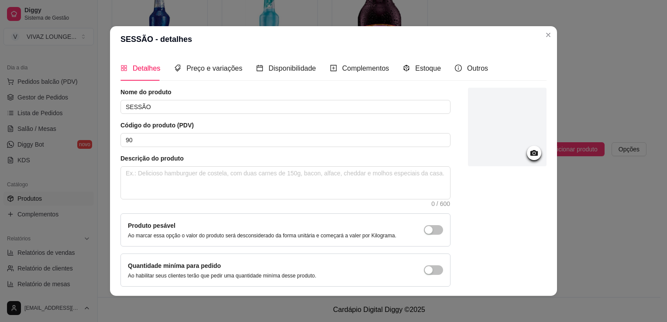
click at [529, 156] on icon at bounding box center [534, 153] width 10 height 10
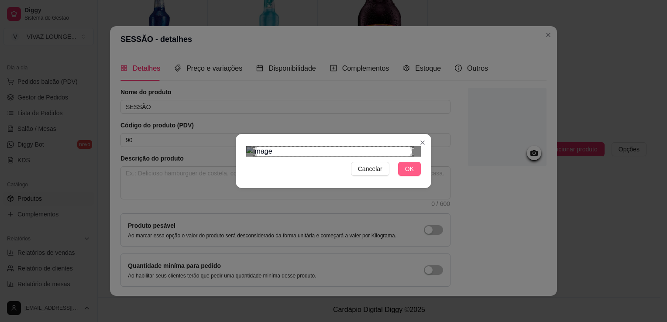
click at [414, 176] on button "OK" at bounding box center [409, 169] width 23 height 14
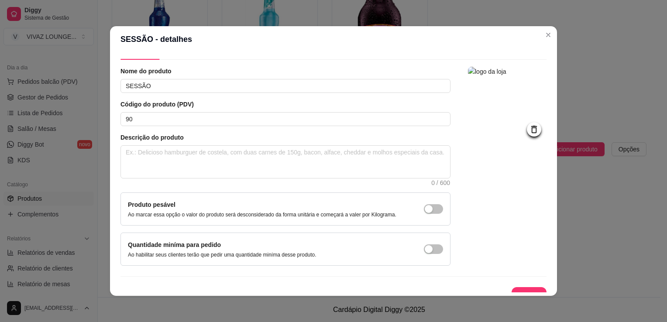
scroll to position [32, 0]
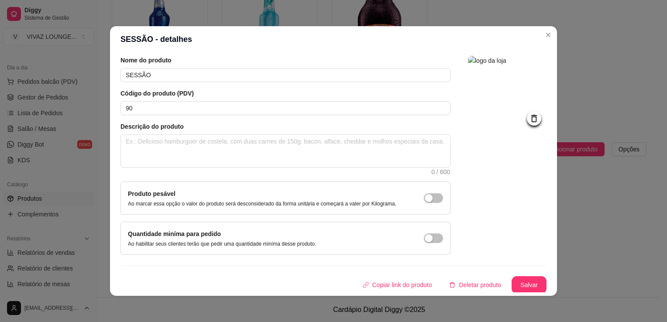
click at [524, 285] on button "Salvar" at bounding box center [528, 284] width 35 height 17
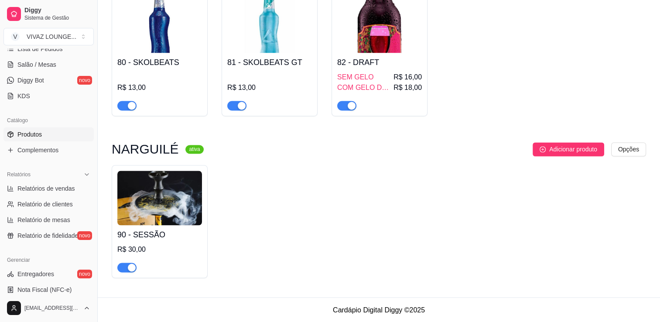
scroll to position [131, 0]
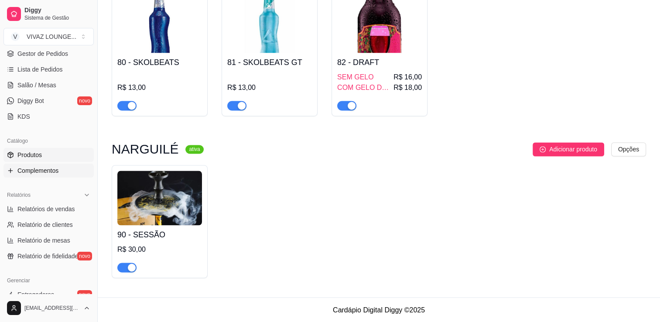
click at [39, 171] on span "Complementos" at bounding box center [37, 170] width 41 height 9
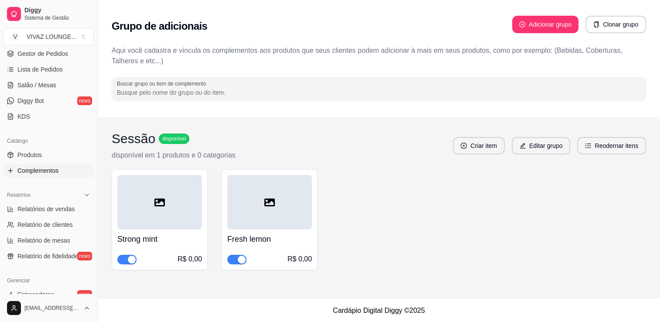
click at [175, 216] on div at bounding box center [159, 202] width 85 height 55
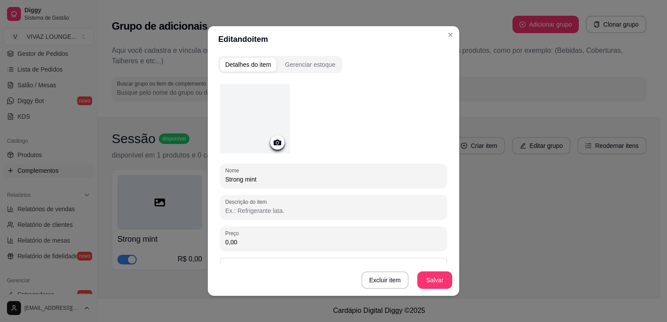
drag, startPoint x: 278, startPoint y: 246, endPoint x: 216, endPoint y: 236, distance: 62.6
click at [220, 236] on div "Preço 0,00" at bounding box center [333, 238] width 227 height 24
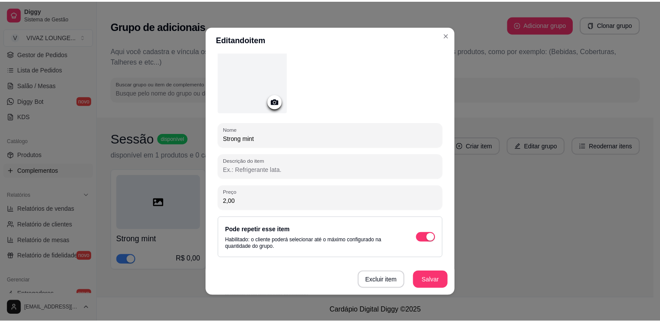
scroll to position [86, 0]
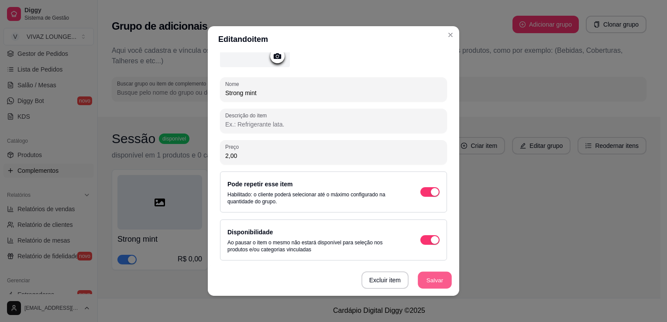
click at [442, 282] on button "Salvar" at bounding box center [435, 280] width 34 height 17
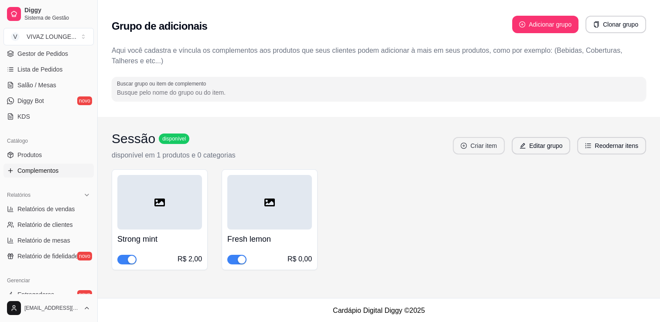
click at [490, 149] on button "Criar item" at bounding box center [479, 145] width 52 height 17
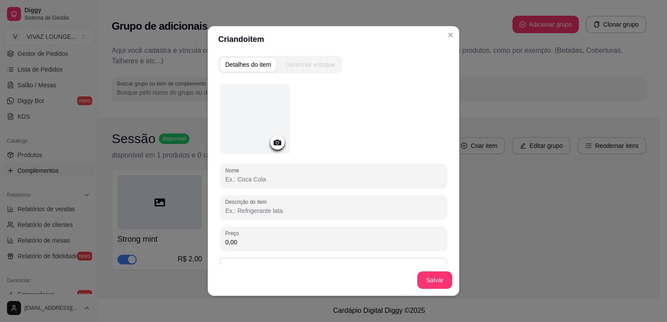
click at [267, 179] on input "Nome" at bounding box center [333, 179] width 216 height 9
click at [436, 290] on div "Salvar" at bounding box center [333, 279] width 251 height 31
click at [433, 284] on button "Salvar" at bounding box center [434, 279] width 35 height 17
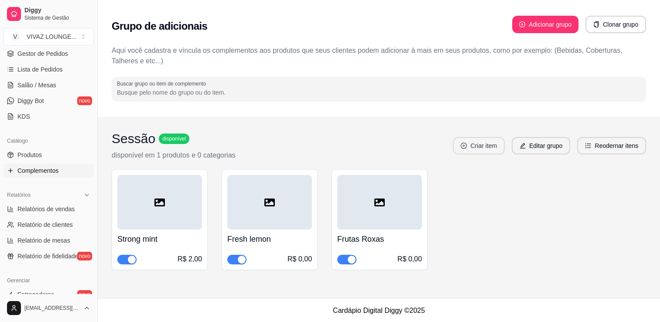
click at [482, 147] on button "Criar item" at bounding box center [479, 145] width 52 height 17
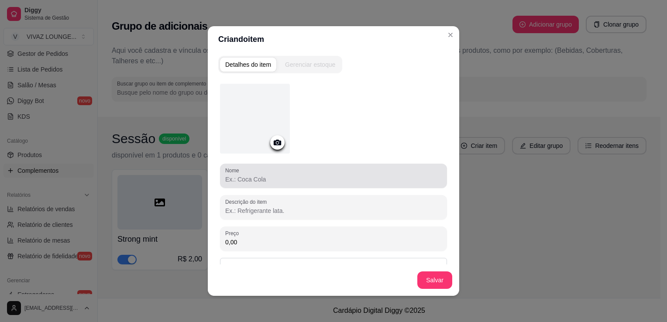
click at [293, 173] on div at bounding box center [333, 175] width 216 height 17
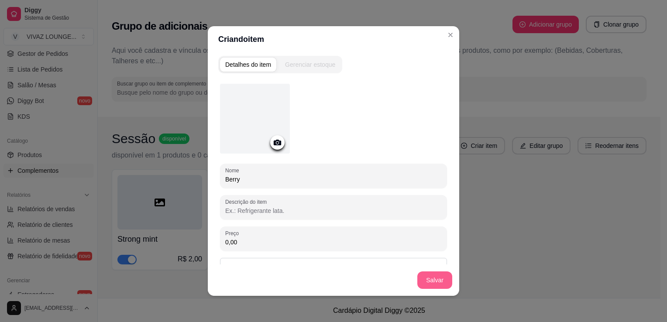
click at [432, 289] on div "Salvar" at bounding box center [333, 279] width 251 height 31
click at [436, 279] on button "Salvar" at bounding box center [434, 279] width 35 height 17
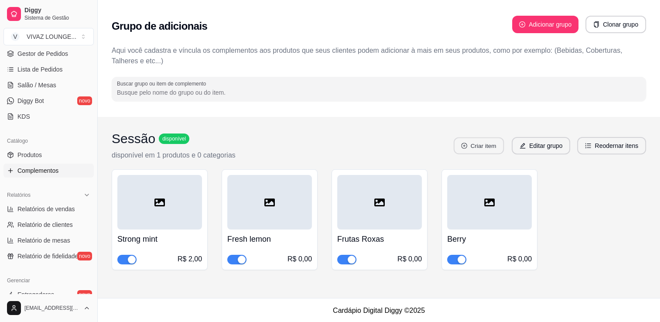
click at [483, 151] on button "Criar item" at bounding box center [479, 145] width 50 height 17
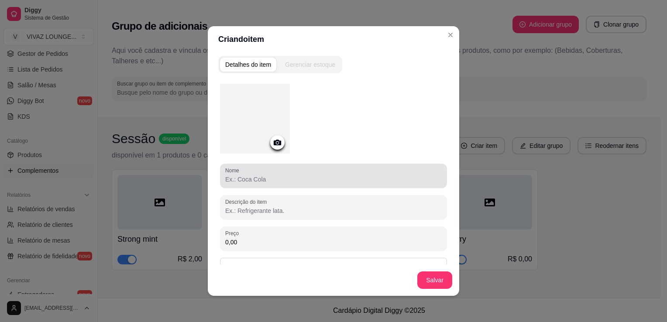
click at [304, 178] on input "Nome" at bounding box center [333, 179] width 216 height 9
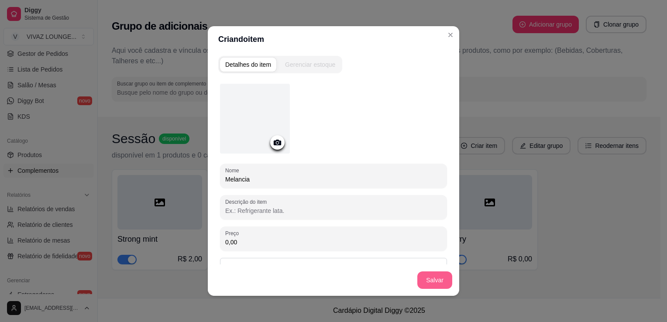
click at [425, 281] on button "Salvar" at bounding box center [434, 279] width 35 height 17
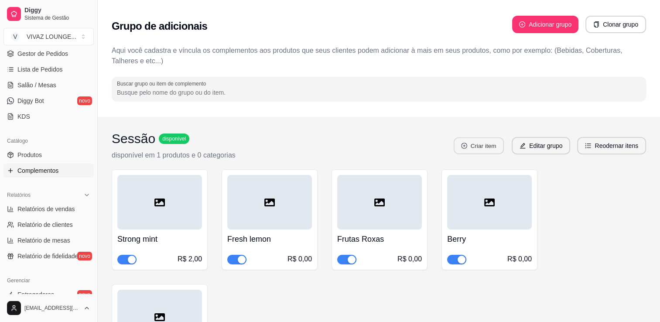
click at [483, 152] on button "Criar item" at bounding box center [479, 145] width 50 height 17
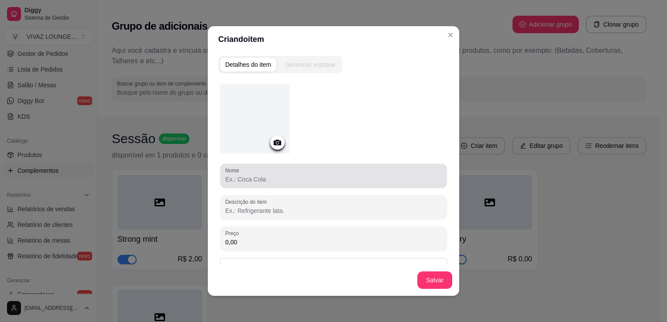
click at [272, 168] on div at bounding box center [333, 175] width 216 height 17
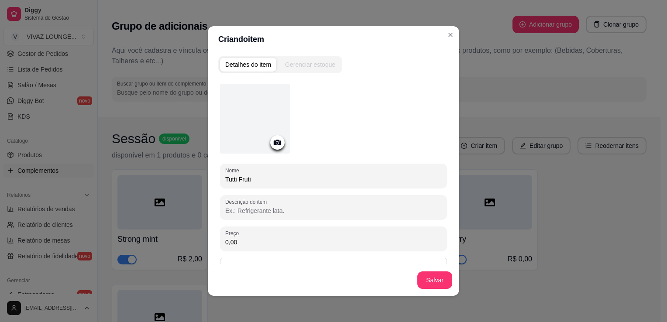
click at [440, 277] on button "Salvar" at bounding box center [434, 279] width 35 height 17
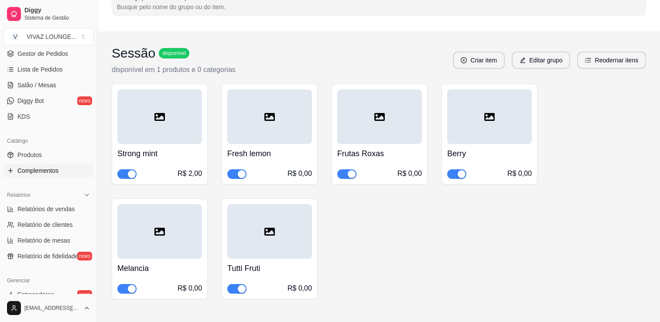
scroll to position [87, 0]
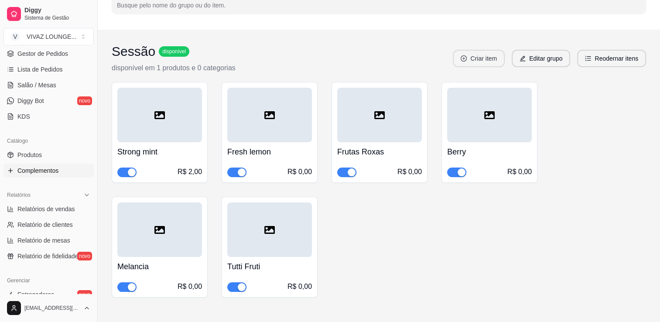
click at [492, 57] on button "Criar item" at bounding box center [479, 58] width 52 height 17
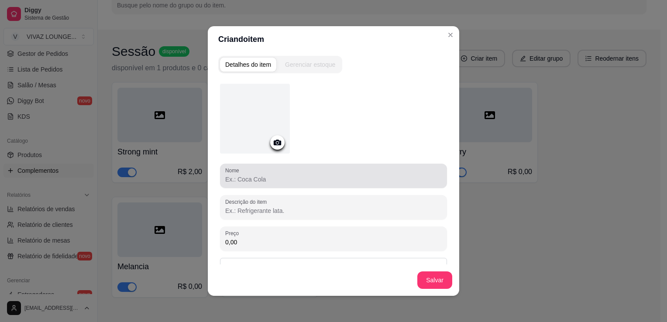
click at [309, 173] on div at bounding box center [333, 175] width 216 height 17
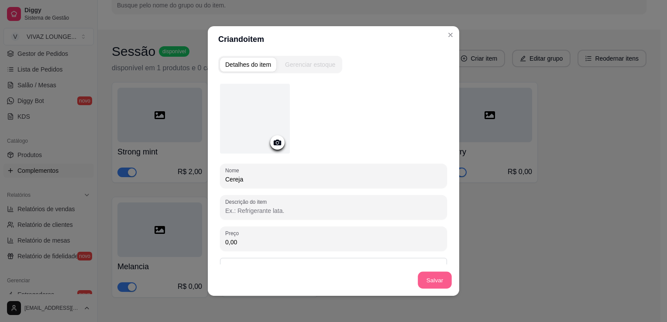
click at [439, 281] on button "Salvar" at bounding box center [435, 280] width 34 height 17
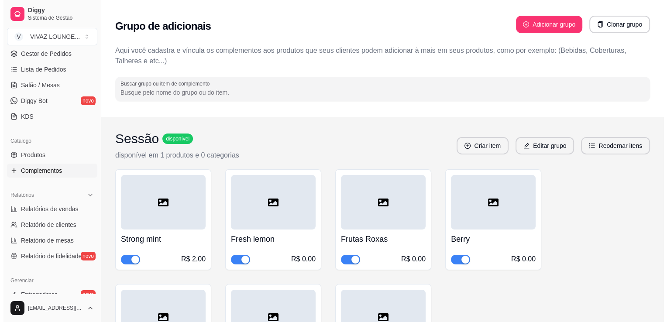
scroll to position [115, 0]
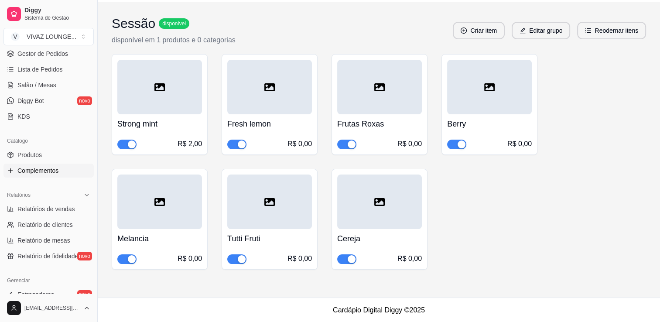
click at [165, 130] on h4 "Strong mint" at bounding box center [159, 124] width 85 height 12
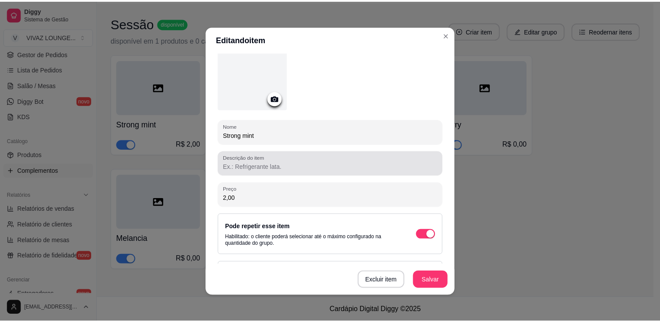
scroll to position [86, 0]
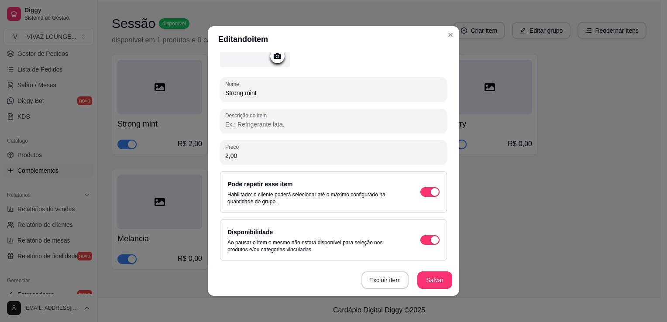
drag, startPoint x: 244, startPoint y: 150, endPoint x: 175, endPoint y: 158, distance: 69.3
click at [175, 158] on div "Editando item Detalhes do item Gerenciar estoque Nome Strong mint Descrição do …" at bounding box center [333, 161] width 667 height 322
drag, startPoint x: 243, startPoint y: 153, endPoint x: 195, endPoint y: 158, distance: 47.9
click at [195, 158] on div "Editando item Detalhes do item Gerenciar estoque Nome Strong mint Descrição do …" at bounding box center [333, 161] width 667 height 322
click at [435, 285] on button "Salvar" at bounding box center [434, 279] width 35 height 17
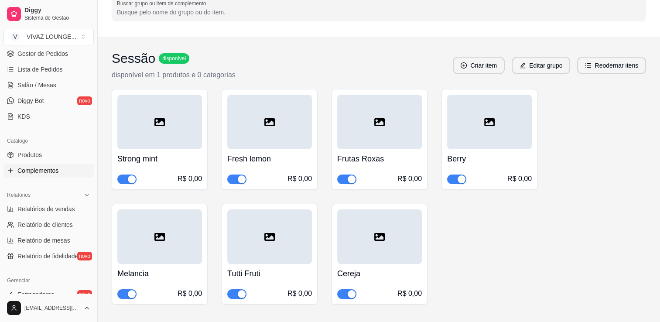
scroll to position [28, 0]
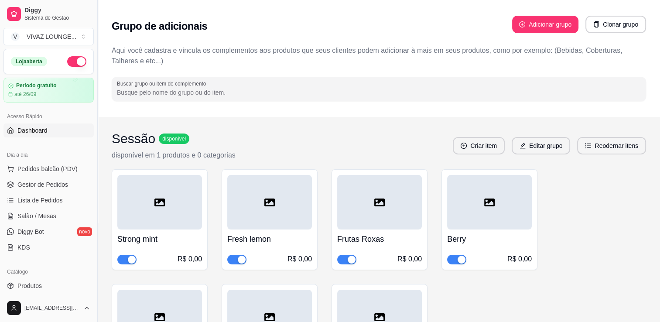
click at [42, 135] on link "Dashboard" at bounding box center [48, 130] width 90 height 14
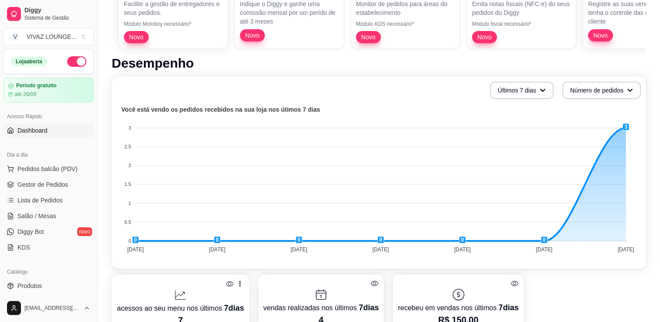
scroll to position [175, 0]
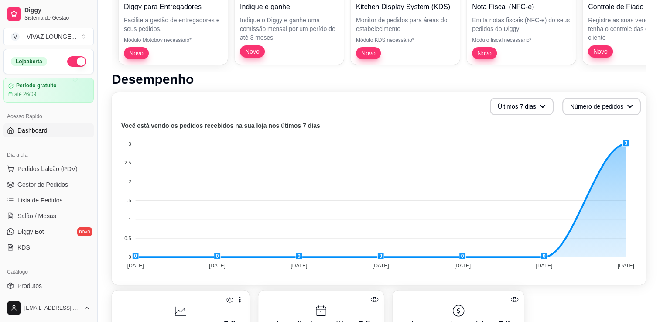
click at [38, 130] on span "Dashboard" at bounding box center [32, 130] width 30 height 9
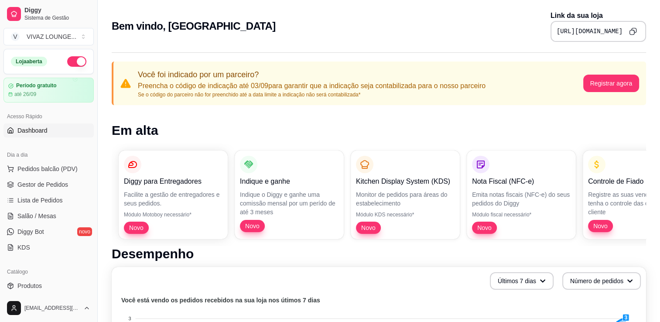
click at [571, 31] on pre "[URL][DOMAIN_NAME]" at bounding box center [590, 31] width 66 height 9
click at [635, 30] on icon "Copy to clipboard" at bounding box center [632, 30] width 7 height 7
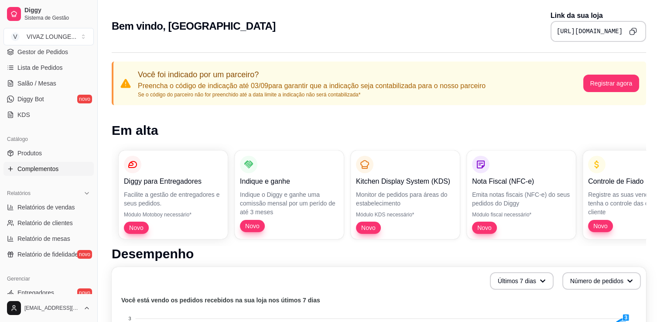
scroll to position [131, 0]
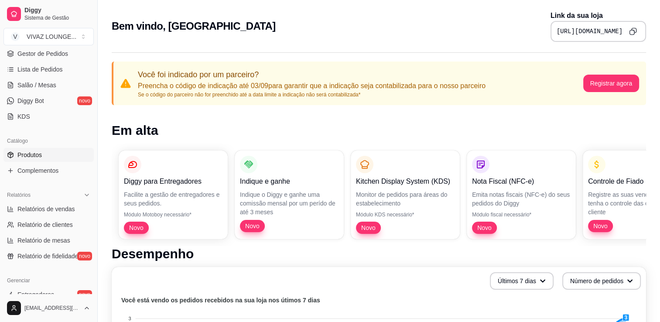
click at [41, 153] on span "Produtos" at bounding box center [29, 155] width 24 height 9
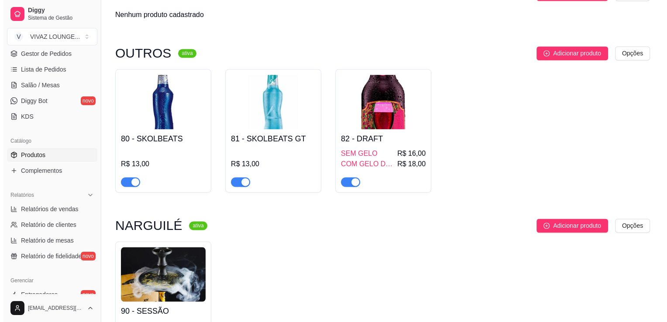
scroll to position [1309, 0]
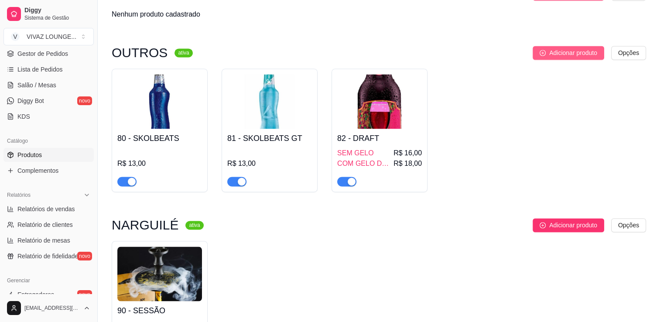
click at [555, 53] on span "Adicionar produto" at bounding box center [573, 53] width 48 height 10
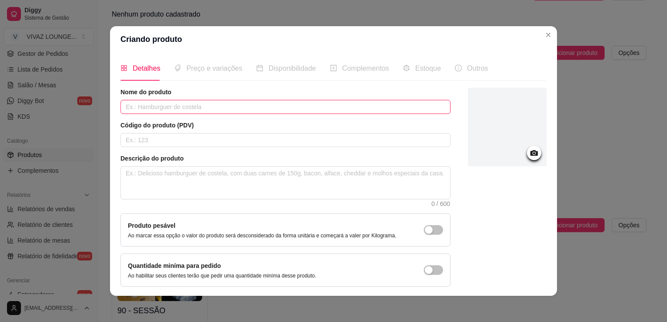
click at [202, 113] on input "text" at bounding box center [285, 107] width 330 height 14
type input "SMIRNOFF ICE"
click at [197, 134] on input "text" at bounding box center [285, 140] width 330 height 14
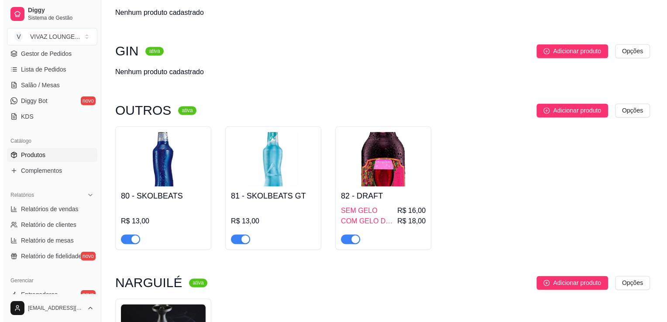
scroll to position [1252, 0]
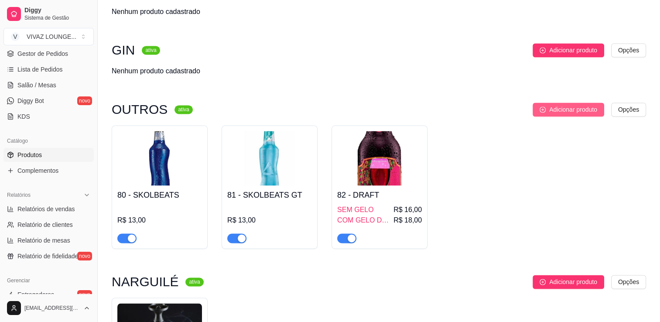
click at [581, 114] on span "Adicionar produto" at bounding box center [573, 110] width 48 height 10
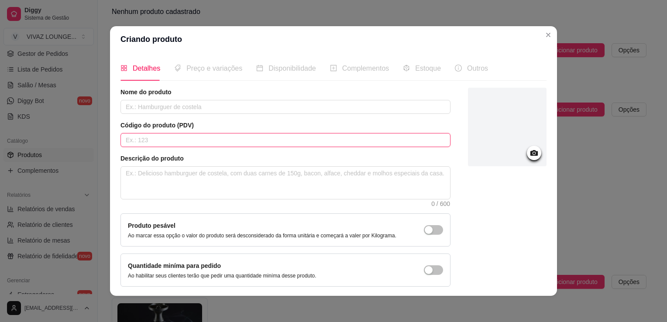
click at [196, 143] on input "text" at bounding box center [285, 140] width 330 height 14
drag, startPoint x: 183, startPoint y: 140, endPoint x: 78, endPoint y: 141, distance: 105.2
click at [78, 141] on div "Criando produto Detalhes Preço e variações Disponibilidade Complementos Estoque…" at bounding box center [333, 161] width 667 height 322
type input "SMIRNOFF ICE"
click at [147, 103] on input "text" at bounding box center [285, 107] width 330 height 14
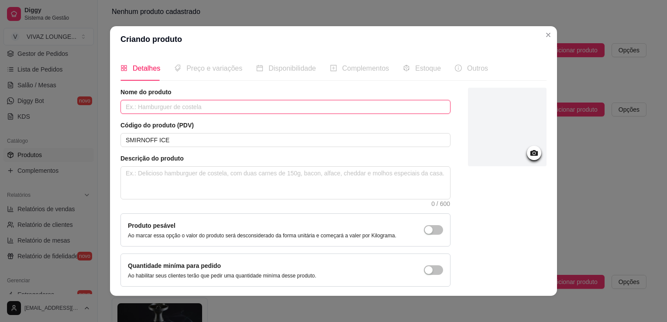
paste input "SMIRNOFF ICE"
type input "SMIRNOFF ICE"
drag, startPoint x: 158, startPoint y: 141, endPoint x: 52, endPoint y: 134, distance: 105.8
click at [52, 134] on div "Criando produto Detalhes Preço e variações Disponibilidade Complementos Estoque…" at bounding box center [333, 161] width 667 height 322
type input "84"
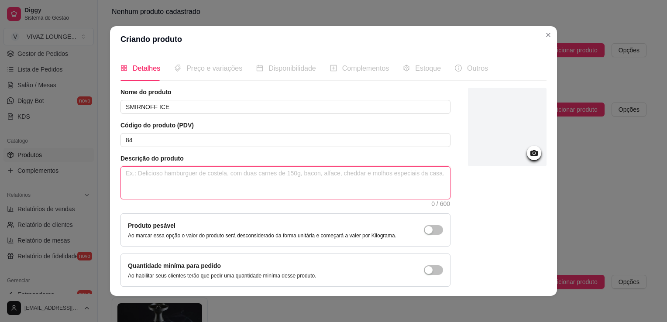
click at [151, 188] on textarea at bounding box center [285, 183] width 329 height 32
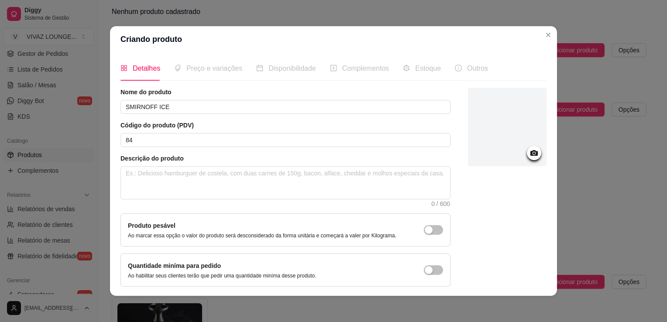
click at [529, 149] on icon at bounding box center [534, 153] width 10 height 10
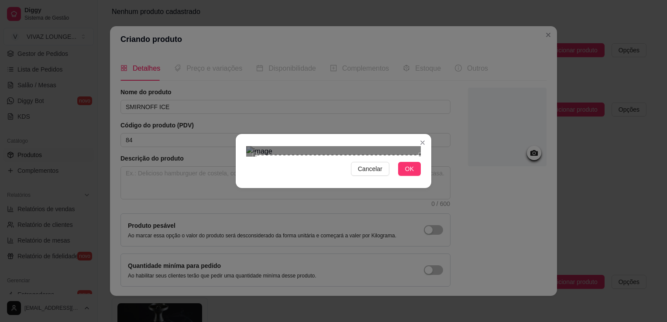
click at [450, 285] on div "Cancelar OK" at bounding box center [333, 161] width 667 height 322
click at [381, 222] on div "Use the arrow keys to move the crop selection area" at bounding box center [336, 235] width 166 height 166
click at [412, 174] on span "OK" at bounding box center [409, 169] width 9 height 10
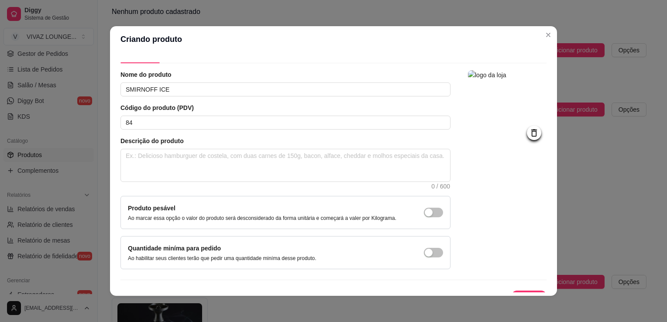
scroll to position [32, 0]
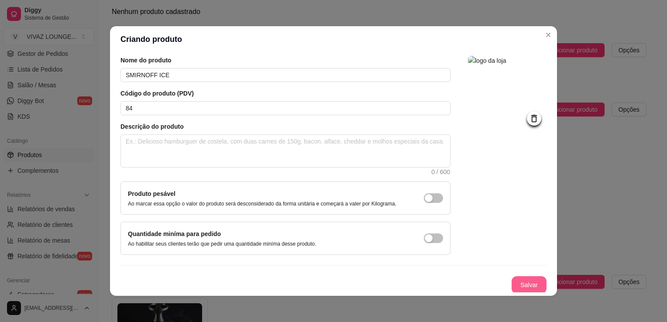
click at [522, 279] on button "Salvar" at bounding box center [528, 284] width 35 height 17
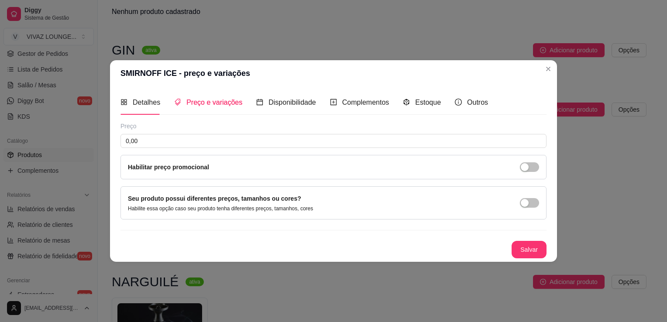
scroll to position [0, 0]
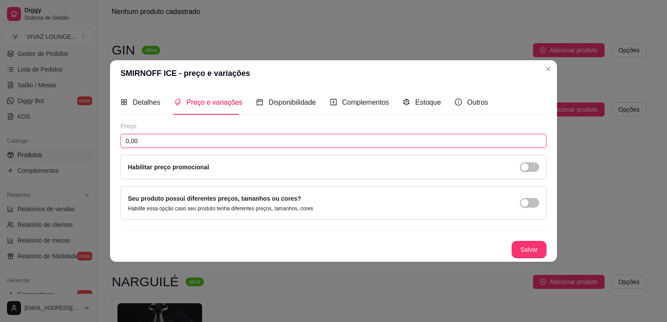
click at [247, 142] on input "0,00" at bounding box center [333, 141] width 426 height 14
type input "13,00"
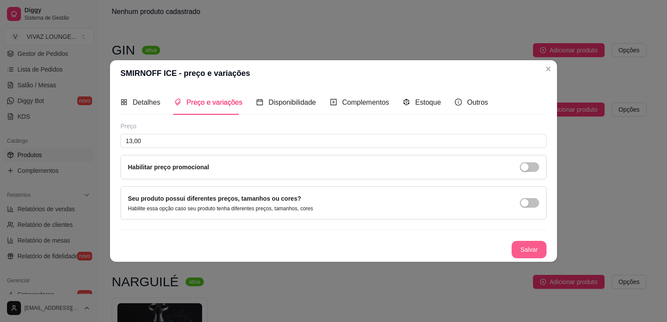
click at [521, 250] on button "Salvar" at bounding box center [528, 249] width 35 height 17
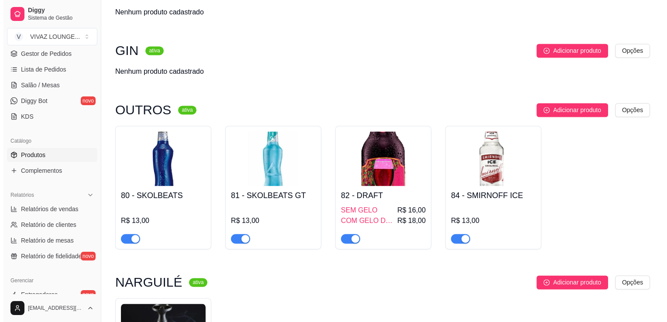
scroll to position [1252, 0]
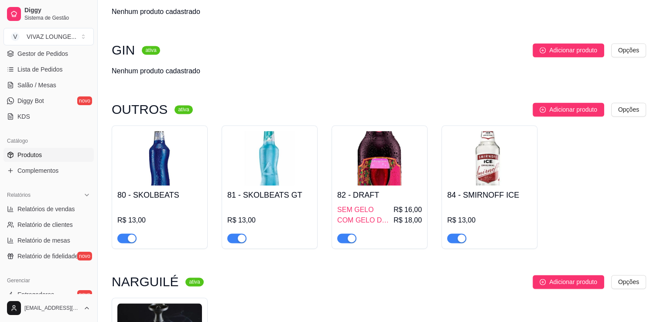
click at [551, 199] on div "80 - SKOLBEATS R$ 13,00 81 - SKOLBEATS GT R$ 13,00 82 - DRAFT SEM GELO R$ 16,00…" at bounding box center [379, 186] width 535 height 123
click at [385, 215] on div "SEM GELO R$ 16,00" at bounding box center [379, 210] width 85 height 10
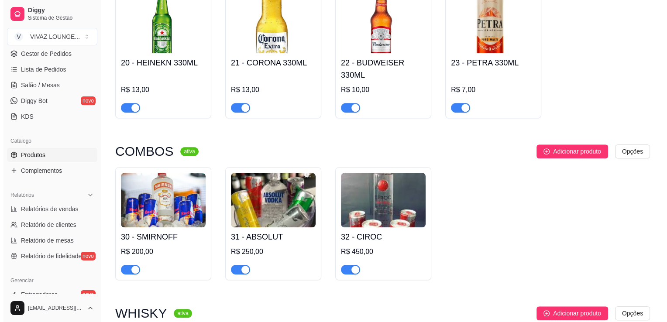
scroll to position [865, 0]
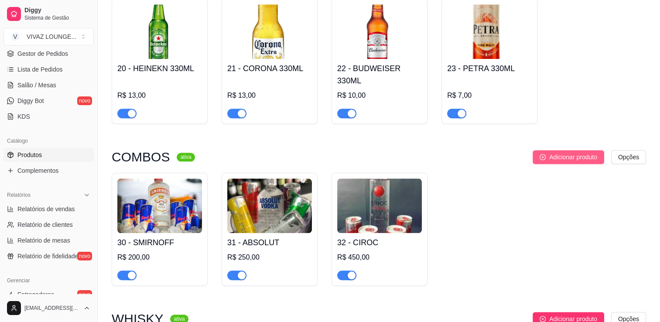
click at [562, 161] on span "Adicionar produto" at bounding box center [573, 157] width 48 height 10
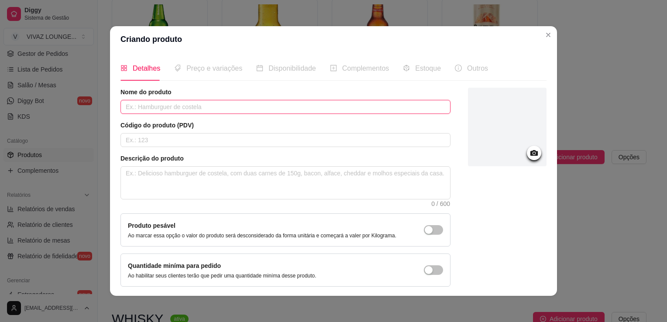
click at [166, 103] on input "text" at bounding box center [285, 107] width 330 height 14
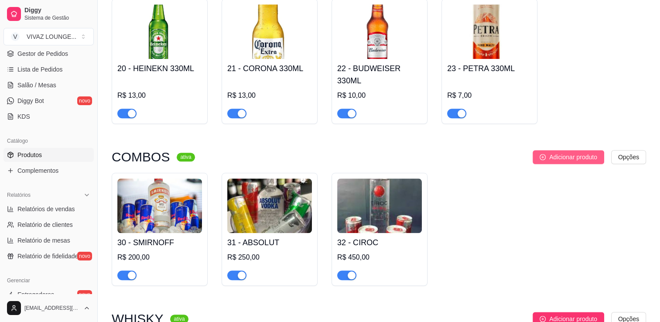
click at [553, 161] on span "Adicionar produto" at bounding box center [573, 157] width 48 height 10
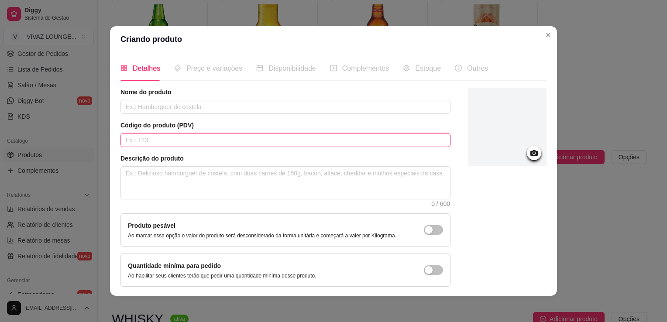
click at [299, 140] on input "text" at bounding box center [285, 140] width 330 height 14
type input "33"
click at [286, 98] on div "Nome do produto" at bounding box center [285, 101] width 330 height 26
click at [297, 110] on input "text" at bounding box center [285, 107] width 330 height 14
type input "WHITE HORSE"
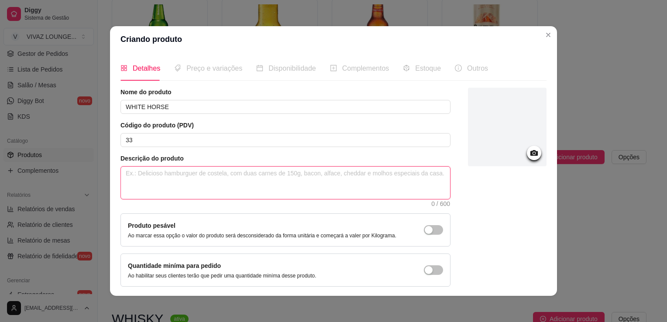
click at [264, 177] on textarea at bounding box center [285, 183] width 329 height 32
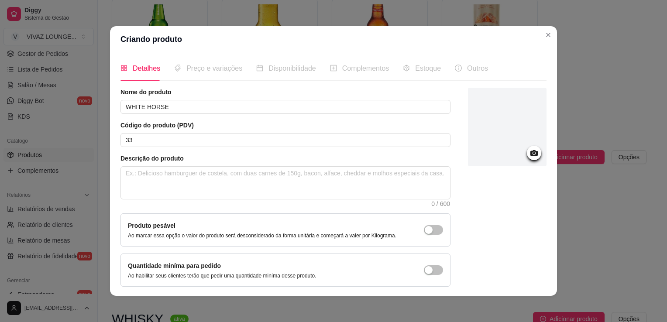
click at [533, 154] on circle at bounding box center [534, 153] width 2 height 2
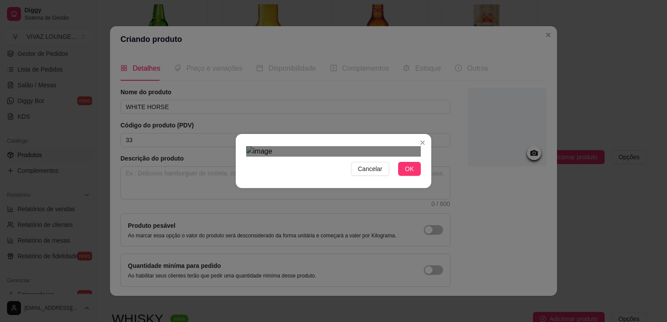
click at [380, 213] on div "Use the arrow keys to move the crop selection area" at bounding box center [335, 238] width 157 height 157
click at [412, 174] on span "OK" at bounding box center [409, 169] width 9 height 10
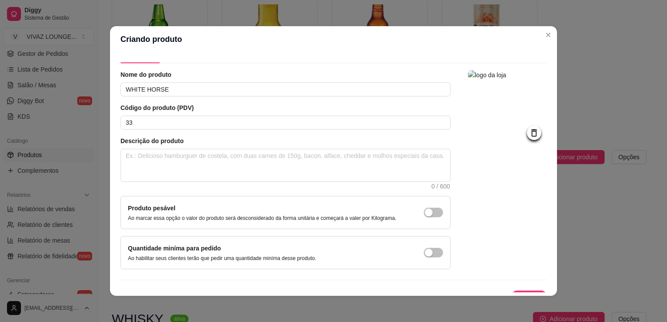
scroll to position [32, 0]
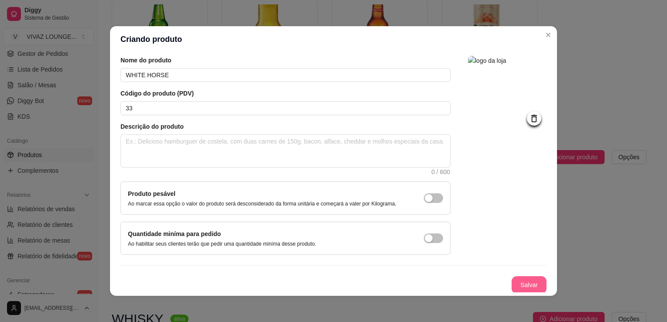
click at [511, 279] on button "Salvar" at bounding box center [528, 284] width 35 height 17
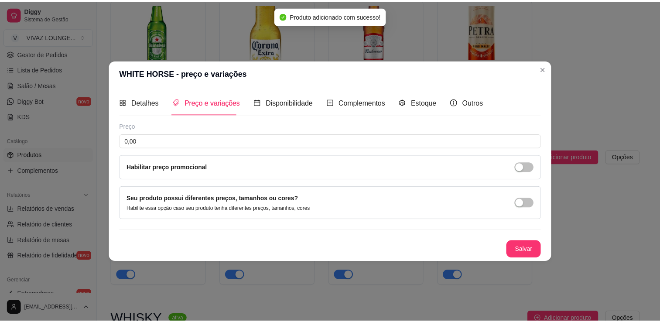
scroll to position [0, 0]
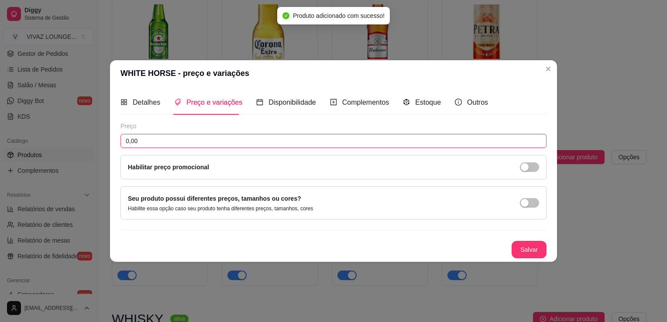
click at [212, 138] on input "0,00" at bounding box center [333, 141] width 426 height 14
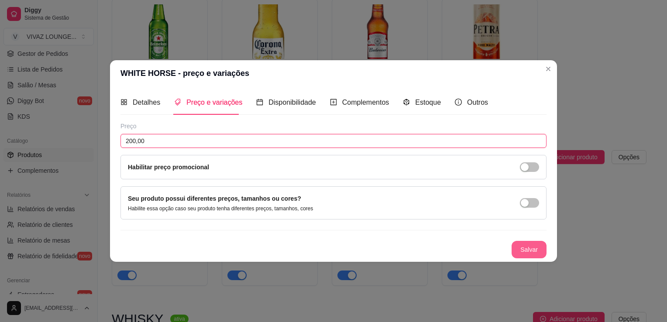
type input "200,00"
click at [524, 246] on button "Salvar" at bounding box center [528, 249] width 35 height 17
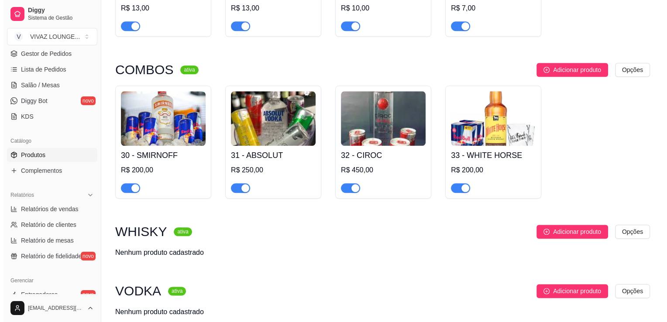
scroll to position [908, 0]
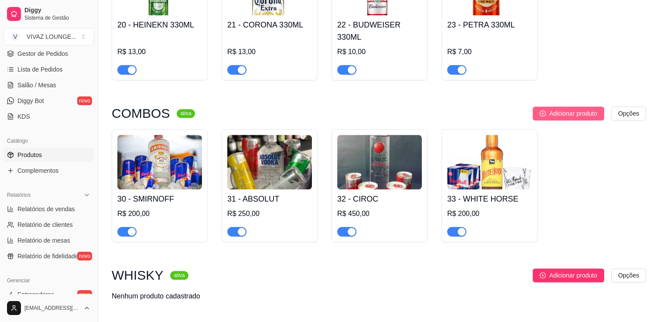
click at [569, 116] on span "Adicionar produto" at bounding box center [573, 114] width 48 height 10
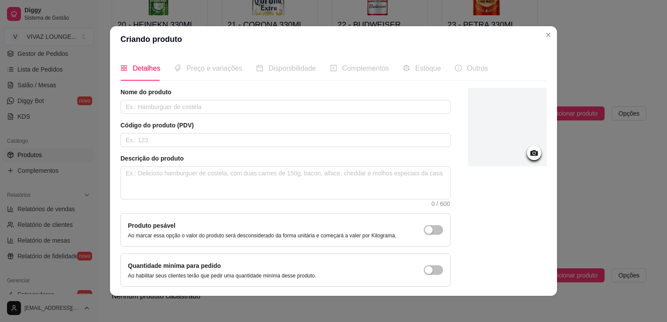
click at [291, 96] on div "Nome do produto" at bounding box center [285, 101] width 330 height 26
click at [297, 106] on input "text" at bounding box center [285, 107] width 330 height 14
type input "GIN ROCKZ"
click at [295, 132] on div "Código do produto (PDV)" at bounding box center [285, 134] width 330 height 26
click at [295, 134] on input "text" at bounding box center [285, 140] width 330 height 14
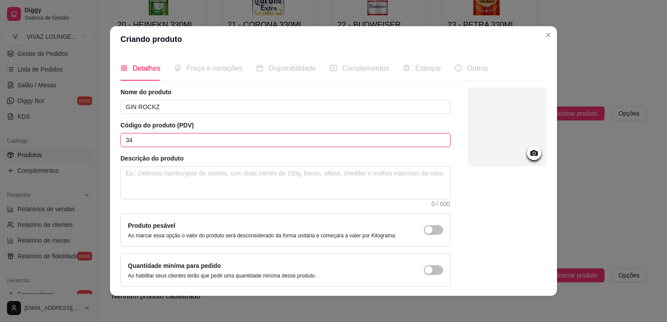
type input "34"
click at [529, 151] on icon at bounding box center [534, 153] width 10 height 10
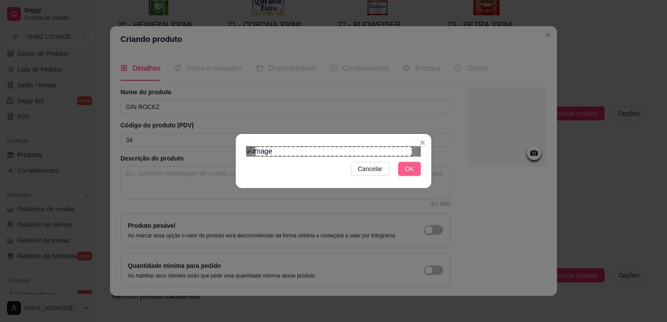
click at [412, 174] on span "OK" at bounding box center [409, 169] width 9 height 10
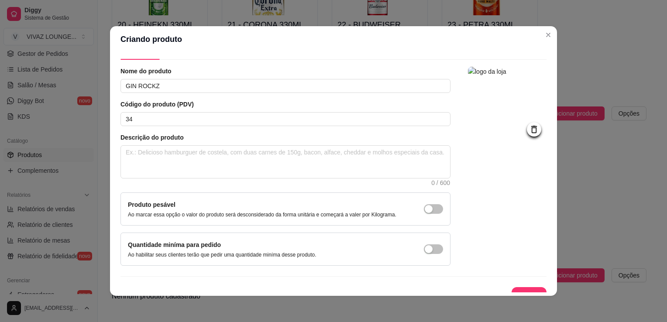
scroll to position [32, 0]
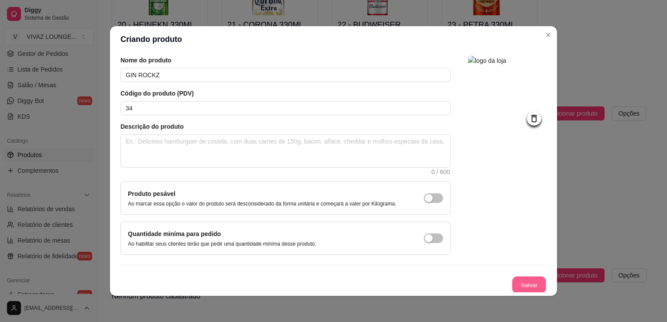
click at [521, 291] on button "Salvar" at bounding box center [529, 285] width 34 height 17
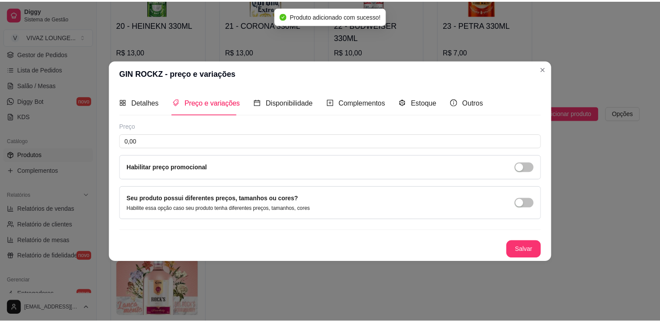
scroll to position [0, 0]
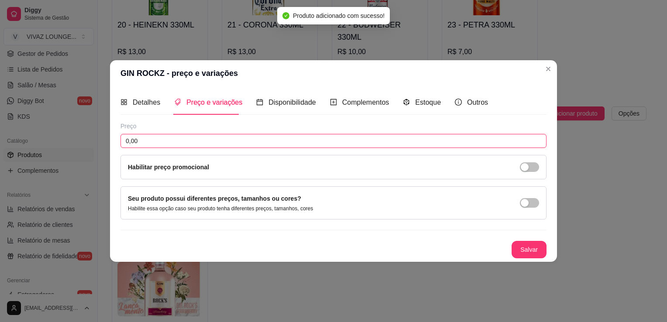
click at [181, 142] on input "0,00" at bounding box center [333, 141] width 426 height 14
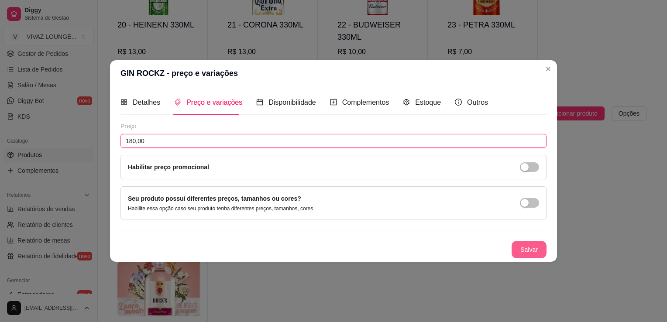
type input "180,00"
click at [538, 252] on button "Salvar" at bounding box center [528, 249] width 35 height 17
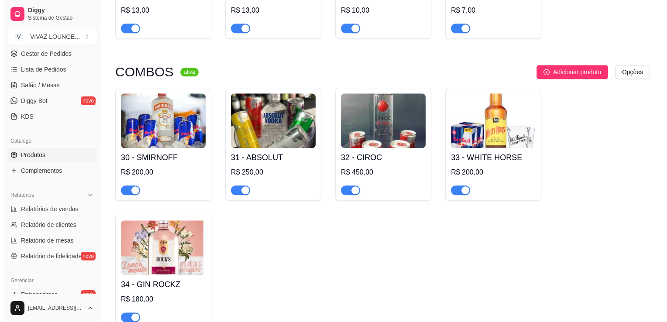
scroll to position [996, 0]
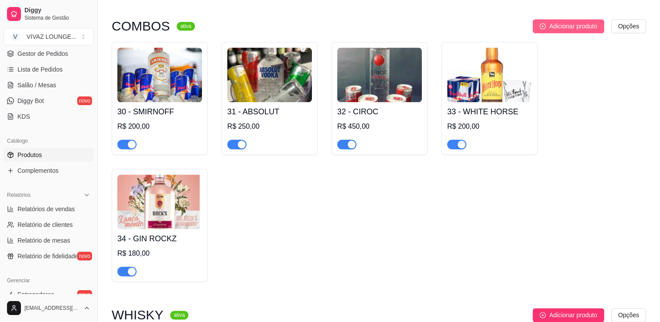
click at [569, 33] on button "Adicionar produto" at bounding box center [569, 26] width 72 height 14
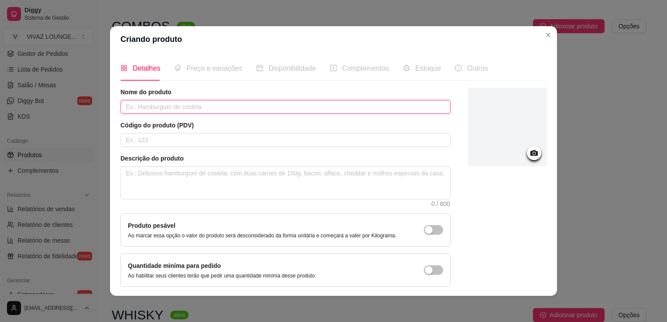
click at [191, 111] on input "text" at bounding box center [285, 107] width 330 height 14
click at [529, 158] on icon at bounding box center [534, 153] width 10 height 10
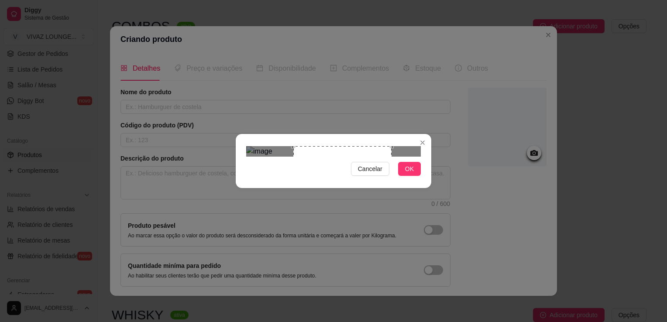
click at [380, 156] on div "Use the arrow keys to move the crop selection area" at bounding box center [342, 195] width 98 height 98
click at [412, 179] on div "Cancelar OK" at bounding box center [333, 161] width 195 height 37
click at [411, 174] on span "OK" at bounding box center [409, 169] width 9 height 10
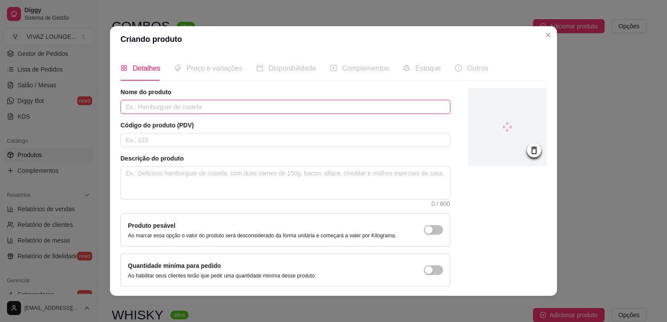
click at [179, 113] on input "text" at bounding box center [285, 107] width 330 height 14
click at [181, 108] on input "text" at bounding box center [285, 107] width 330 height 14
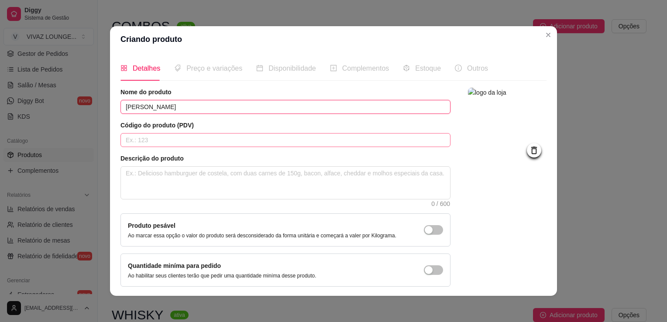
type input "[PERSON_NAME]"
click at [168, 143] on input "text" at bounding box center [285, 140] width 330 height 14
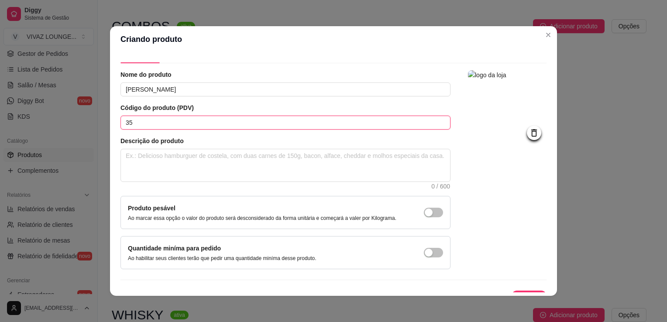
scroll to position [32, 0]
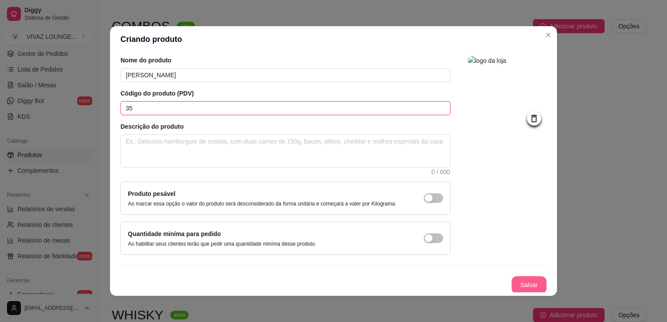
type input "35"
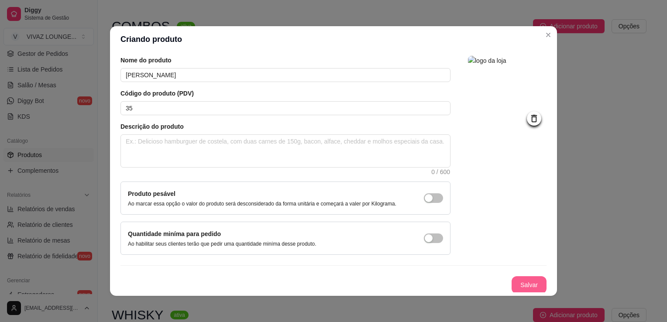
click at [517, 281] on button "Salvar" at bounding box center [528, 284] width 35 height 17
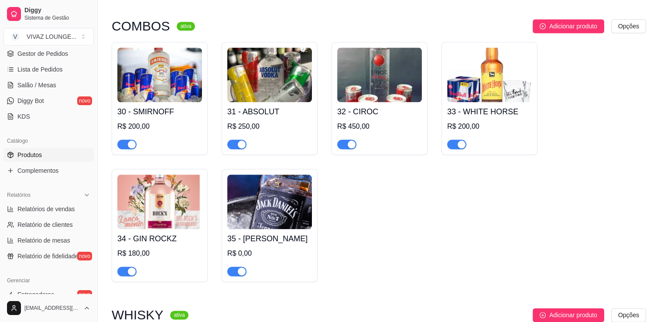
click at [251, 229] on img at bounding box center [269, 202] width 85 height 55
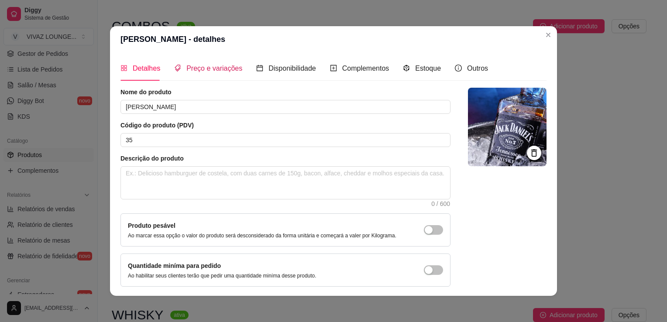
click at [215, 73] on div "Preço e variações" at bounding box center [208, 68] width 68 height 11
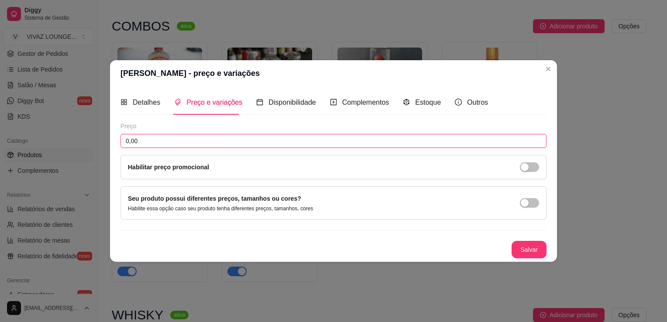
click at [181, 138] on input "0,00" at bounding box center [333, 141] width 426 height 14
click at [182, 137] on input "0,00" at bounding box center [333, 141] width 426 height 14
type input "250,00"
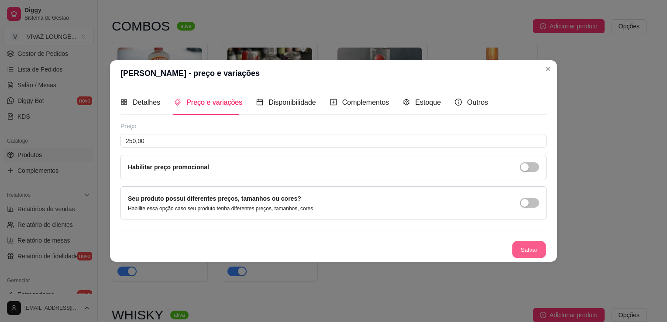
click at [514, 250] on button "Salvar" at bounding box center [529, 249] width 34 height 17
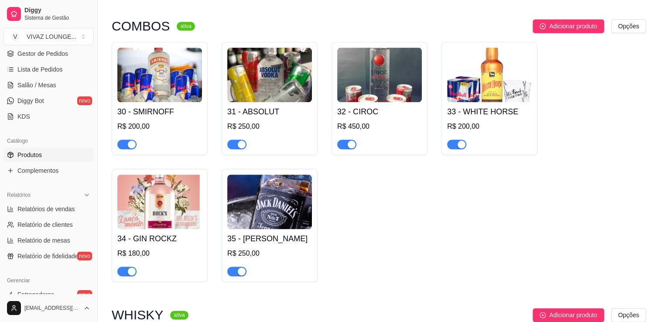
click at [281, 210] on img at bounding box center [269, 202] width 85 height 55
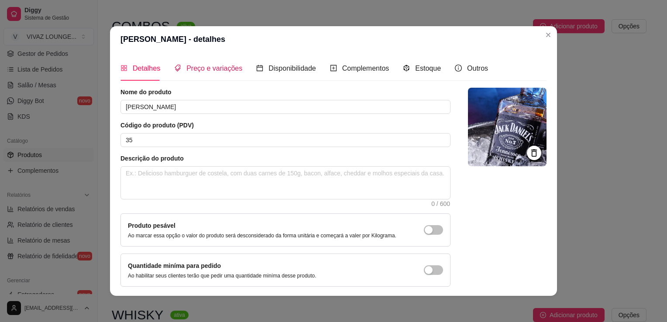
click at [193, 69] on span "Preço e variações" at bounding box center [214, 68] width 56 height 7
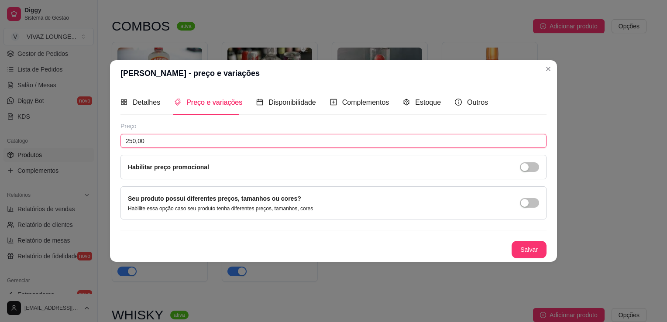
drag, startPoint x: 165, startPoint y: 145, endPoint x: 75, endPoint y: 137, distance: 90.2
click at [75, 137] on div "[PERSON_NAME] - preço e variações Detalhes Preço e variações Disponibilidade Co…" at bounding box center [333, 161] width 667 height 322
type input "270,00"
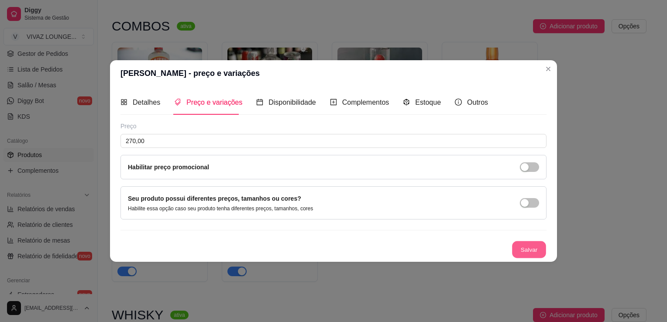
click at [526, 254] on button "Salvar" at bounding box center [529, 249] width 34 height 17
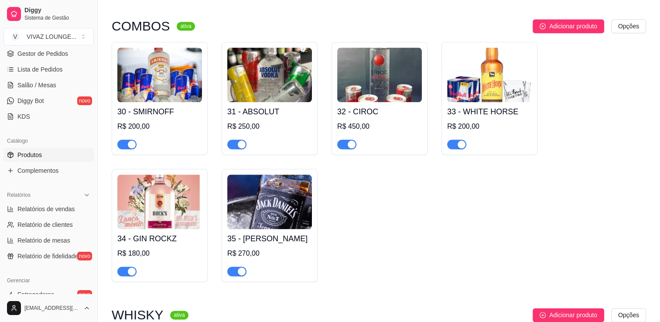
click at [537, 37] on div "COMBOS ativa Adicionar produto Opções 30 - SMIRNOFF R$ 200,00 31 - ABSOLUT R$ 2…" at bounding box center [379, 150] width 535 height 263
click at [549, 31] on span "Adicionar produto" at bounding box center [573, 26] width 48 height 10
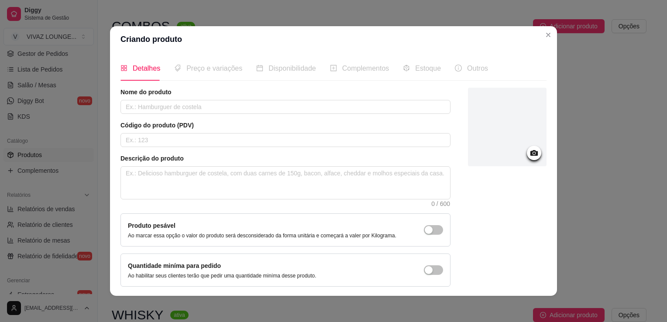
click at [530, 154] on icon at bounding box center [533, 153] width 7 height 6
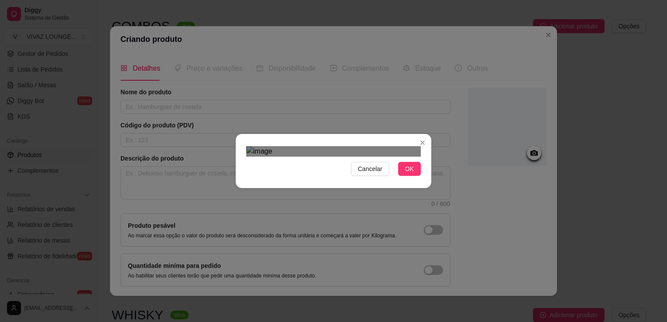
click at [374, 217] on div "Use the arrow keys to move the crop selection area" at bounding box center [334, 242] width 157 height 157
click at [437, 51] on div "Cancelar OK" at bounding box center [333, 161] width 667 height 322
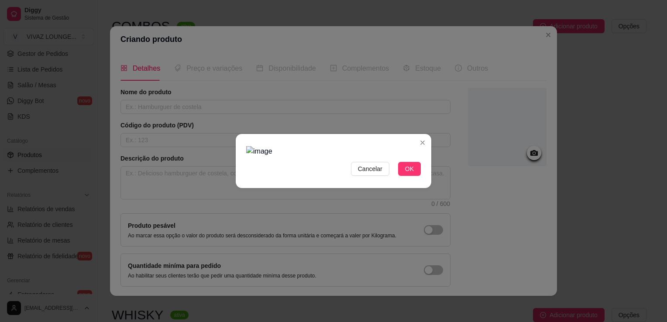
click at [317, 146] on img at bounding box center [333, 151] width 175 height 10
click at [447, 257] on div "Cancelar OK" at bounding box center [333, 161] width 667 height 322
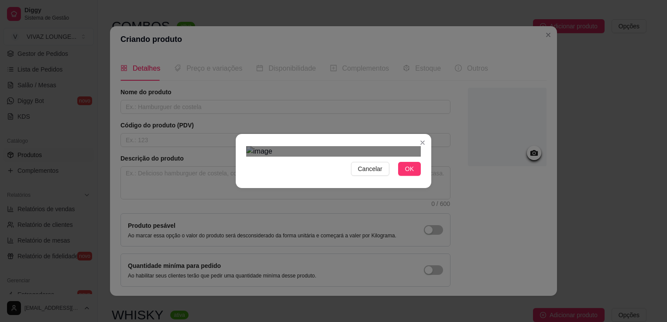
click at [368, 186] on div "Use the arrow keys to move the crop selection area" at bounding box center [340, 243] width 155 height 155
click at [242, 35] on div "Cancelar OK" at bounding box center [333, 161] width 667 height 322
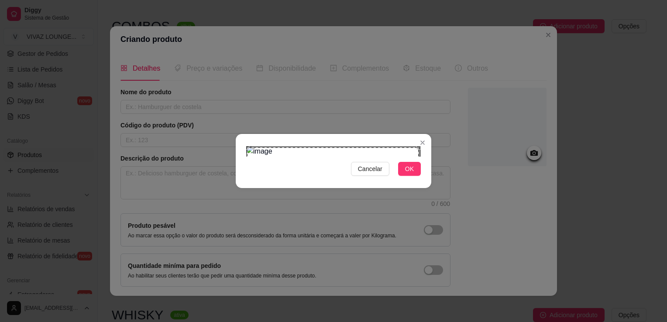
click at [370, 184] on div "Use the arrow keys to move the crop selection area" at bounding box center [333, 233] width 172 height 172
click at [408, 174] on span "OK" at bounding box center [409, 169] width 9 height 10
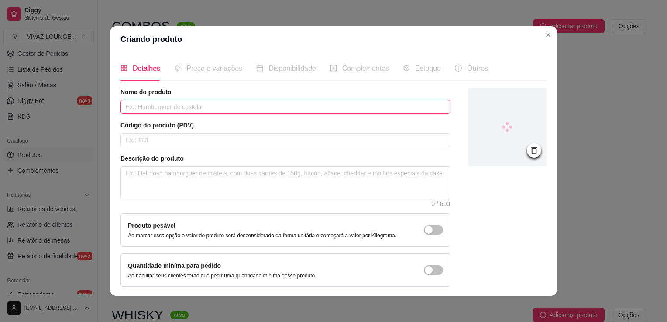
click at [181, 106] on input "text" at bounding box center [285, 107] width 330 height 14
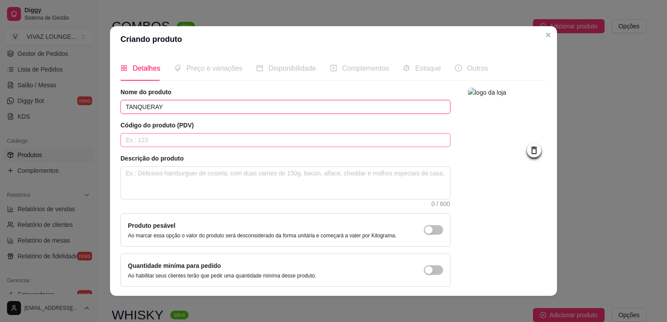
type input "TANQUERAY"
click at [175, 135] on input "text" at bounding box center [285, 140] width 330 height 14
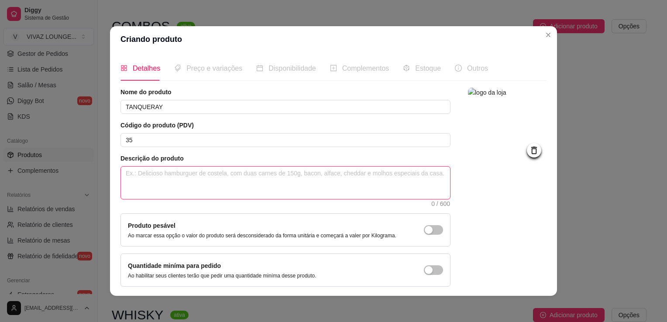
click at [194, 181] on textarea at bounding box center [285, 183] width 329 height 32
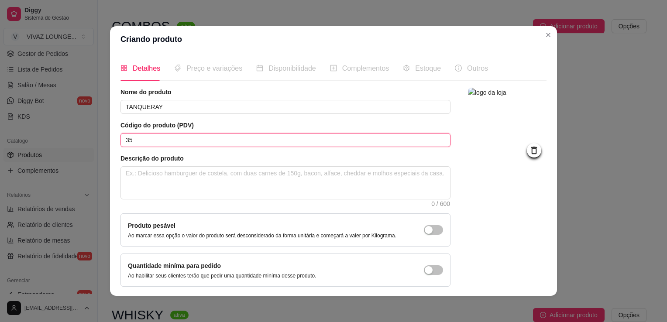
click at [185, 139] on input "35" at bounding box center [285, 140] width 330 height 14
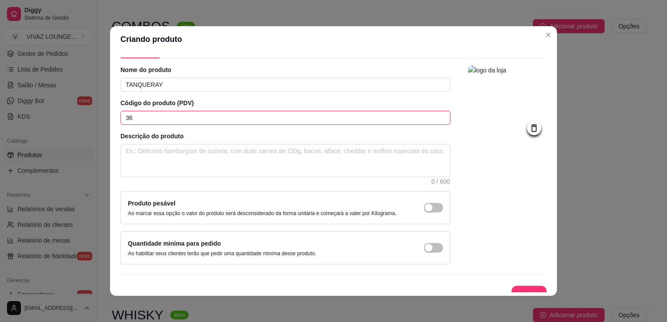
scroll to position [32, 0]
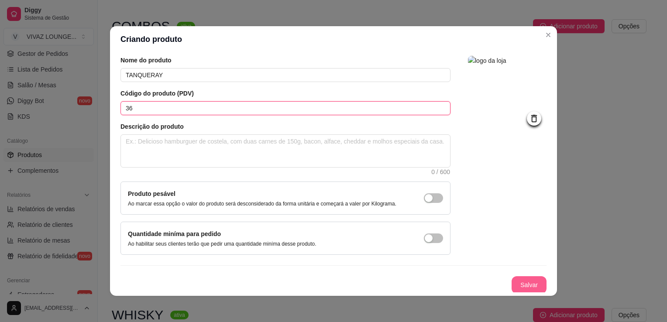
type input "36"
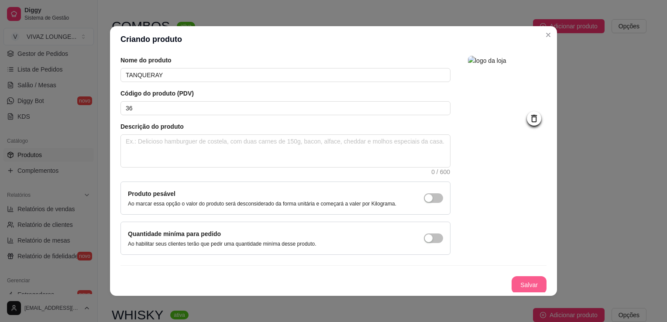
click at [518, 287] on button "Salvar" at bounding box center [528, 284] width 35 height 17
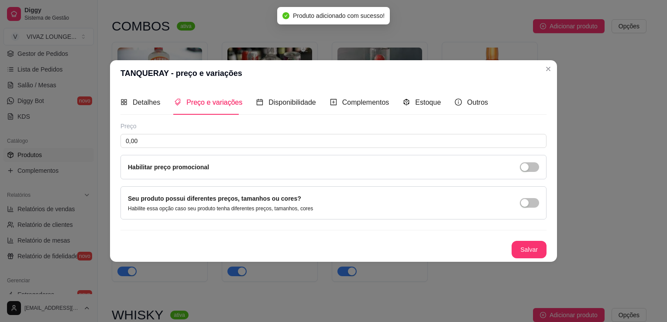
scroll to position [0, 0]
click at [185, 144] on input "0,00" at bounding box center [333, 141] width 426 height 14
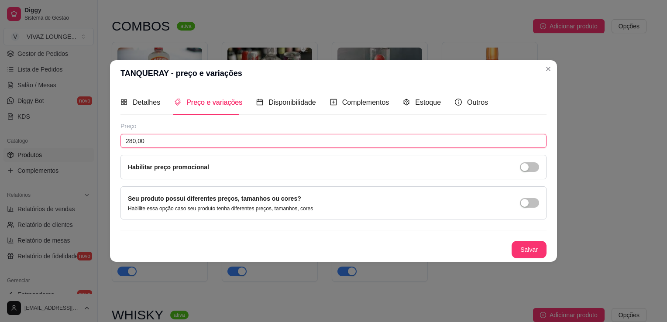
type input "280,00"
click at [524, 239] on div "Preço 280,00 Habilitar preço promocional Seu produto possui diferentes preços, …" at bounding box center [333, 190] width 426 height 137
click at [524, 243] on button "Salvar" at bounding box center [528, 249] width 35 height 17
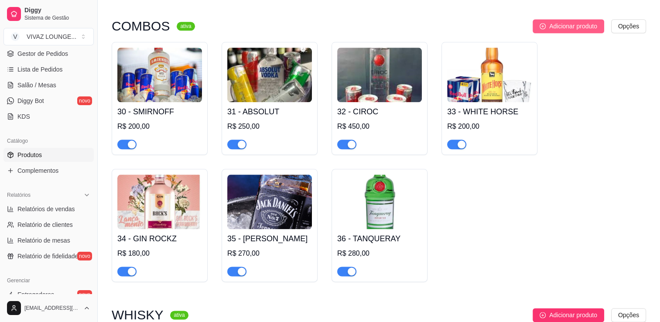
click at [583, 33] on button "Adicionar produto" at bounding box center [569, 26] width 72 height 14
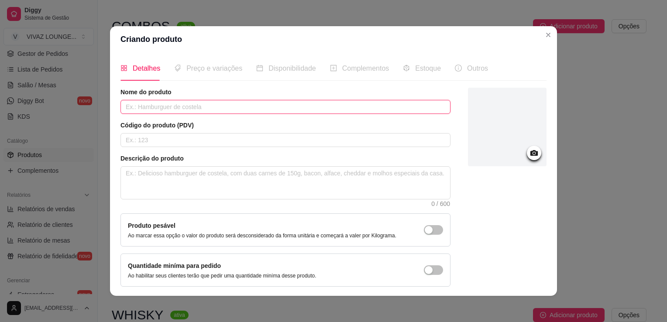
click at [159, 105] on input "text" at bounding box center [285, 107] width 330 height 14
click at [161, 103] on input "RED LAB" at bounding box center [285, 107] width 330 height 14
type input "RED LABEL"
click at [172, 143] on input "text" at bounding box center [285, 140] width 330 height 14
type input "37"
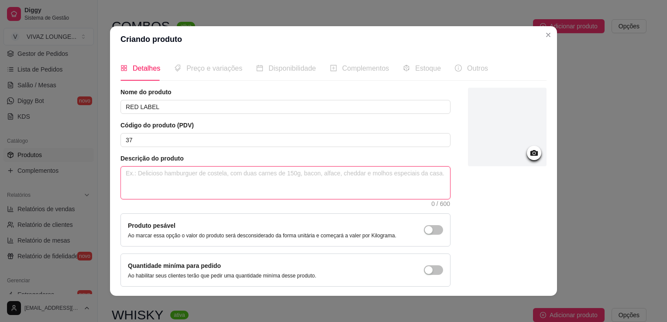
click at [264, 180] on textarea at bounding box center [285, 183] width 329 height 32
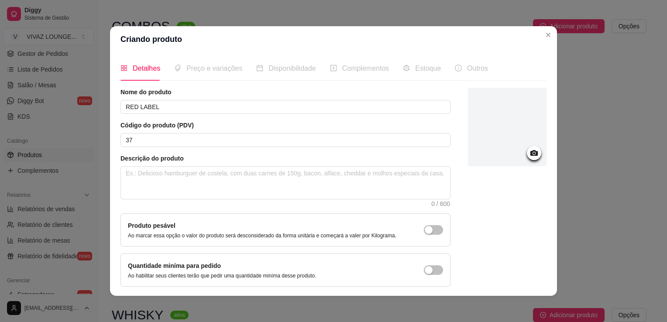
click at [531, 153] on div at bounding box center [507, 127] width 79 height 79
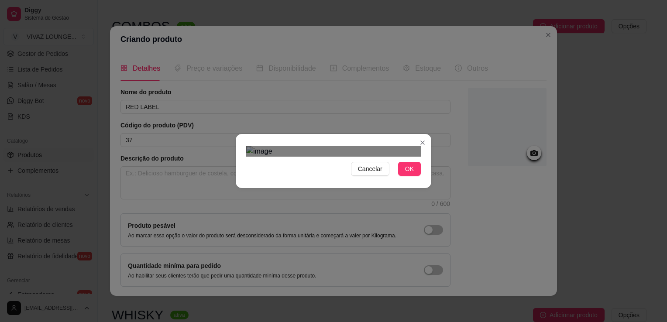
click at [377, 199] on div "Use the arrow keys to move the crop selection area" at bounding box center [333, 242] width 157 height 157
click at [435, 39] on div "Cancelar OK" at bounding box center [333, 161] width 667 height 322
click at [367, 151] on div "Use the arrow keys to move the crop selection area" at bounding box center [338, 233] width 165 height 165
click at [408, 174] on span "OK" at bounding box center [409, 169] width 9 height 10
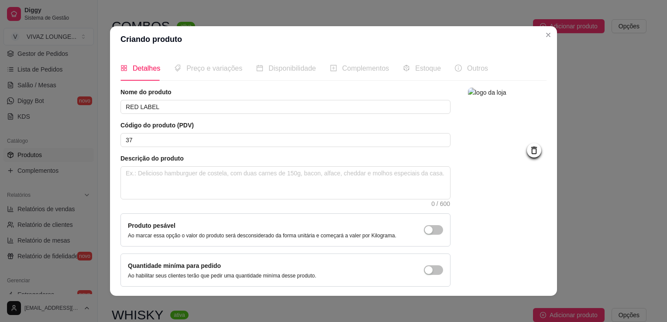
scroll to position [32, 0]
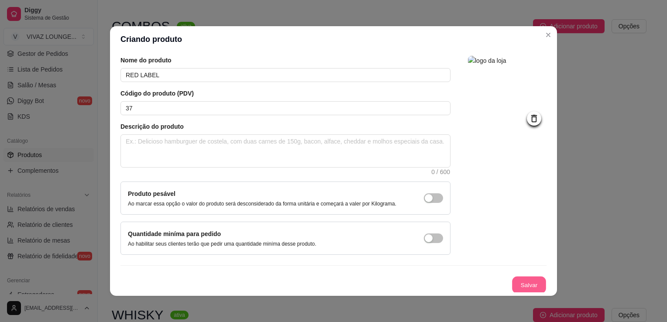
click at [525, 283] on button "Salvar" at bounding box center [529, 285] width 34 height 17
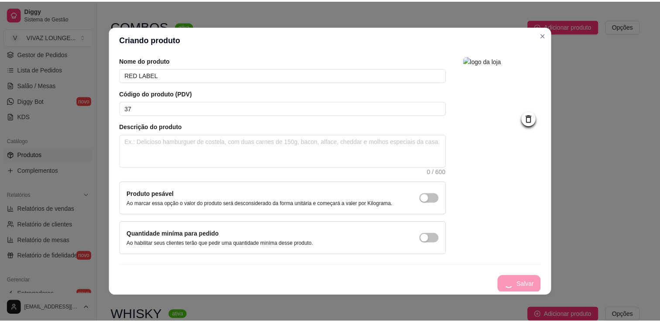
scroll to position [0, 0]
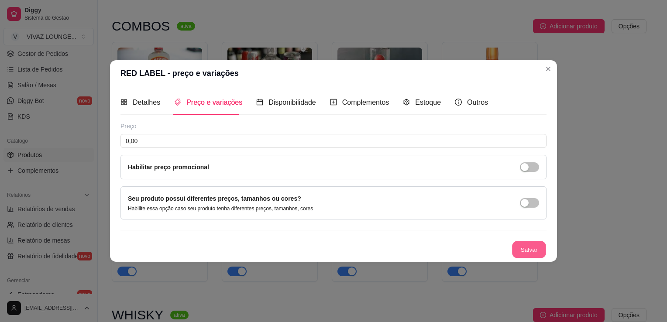
click at [538, 254] on button "Salvar" at bounding box center [529, 249] width 34 height 17
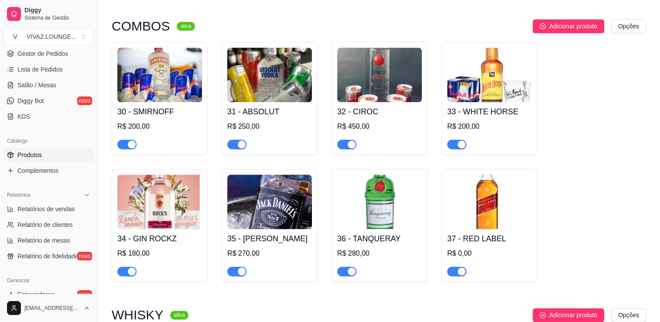
click at [510, 233] on div "37 - RED LABEL R$ 0,00" at bounding box center [489, 252] width 85 height 47
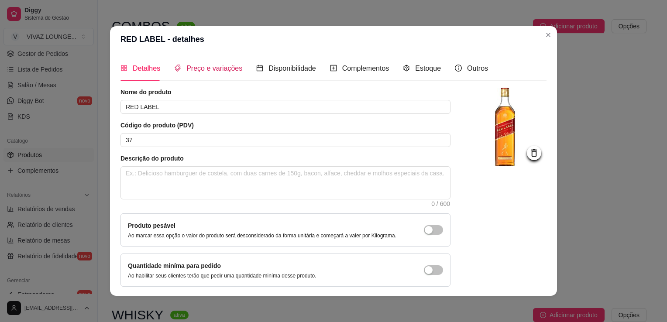
click at [213, 73] on div "Preço e variações" at bounding box center [208, 68] width 68 height 11
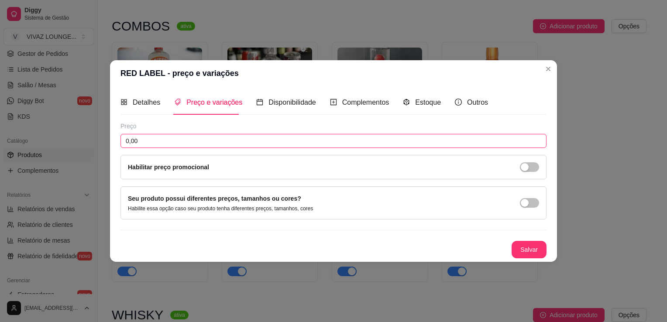
click at [153, 144] on input "0,00" at bounding box center [333, 141] width 426 height 14
type input "220,00"
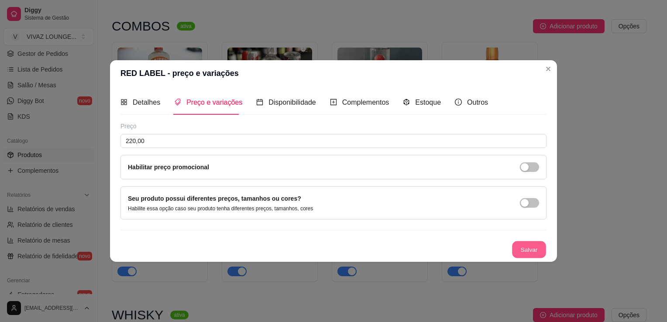
click at [530, 249] on button "Salvar" at bounding box center [529, 249] width 34 height 17
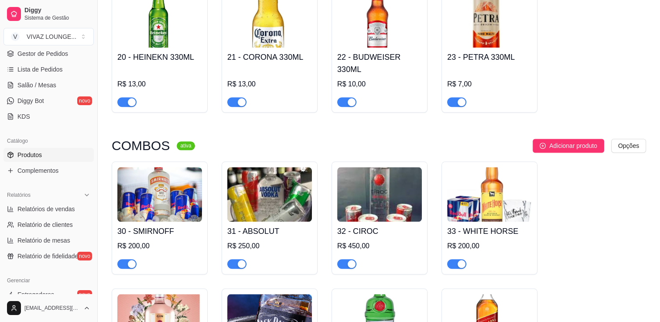
scroll to position [865, 0]
